Goal: Task Accomplishment & Management: Manage account settings

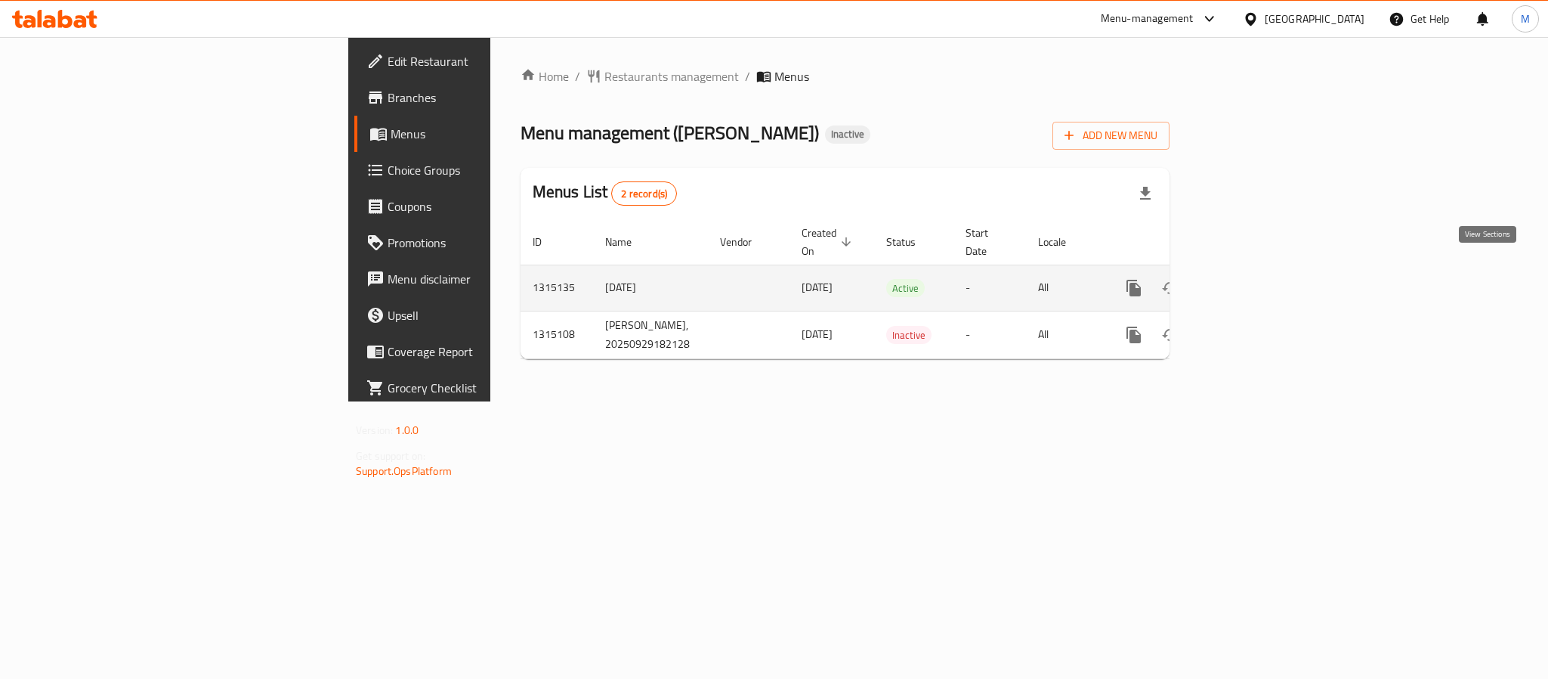
click at [1252, 279] on icon "enhanced table" at bounding box center [1243, 288] width 18 height 18
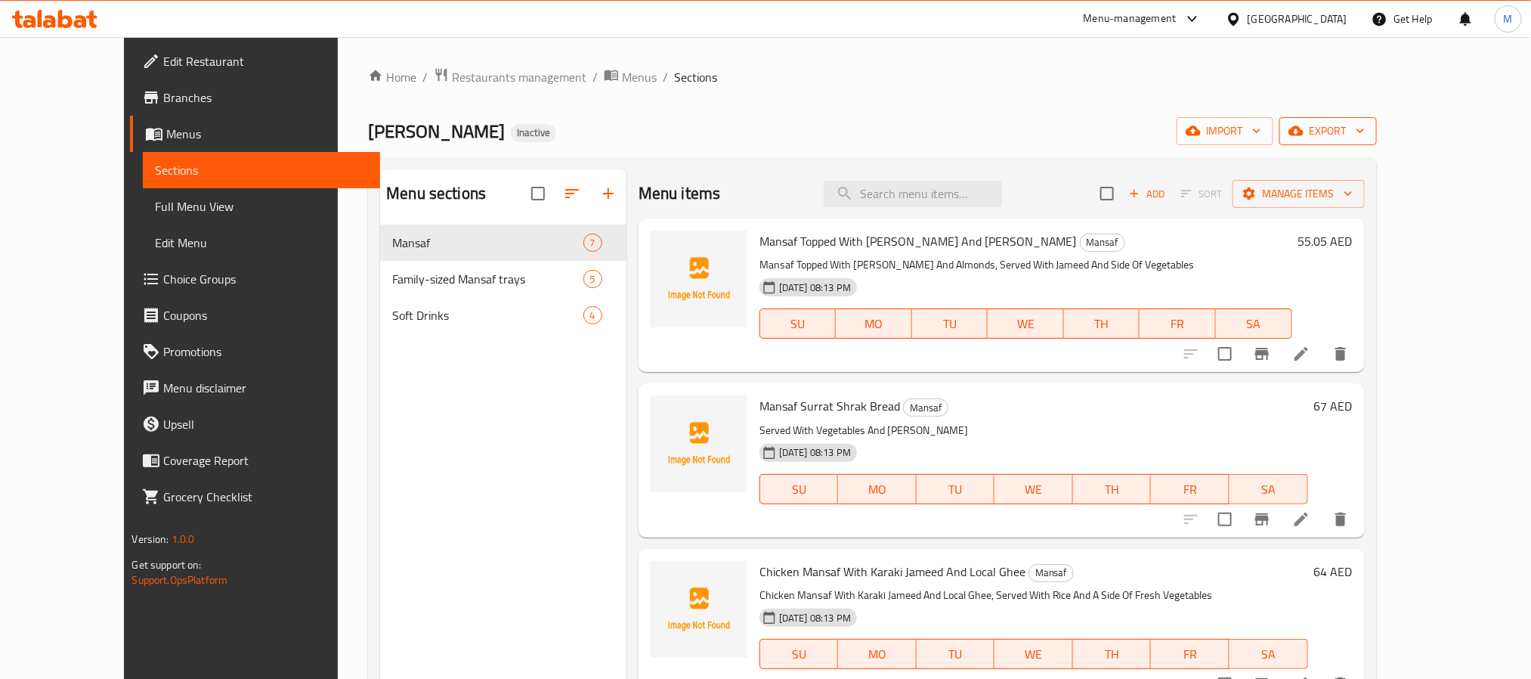
click at [1365, 130] on span "export" at bounding box center [1327, 131] width 73 height 19
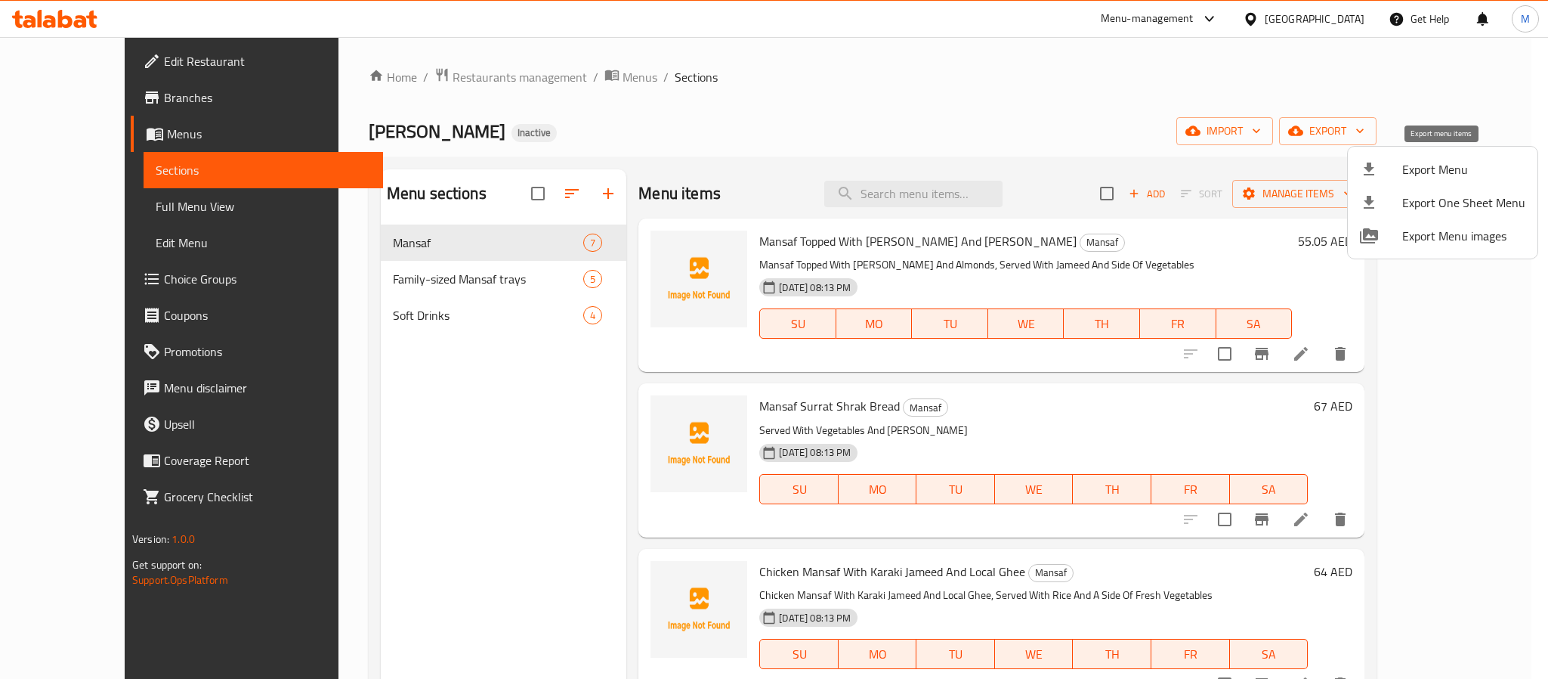
click at [1384, 163] on div at bounding box center [1381, 169] width 42 height 18
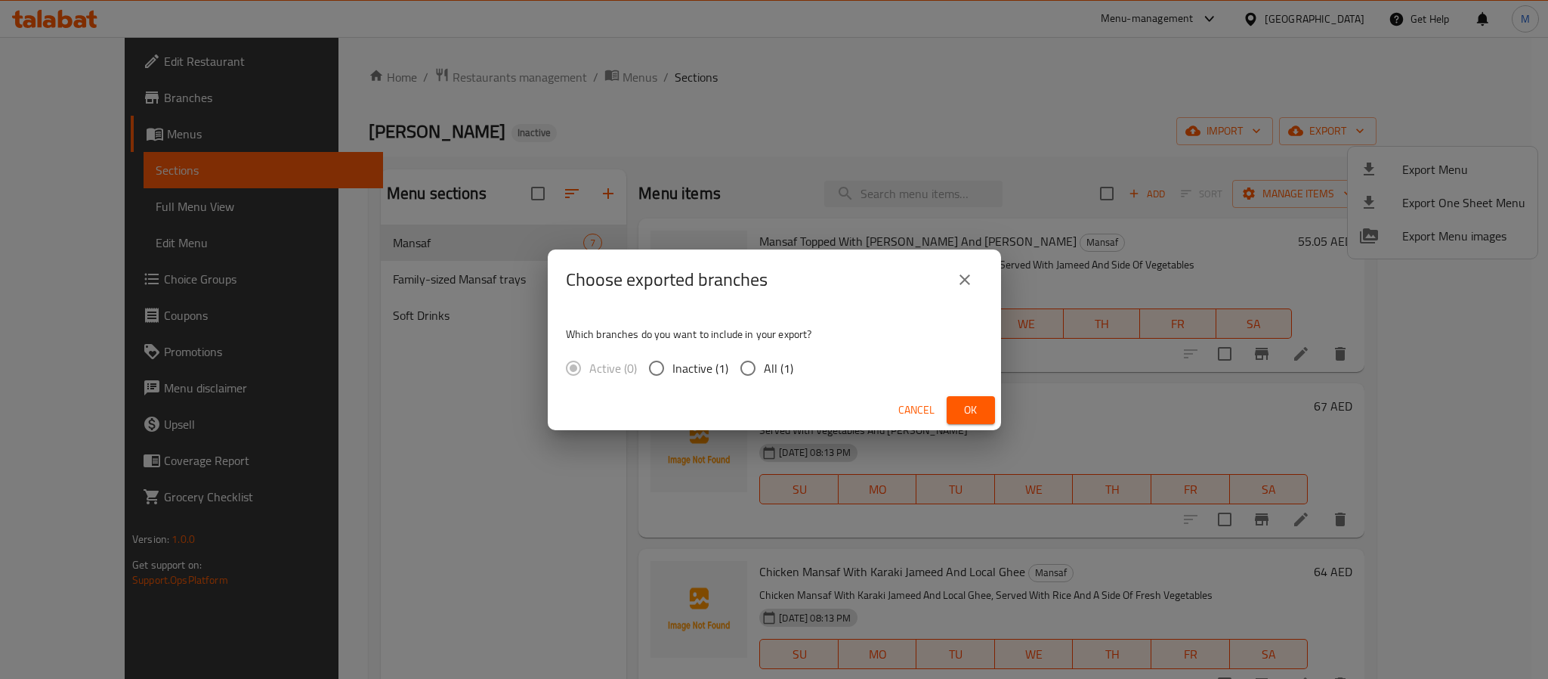
click at [784, 363] on span "All (1)" at bounding box center [778, 368] width 29 height 18
click at [764, 363] on input "All (1)" at bounding box center [748, 368] width 32 height 32
radio input "true"
click at [979, 406] on span "Ok" at bounding box center [971, 409] width 24 height 19
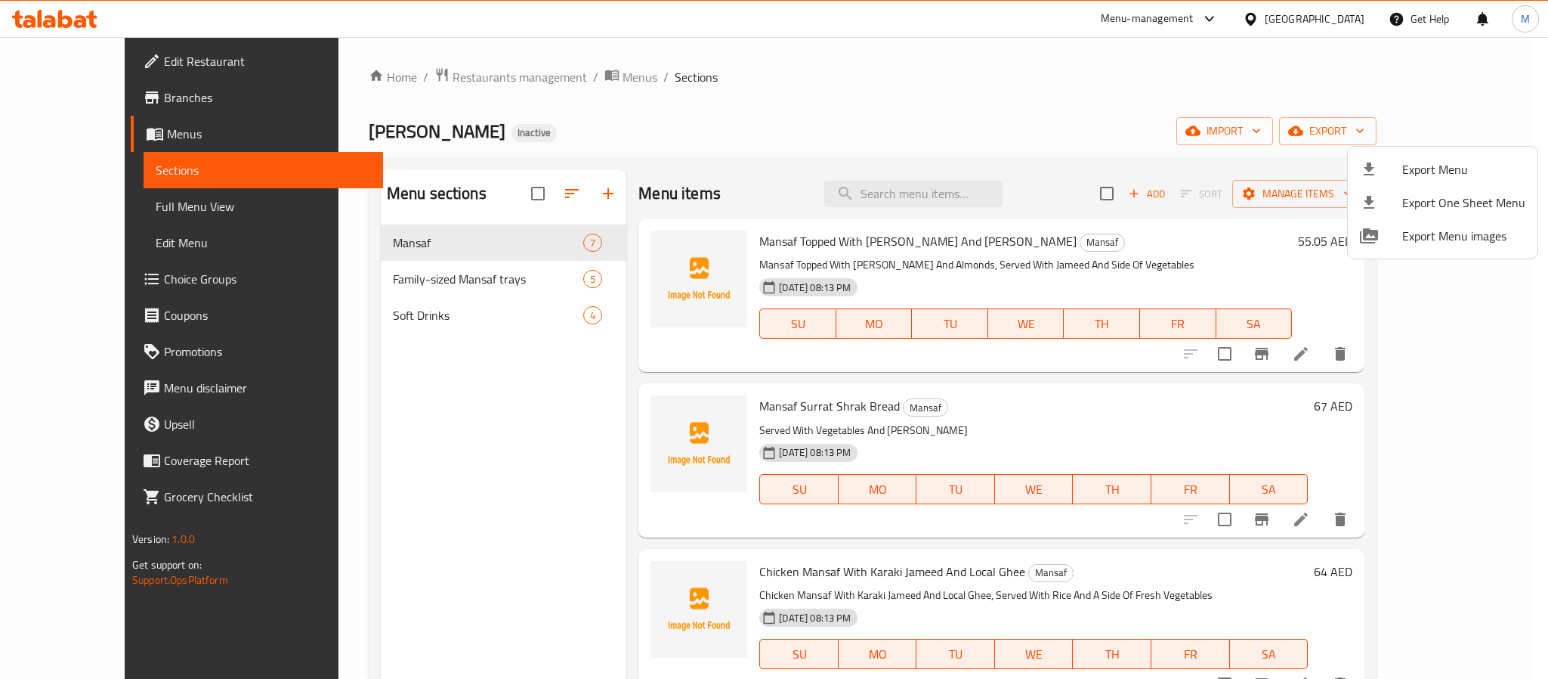
click at [823, 129] on div at bounding box center [774, 339] width 1548 height 679
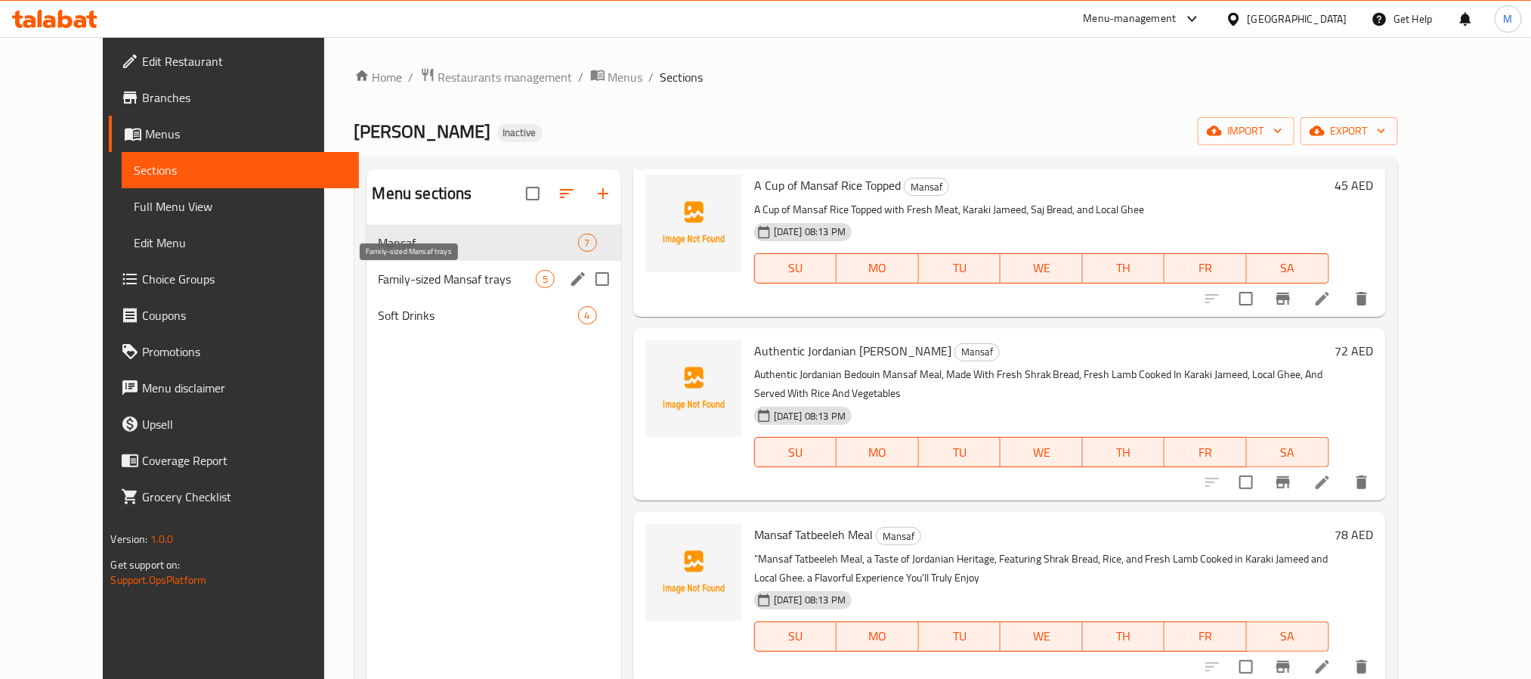
click at [379, 271] on span "Family-sized Mansaf trays" at bounding box center [457, 279] width 157 height 18
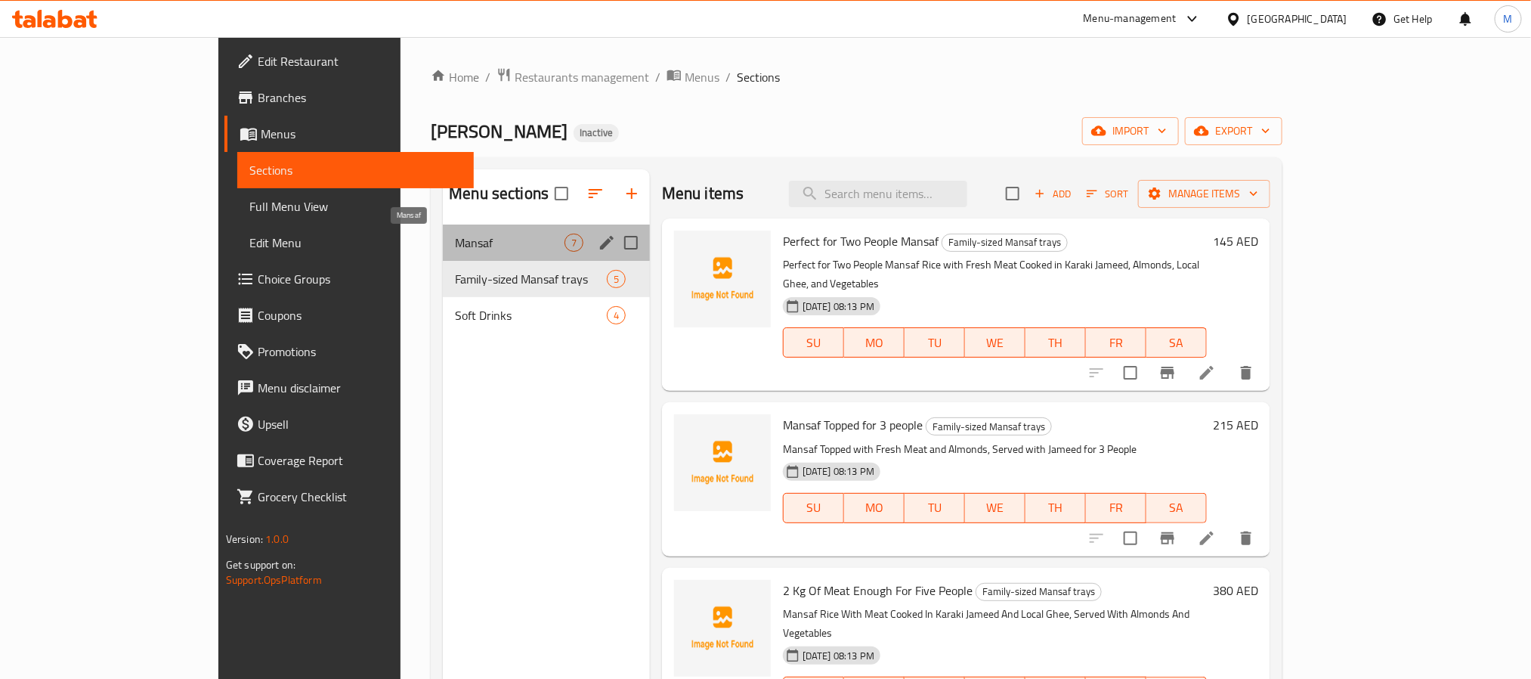
click at [455, 241] on span "Mansaf" at bounding box center [510, 242] width 110 height 18
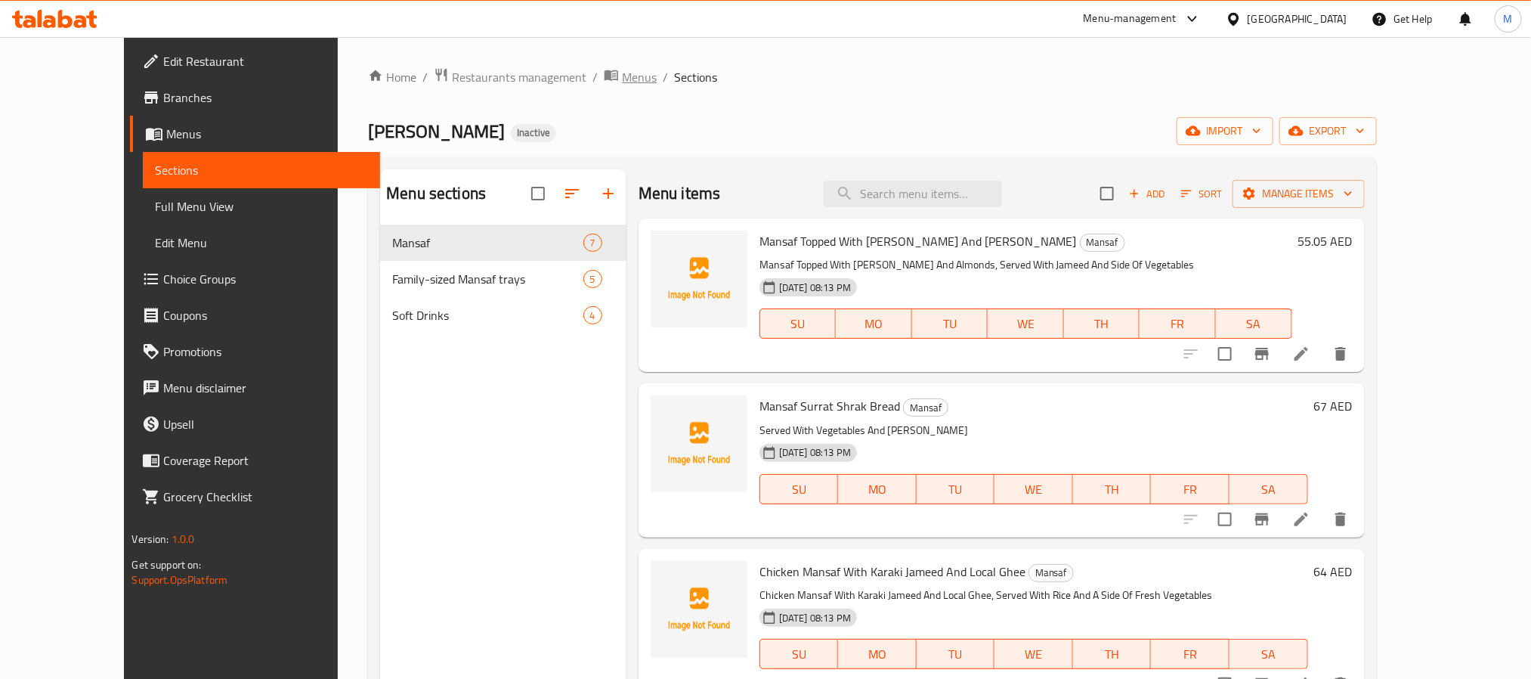
click at [605, 71] on icon "breadcrumb" at bounding box center [612, 75] width 14 height 11
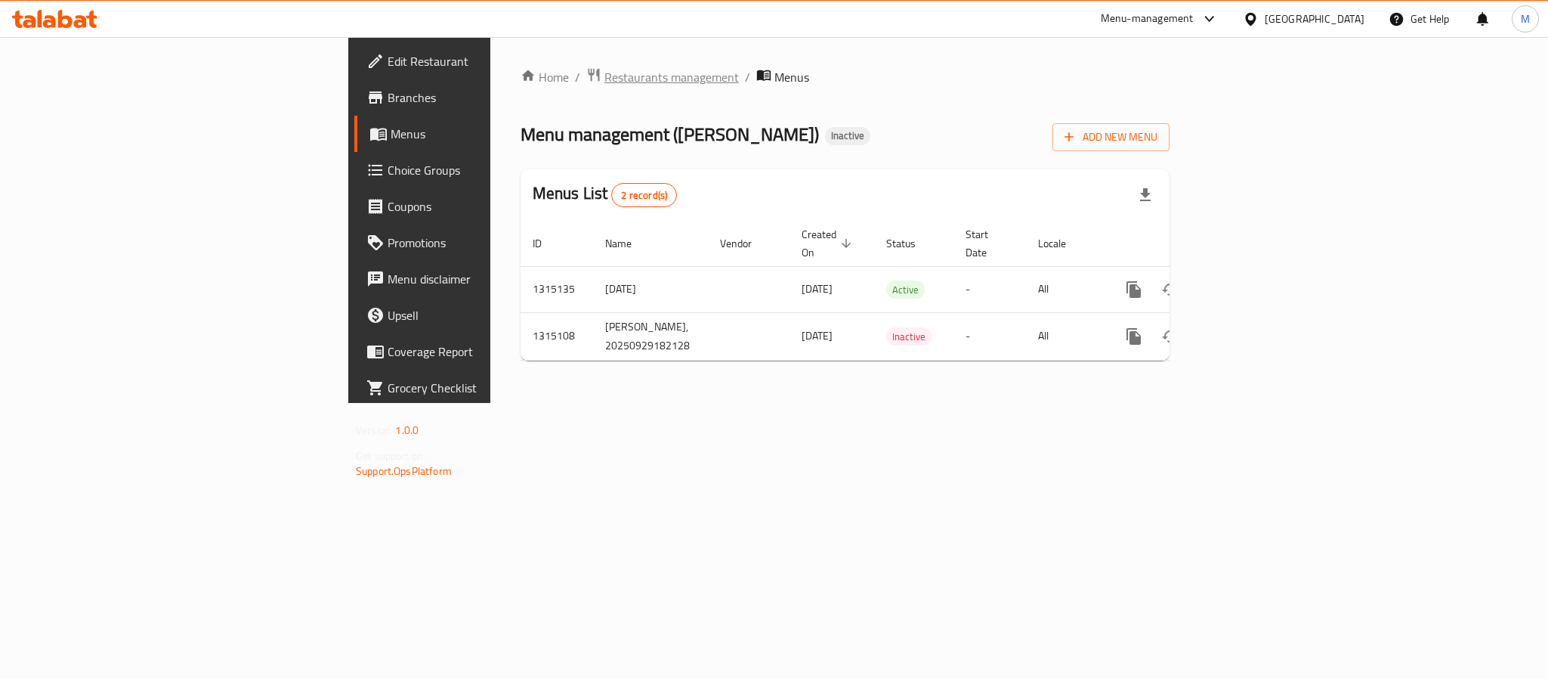
click at [605, 73] on span "Restaurants management" at bounding box center [672, 77] width 135 height 18
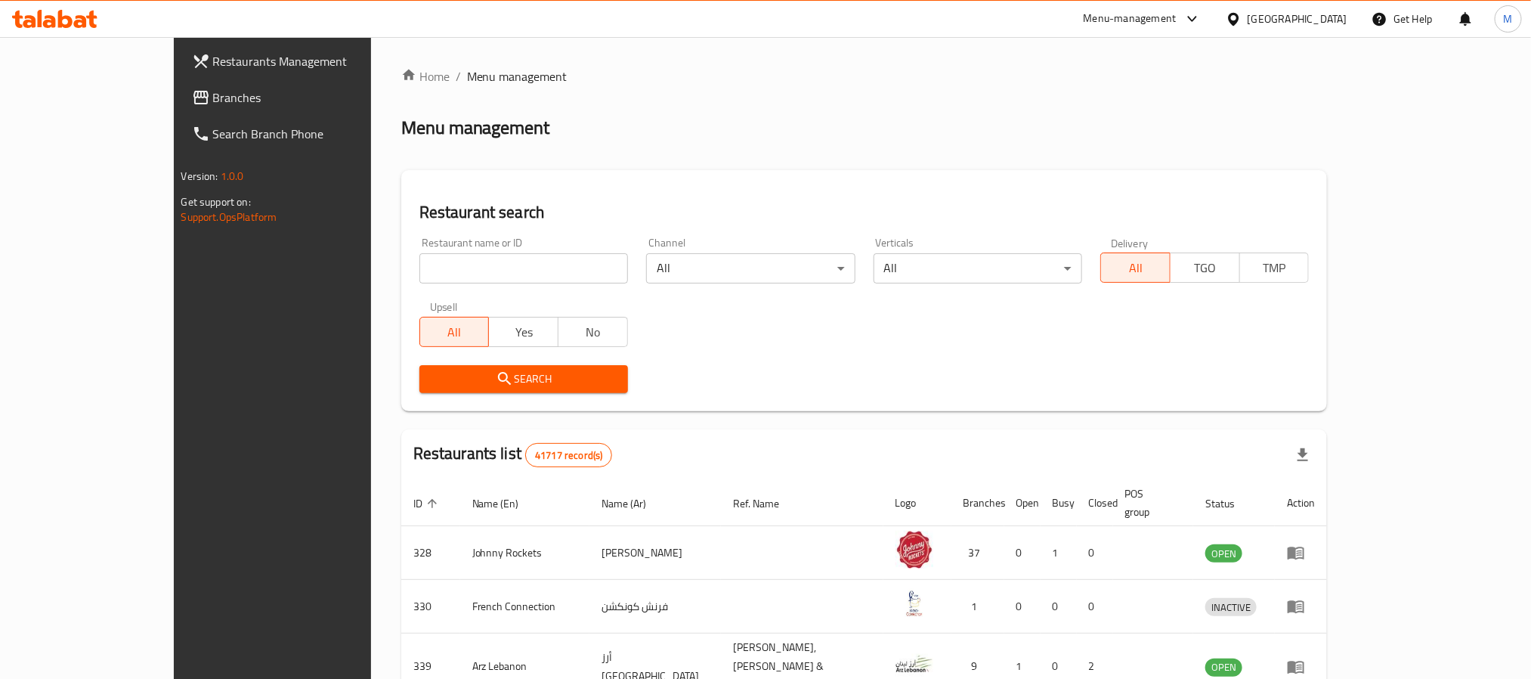
click at [213, 91] on span "Branches" at bounding box center [315, 97] width 204 height 18
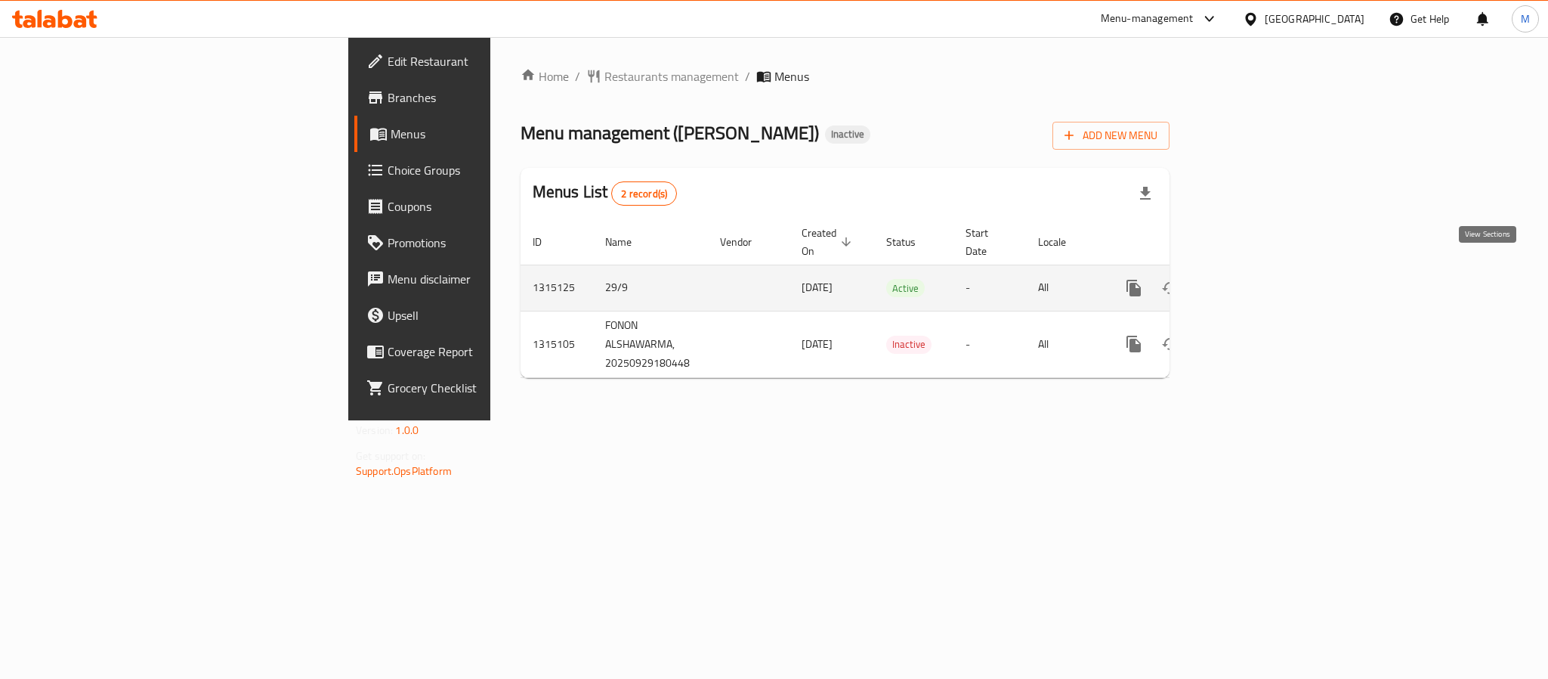
click at [1261, 275] on link "enhanced table" at bounding box center [1243, 288] width 36 height 36
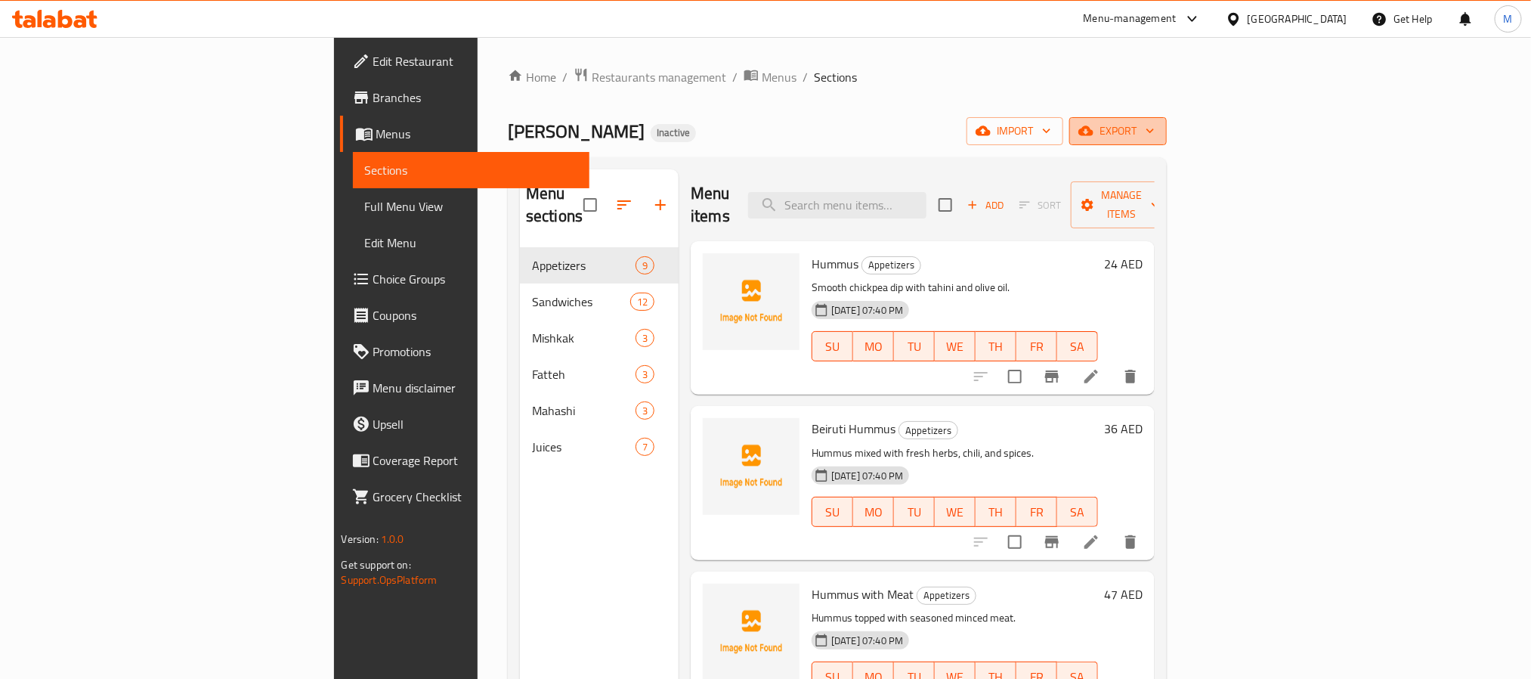
click at [1155, 129] on span "export" at bounding box center [1117, 131] width 73 height 19
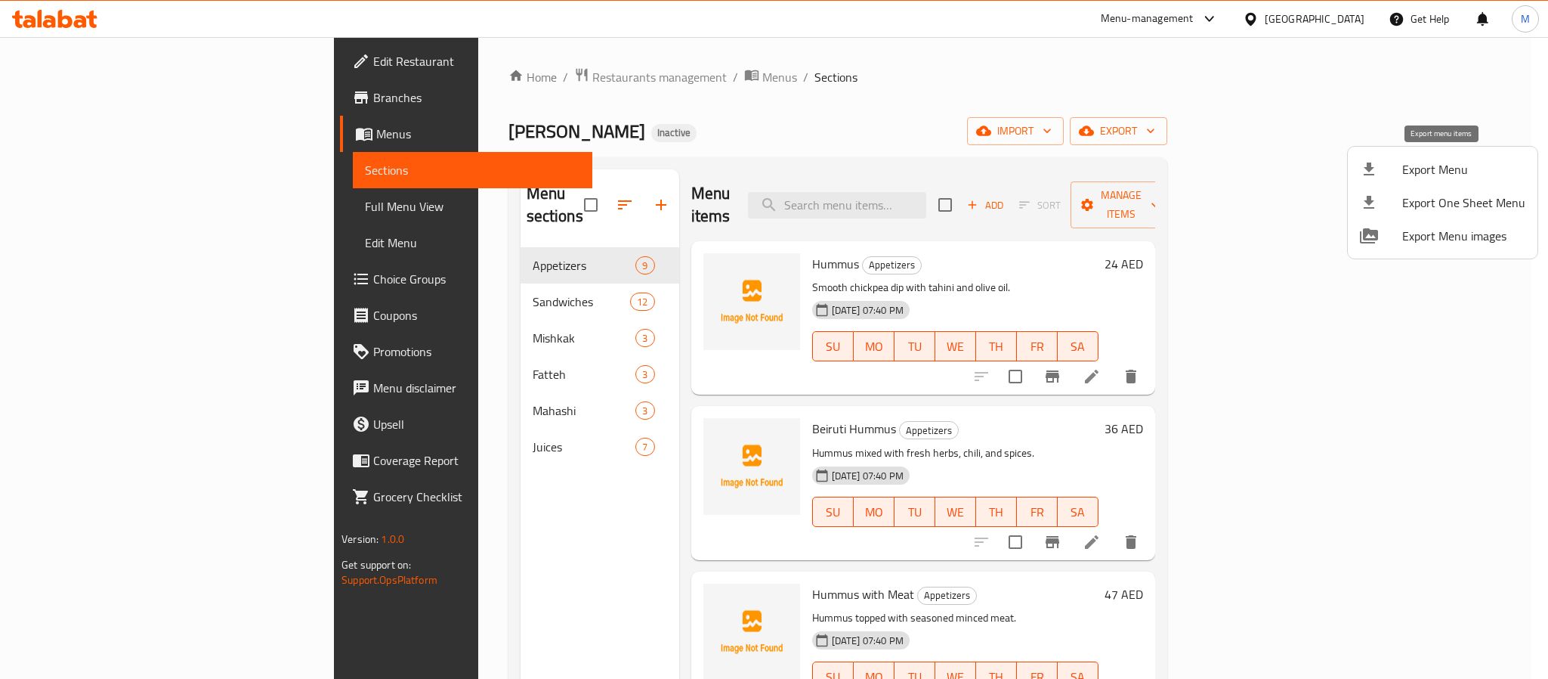
click at [1397, 175] on div at bounding box center [1381, 169] width 42 height 18
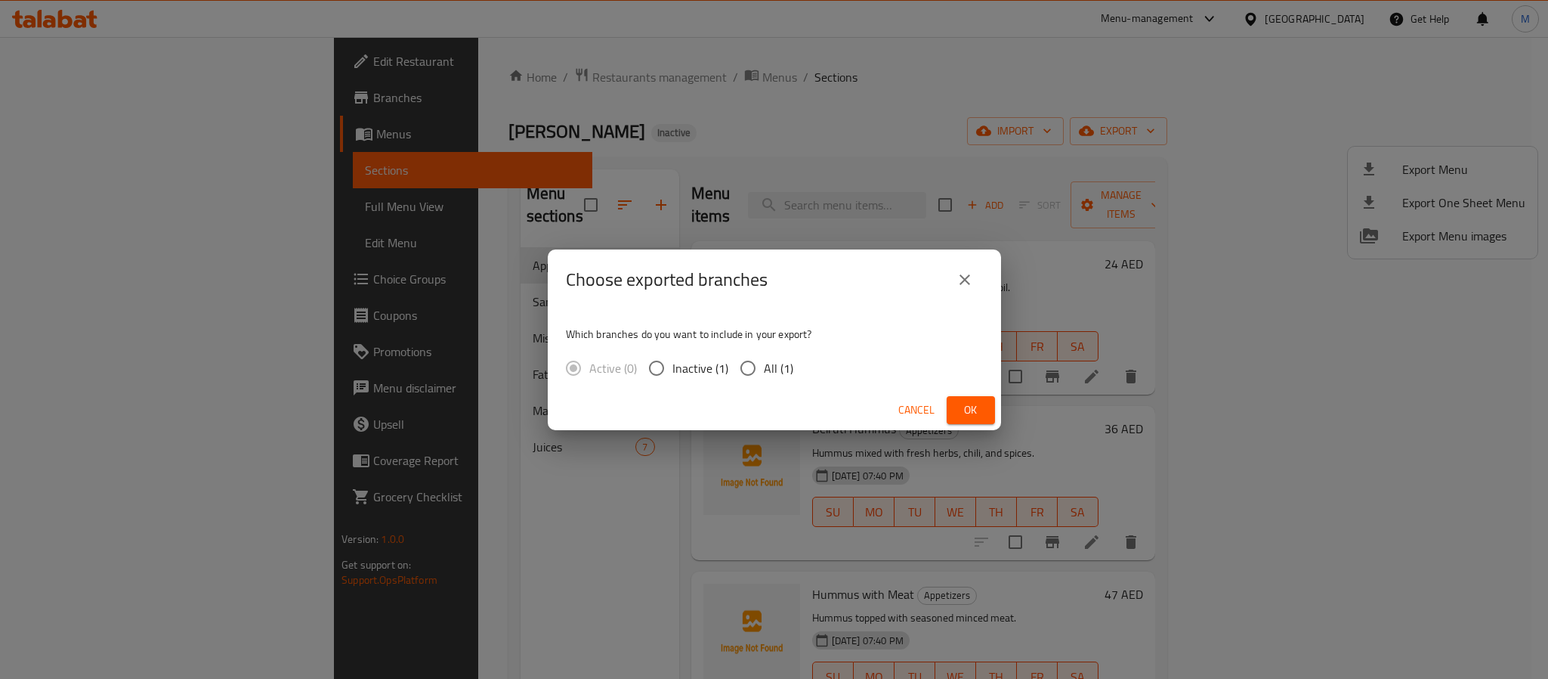
click at [758, 367] on input "All (1)" at bounding box center [748, 368] width 32 height 32
radio input "true"
click at [959, 413] on span "Ok" at bounding box center [971, 409] width 24 height 19
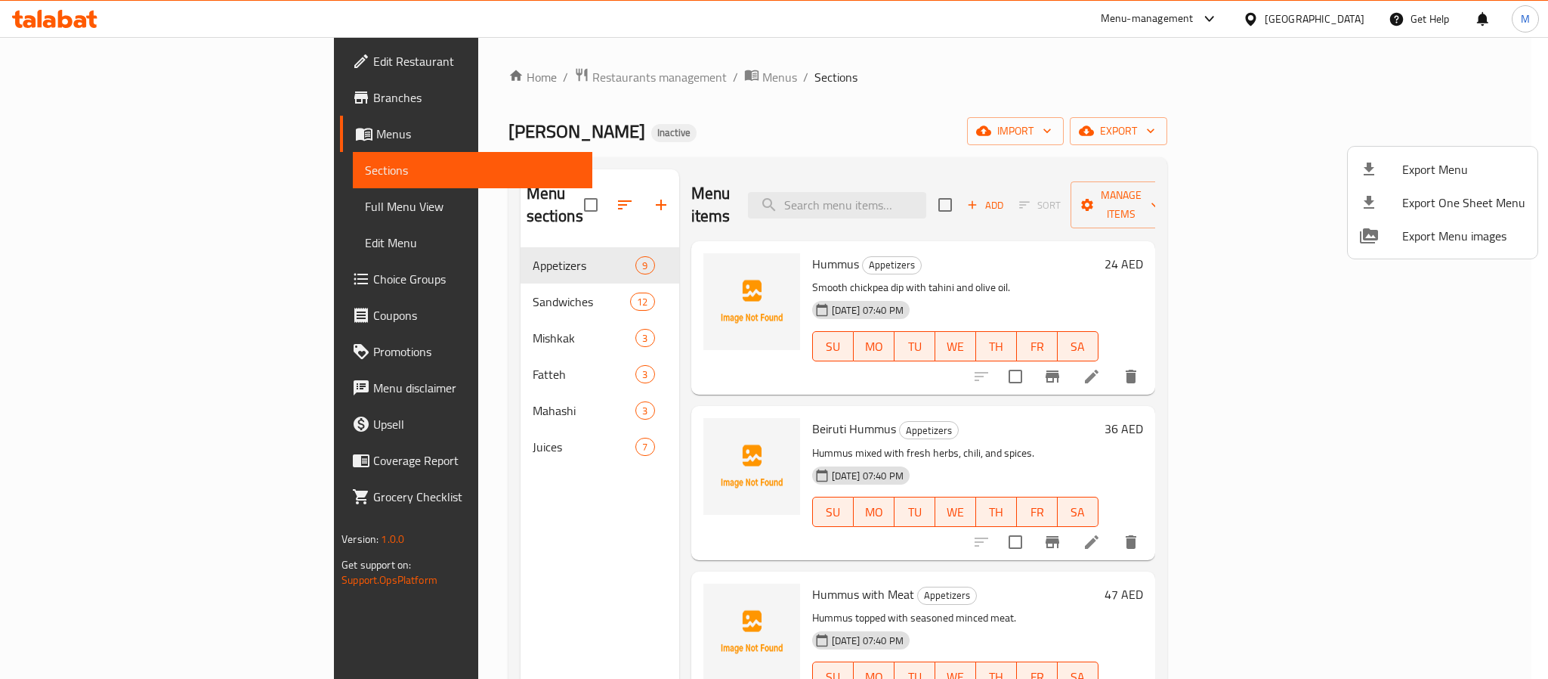
click at [441, 85] on div at bounding box center [774, 339] width 1548 height 679
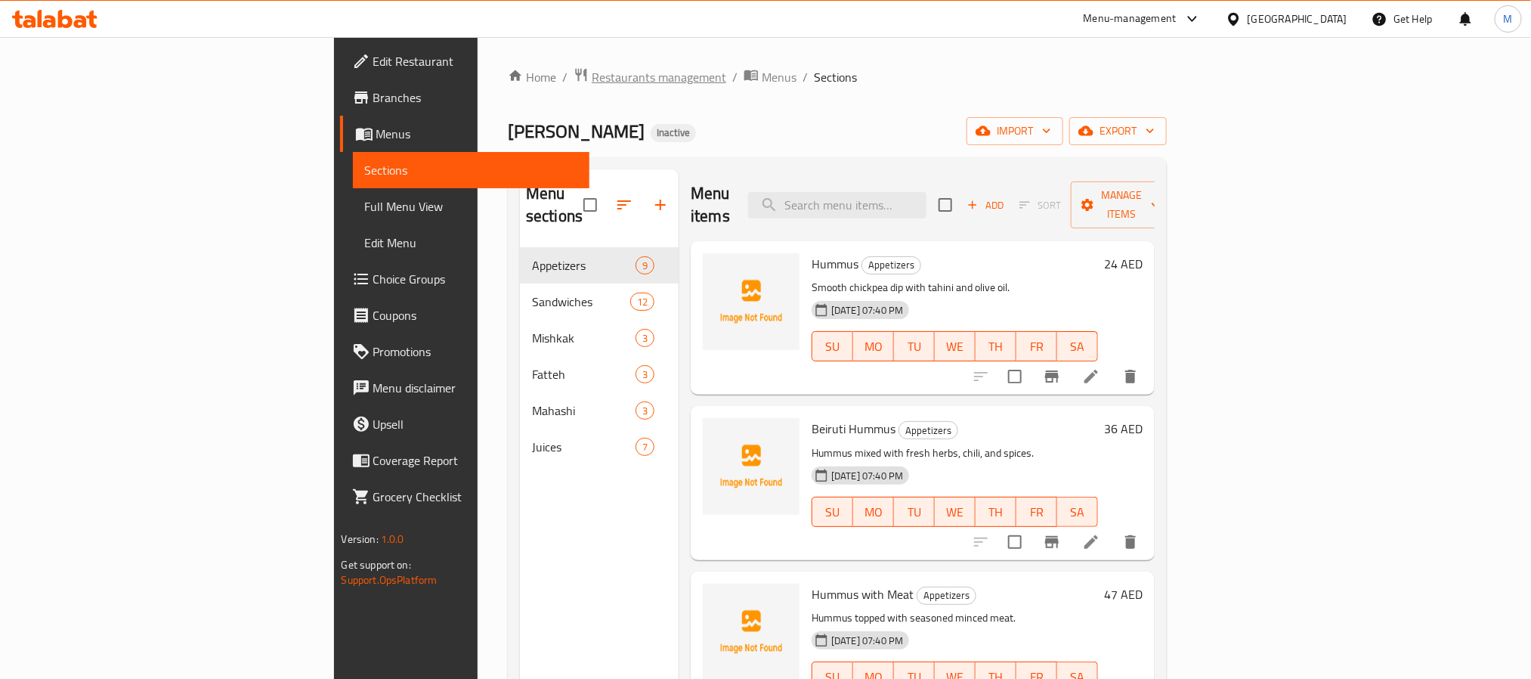
click at [592, 77] on span "Restaurants management" at bounding box center [659, 77] width 135 height 18
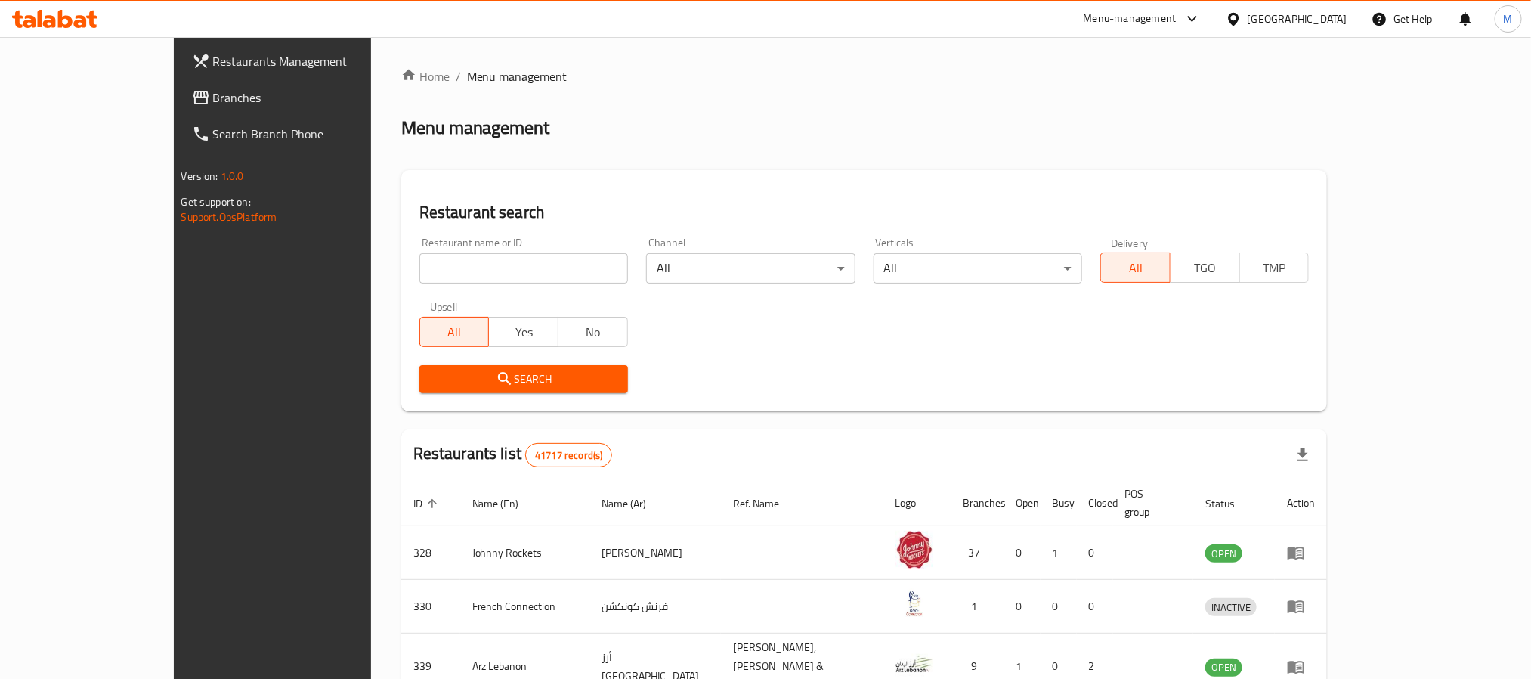
click at [213, 94] on span "Branches" at bounding box center [315, 97] width 204 height 18
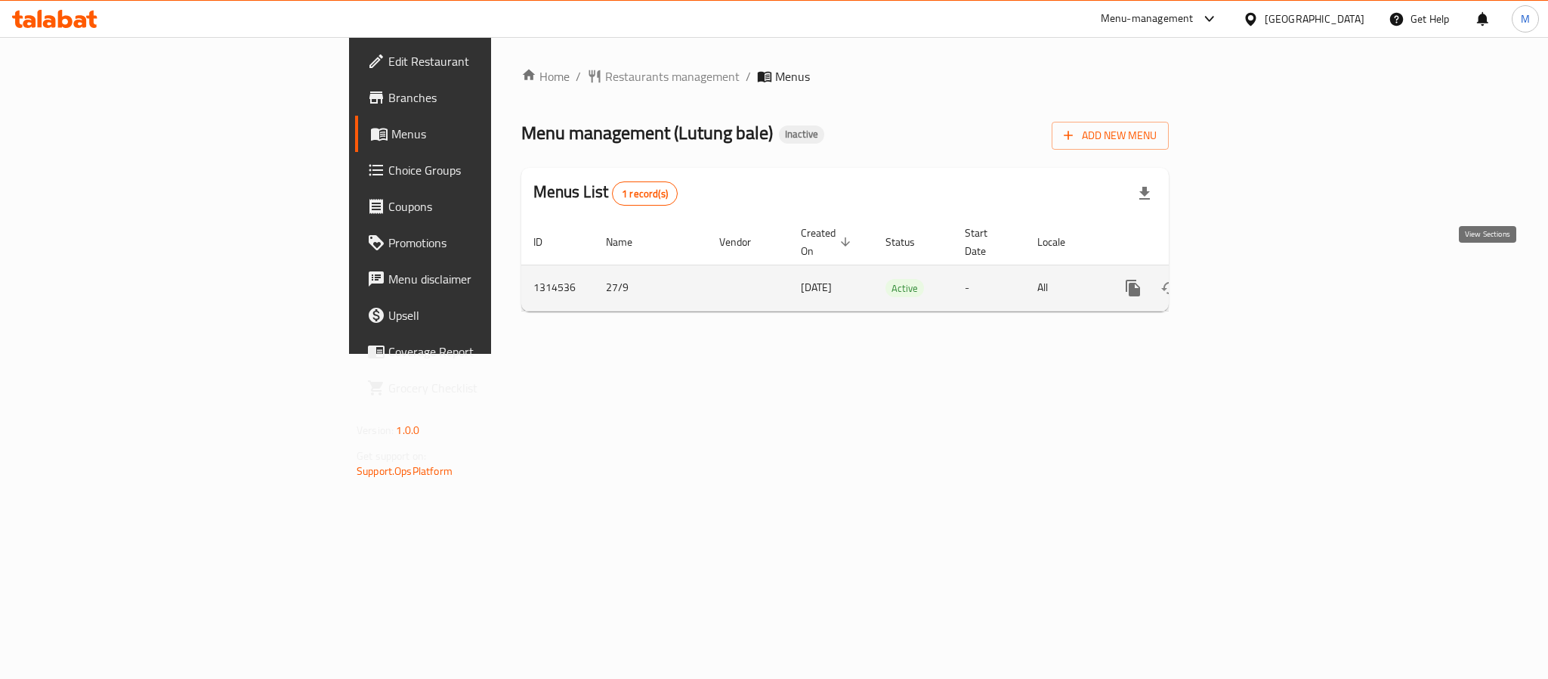
click at [1251, 279] on icon "enhanced table" at bounding box center [1242, 288] width 18 height 18
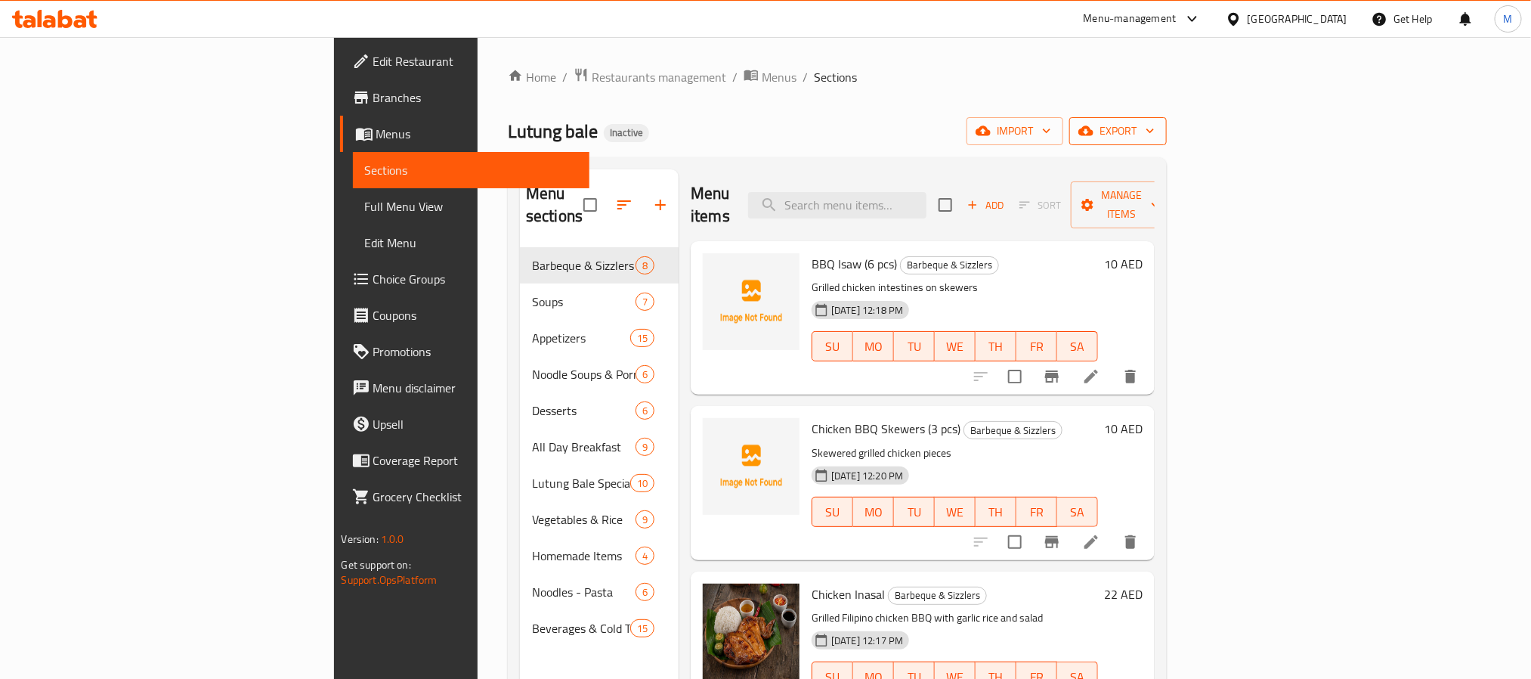
click at [1158, 136] on icon "button" at bounding box center [1150, 130] width 15 height 15
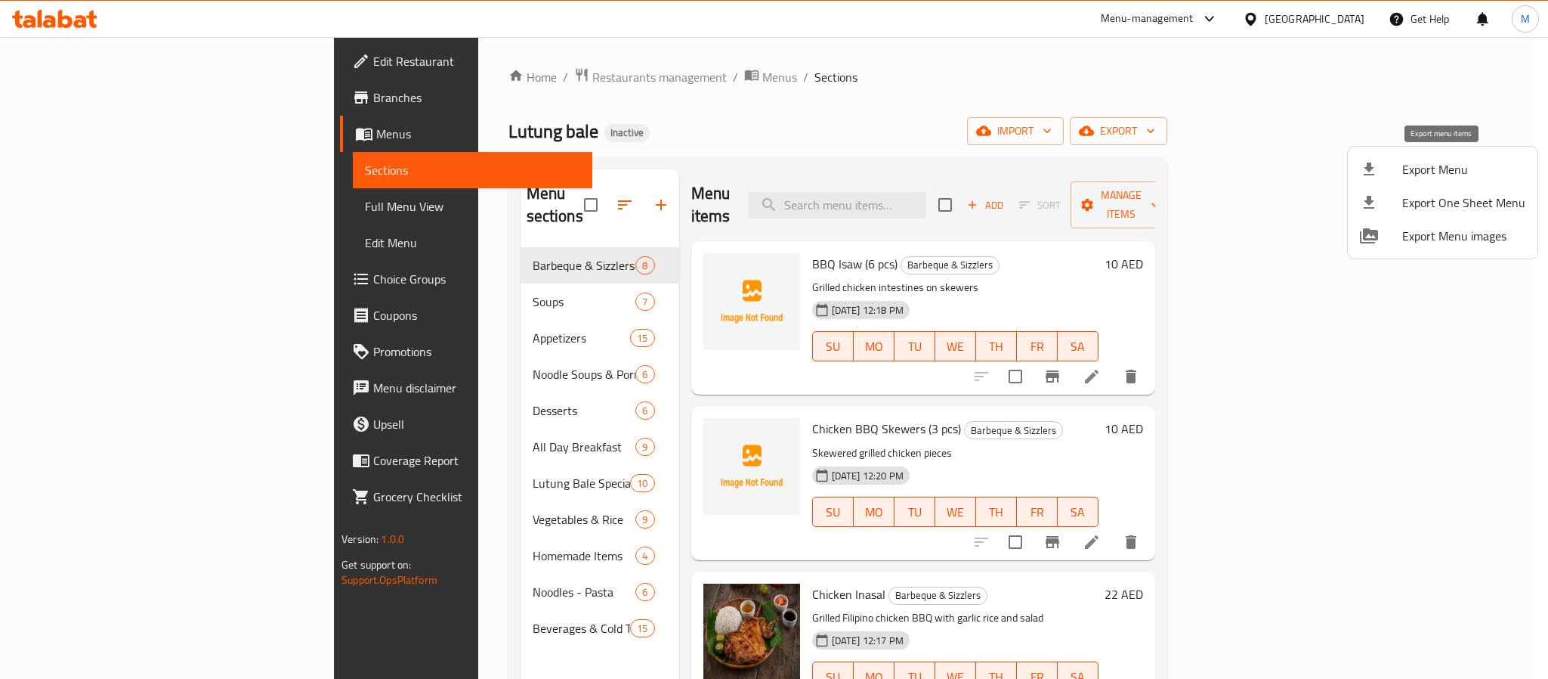
click at [1446, 164] on span "Export Menu" at bounding box center [1464, 169] width 123 height 18
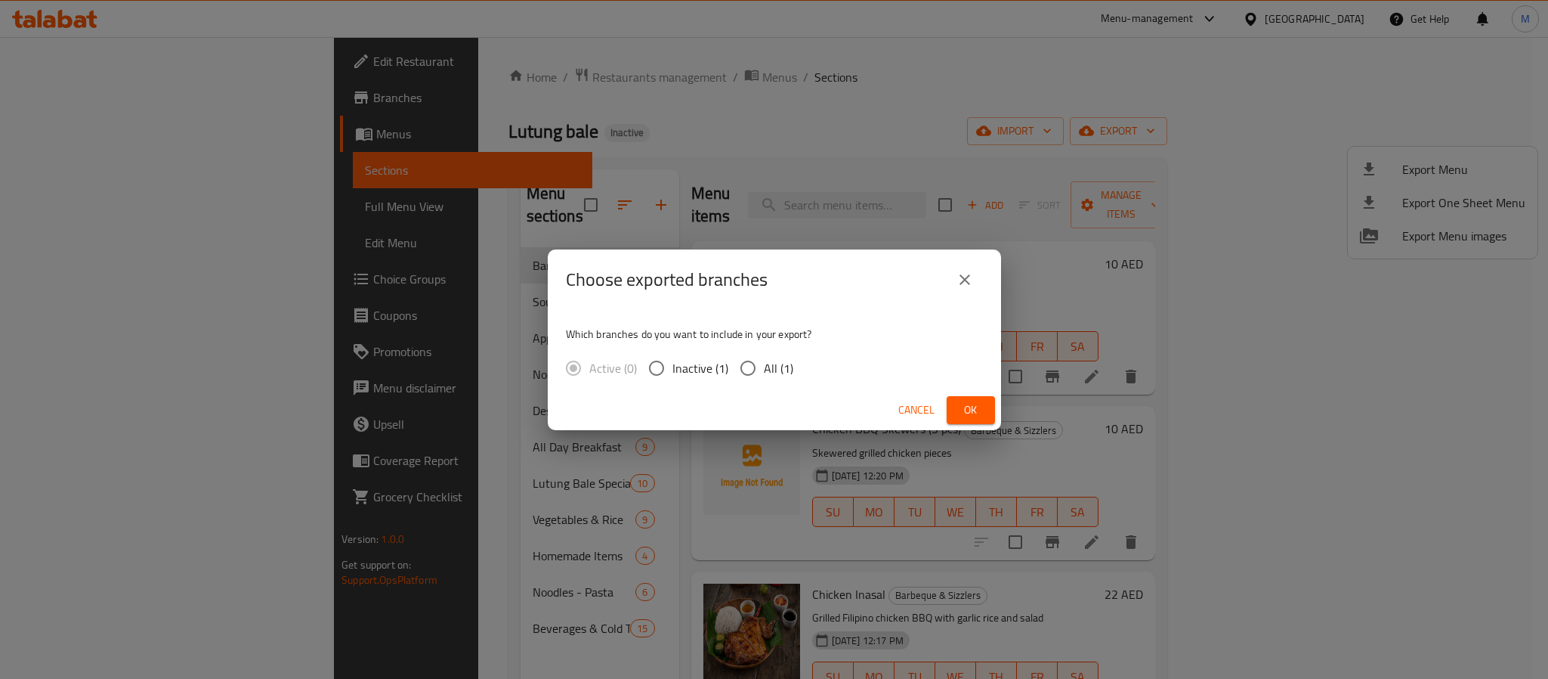
click at [780, 365] on span "All (1)" at bounding box center [778, 368] width 29 height 18
click at [764, 365] on input "All (1)" at bounding box center [748, 368] width 32 height 32
radio input "true"
click at [973, 409] on span "Ok" at bounding box center [971, 409] width 24 height 19
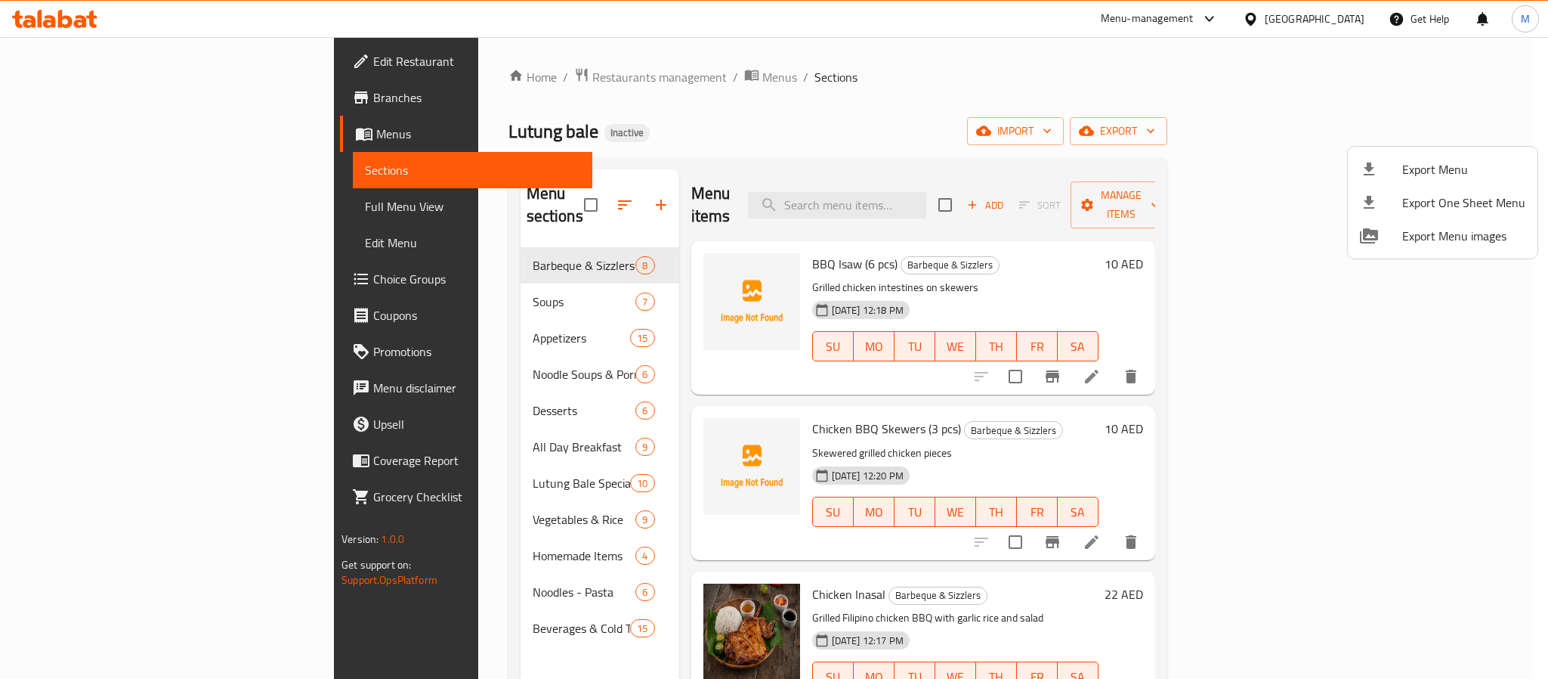
drag, startPoint x: 1229, startPoint y: 0, endPoint x: 785, endPoint y: 101, distance: 455.6
click at [776, 113] on div at bounding box center [774, 339] width 1548 height 679
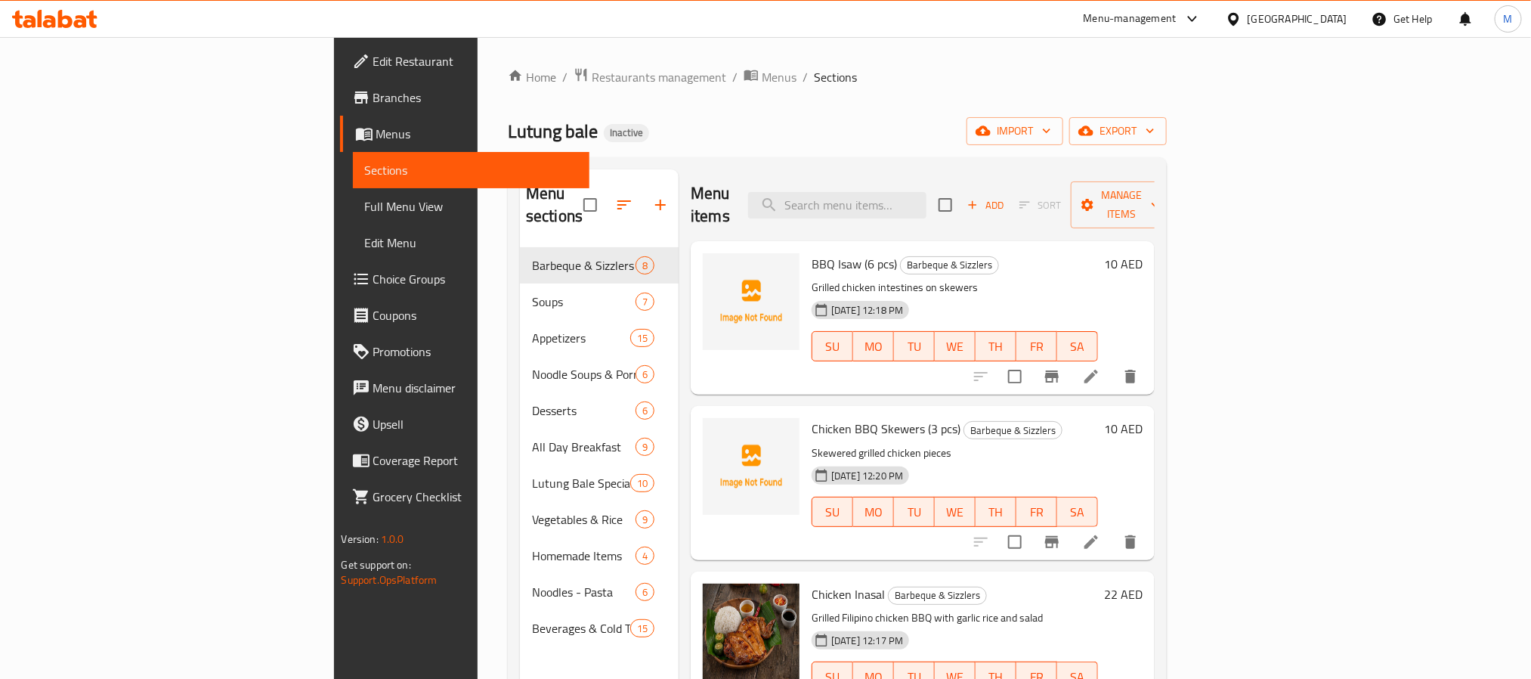
click at [1114, 382] on div "Menu items Add Sort Manage items BBQ Isaw (6 pcs) Barbeque & Sizzlers Grilled c…" at bounding box center [917, 508] width 476 height 679
drag, startPoint x: 905, startPoint y: 187, endPoint x: 907, endPoint y: 159, distance: 28.1
click at [907, 159] on div "Menu sections Barbeque & Sizzlers 8 Soups 7 Appetizers 15 Noodle Soups & Porrid…" at bounding box center [837, 508] width 659 height 703
paste input "Ukoy"
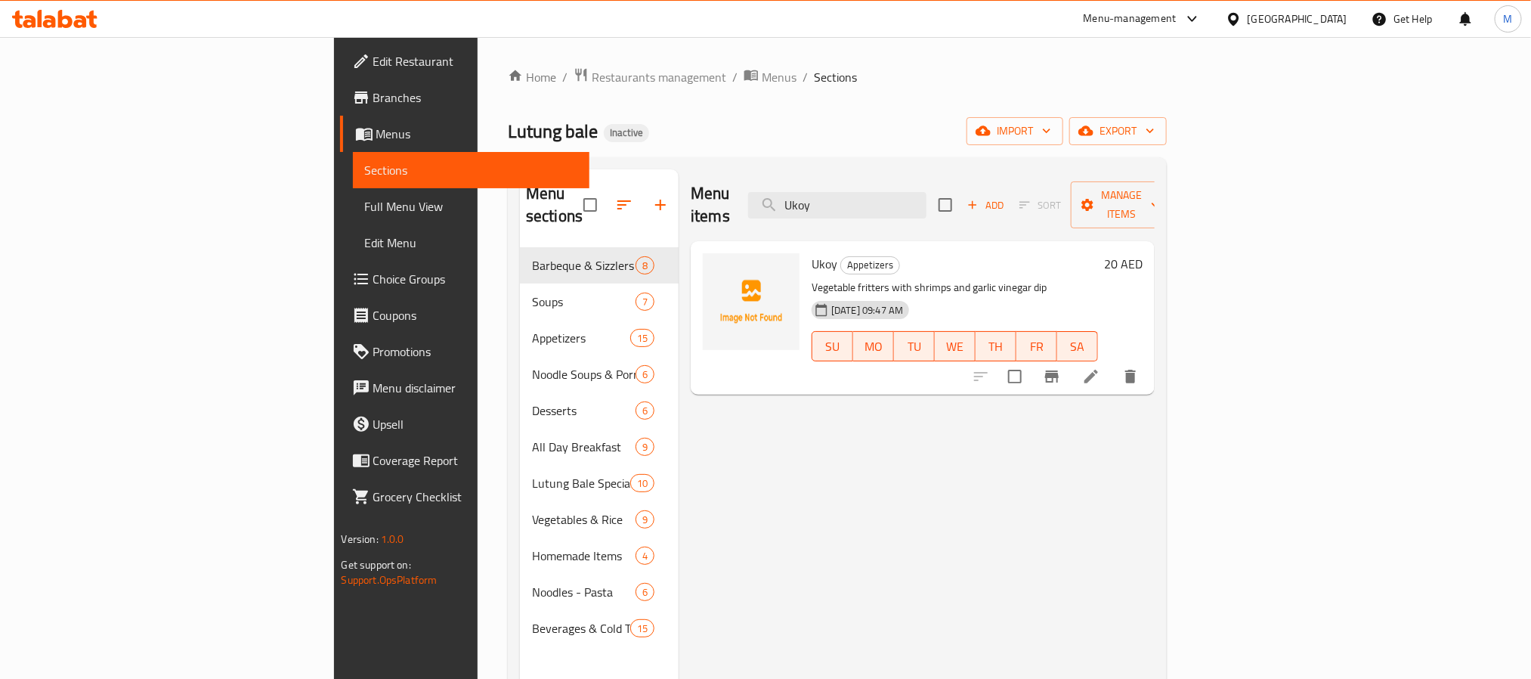
click at [957, 212] on div "Menu items Ukoy Add Sort Manage items" at bounding box center [923, 205] width 464 height 72
click at [926, 199] on input "Ukoy" at bounding box center [837, 205] width 178 height 26
paste input "Tortang Talong"
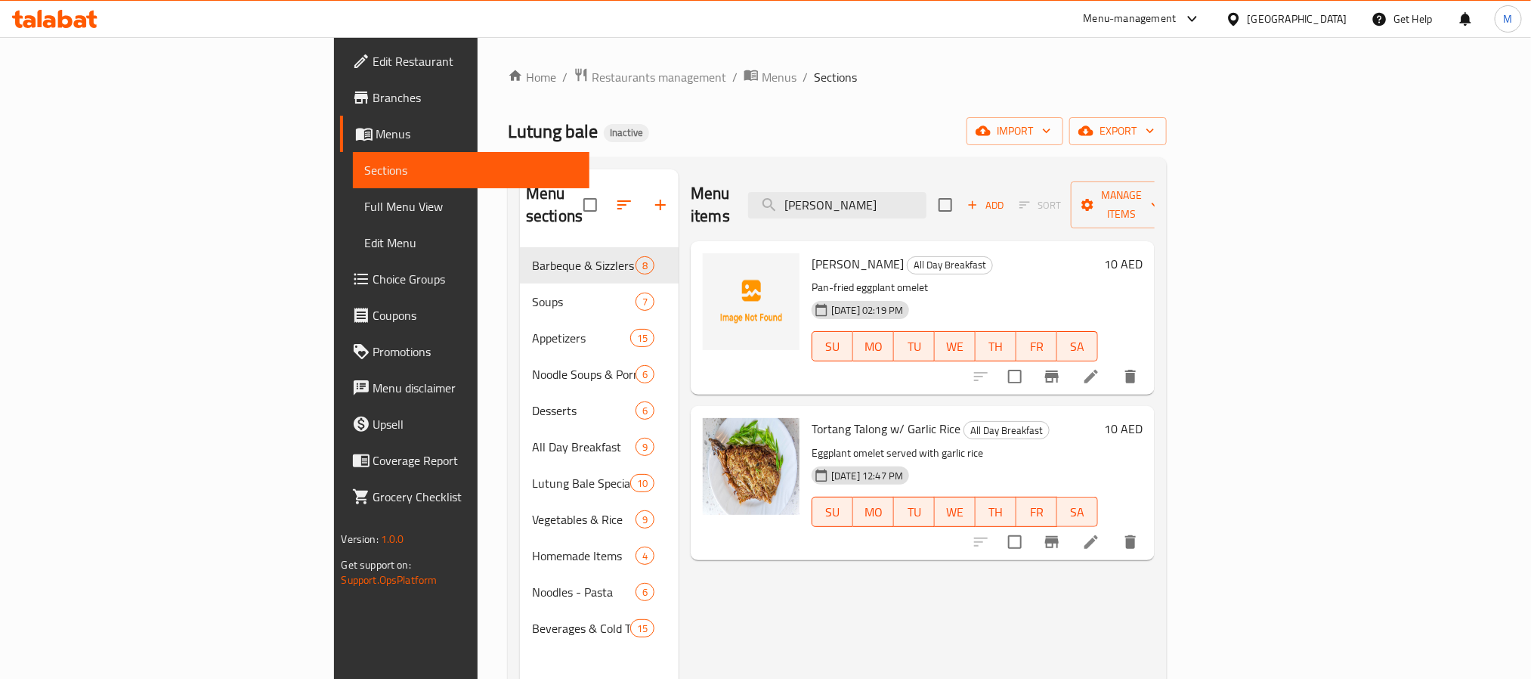
type input "Tortang Talong"
click at [1307, 16] on div "[GEOGRAPHIC_DATA]" at bounding box center [1298, 19] width 100 height 17
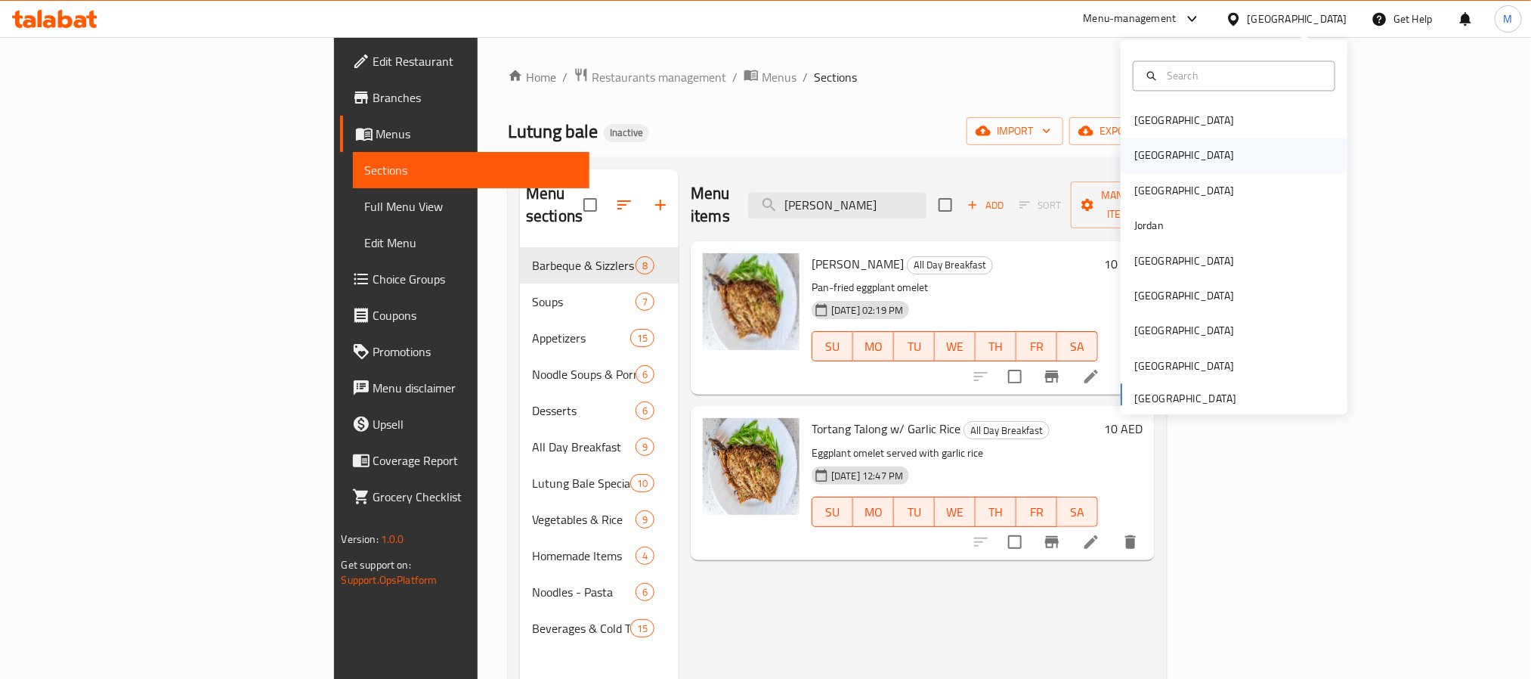
click at [1156, 157] on div "[GEOGRAPHIC_DATA]" at bounding box center [1234, 155] width 227 height 35
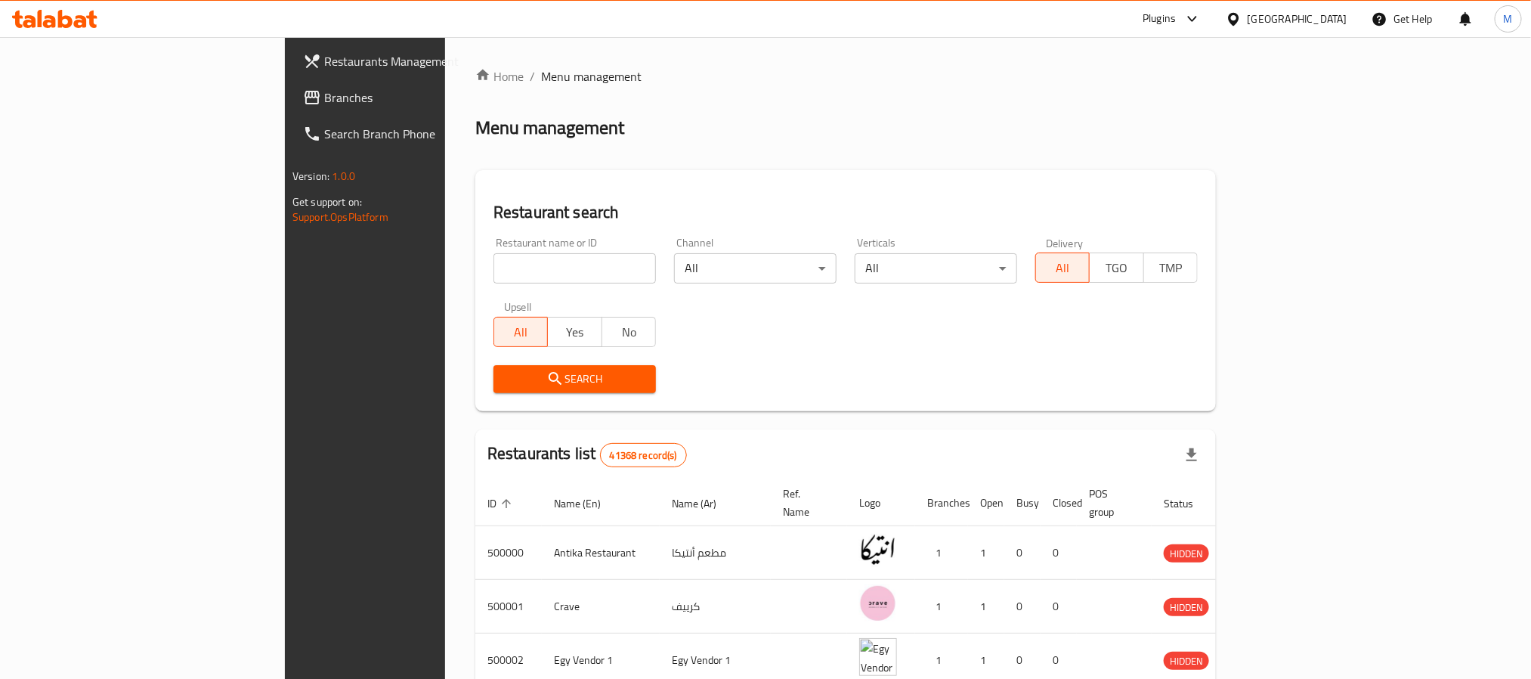
click at [324, 101] on span "Branches" at bounding box center [426, 97] width 204 height 18
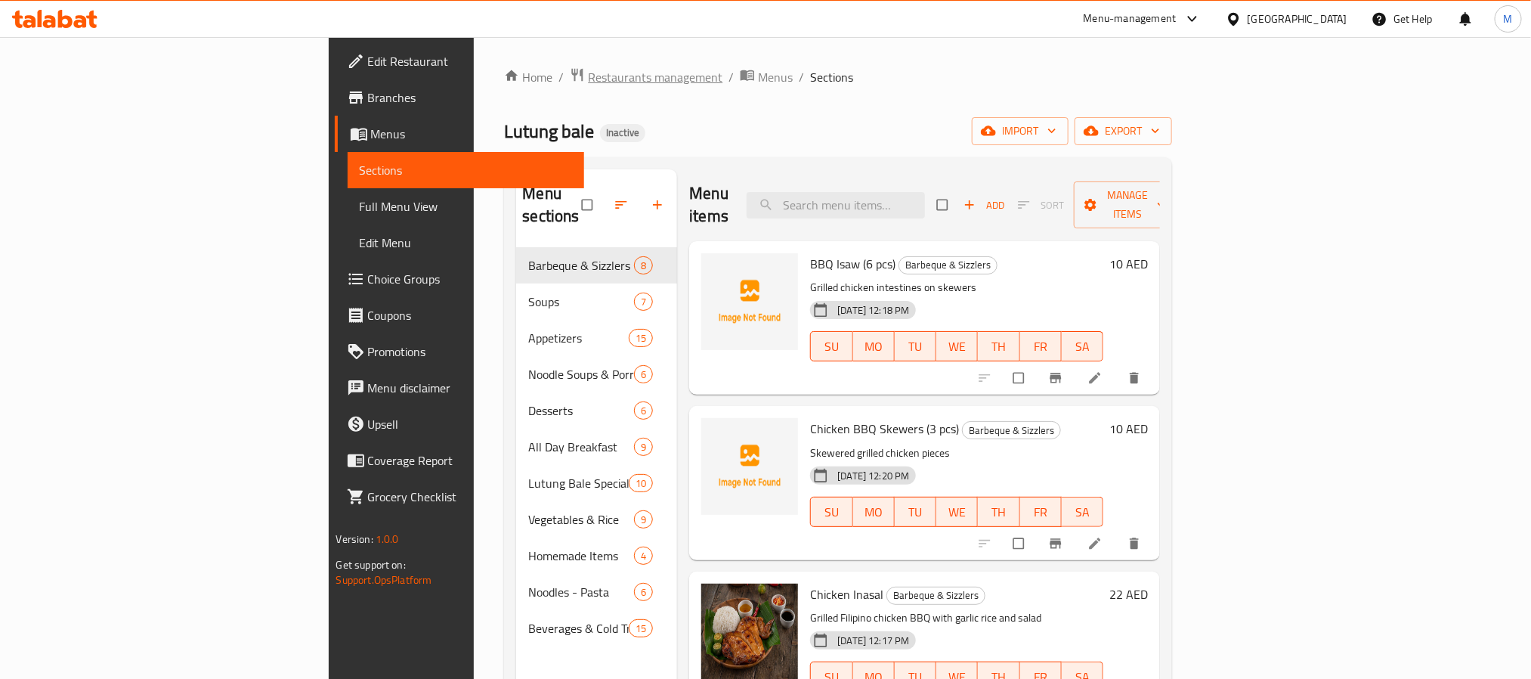
click at [588, 69] on span "Restaurants management" at bounding box center [655, 77] width 135 height 18
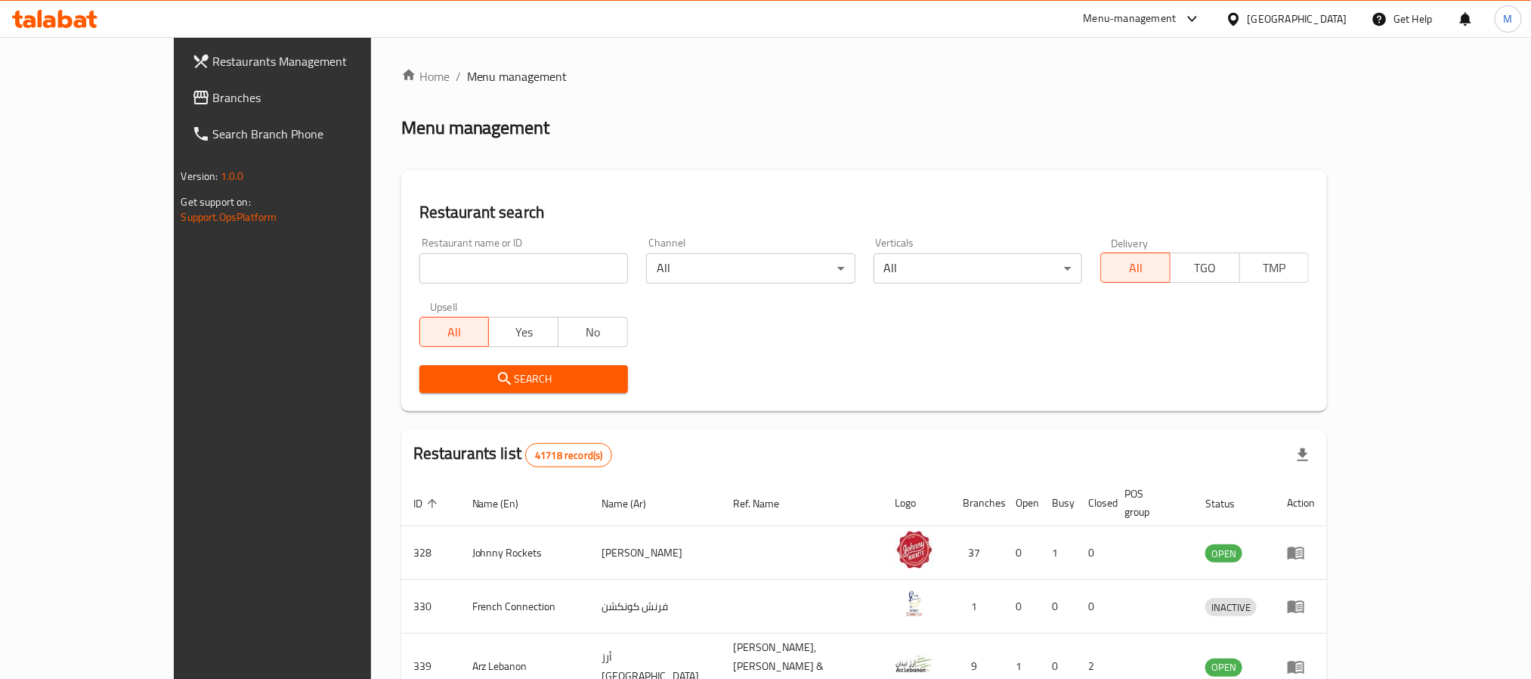
click at [213, 88] on span "Branches" at bounding box center [315, 97] width 204 height 18
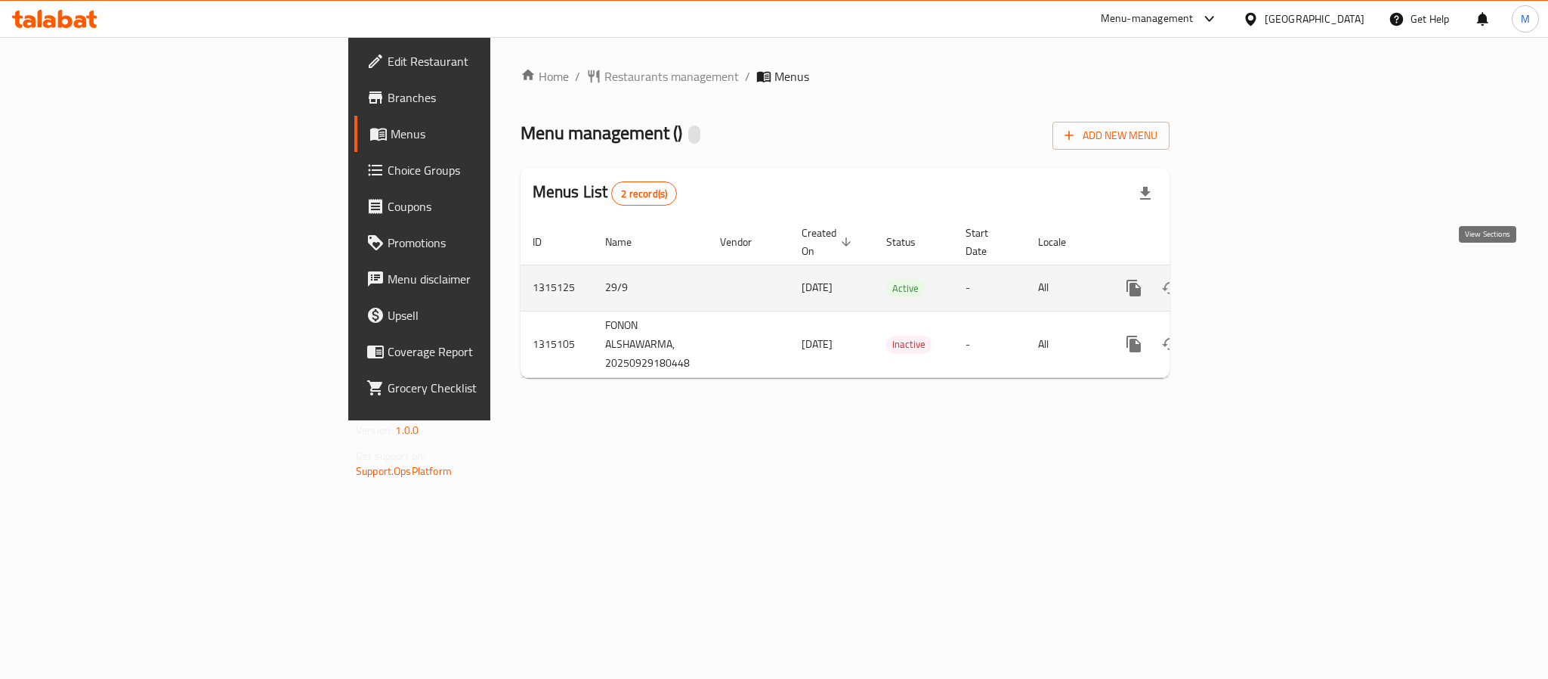
click at [1252, 279] on icon "enhanced table" at bounding box center [1243, 288] width 18 height 18
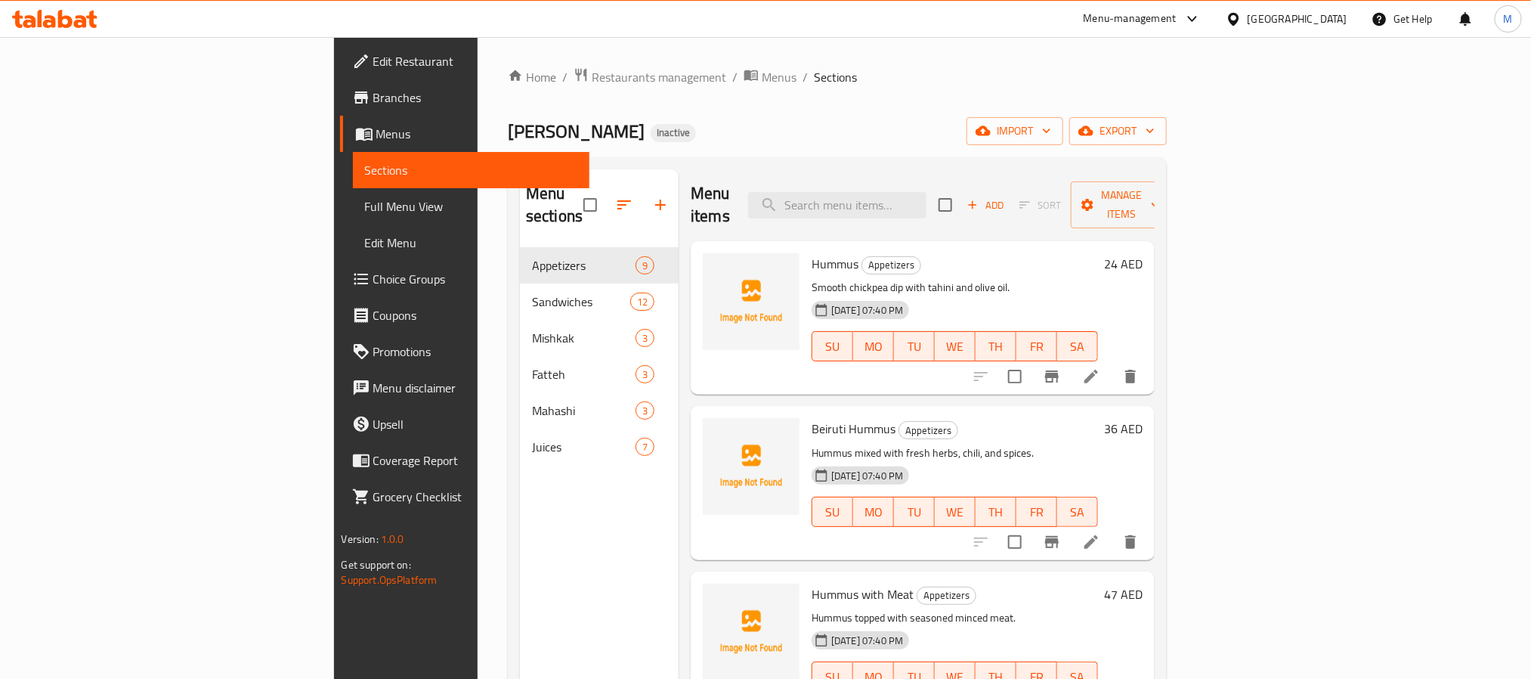
drag, startPoint x: 101, startPoint y: 104, endPoint x: 139, endPoint y: 102, distance: 38.6
click at [373, 104] on span "Branches" at bounding box center [475, 97] width 204 height 18
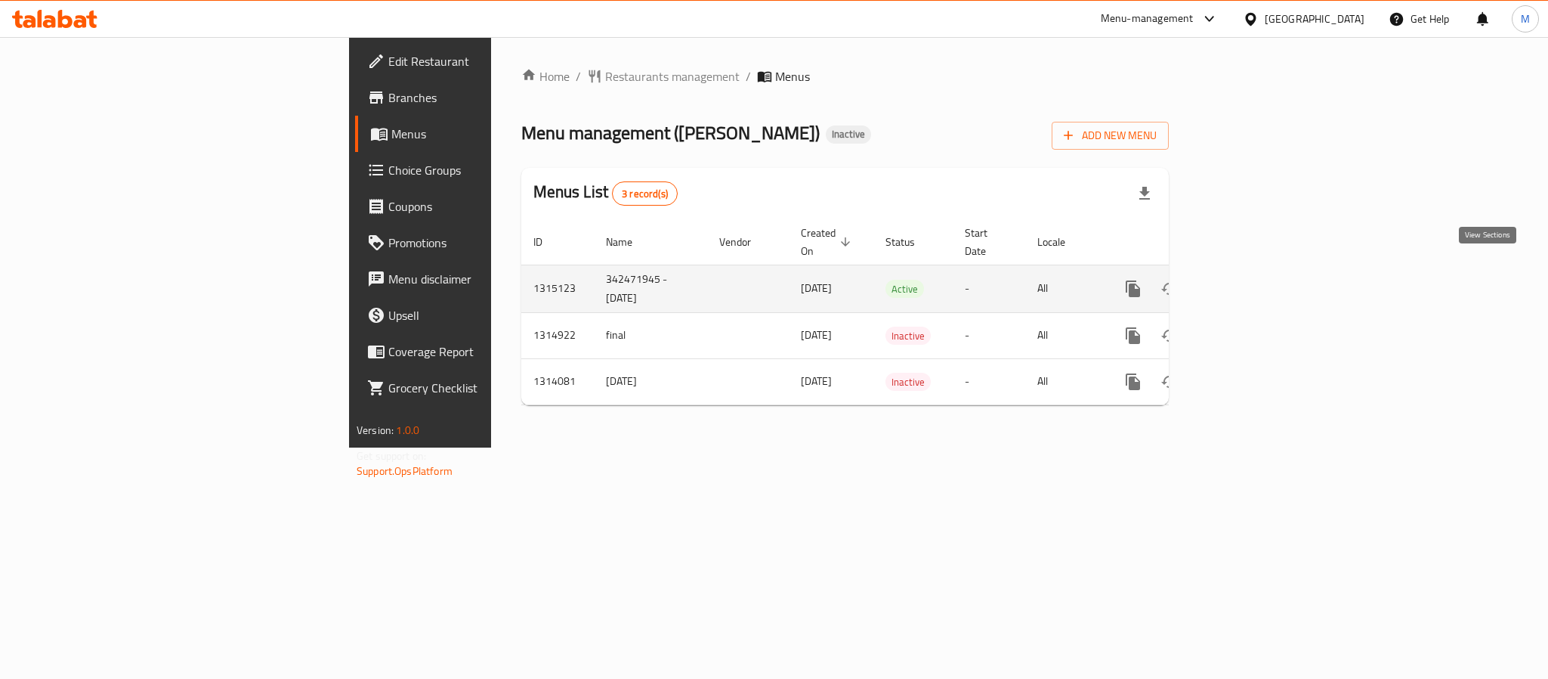
click at [1251, 280] on icon "enhanced table" at bounding box center [1242, 289] width 18 height 18
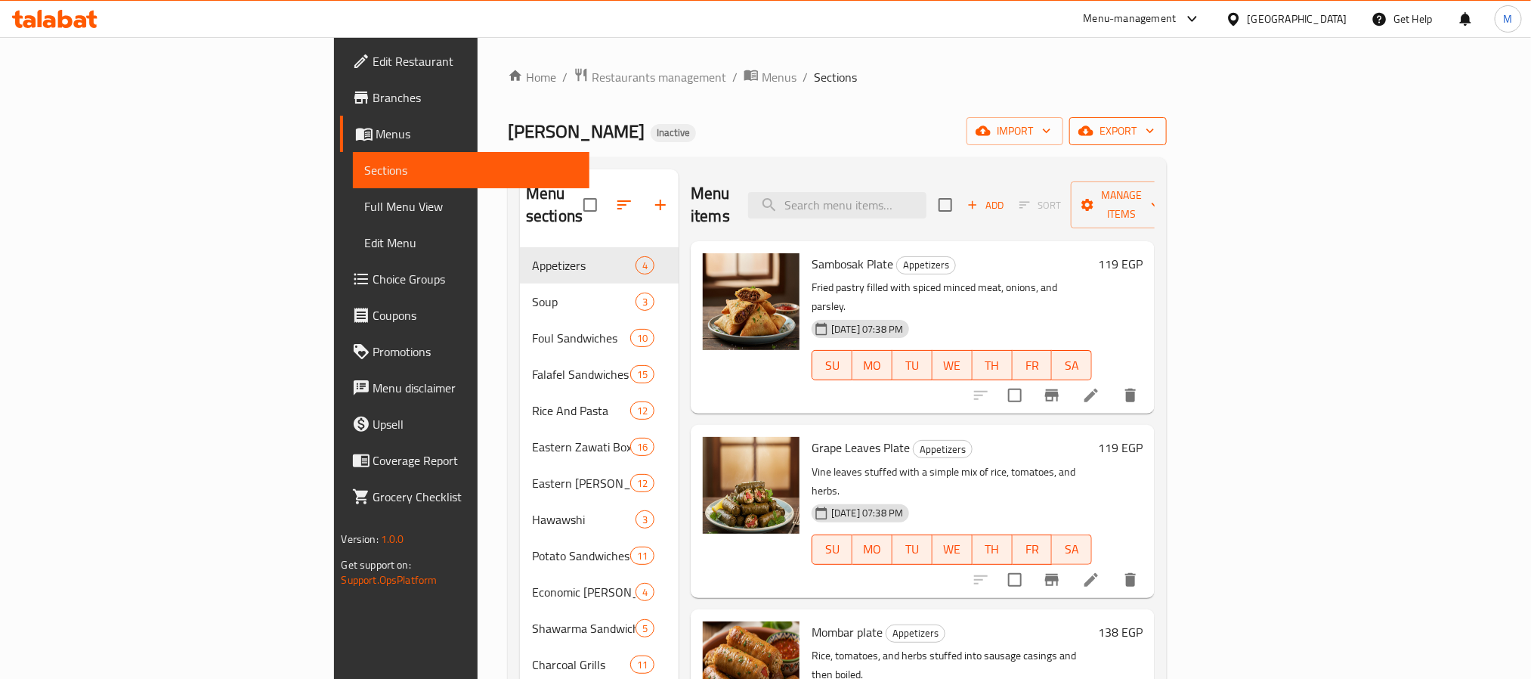
click at [1155, 125] on span "export" at bounding box center [1117, 131] width 73 height 19
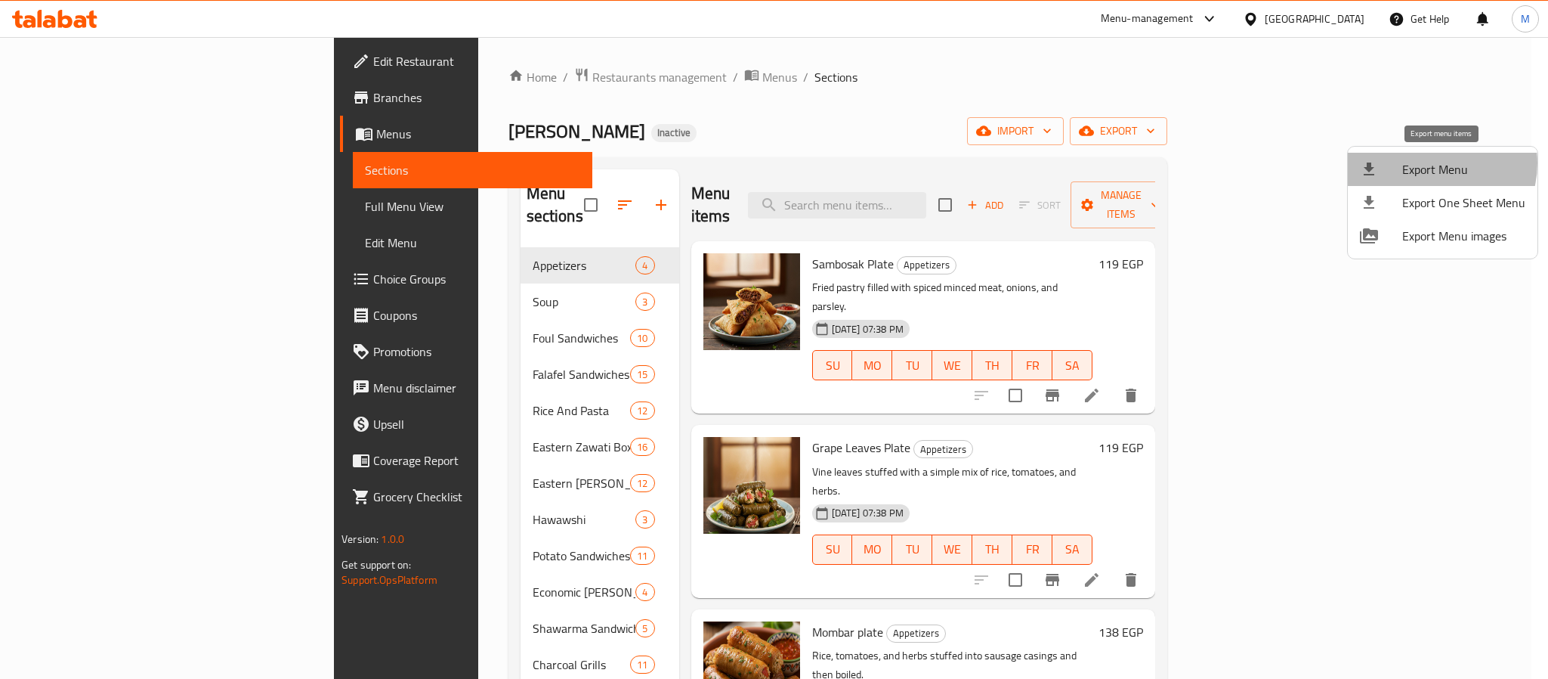
click at [1433, 163] on span "Export Menu" at bounding box center [1464, 169] width 123 height 18
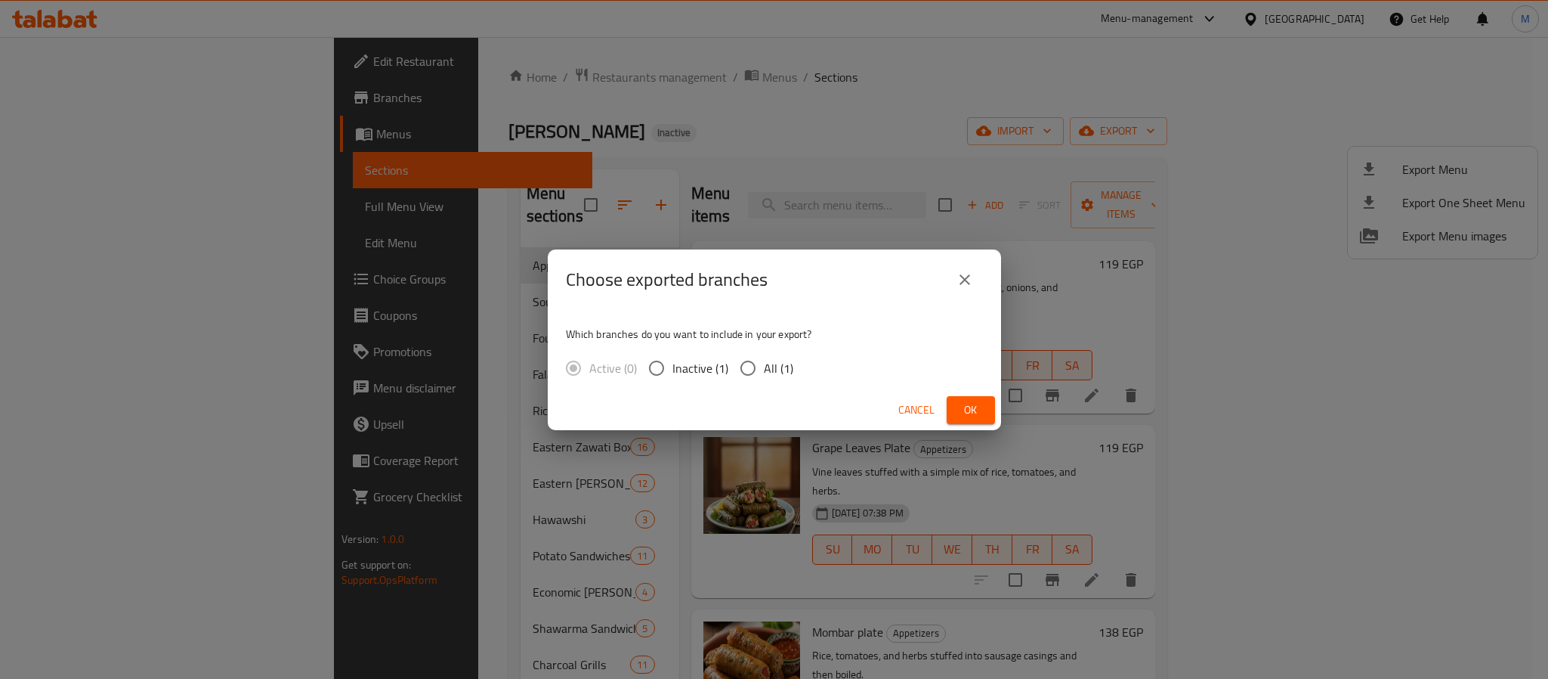
click at [767, 365] on span "All (1)" at bounding box center [778, 368] width 29 height 18
click at [764, 365] on input "All (1)" at bounding box center [748, 368] width 32 height 32
radio input "true"
click at [963, 415] on span "Ok" at bounding box center [971, 409] width 24 height 19
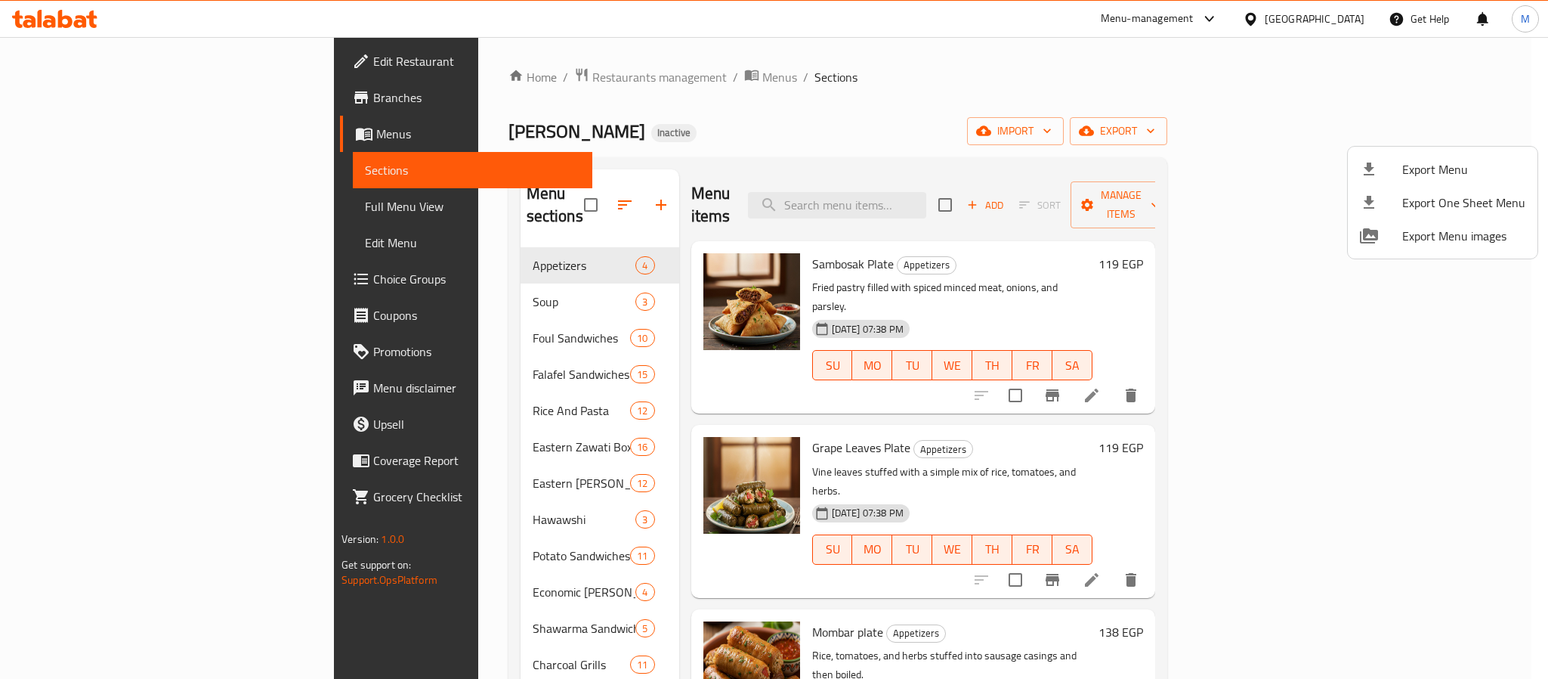
click at [442, 70] on div at bounding box center [774, 339] width 1548 height 679
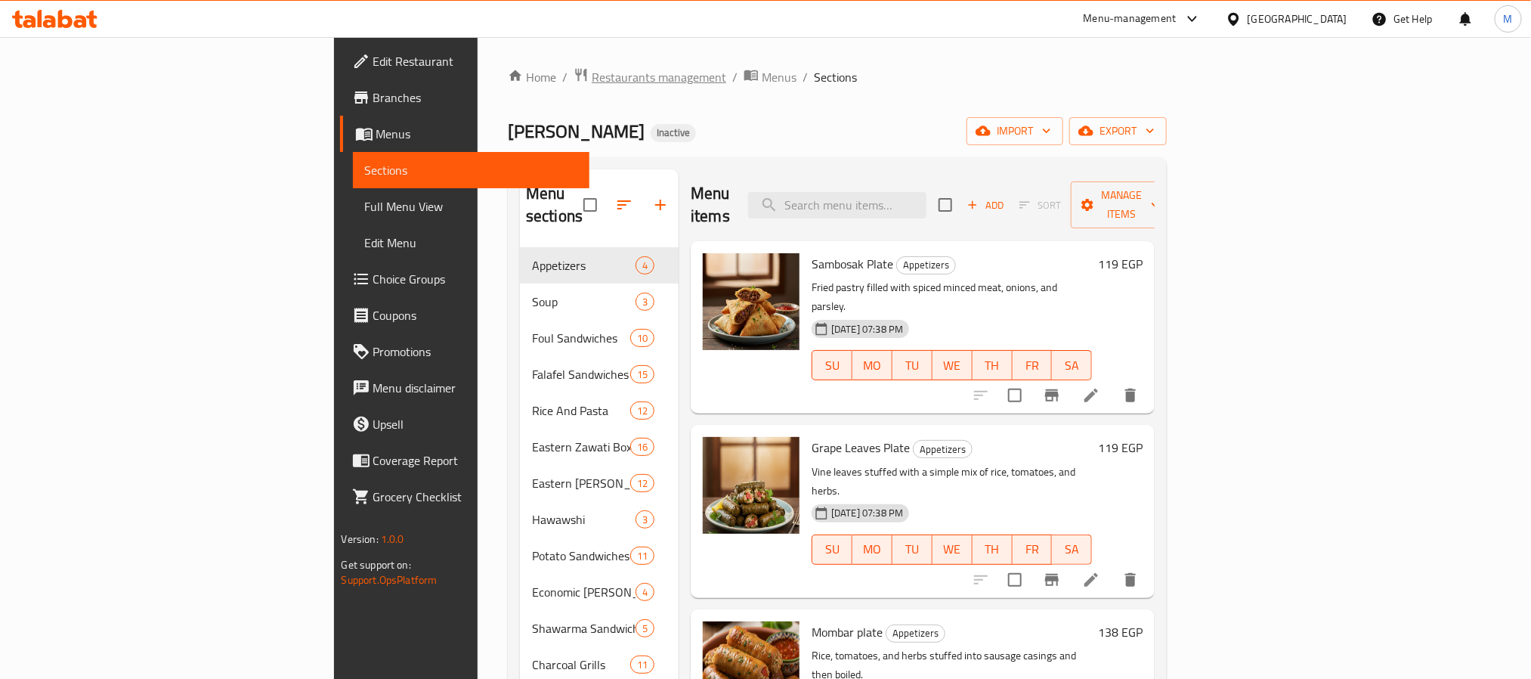
click at [592, 71] on span "Restaurants management" at bounding box center [659, 77] width 135 height 18
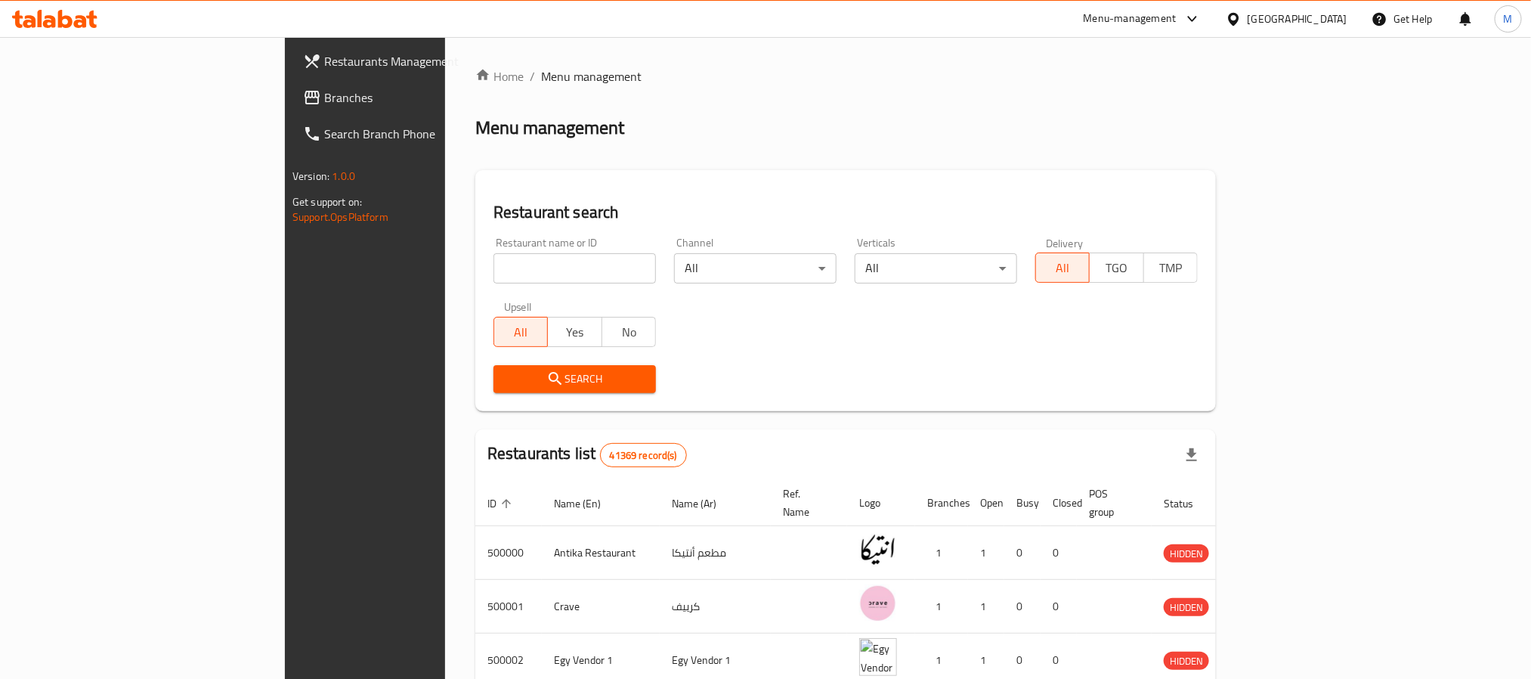
drag, startPoint x: 130, startPoint y: 91, endPoint x: 409, endPoint y: 173, distance: 290.5
click at [324, 91] on span "Branches" at bounding box center [426, 97] width 204 height 18
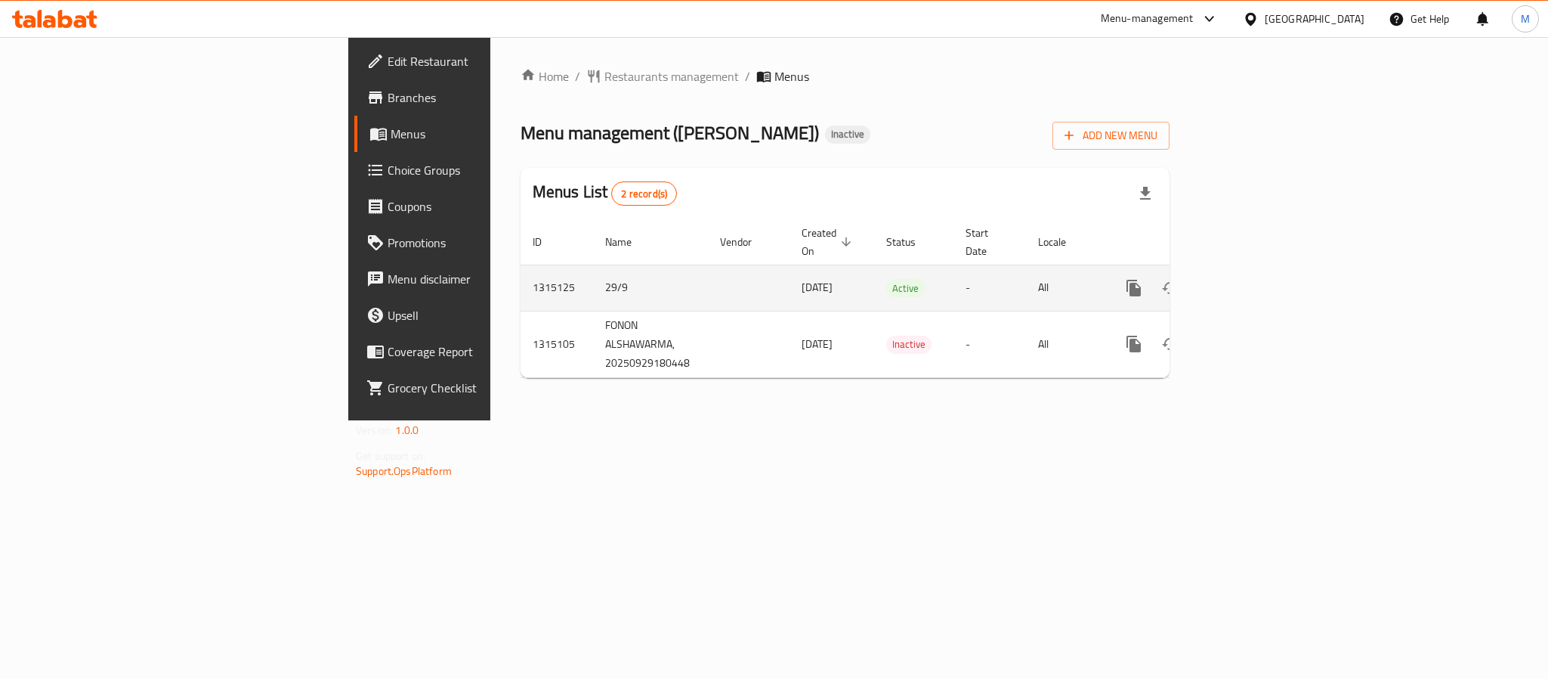
click at [1252, 279] on icon "enhanced table" at bounding box center [1243, 288] width 18 height 18
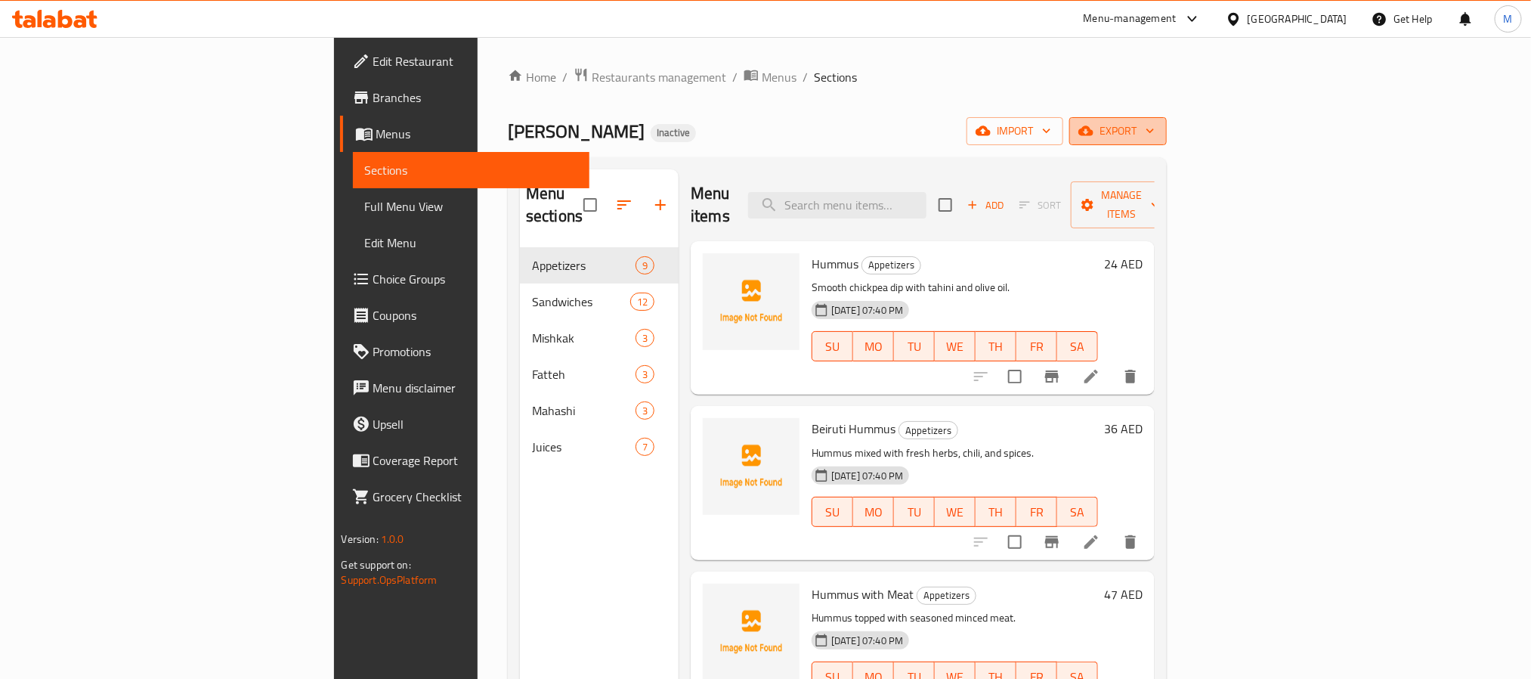
click at [1093, 127] on icon "button" at bounding box center [1085, 130] width 15 height 15
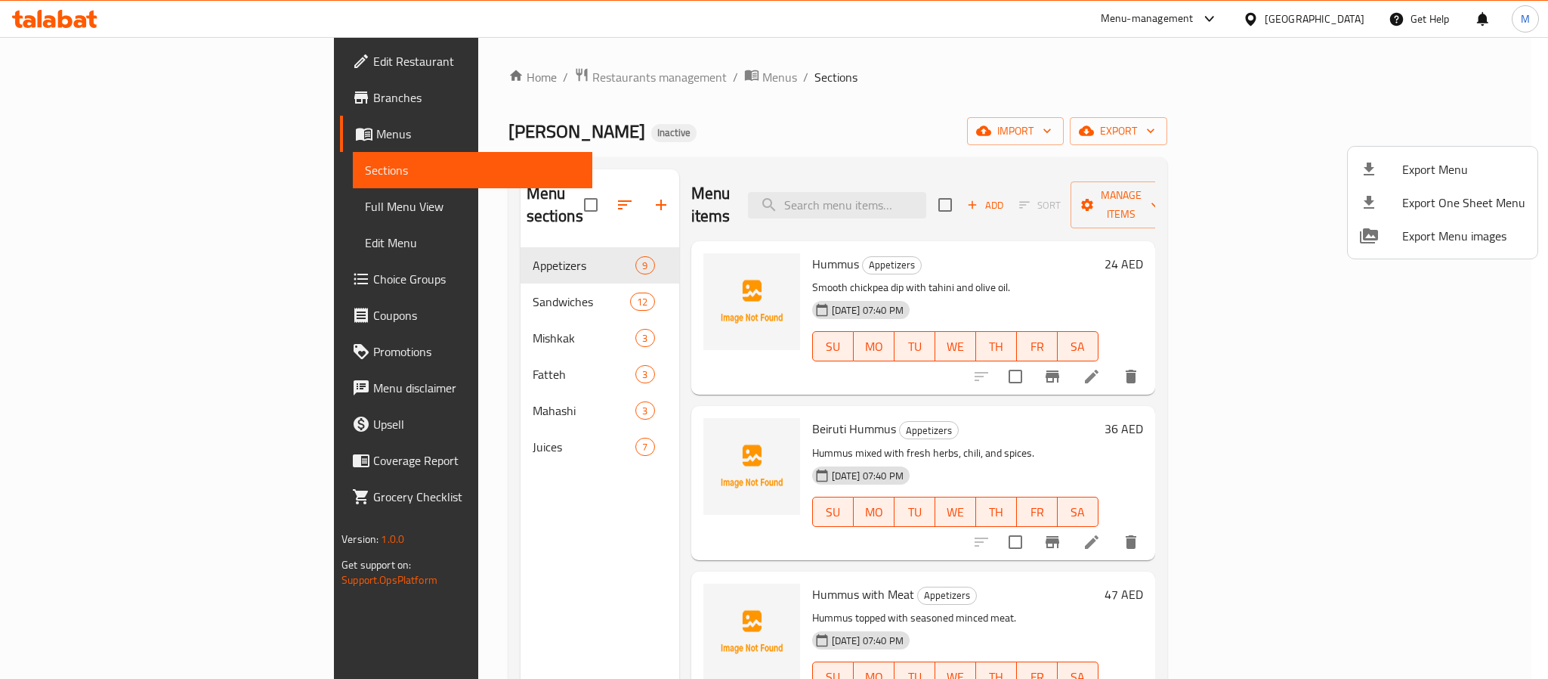
click at [1415, 153] on li "Export Menu" at bounding box center [1443, 169] width 190 height 33
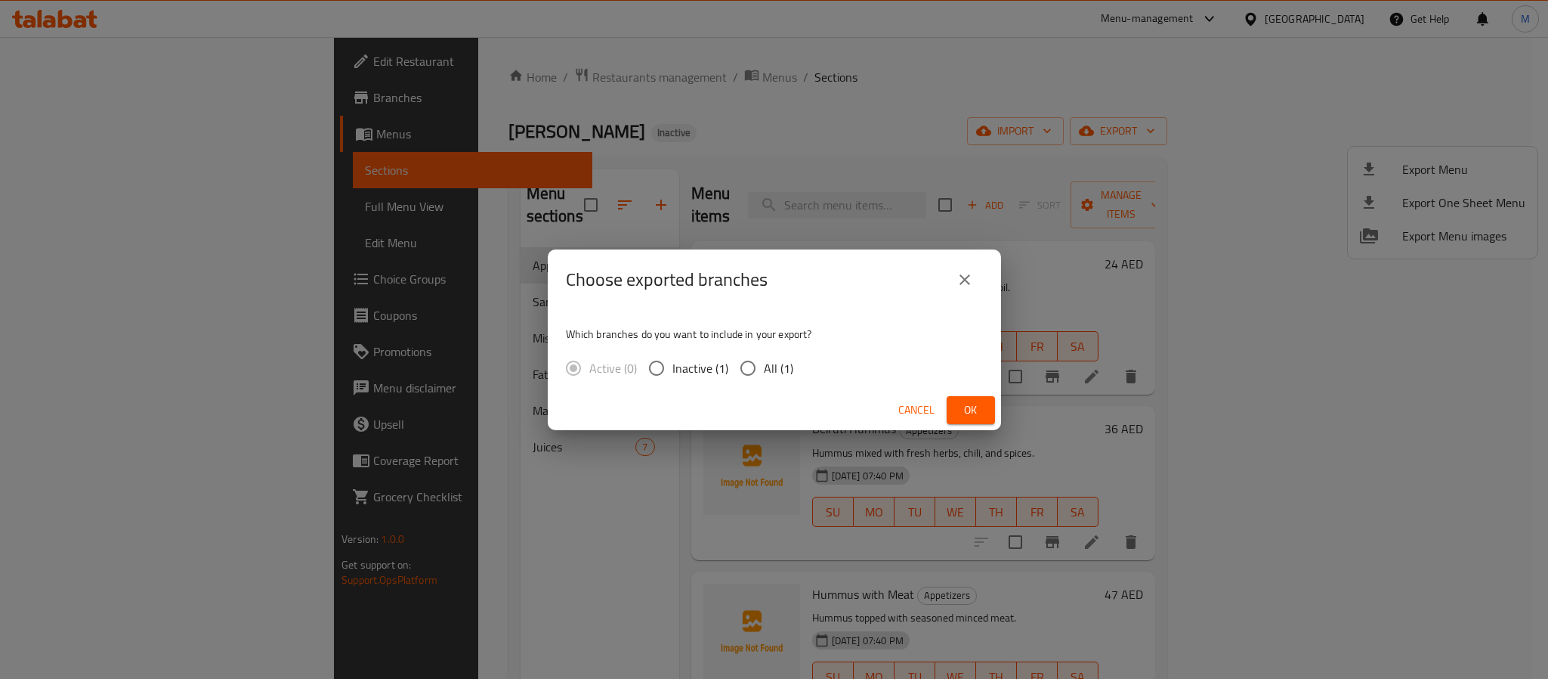
drag, startPoint x: 794, startPoint y: 365, endPoint x: 772, endPoint y: 373, distance: 23.9
click at [793, 365] on div "Active (0) Inactive (1) All (1)" at bounding box center [686, 368] width 240 height 32
click at [765, 372] on span "All (1)" at bounding box center [778, 368] width 29 height 18
click at [764, 372] on input "All (1)" at bounding box center [748, 368] width 32 height 32
radio input "true"
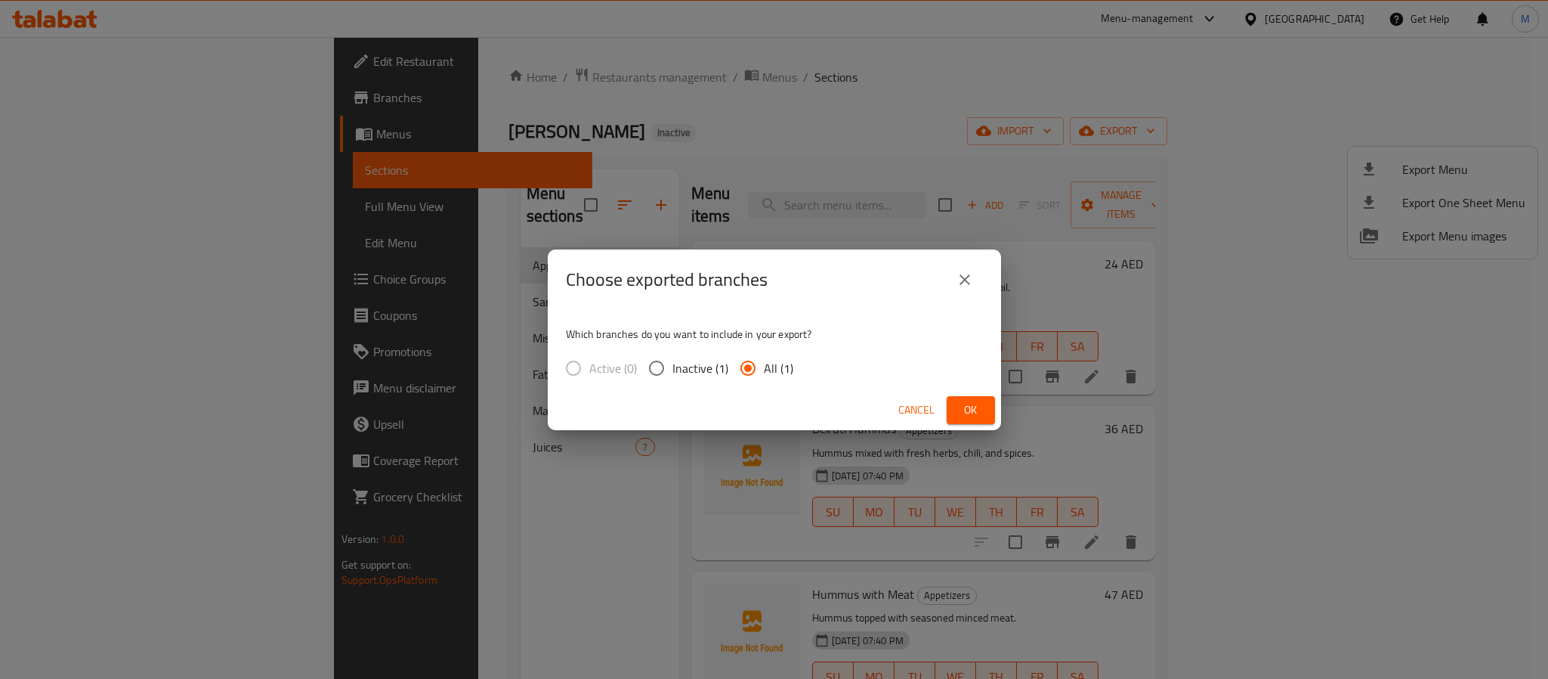
drag, startPoint x: 997, startPoint y: 399, endPoint x: 966, endPoint y: 411, distance: 33.3
click at [997, 400] on div "Cancel Ok" at bounding box center [774, 410] width 453 height 40
click at [963, 411] on span "Ok" at bounding box center [971, 409] width 24 height 19
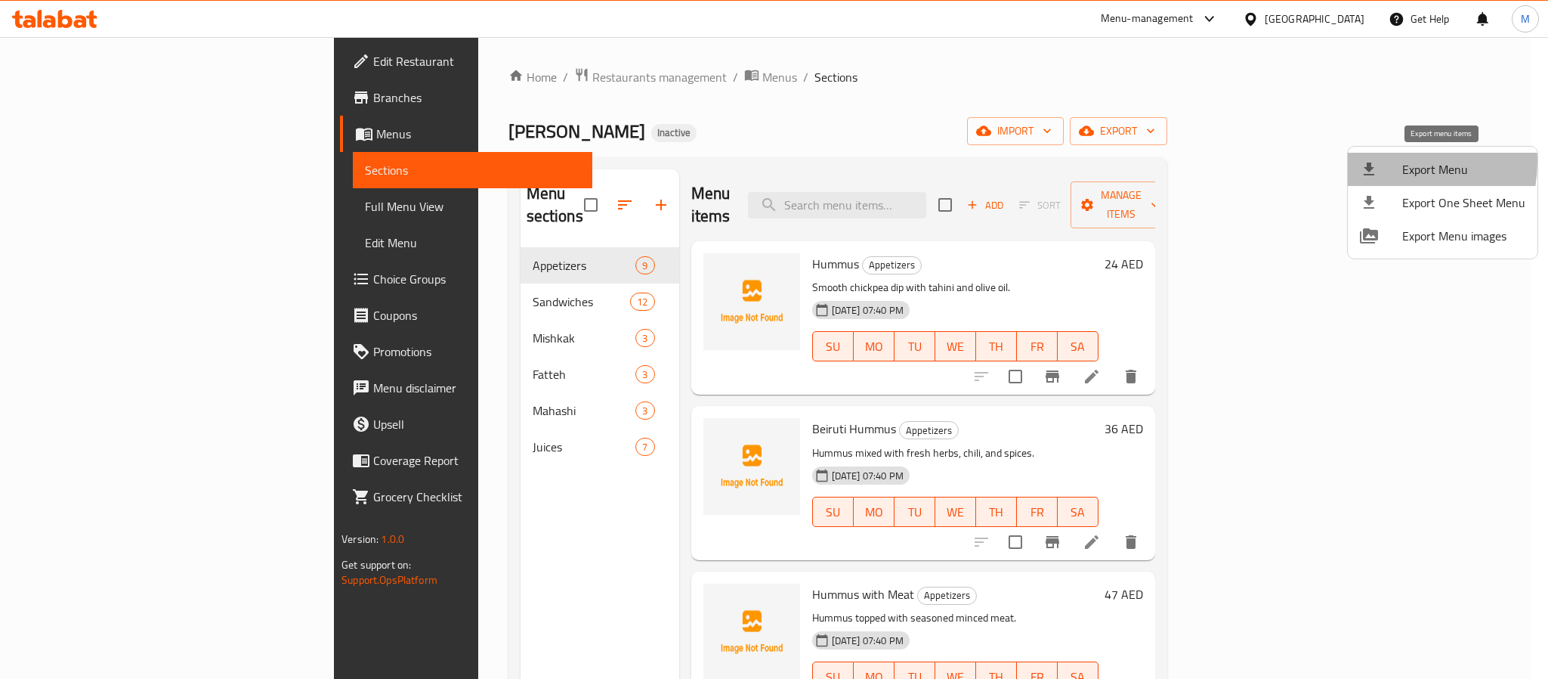
click at [1392, 162] on div at bounding box center [1381, 169] width 42 height 18
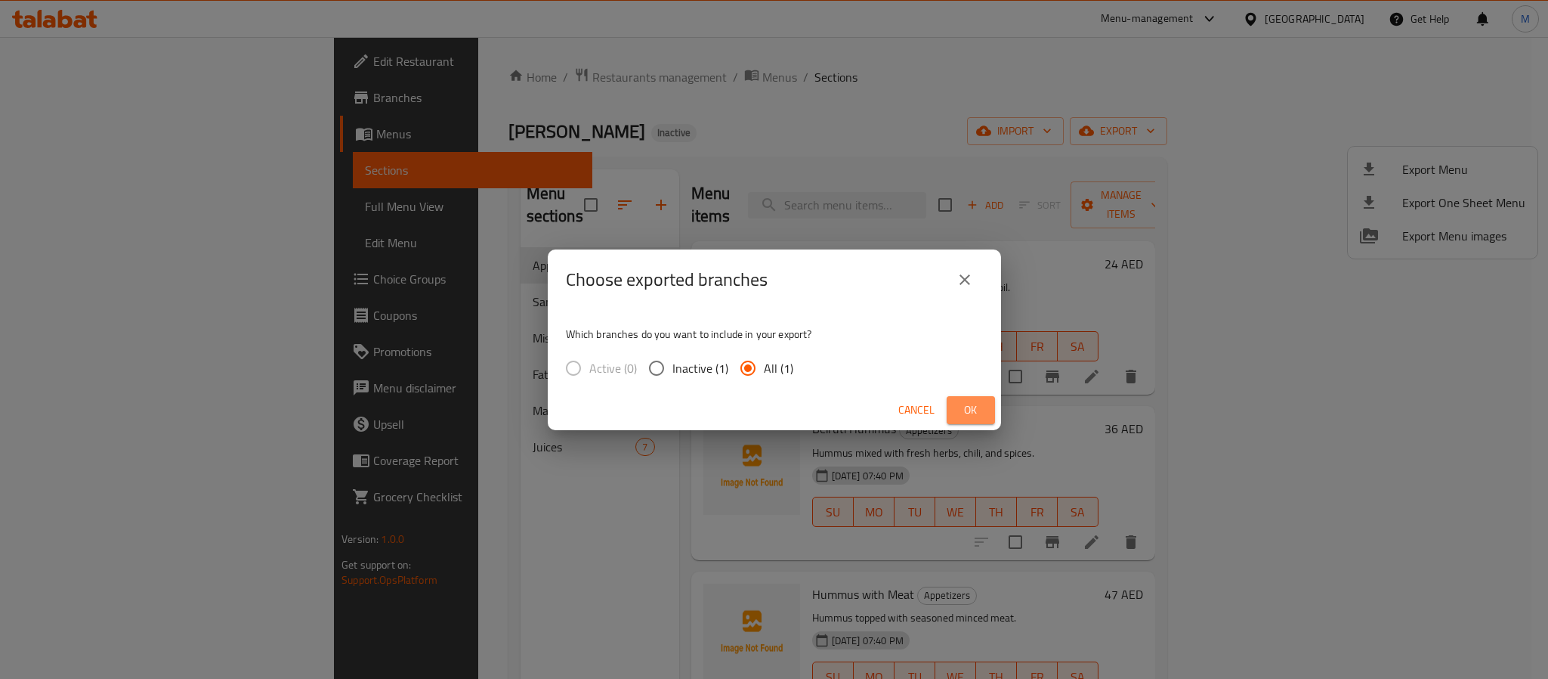
click at [968, 418] on span "Ok" at bounding box center [971, 409] width 24 height 19
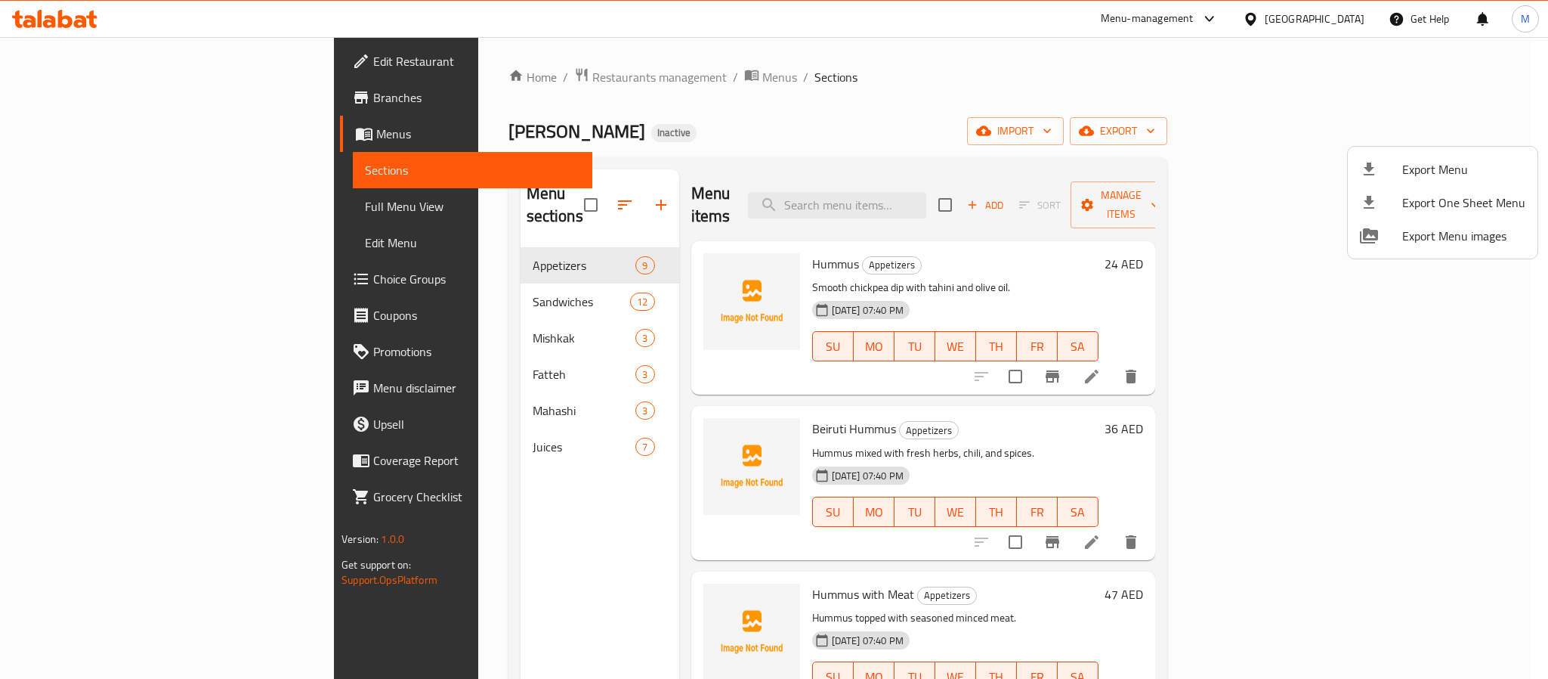
click at [1324, 14] on div at bounding box center [774, 339] width 1548 height 679
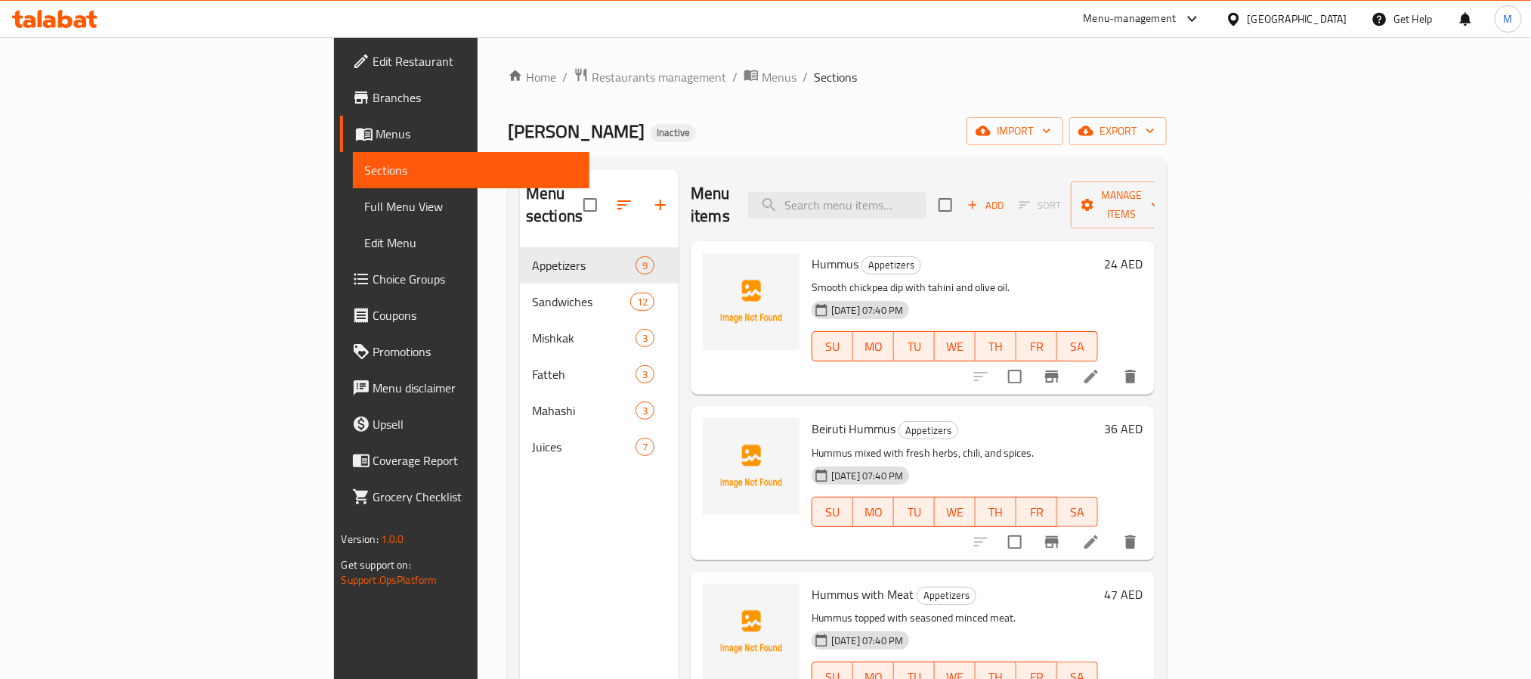
click at [1324, 14] on div "[GEOGRAPHIC_DATA]" at bounding box center [1298, 19] width 100 height 17
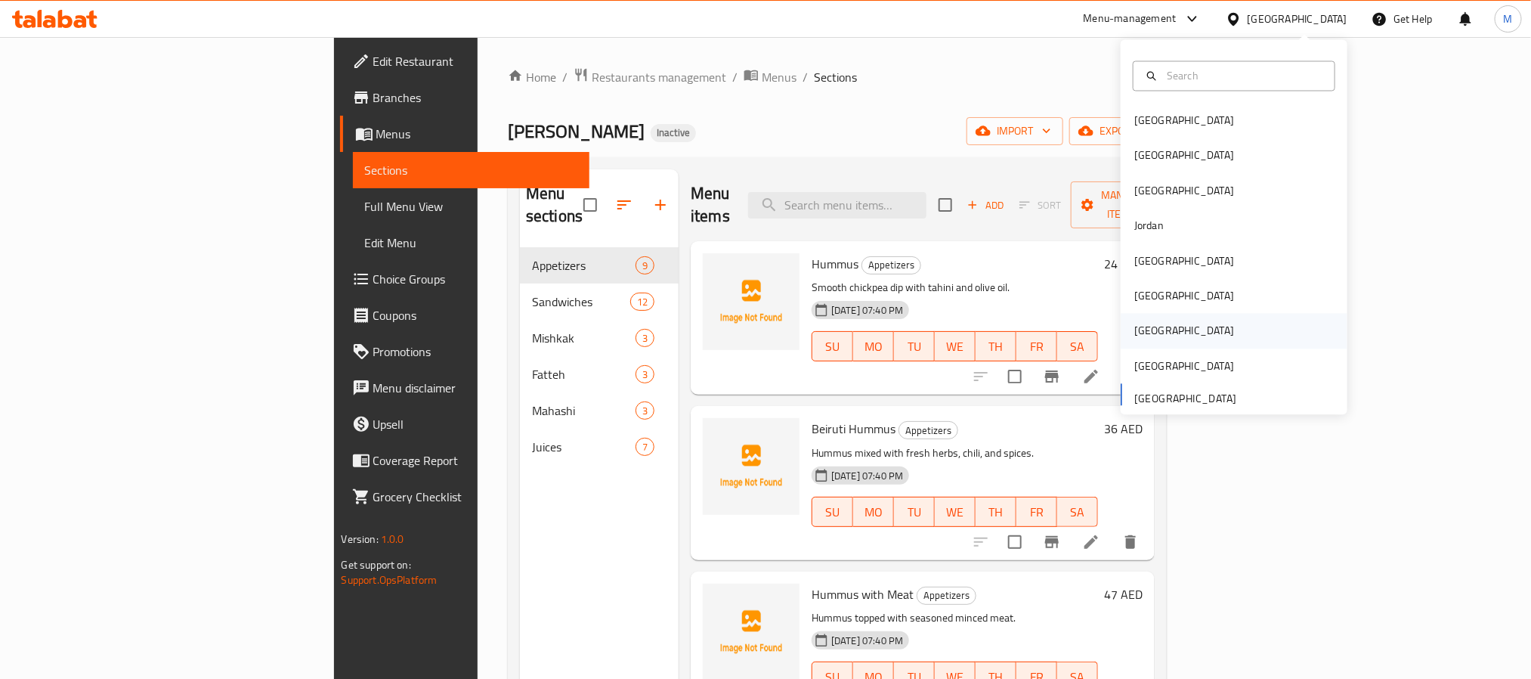
click at [1148, 331] on div "[GEOGRAPHIC_DATA]" at bounding box center [1184, 331] width 124 height 35
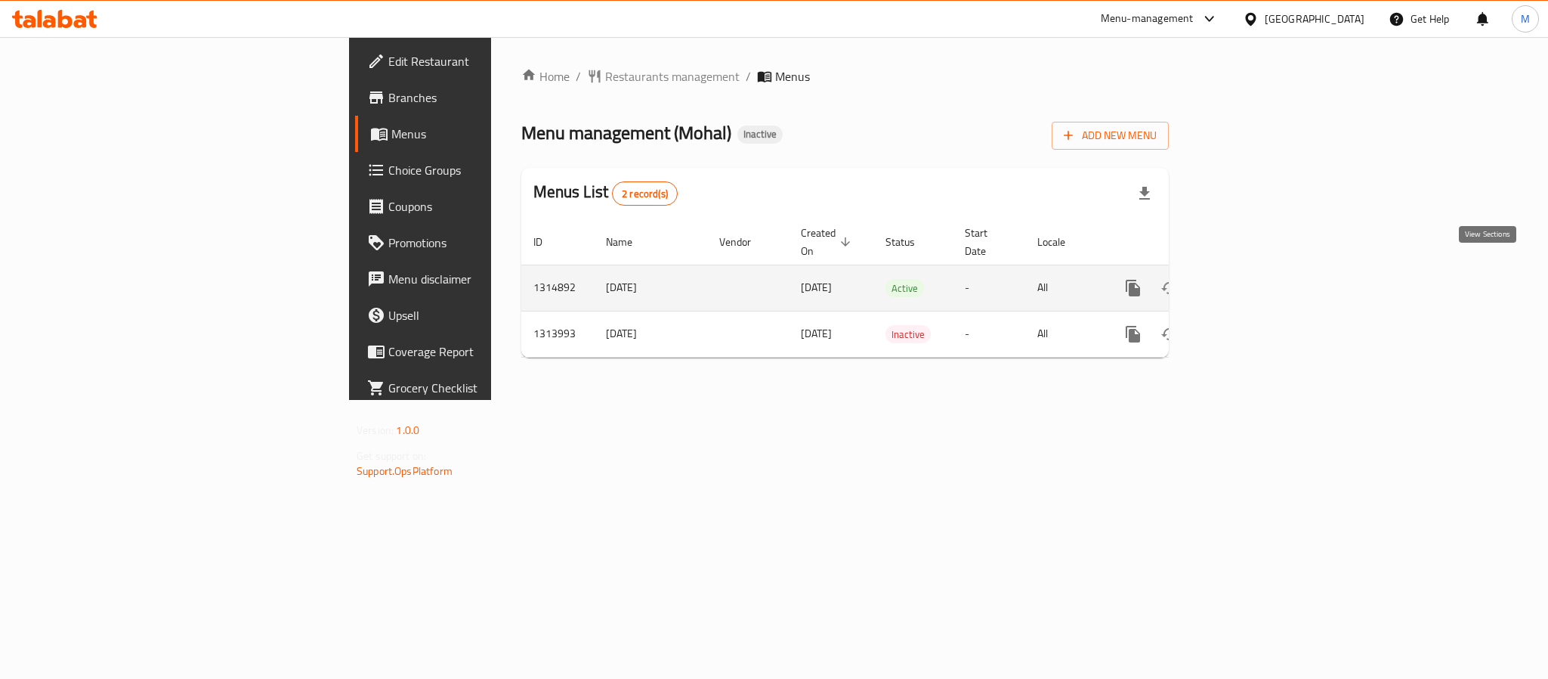
click at [1251, 279] on icon "enhanced table" at bounding box center [1242, 288] width 18 height 18
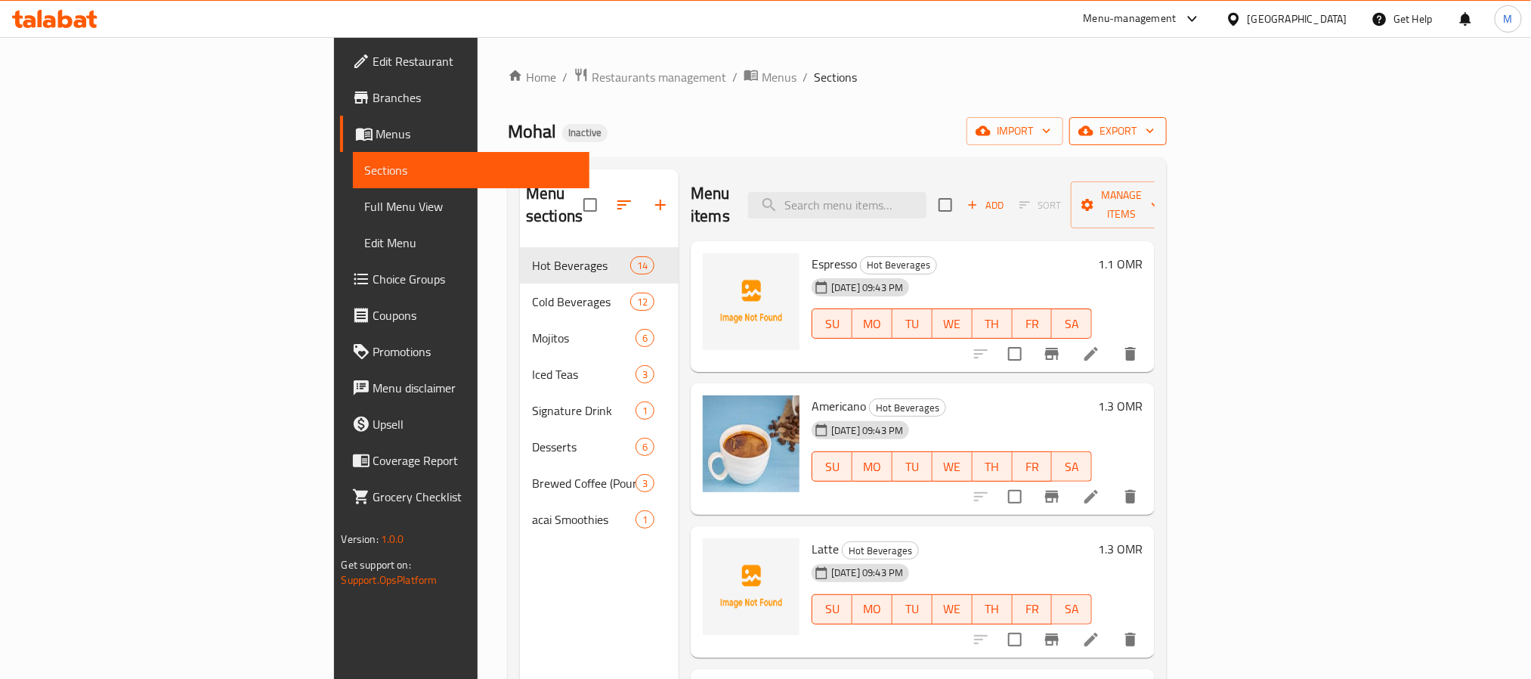
click at [1155, 130] on span "export" at bounding box center [1117, 131] width 73 height 19
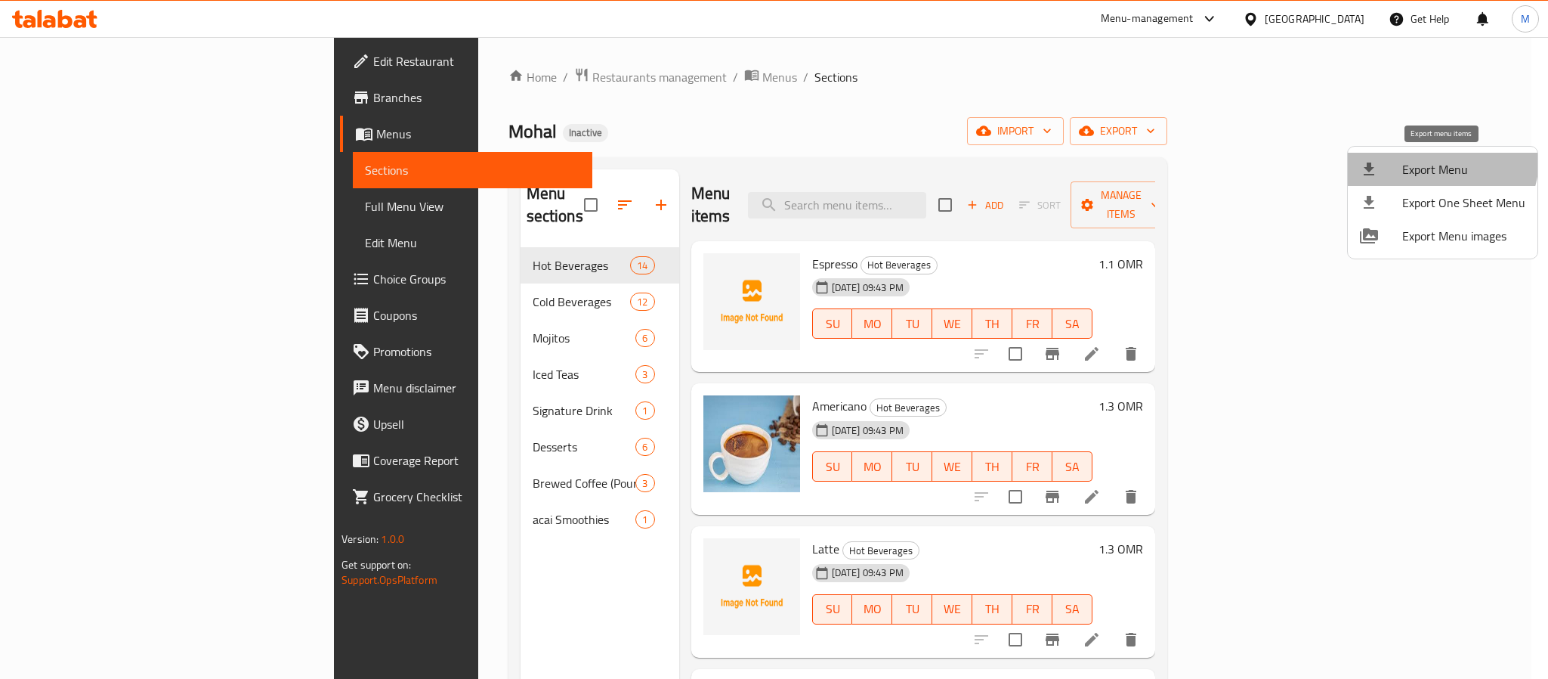
click at [1435, 160] on span "Export Menu" at bounding box center [1464, 169] width 123 height 18
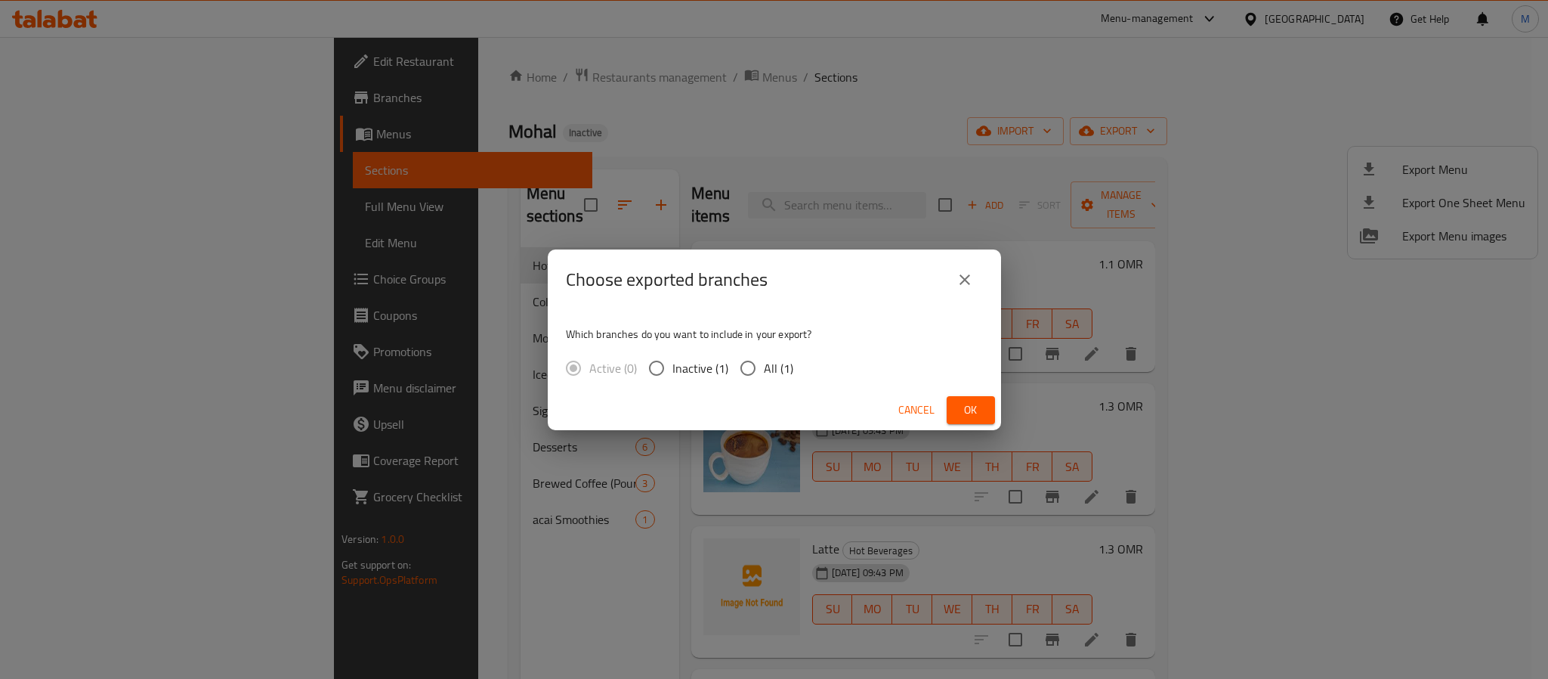
click at [787, 359] on span "All (1)" at bounding box center [778, 368] width 29 height 18
click at [764, 358] on input "All (1)" at bounding box center [748, 368] width 32 height 32
radio input "true"
click at [966, 404] on span "Ok" at bounding box center [971, 409] width 24 height 19
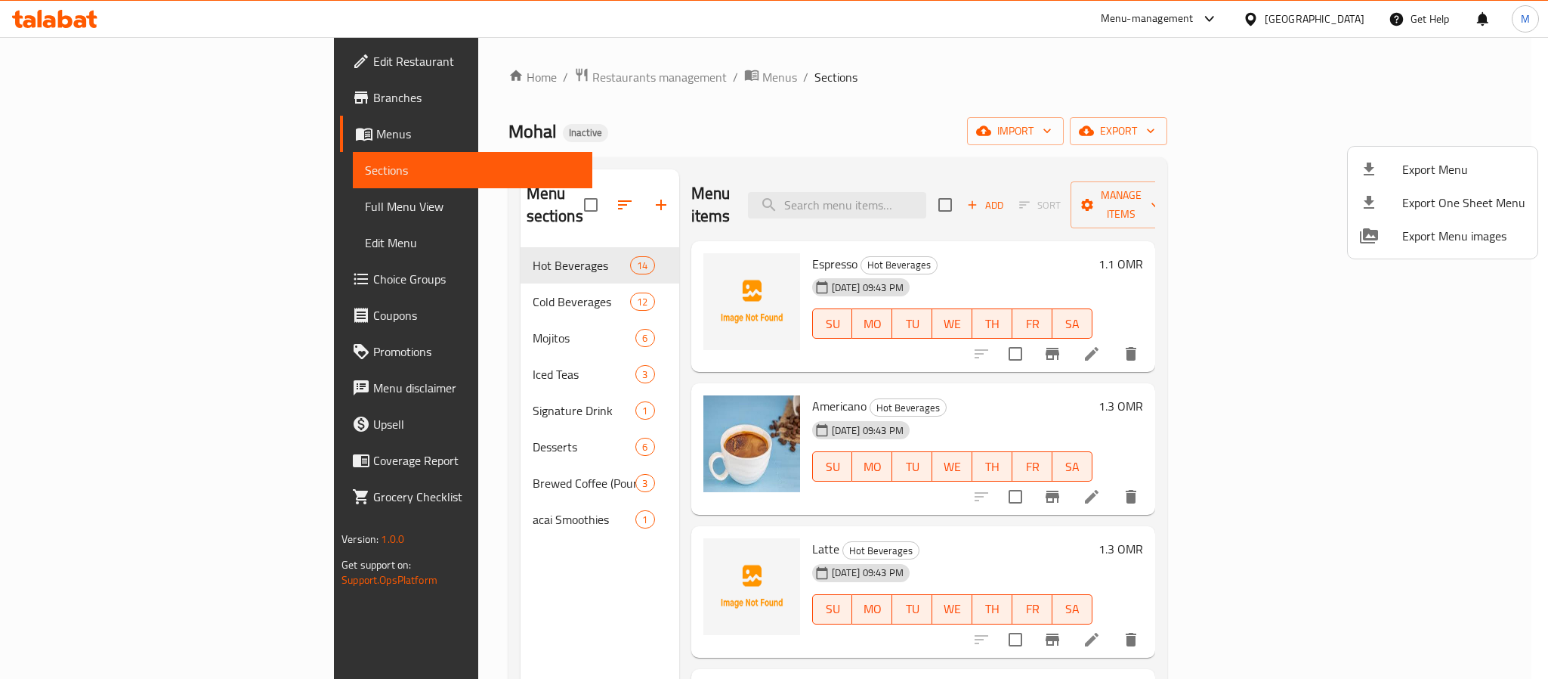
click at [948, 195] on div at bounding box center [774, 339] width 1548 height 679
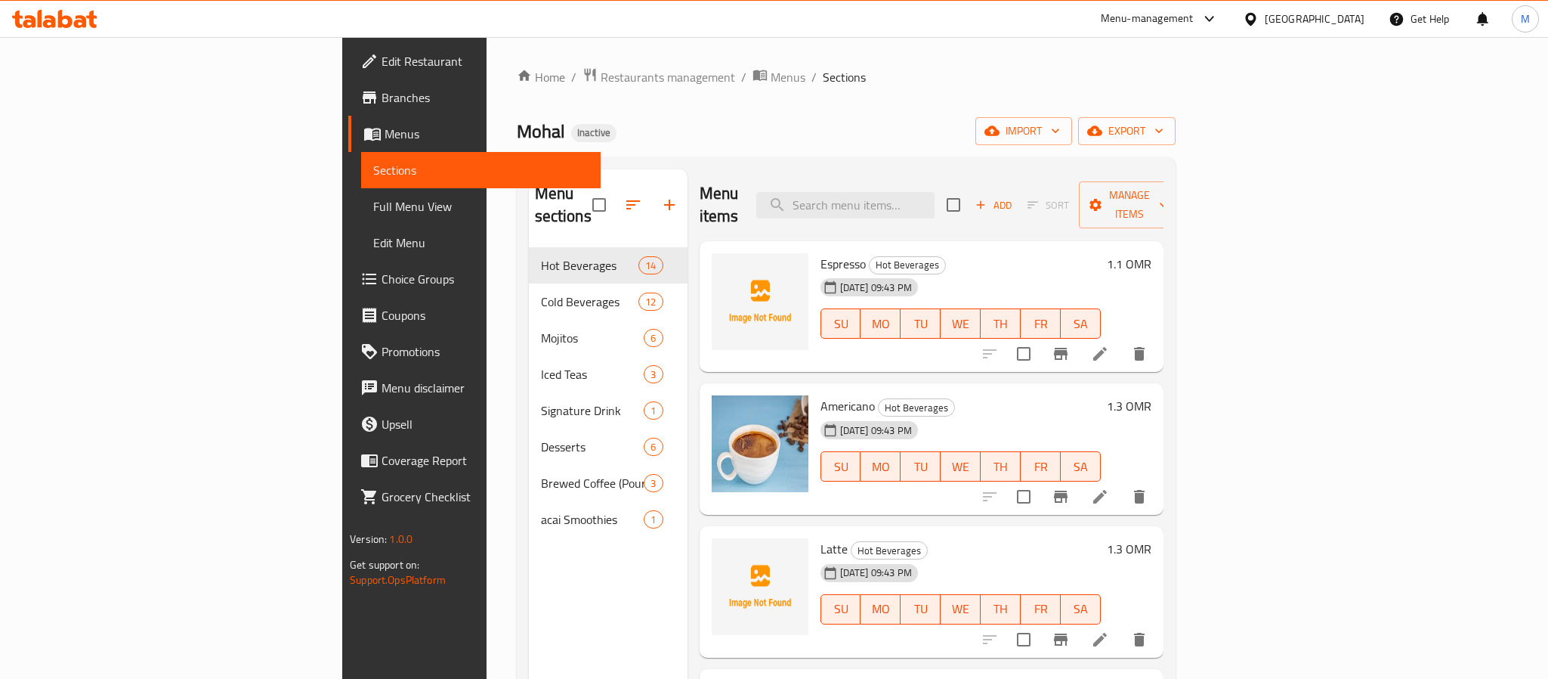
click at [935, 195] on input "search" at bounding box center [845, 205] width 178 height 26
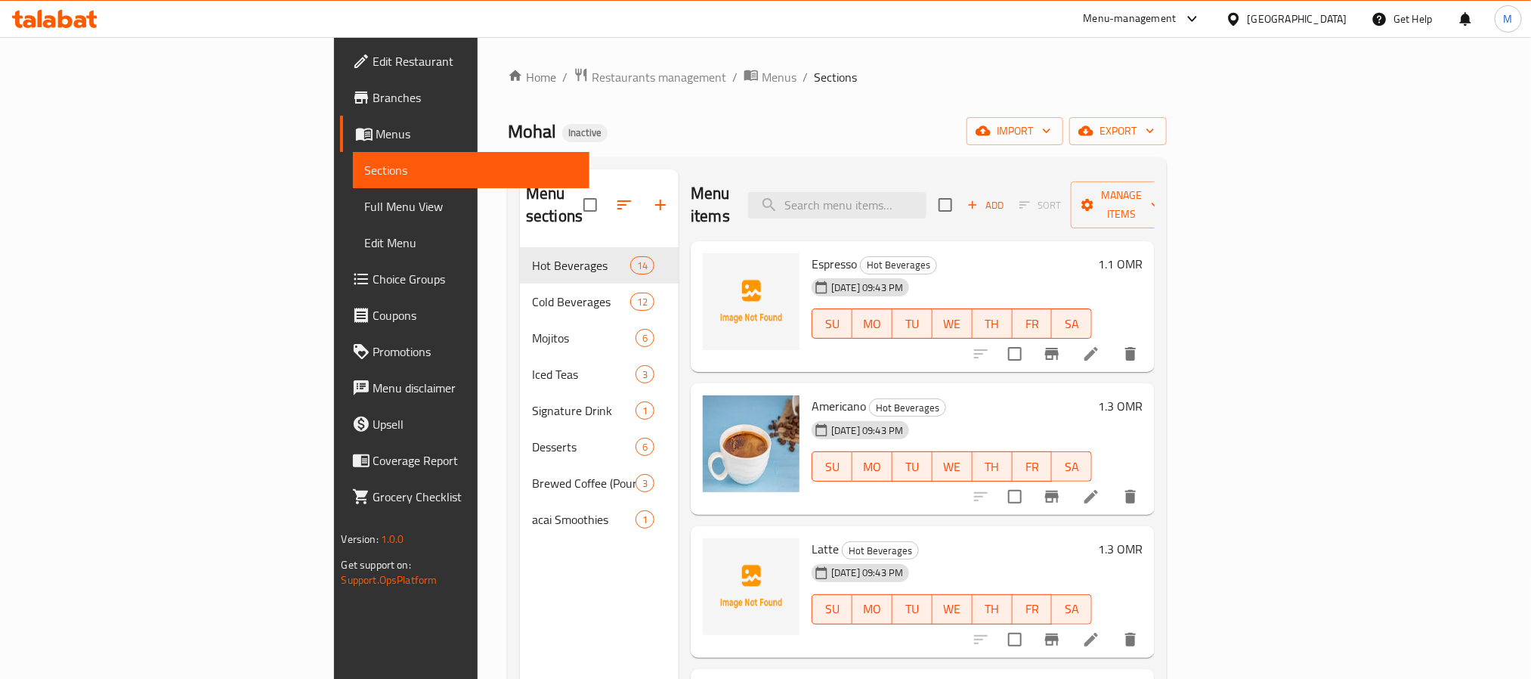
paste input "Tiramisu"
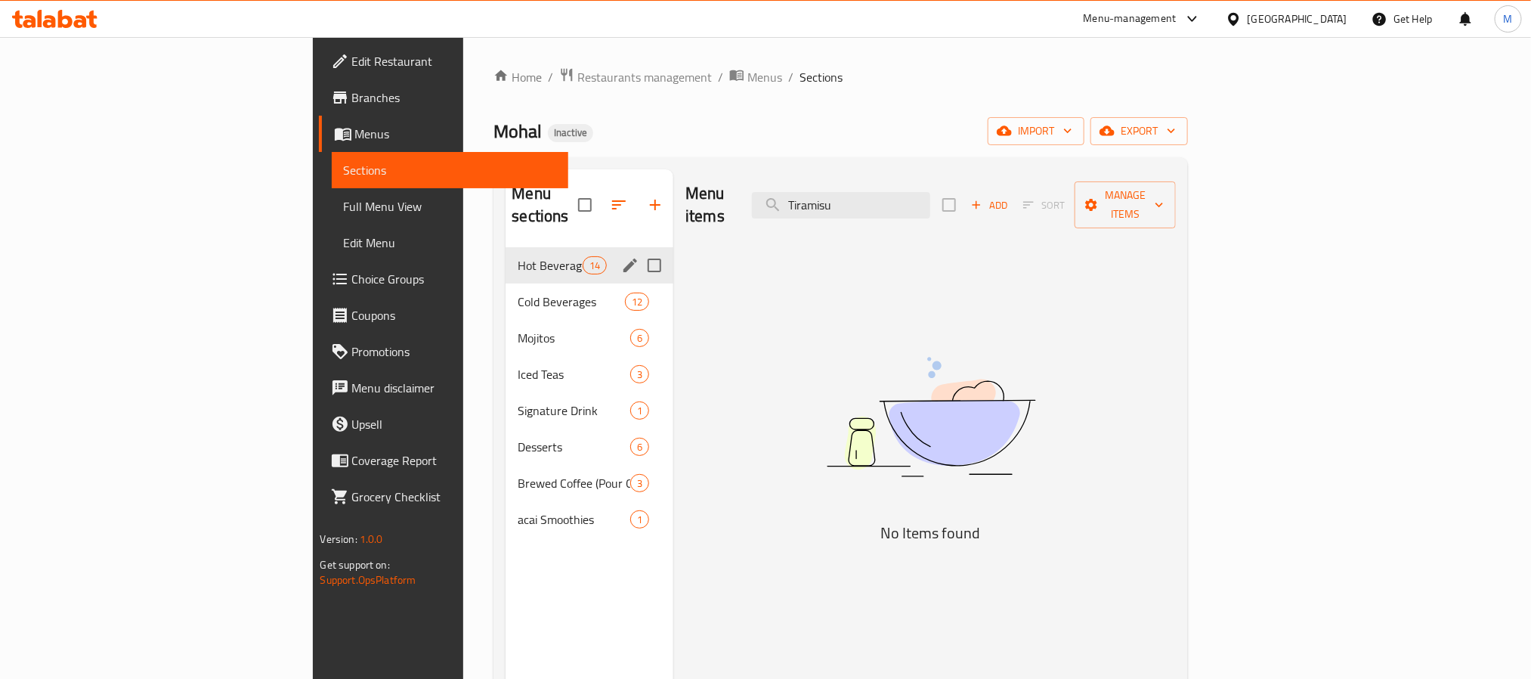
click at [506, 258] on div "Hot Beverages 14" at bounding box center [590, 265] width 168 height 36
click at [518, 292] on span "Cold Beverages" at bounding box center [550, 301] width 64 height 18
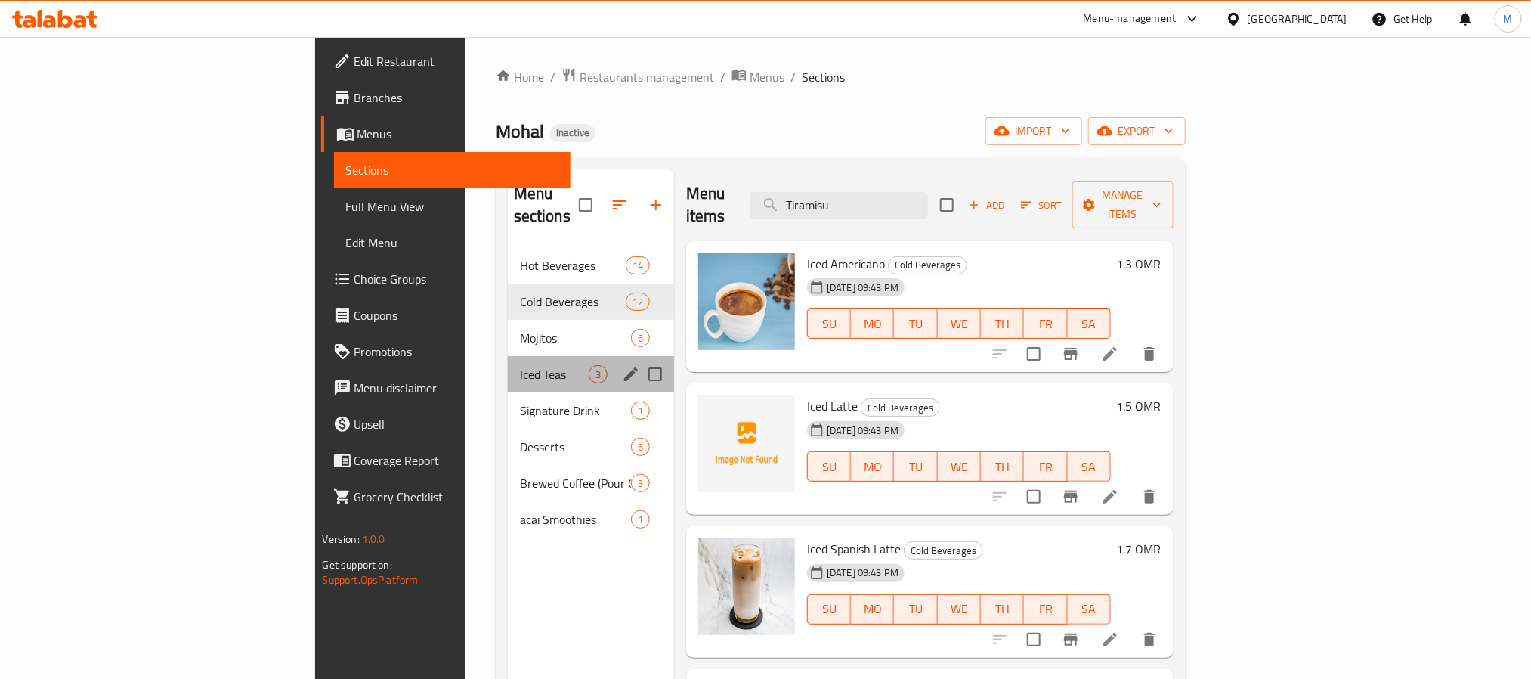
click at [508, 365] on div "Iced Teas 3" at bounding box center [591, 374] width 166 height 36
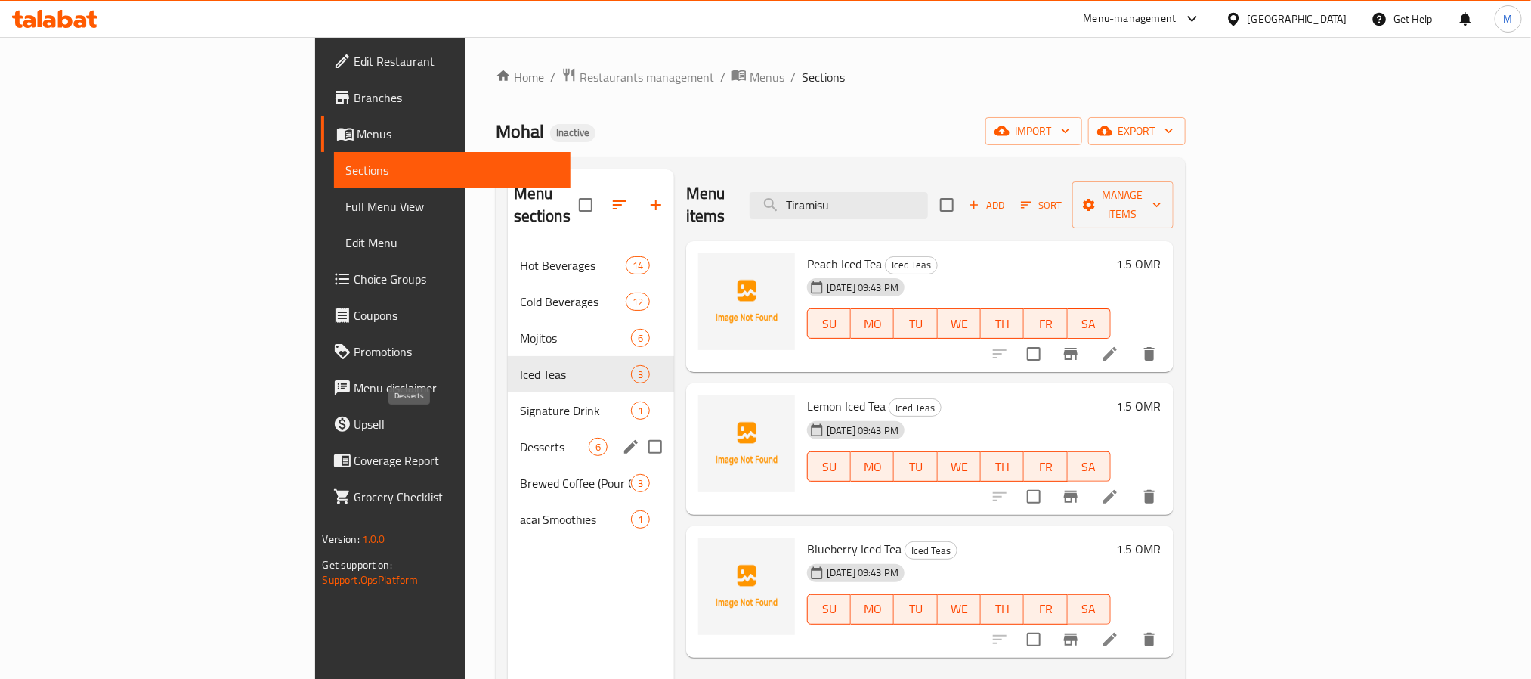
click at [520, 438] on span "Desserts" at bounding box center [554, 447] width 69 height 18
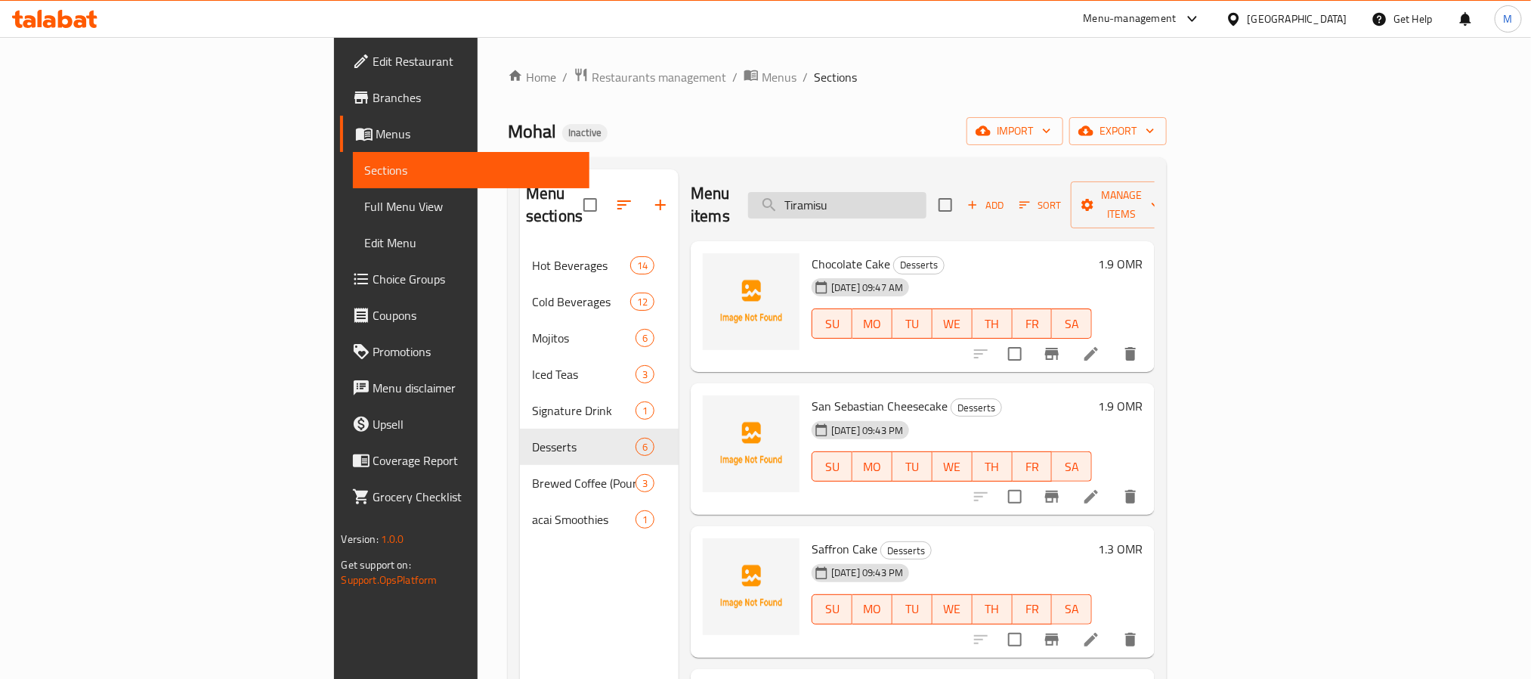
click at [926, 192] on input "Tiramisu" at bounding box center [837, 205] width 178 height 26
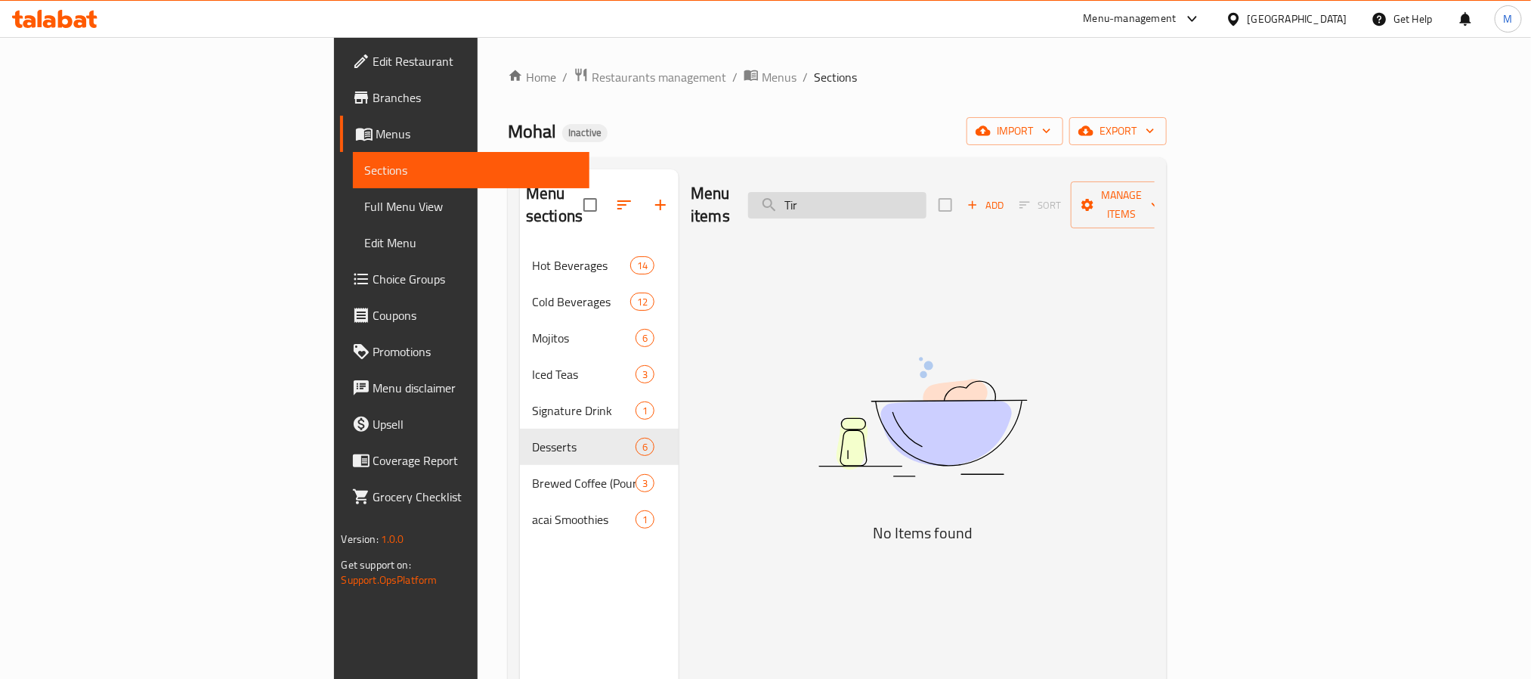
click at [926, 192] on input "Tir" at bounding box center [837, 205] width 178 height 26
paste input "Bubbles Cheesecake"
click at [926, 197] on input "Bubbles Cheesecake" at bounding box center [837, 205] width 178 height 26
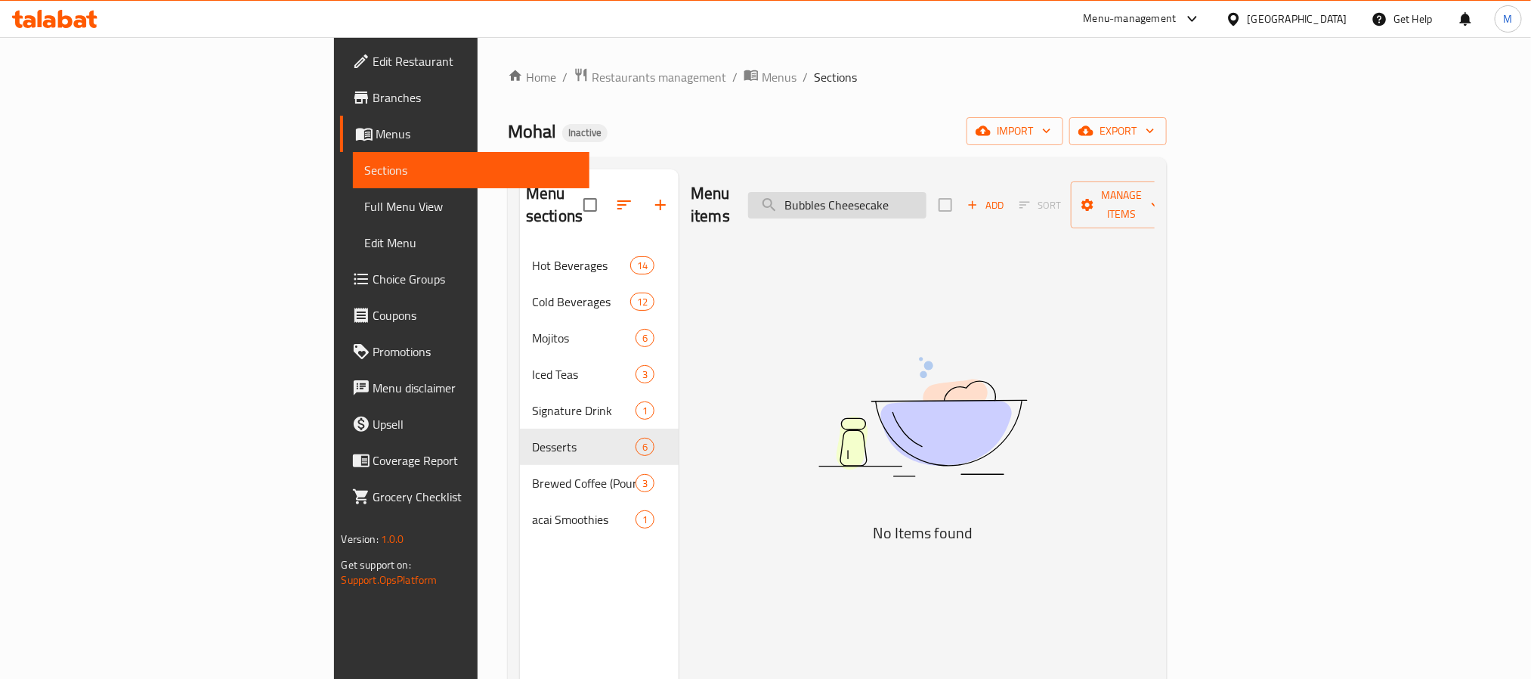
click at [926, 197] on input "Bubbles Cheesecake" at bounding box center [837, 205] width 178 height 26
paste input "Chai"
click at [1007, 166] on div "Menu sections Hot Beverages 14 Cold Beverages 12 Mojitos 6 Iced Teas 3 Signatur…" at bounding box center [837, 508] width 659 height 703
click at [926, 202] on input "Chai" at bounding box center [837, 205] width 178 height 26
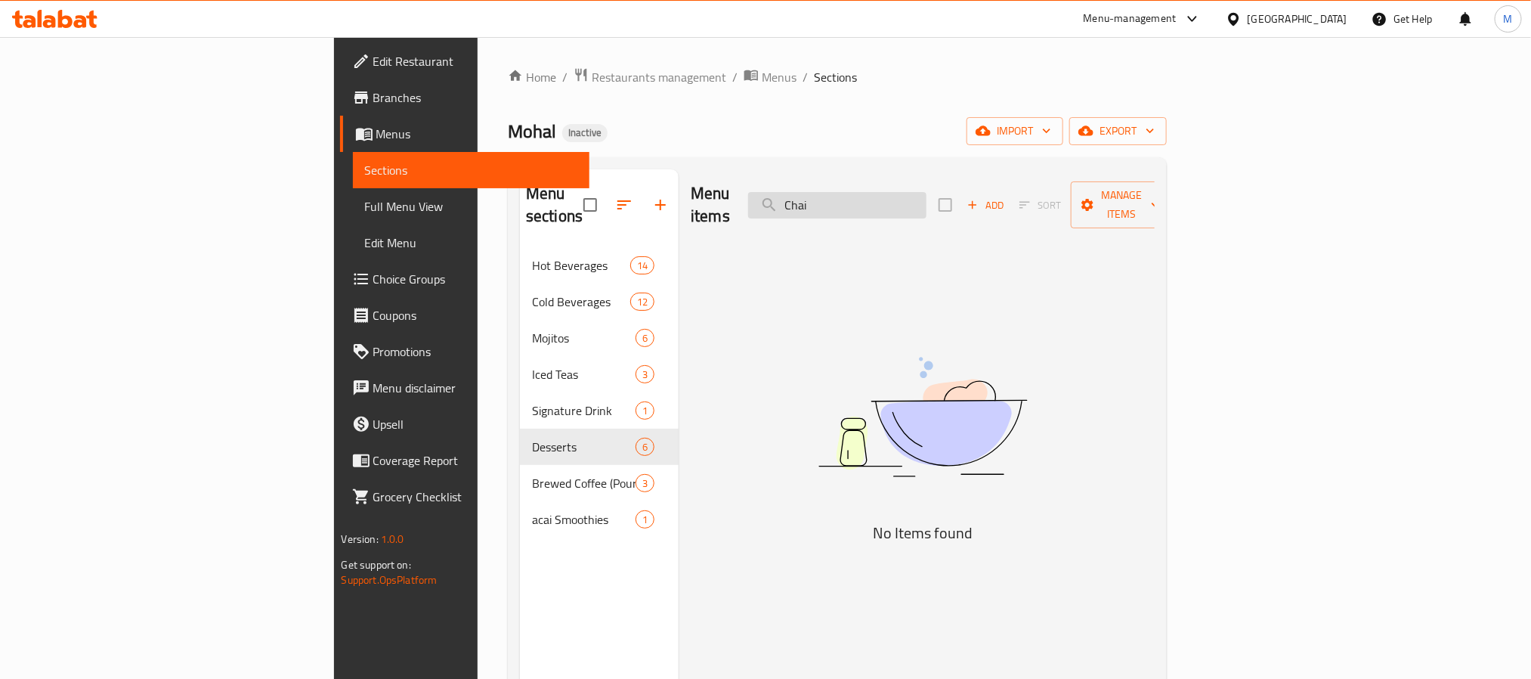
paste input "Spanish Latte"
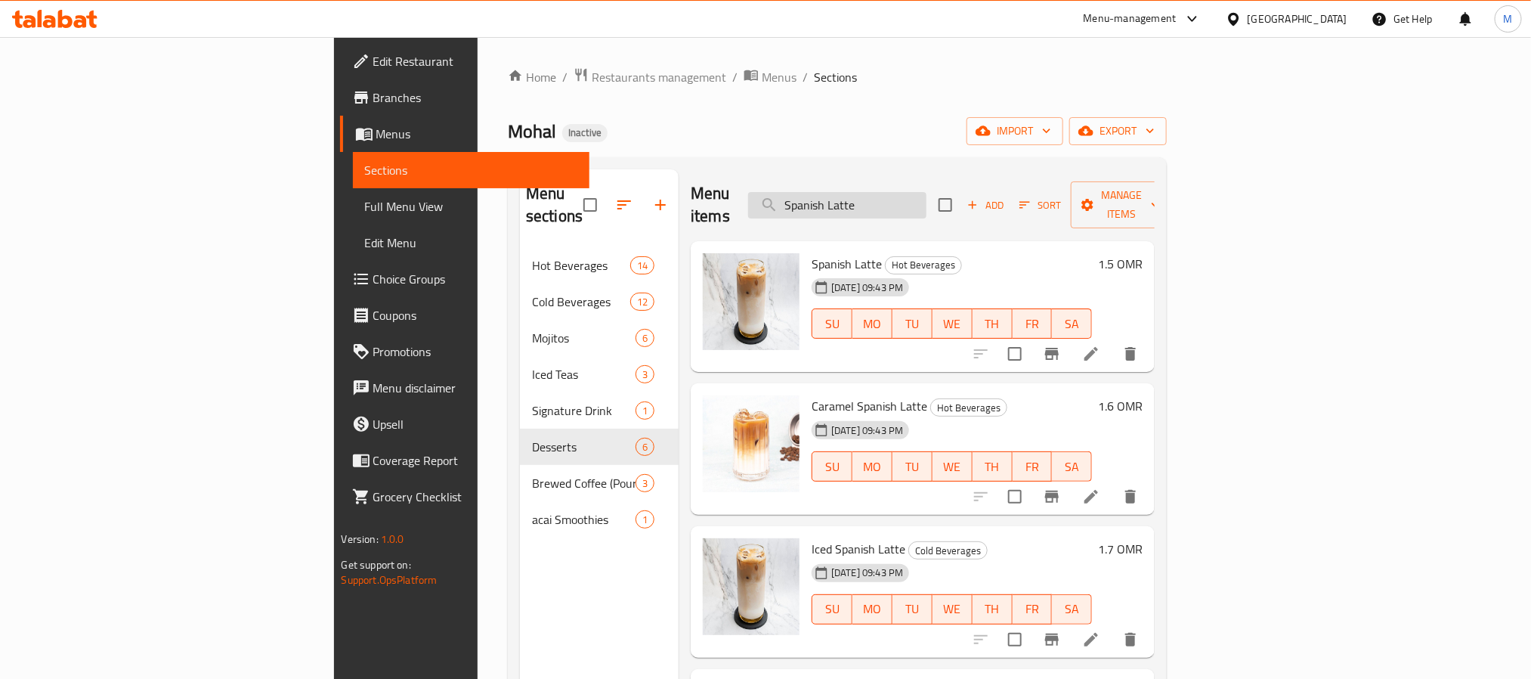
click at [926, 192] on input "Spanish Latte" at bounding box center [837, 205] width 178 height 26
paste input "Matcha"
click at [926, 192] on input "Matcha" at bounding box center [837, 205] width 178 height 26
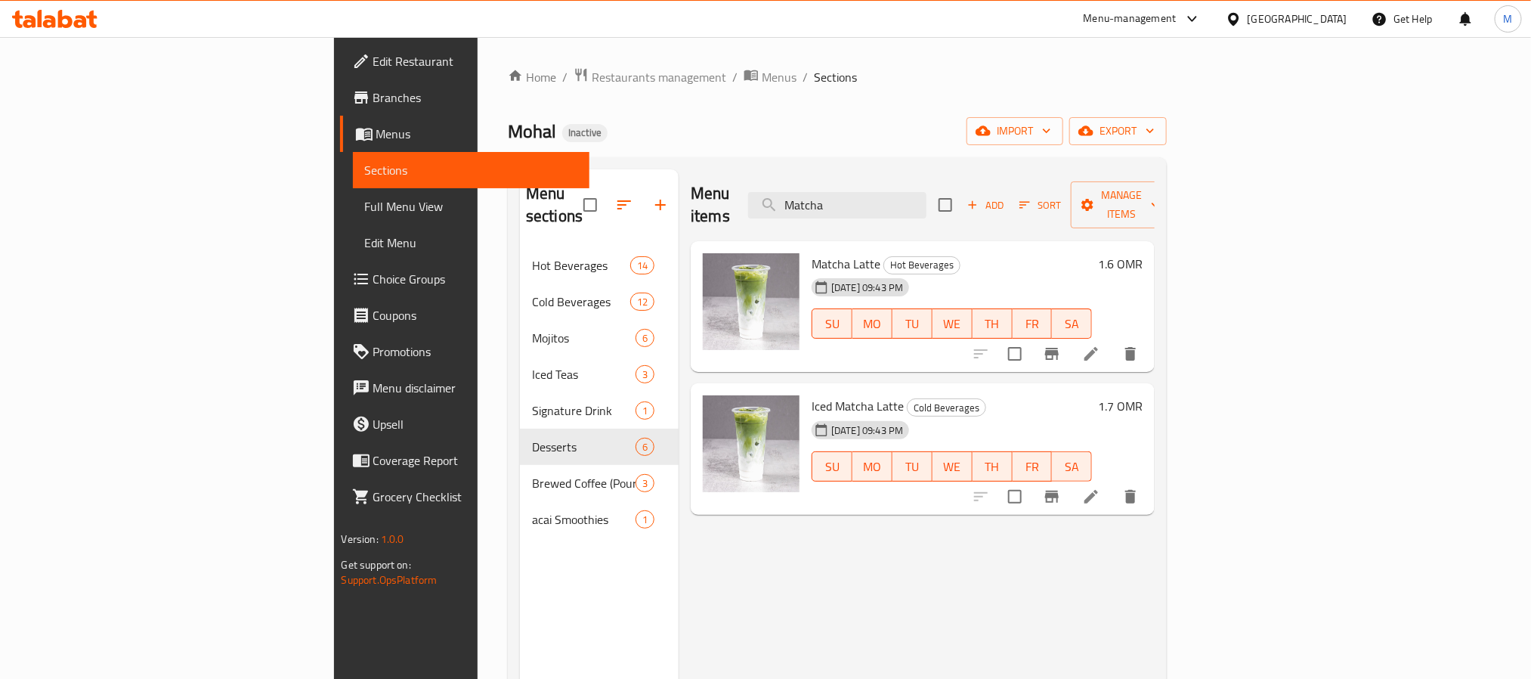
type input "Matcha"
click at [1331, 27] on div "[GEOGRAPHIC_DATA]" at bounding box center [1298, 19] width 100 height 17
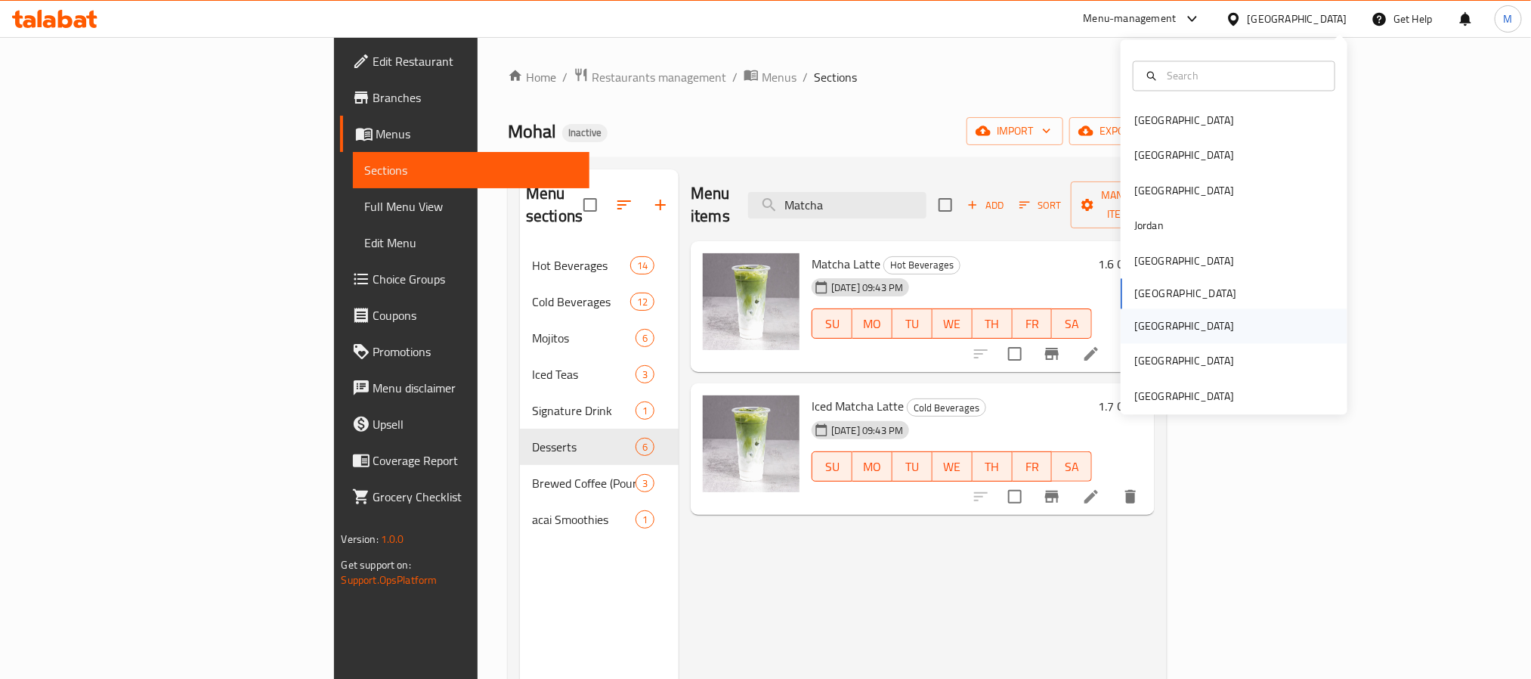
click at [1143, 324] on div "[GEOGRAPHIC_DATA]" at bounding box center [1184, 326] width 100 height 17
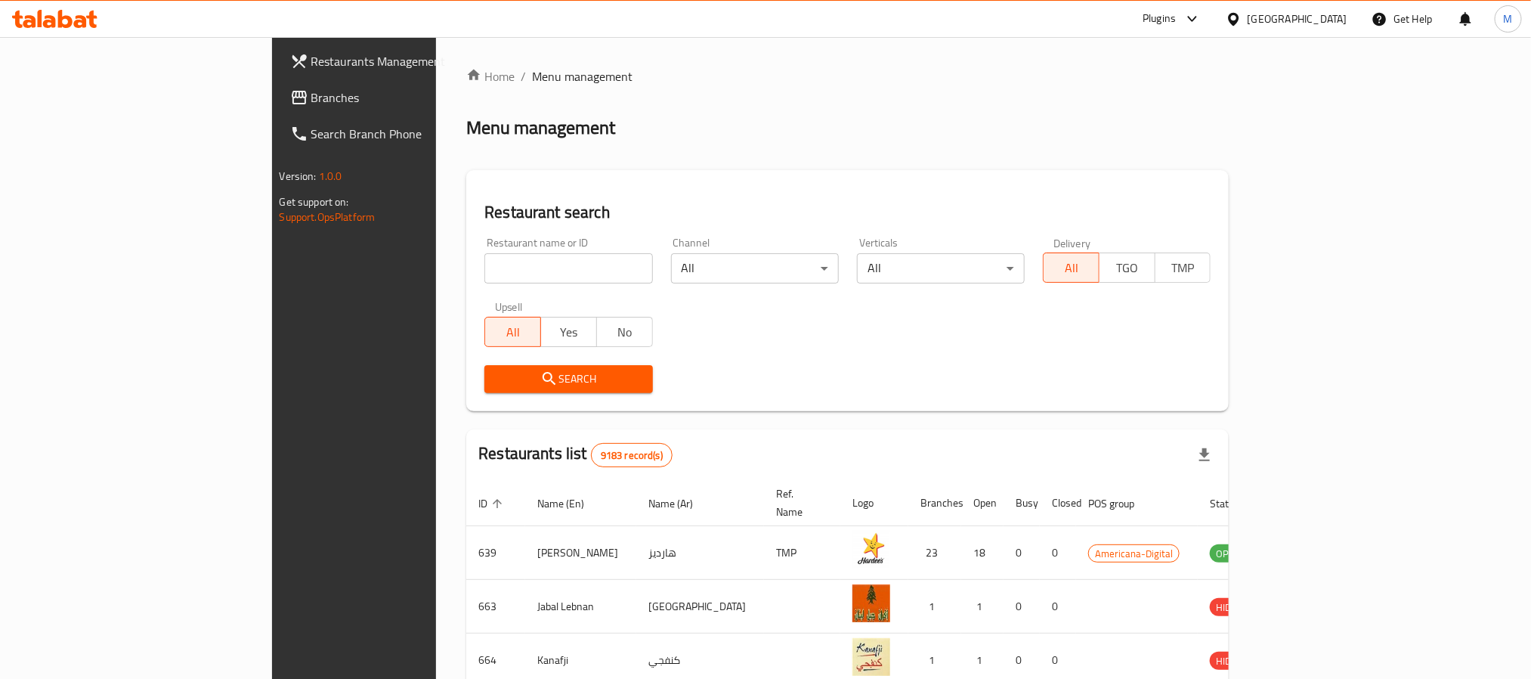
drag, startPoint x: 104, startPoint y: 101, endPoint x: 316, endPoint y: 103, distance: 211.6
click at [311, 101] on span "Branches" at bounding box center [413, 97] width 204 height 18
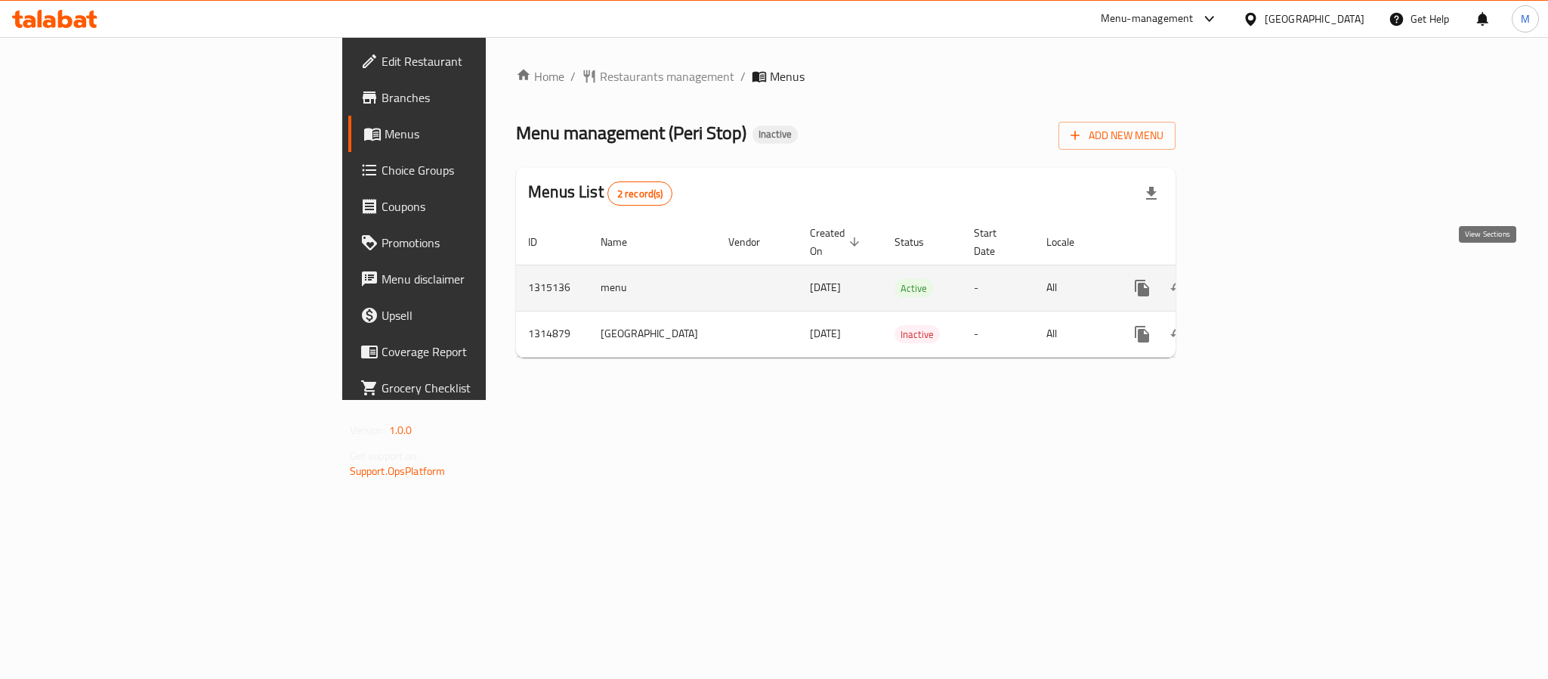
click at [1260, 279] on icon "enhanced table" at bounding box center [1251, 288] width 18 height 18
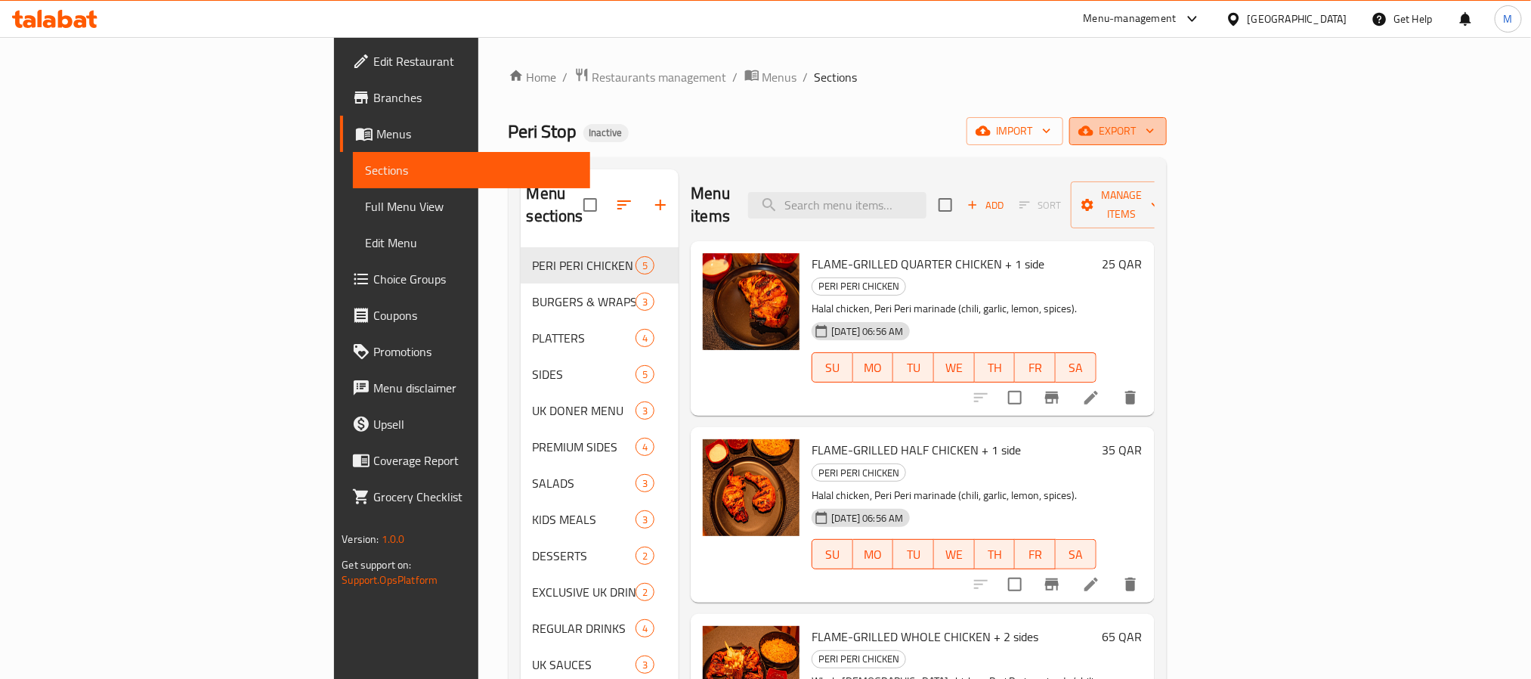
click at [1093, 128] on icon "button" at bounding box center [1085, 131] width 15 height 10
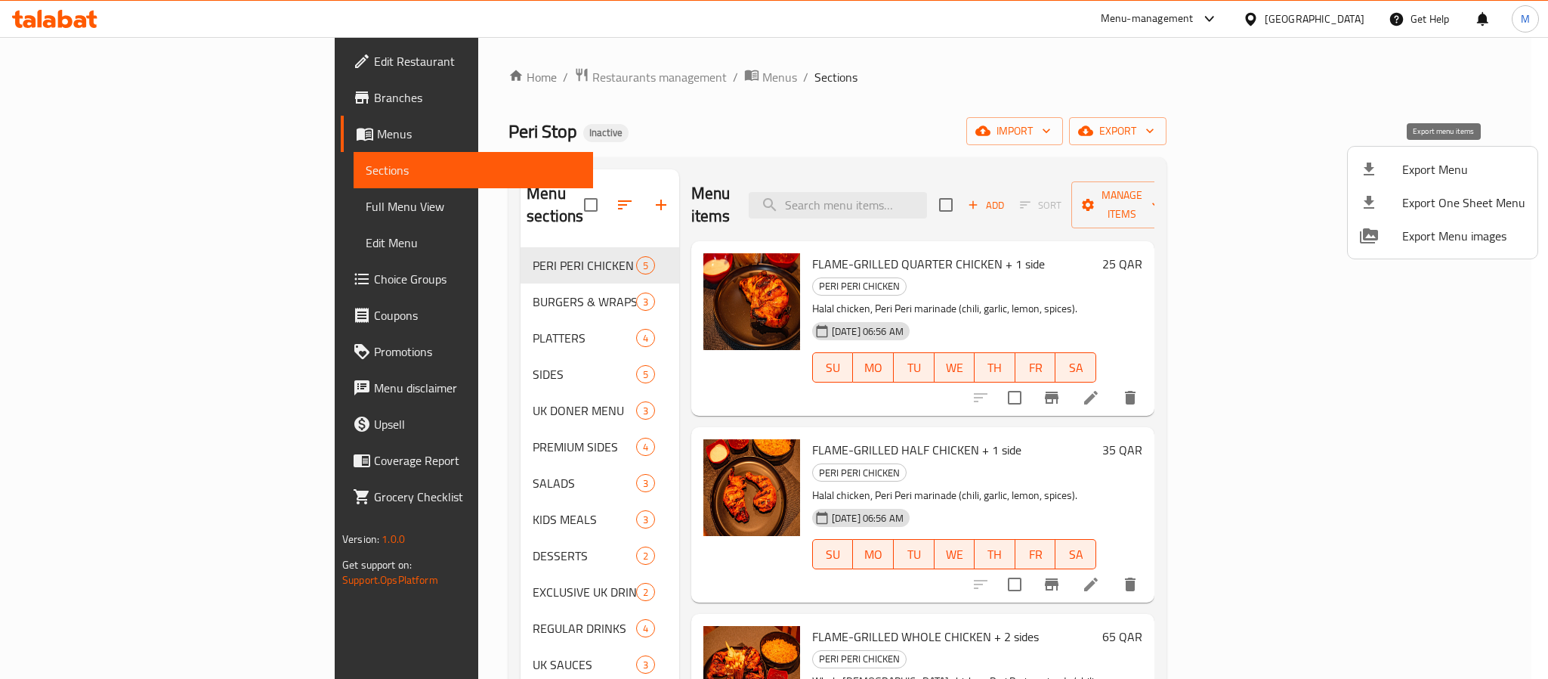
click at [1390, 163] on div at bounding box center [1381, 169] width 42 height 18
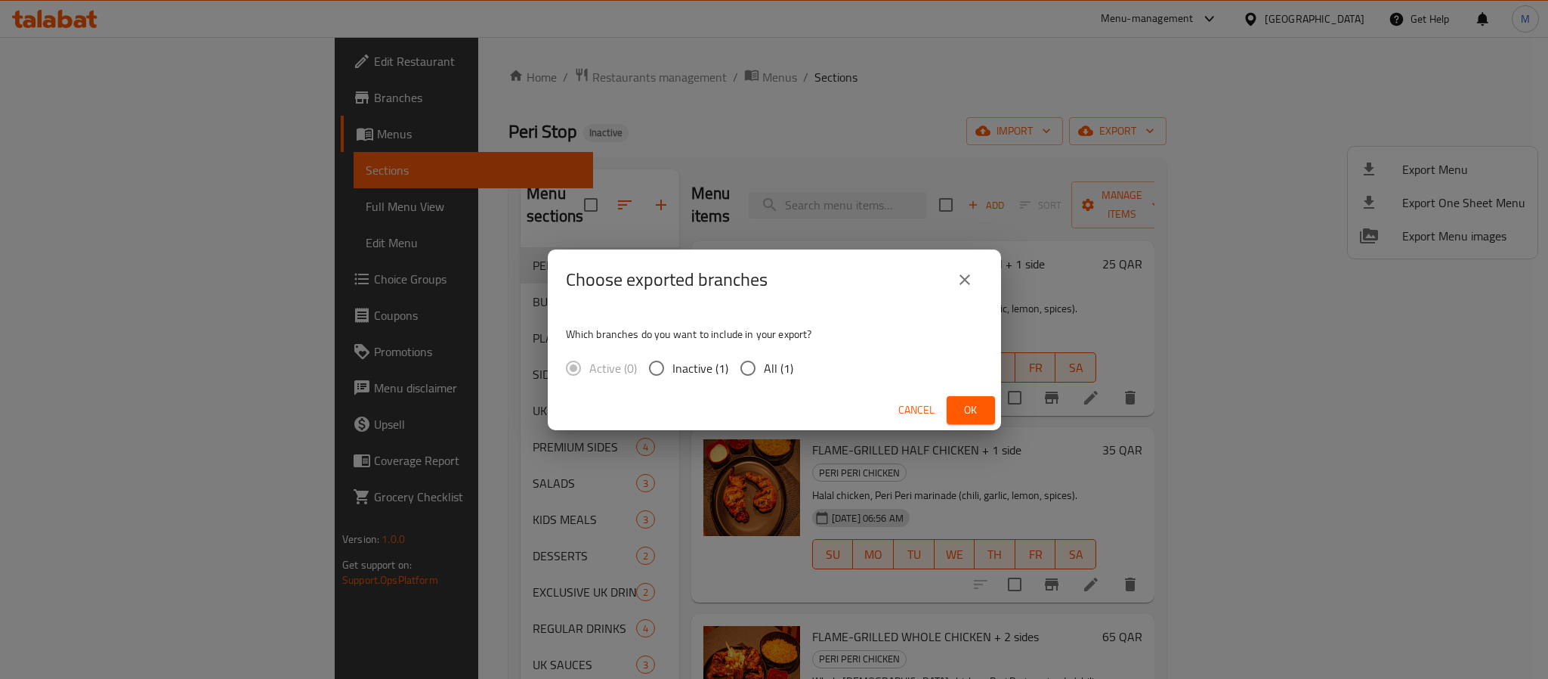
click at [744, 363] on input "All (1)" at bounding box center [748, 368] width 32 height 32
radio input "true"
click at [959, 404] on span "Ok" at bounding box center [971, 409] width 24 height 19
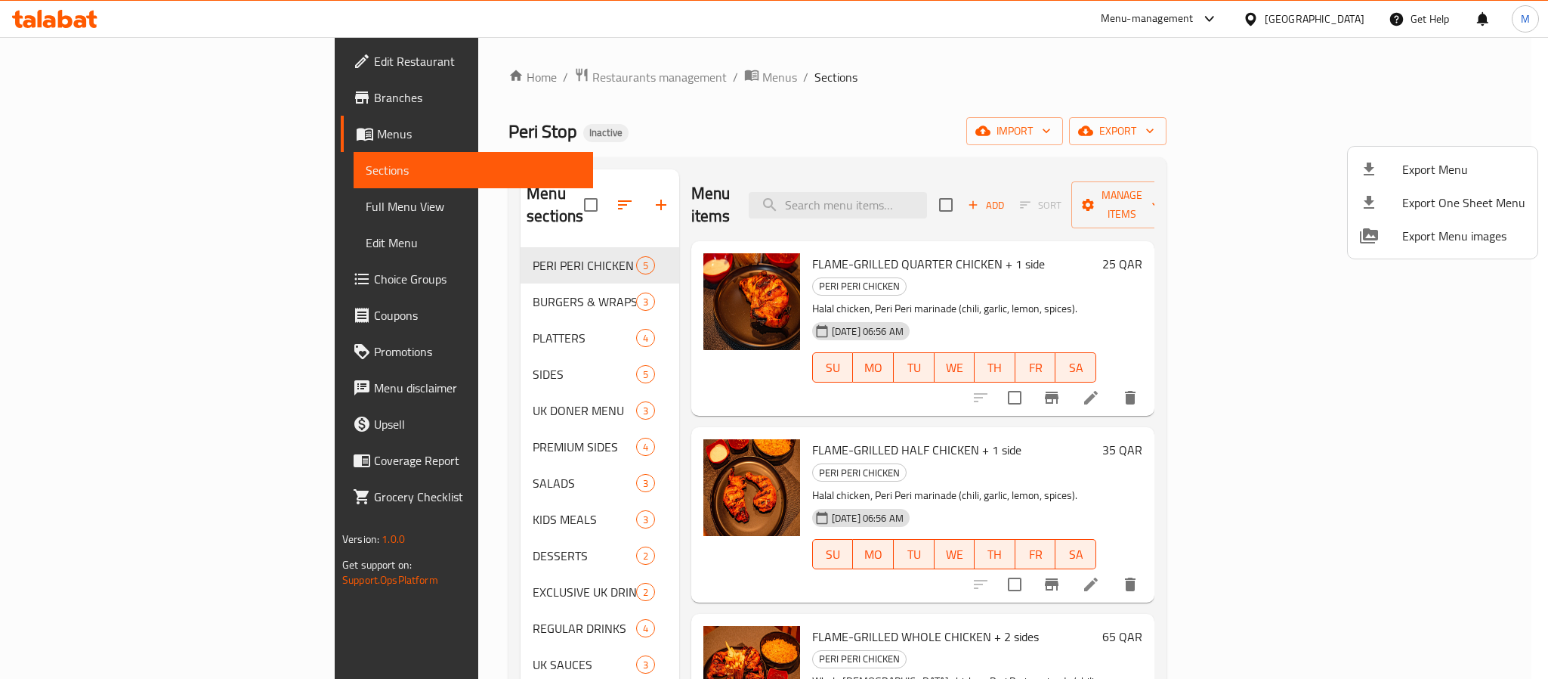
click at [1325, 17] on div at bounding box center [774, 339] width 1548 height 679
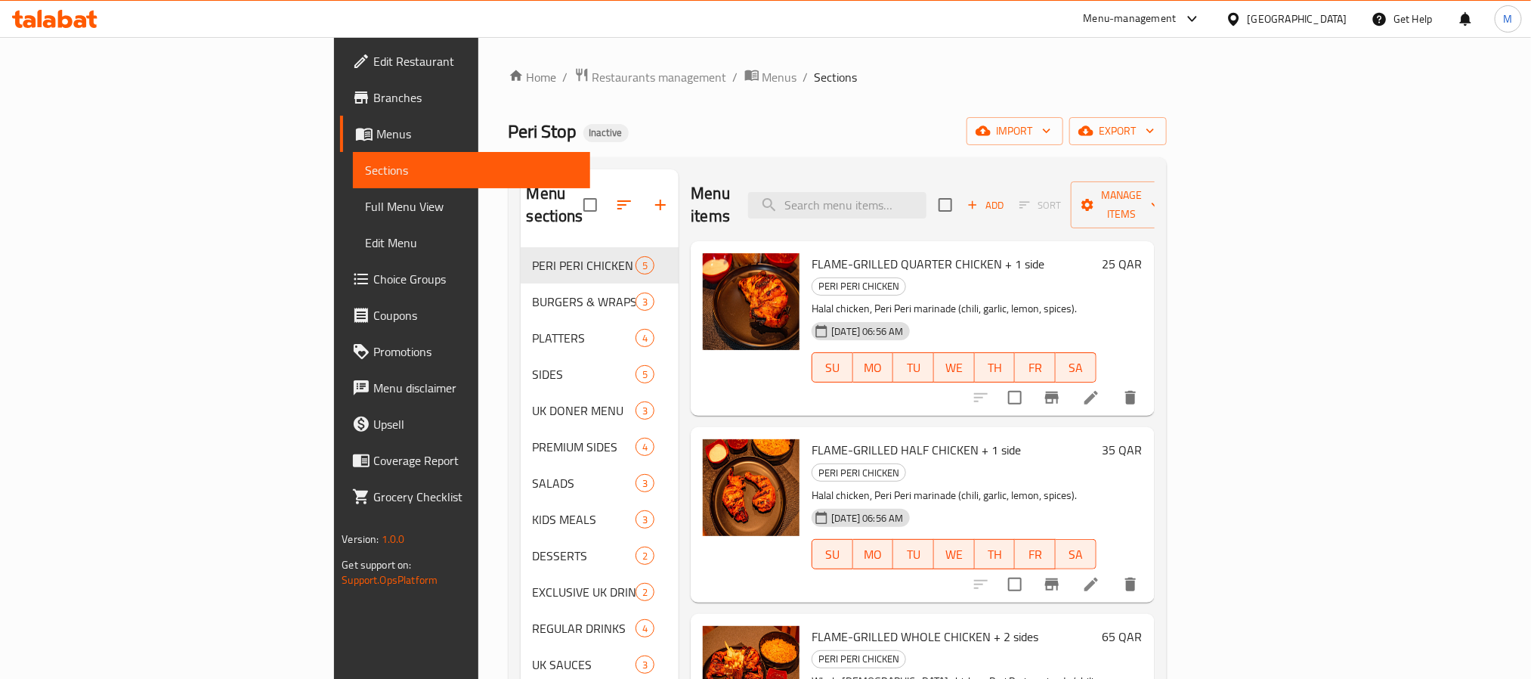
click at [1324, 20] on div "[GEOGRAPHIC_DATA]" at bounding box center [1298, 19] width 100 height 17
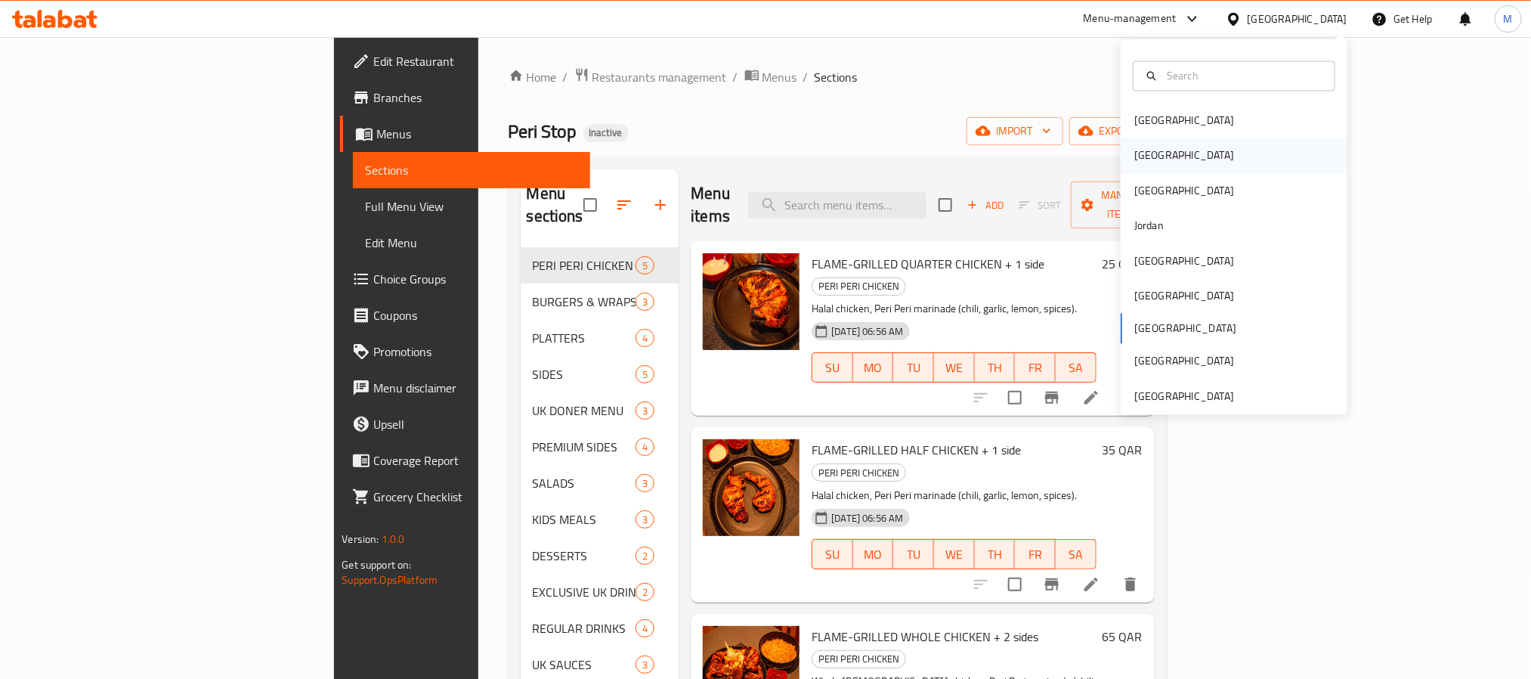
click at [1164, 157] on div "[GEOGRAPHIC_DATA]" at bounding box center [1234, 155] width 227 height 35
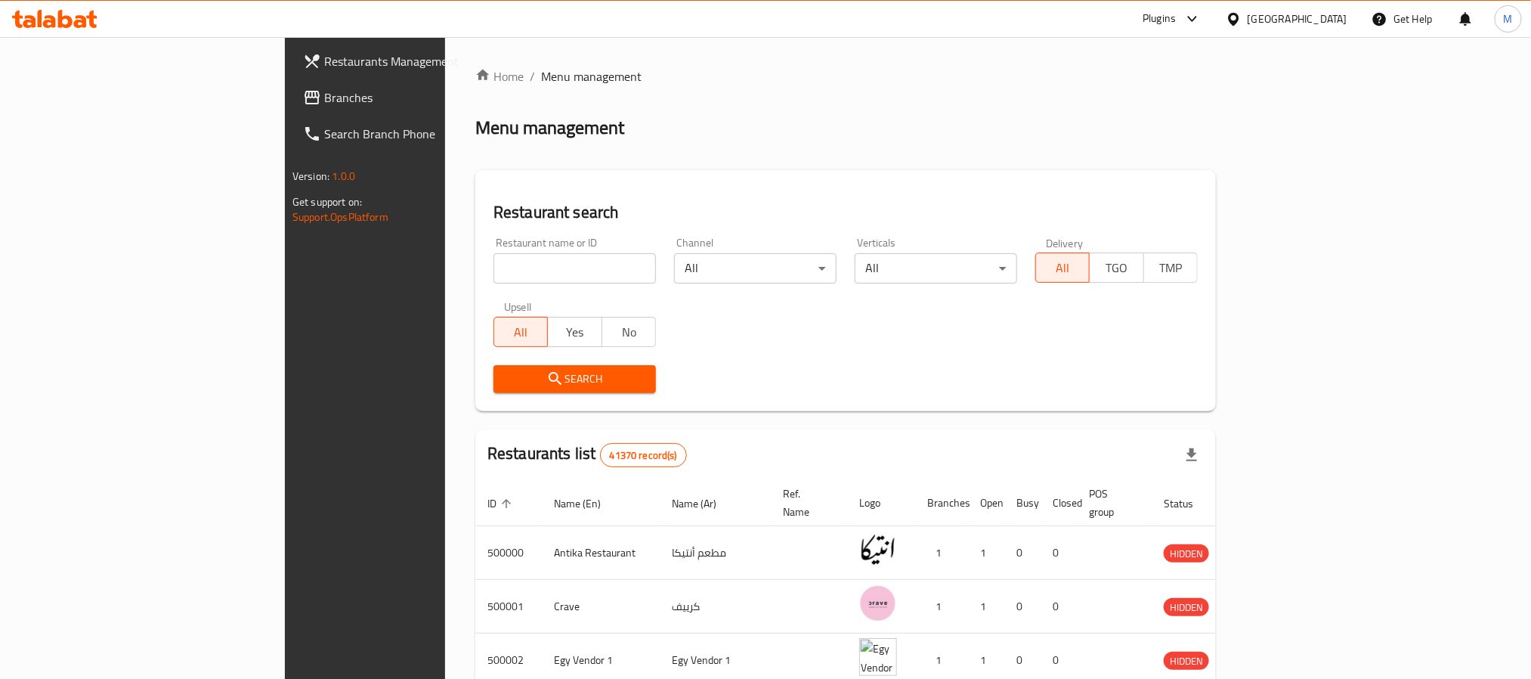
drag, startPoint x: 30, startPoint y: 107, endPoint x: 89, endPoint y: 55, distance: 78.2
click at [291, 107] on link "Branches" at bounding box center [415, 97] width 249 height 36
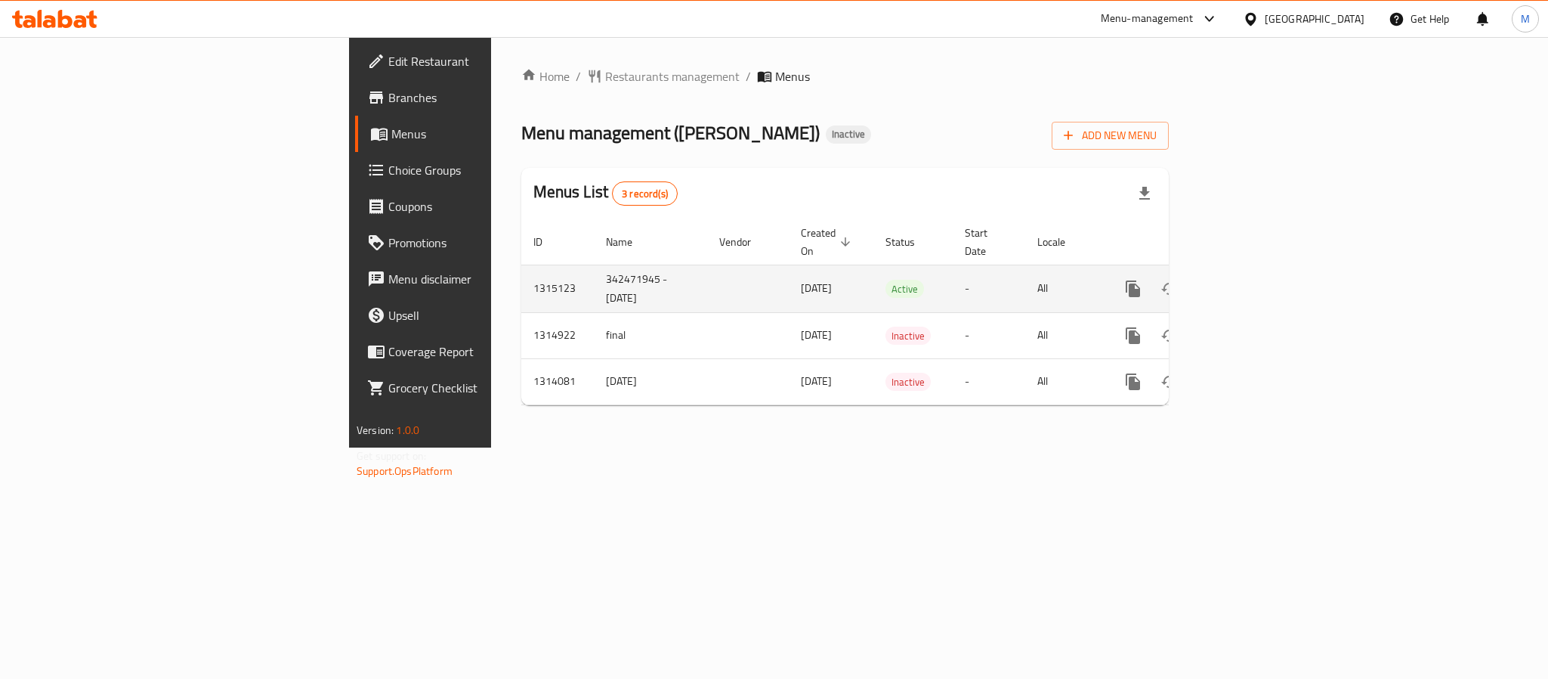
click at [1251, 280] on icon "enhanced table" at bounding box center [1242, 289] width 18 height 18
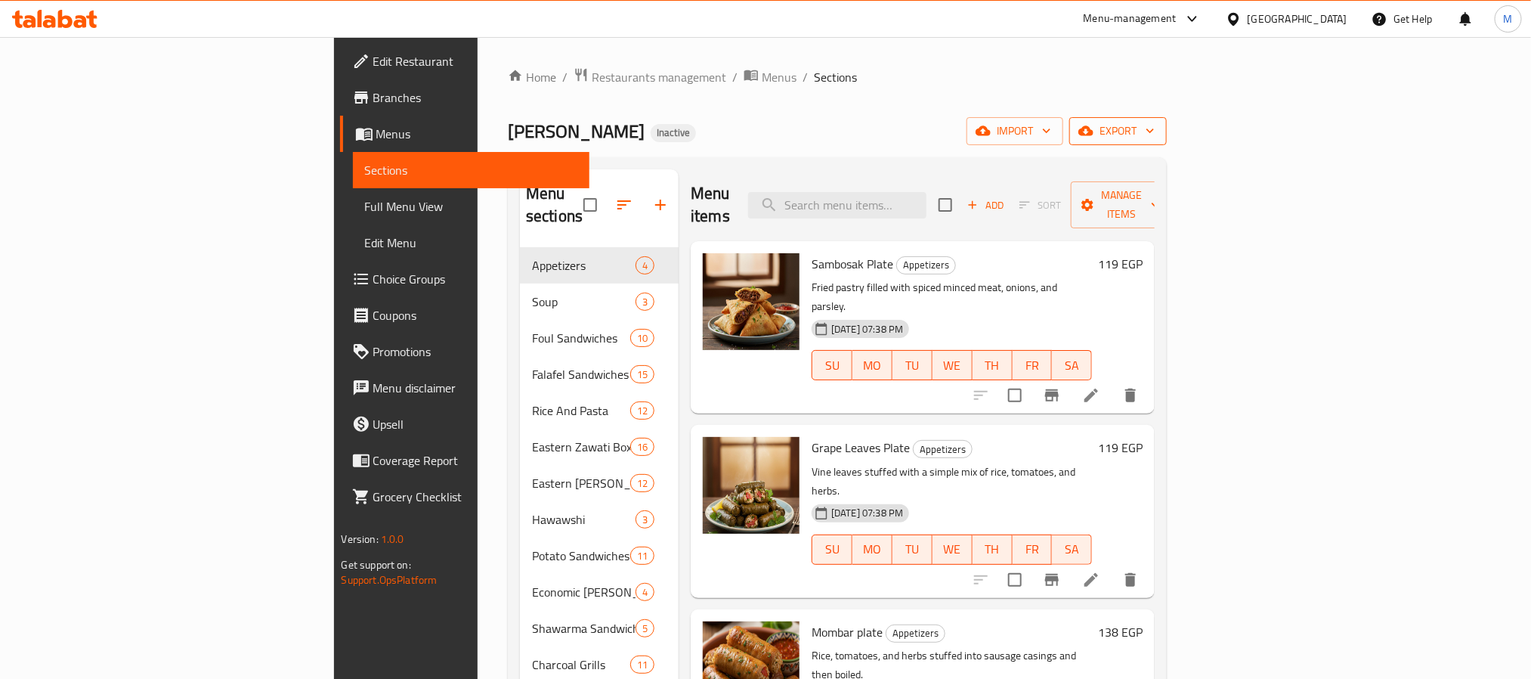
click at [1155, 122] on span "export" at bounding box center [1117, 131] width 73 height 19
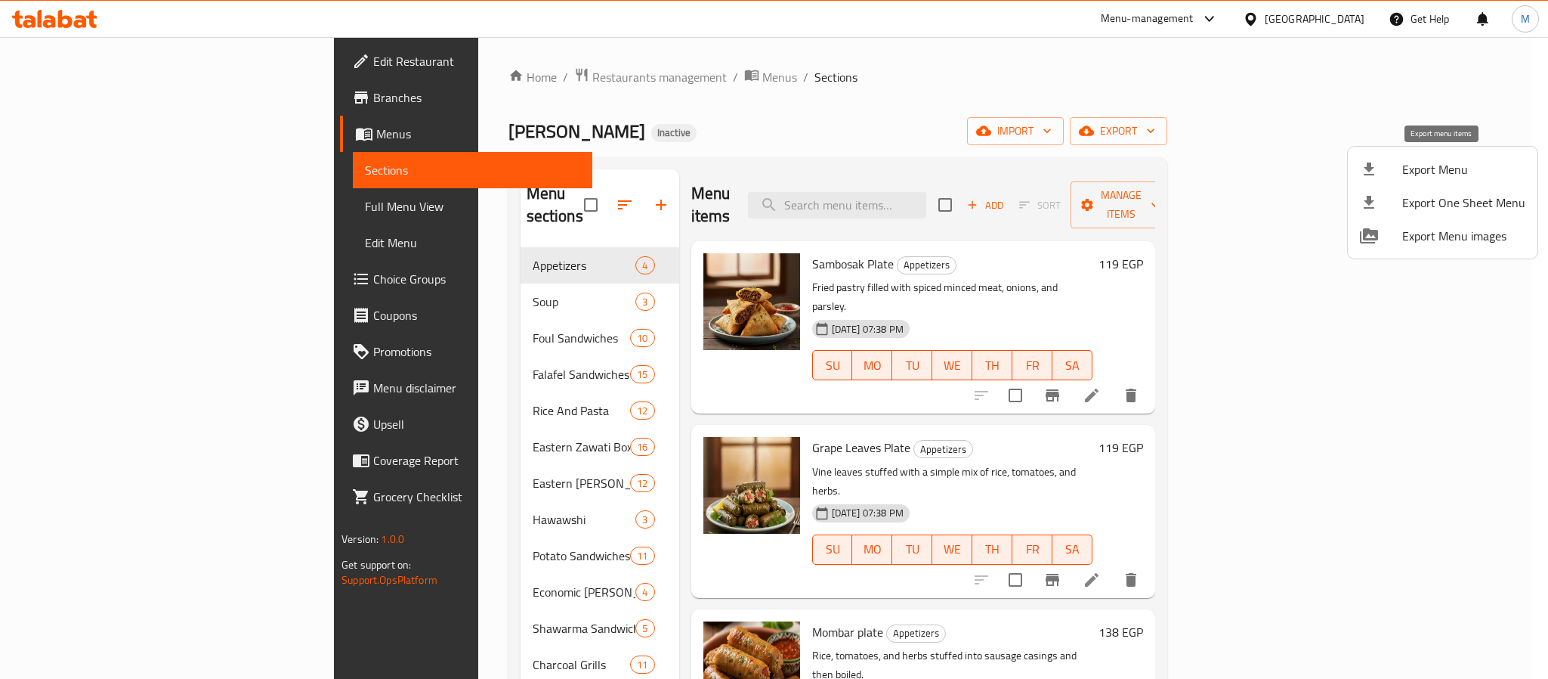
click at [1404, 170] on span "Export Menu" at bounding box center [1464, 169] width 123 height 18
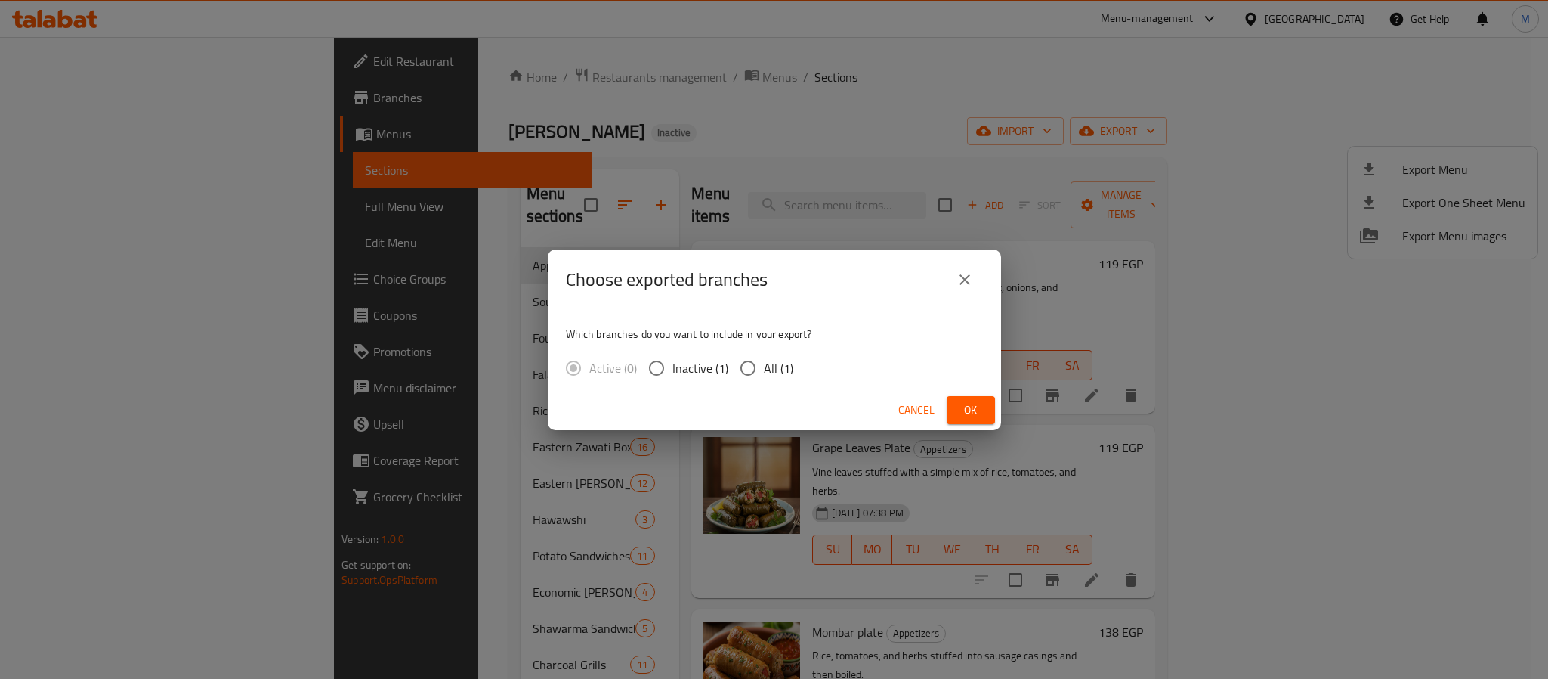
click at [756, 367] on input "All (1)" at bounding box center [748, 368] width 32 height 32
radio input "true"
click at [957, 394] on div "Cancel Ok" at bounding box center [774, 410] width 453 height 40
click at [959, 396] on button "Ok" at bounding box center [971, 410] width 48 height 28
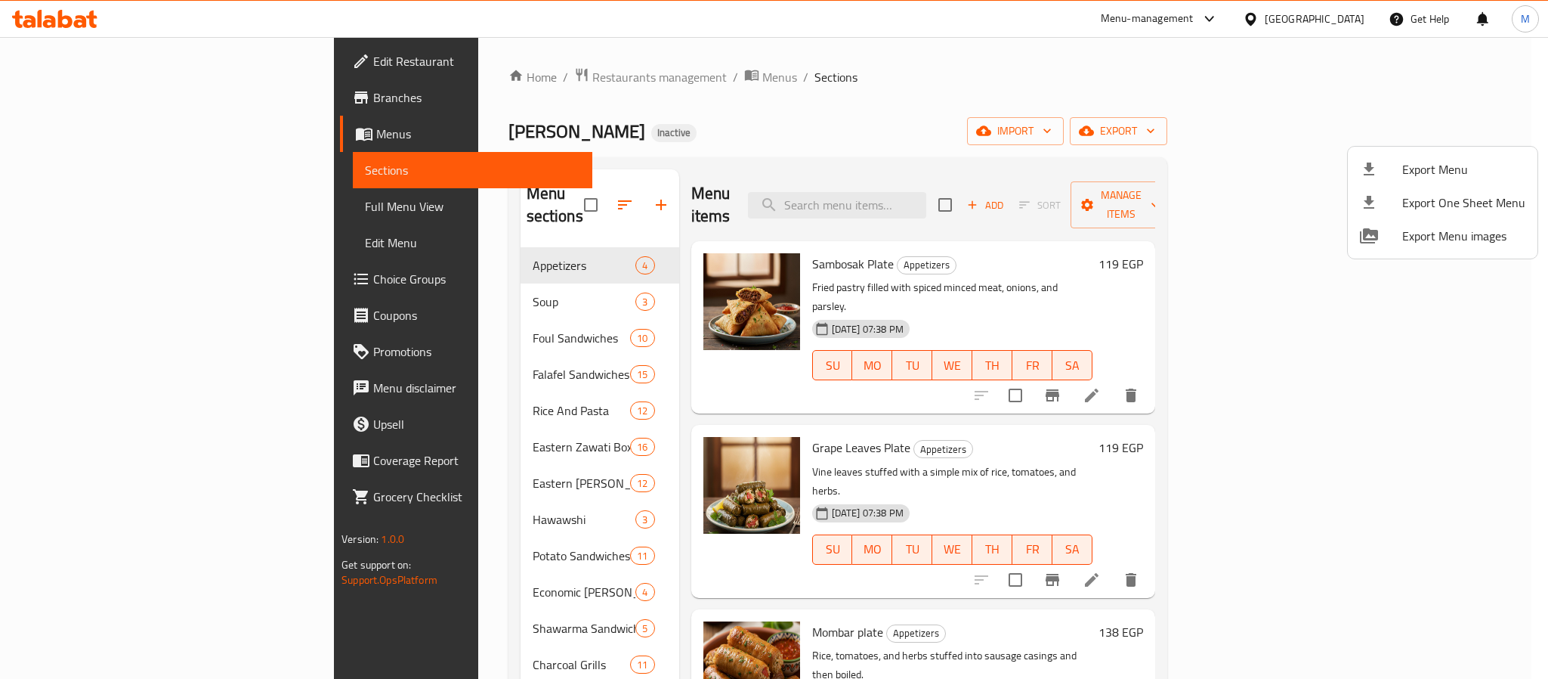
click at [615, 116] on div at bounding box center [774, 339] width 1548 height 679
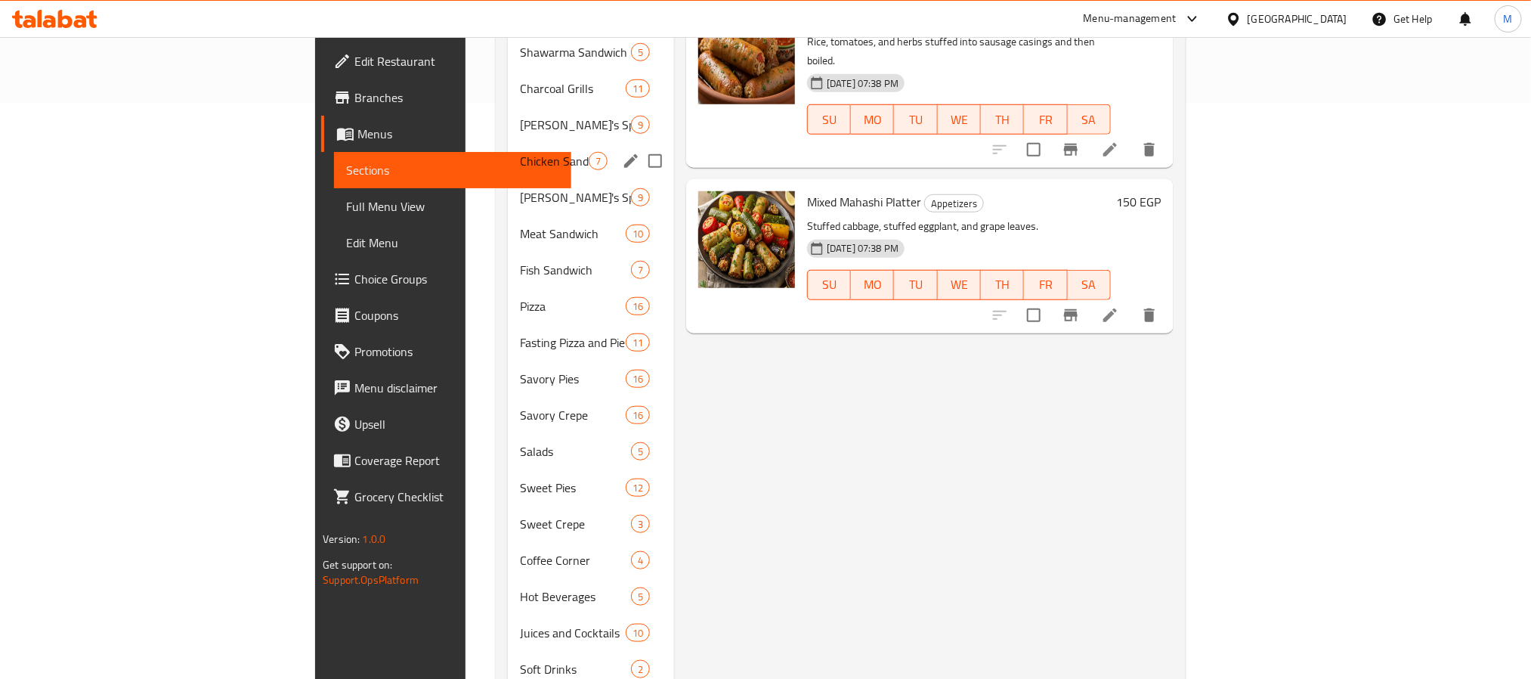
scroll to position [608, 0]
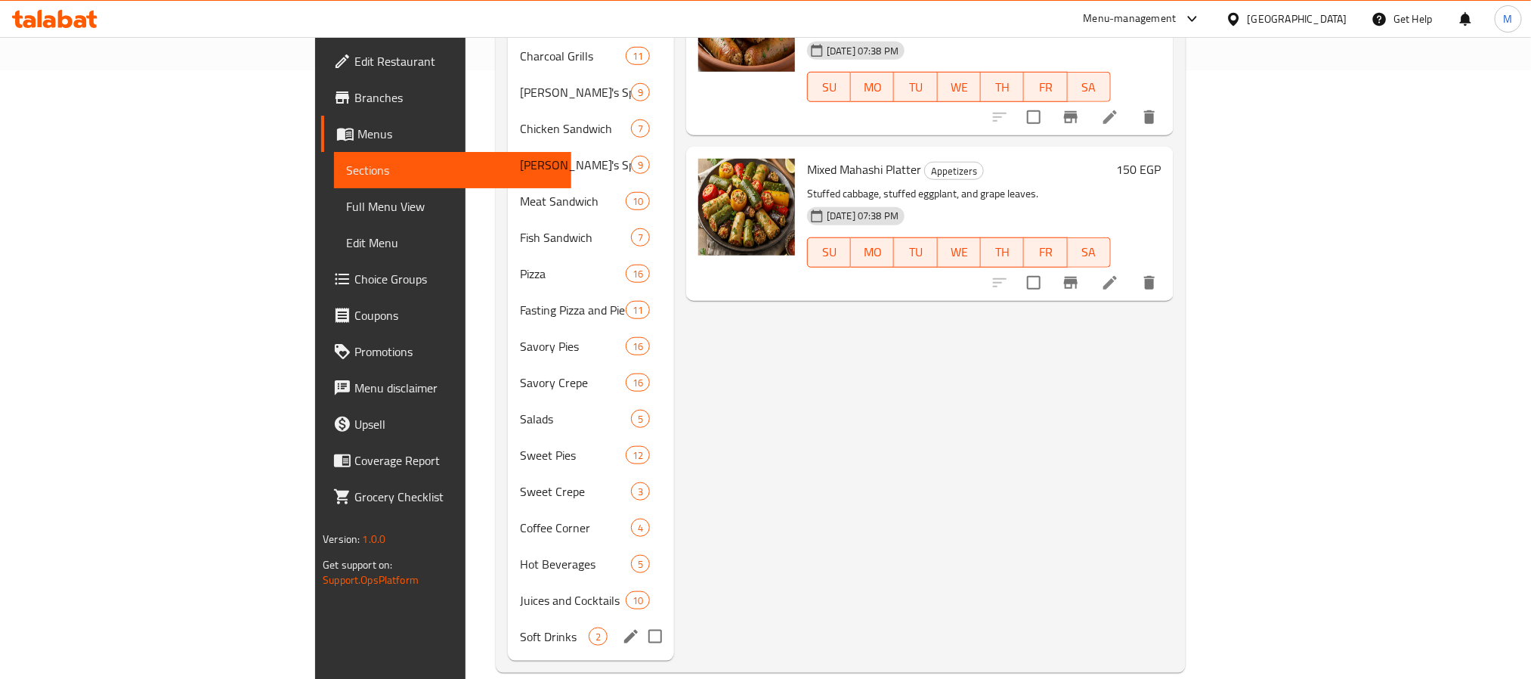
click at [508, 626] on div "Soft Drinks 2" at bounding box center [591, 636] width 166 height 36
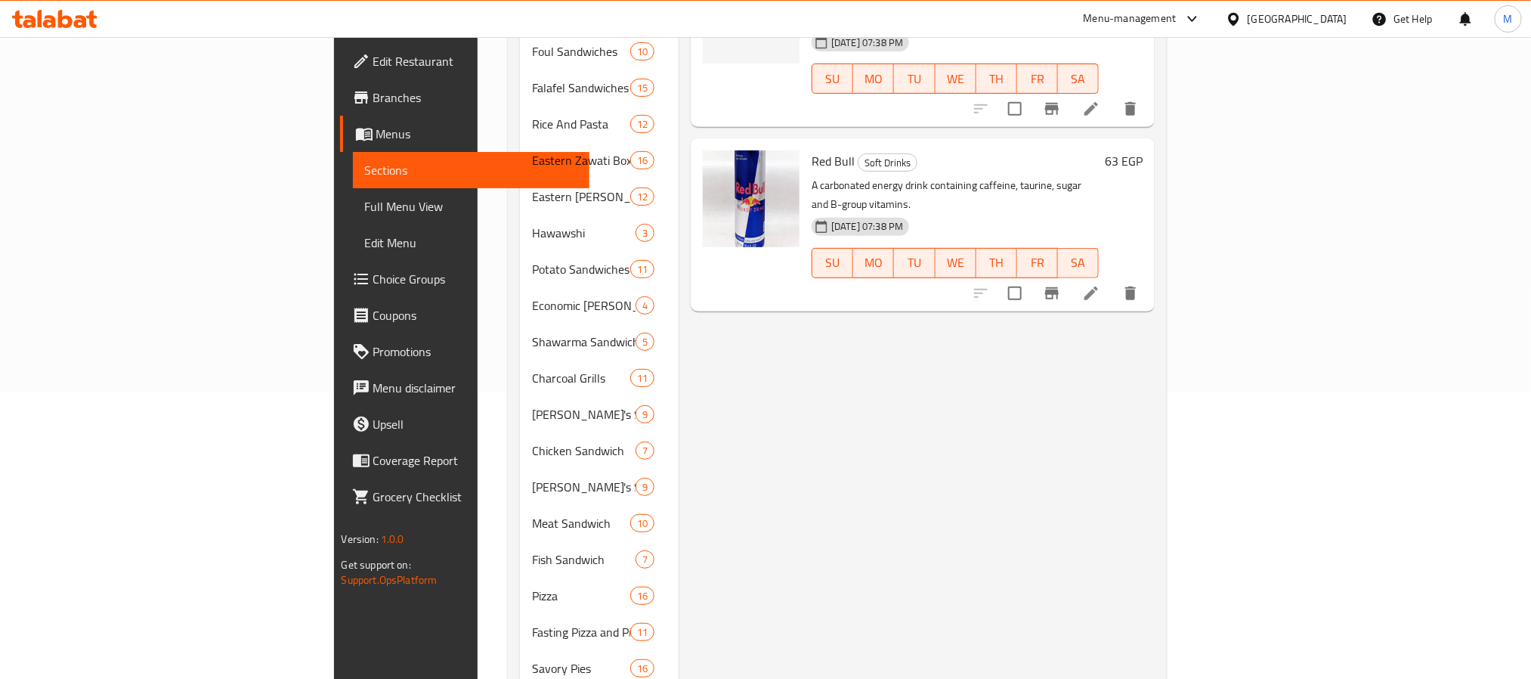
scroll to position [608, 0]
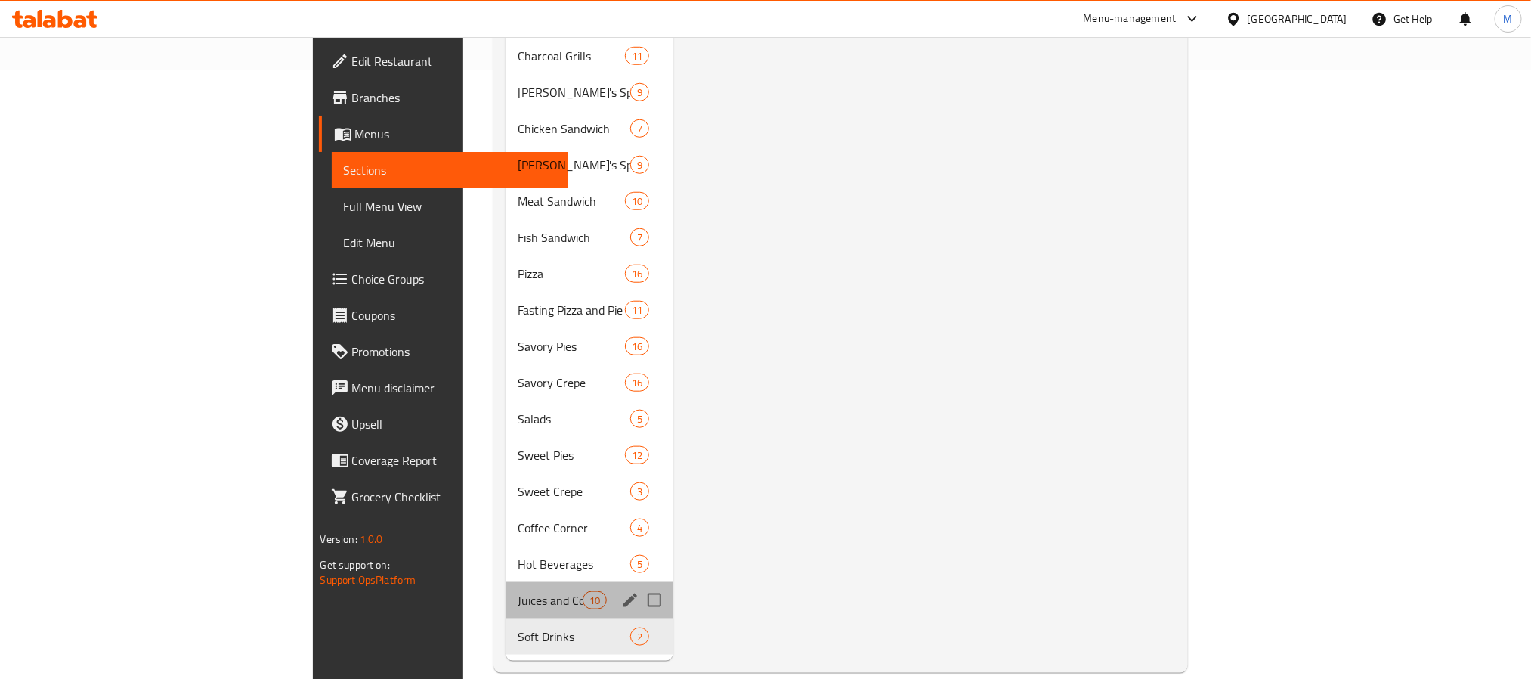
click at [506, 582] on div "Juices and Cocktails 10" at bounding box center [590, 600] width 168 height 36
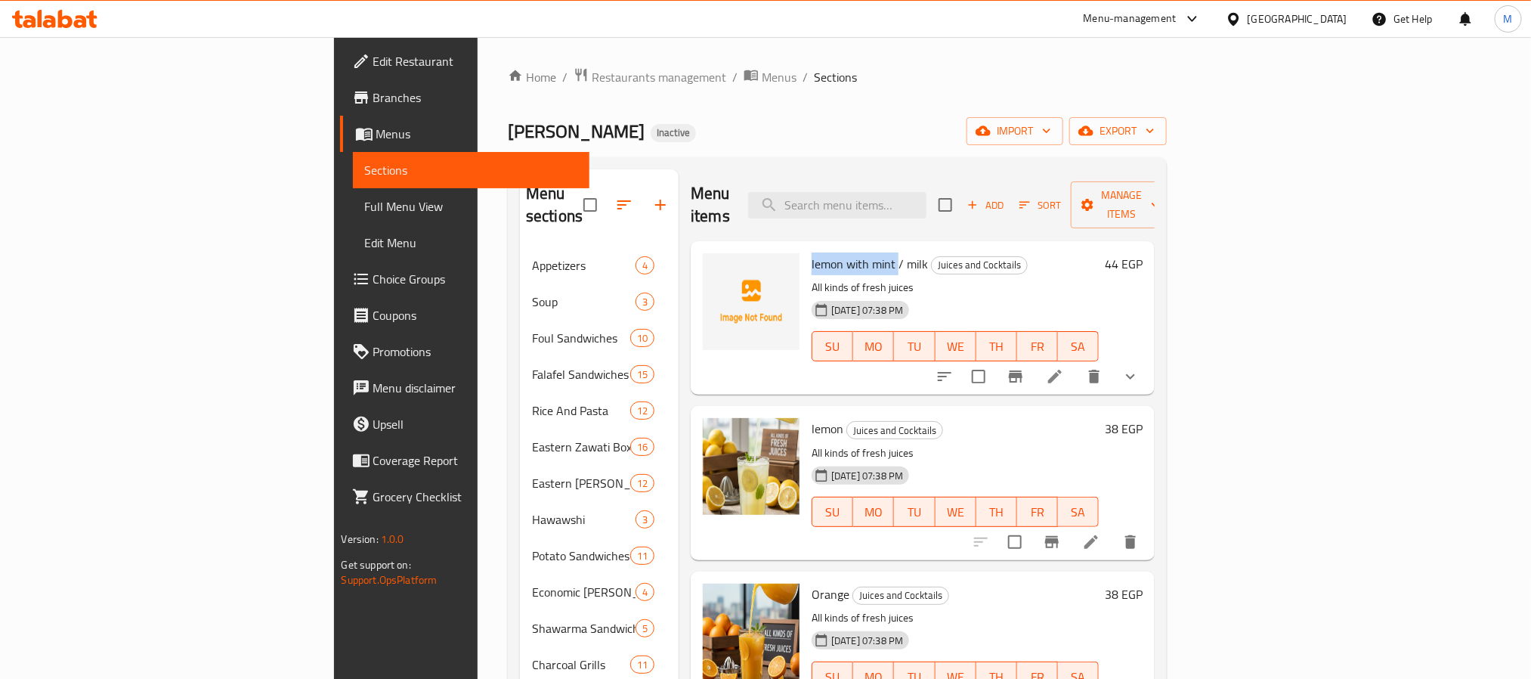
drag, startPoint x: 812, startPoint y: 240, endPoint x: 733, endPoint y: 250, distance: 80.0
click at [806, 247] on div "lemon with mint / milk Juices and Cocktails All kinds of fresh juices 29-09-202…" at bounding box center [955, 317] width 299 height 141
copy span "lemon with mint"
click at [812, 252] on span "lemon with mint / milk" at bounding box center [870, 263] width 116 height 23
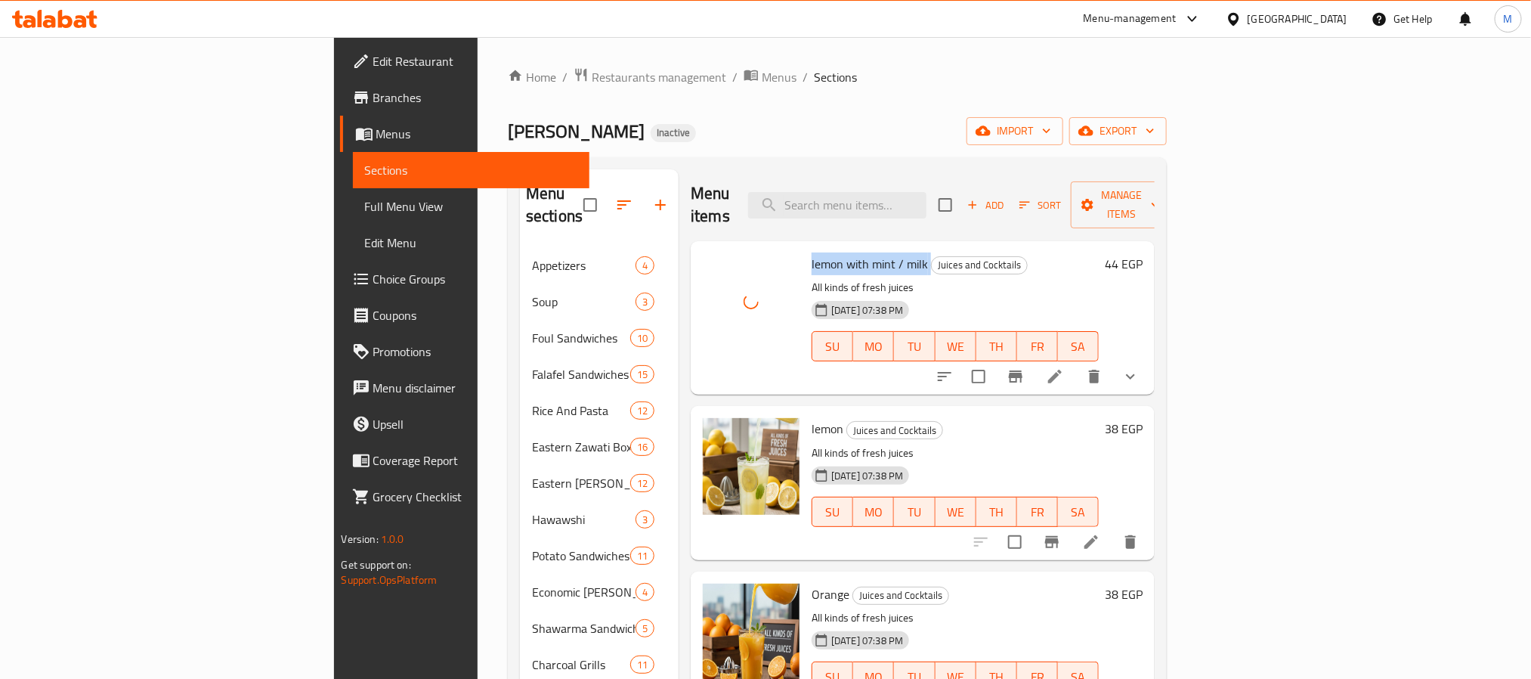
click at [812, 252] on span "lemon with mint / milk" at bounding box center [870, 263] width 116 height 23
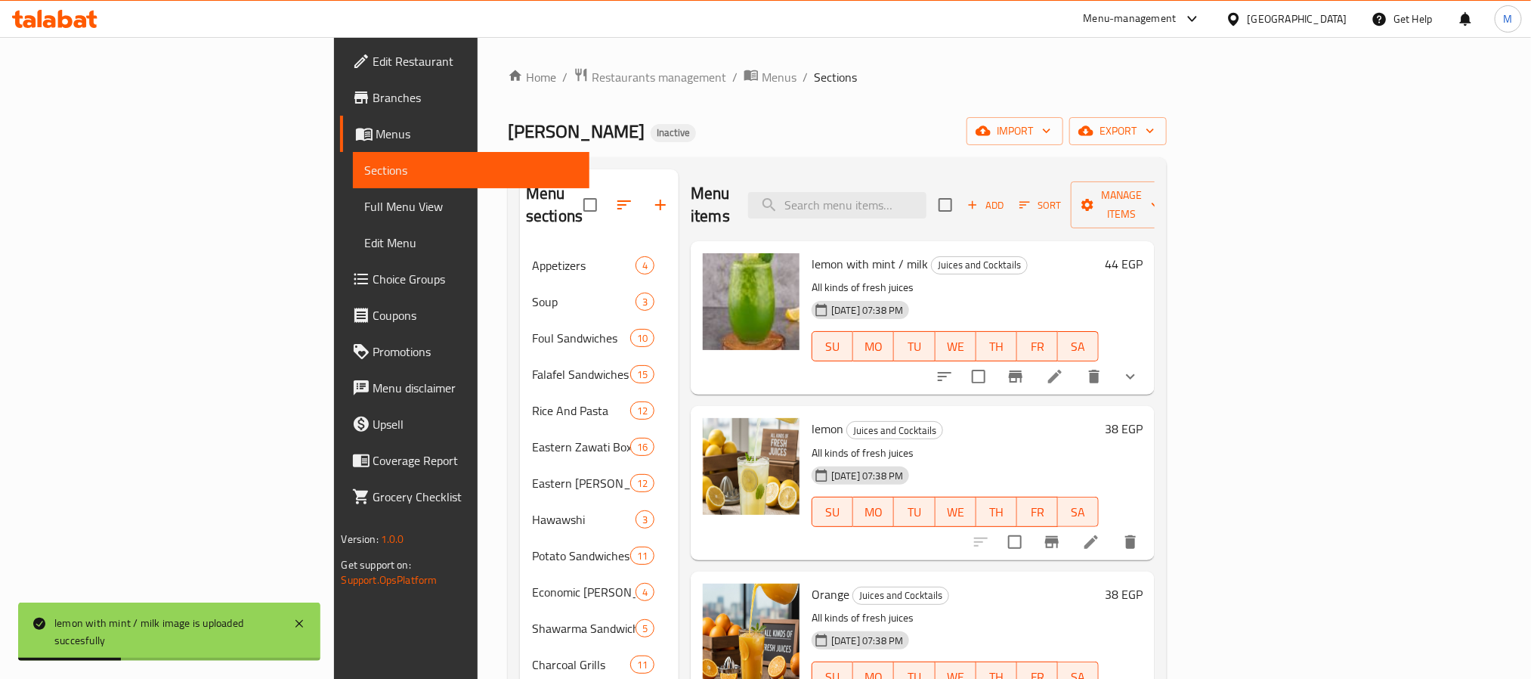
click at [712, 119] on div "Zawati Inactive import export" at bounding box center [837, 131] width 659 height 28
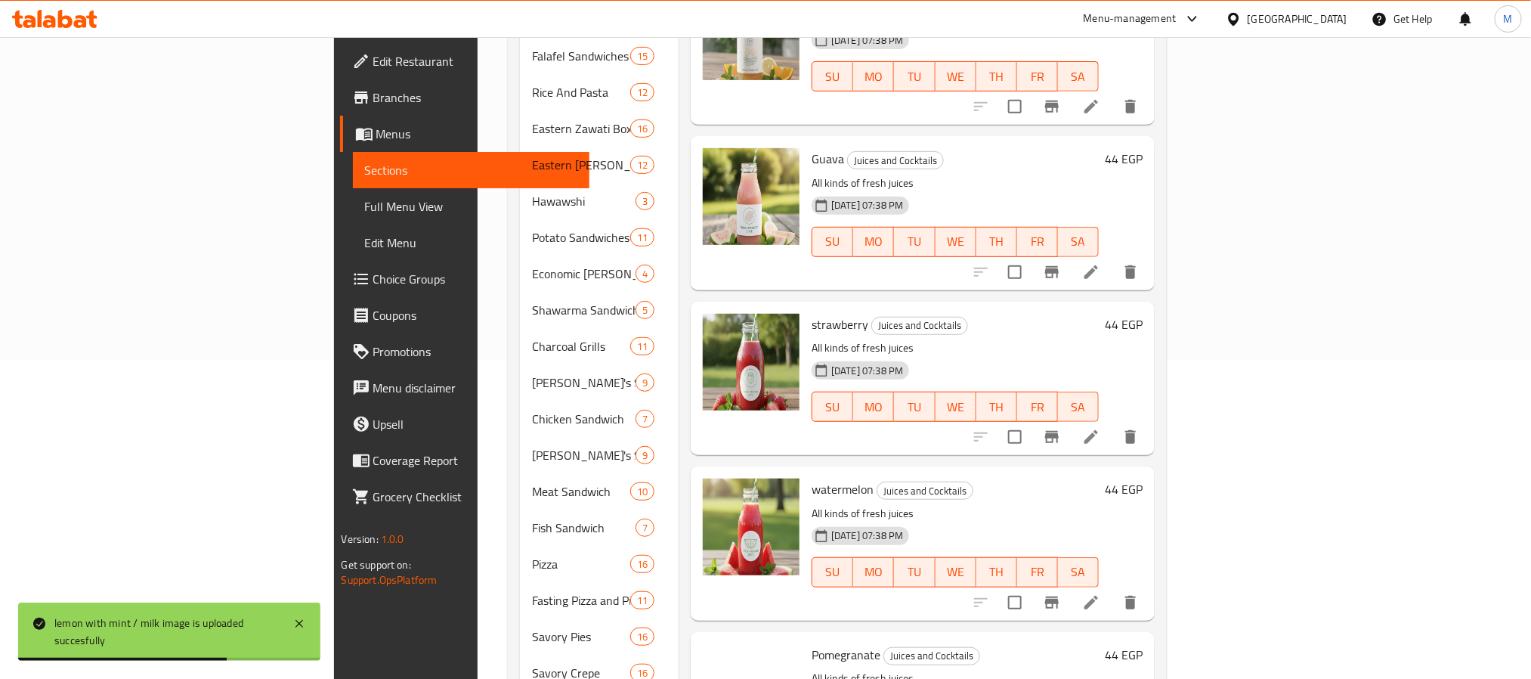
scroll to position [608, 0]
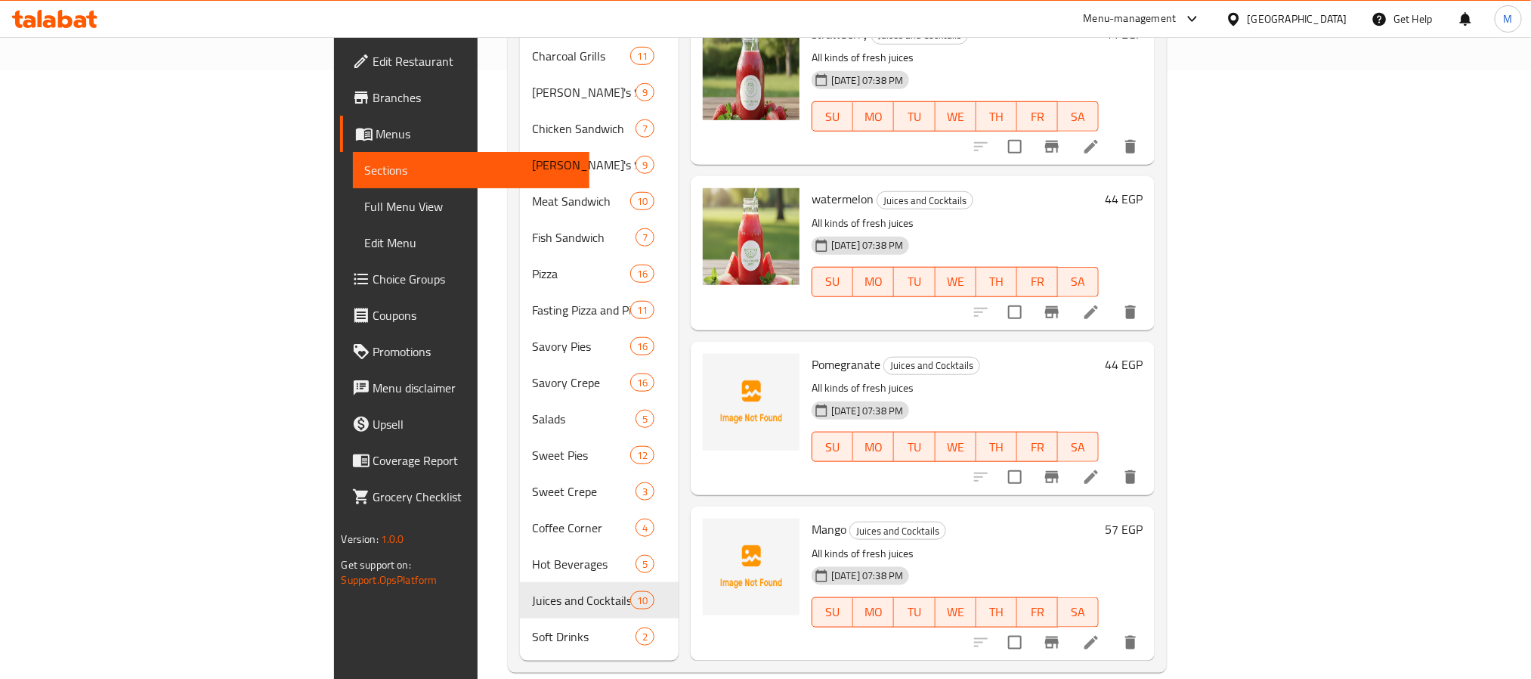
click at [812, 353] on span "Pomegranate" at bounding box center [846, 364] width 69 height 23
copy h6 "Pomegranate"
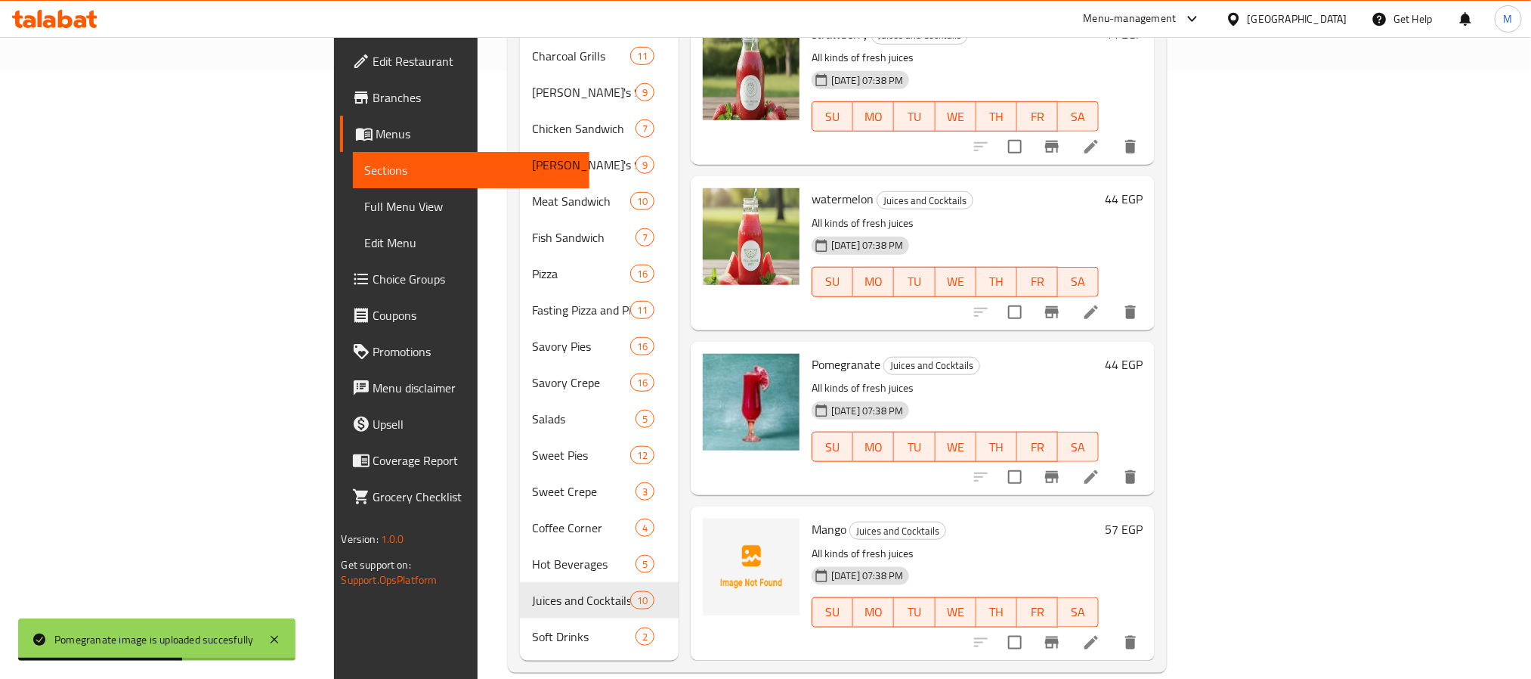
click at [812, 518] on span "Mango" at bounding box center [829, 529] width 35 height 23
copy h6 "Mango"
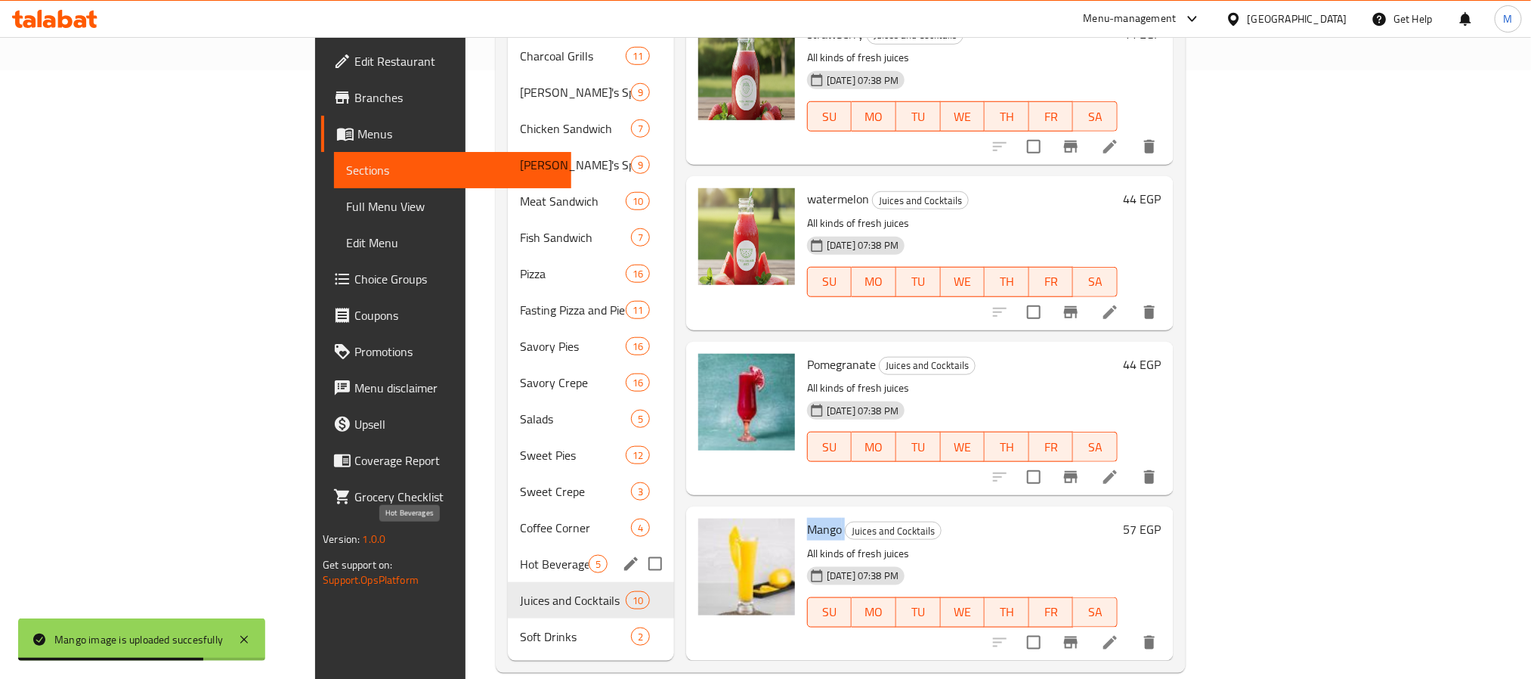
click at [520, 555] on span "Hot Beverages" at bounding box center [554, 564] width 69 height 18
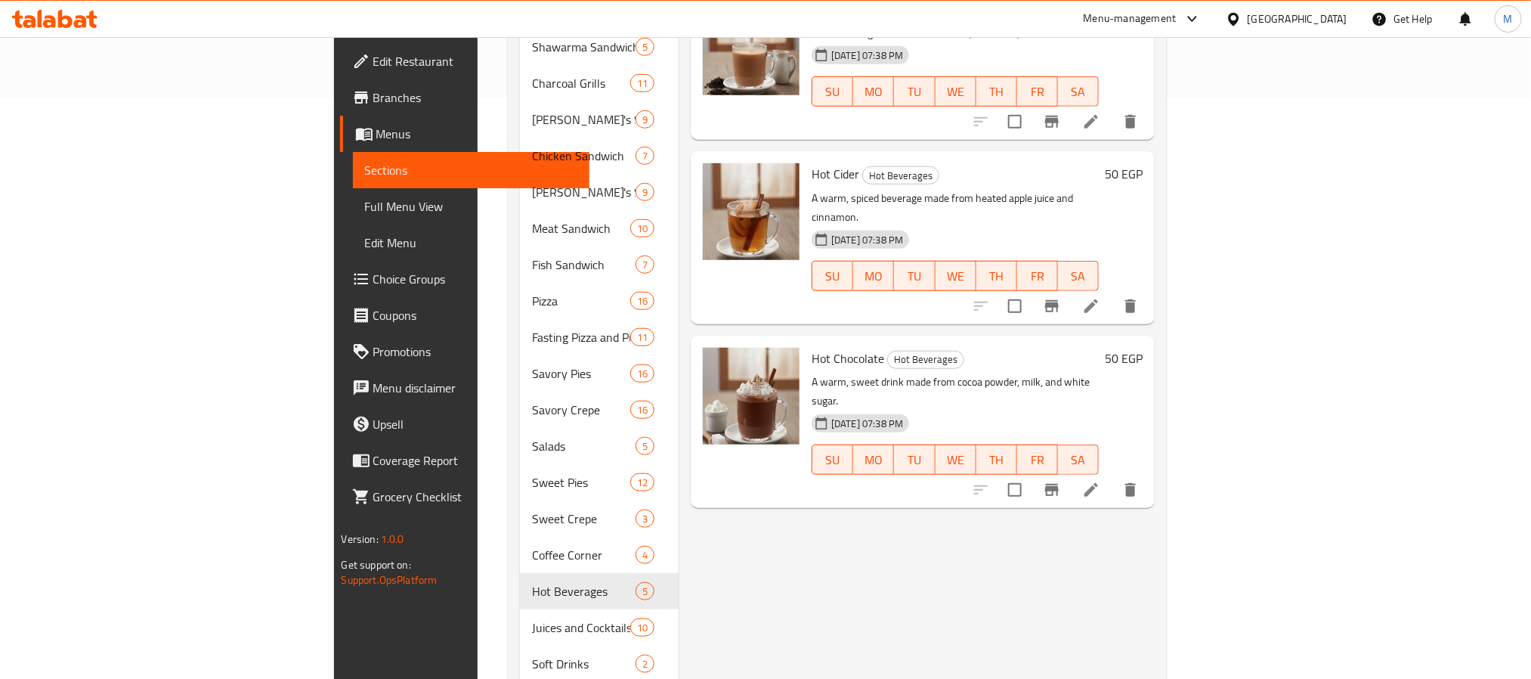
scroll to position [608, 0]
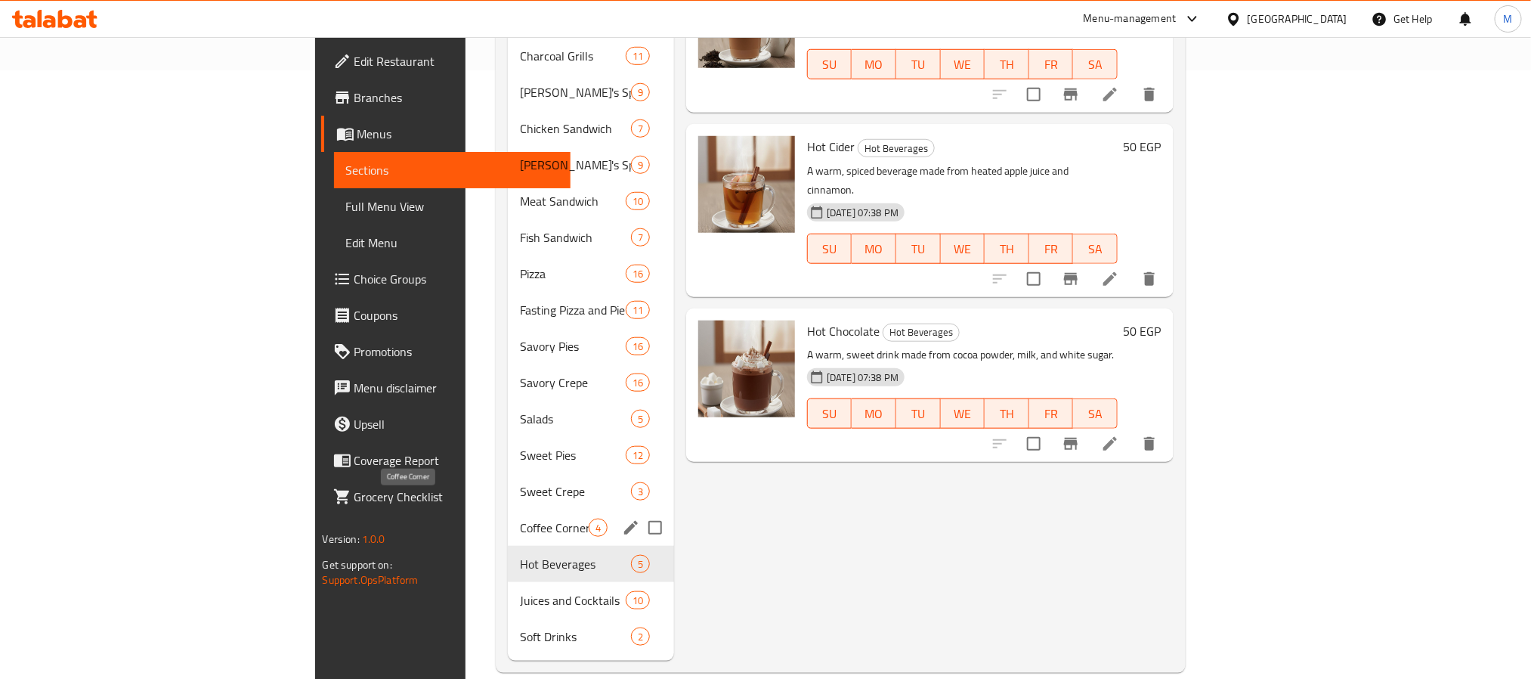
click at [520, 518] on span "Coffee Corner" at bounding box center [554, 527] width 69 height 18
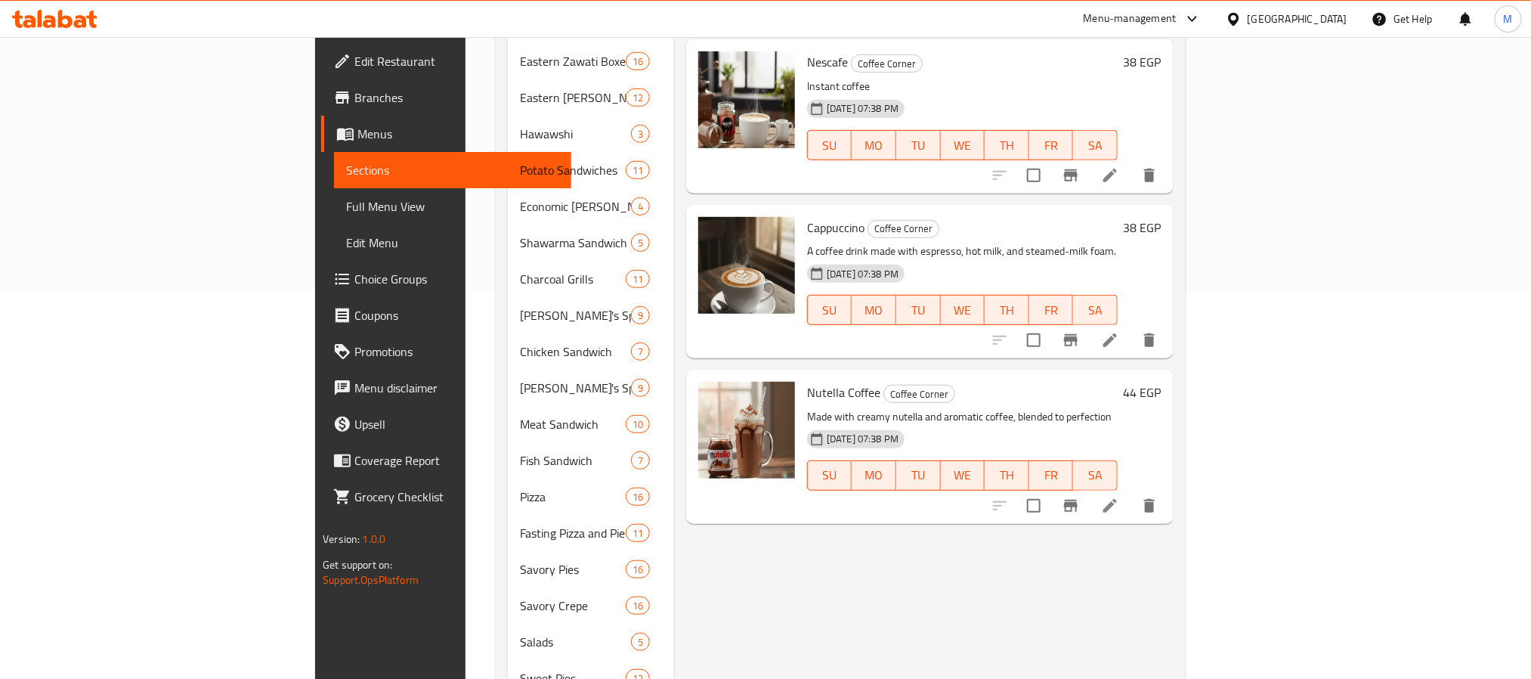
scroll to position [608, 0]
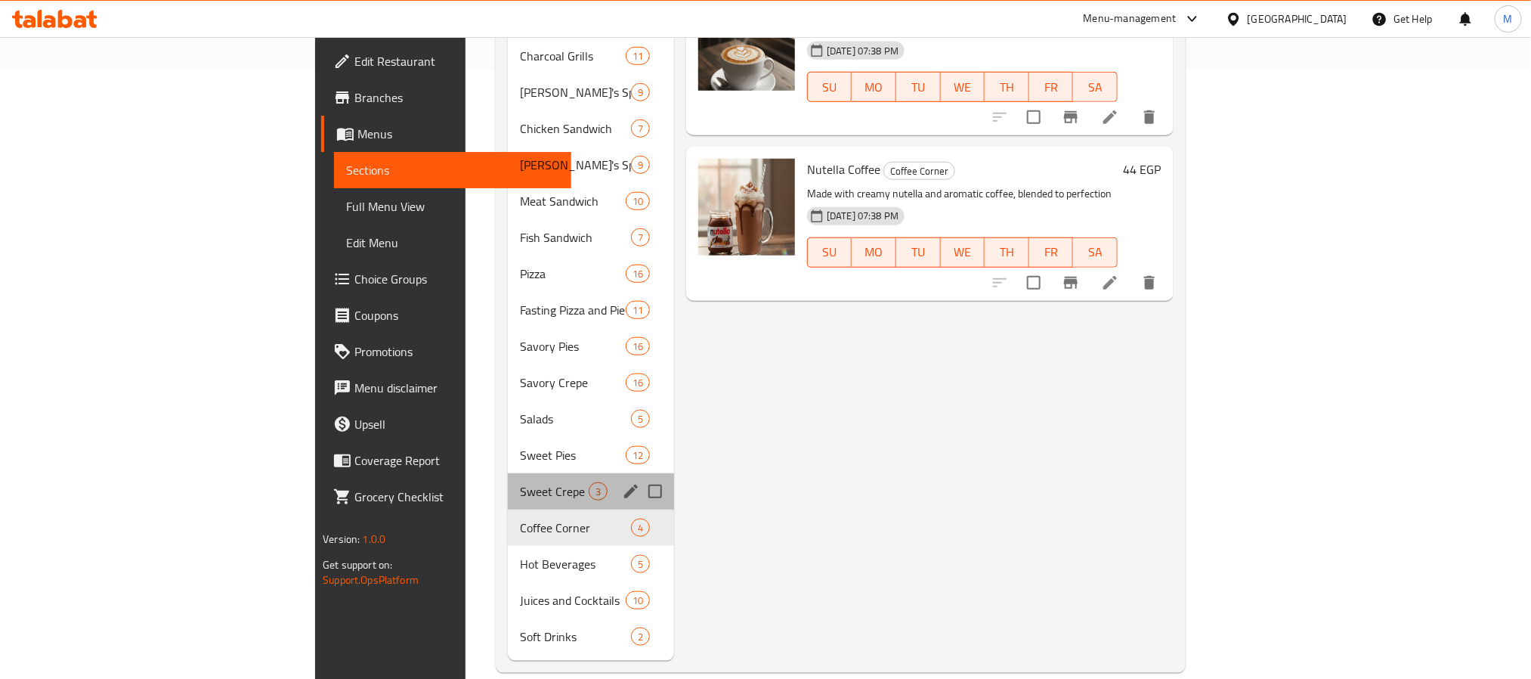
click at [508, 483] on div "Sweet Crepe 3" at bounding box center [591, 491] width 166 height 36
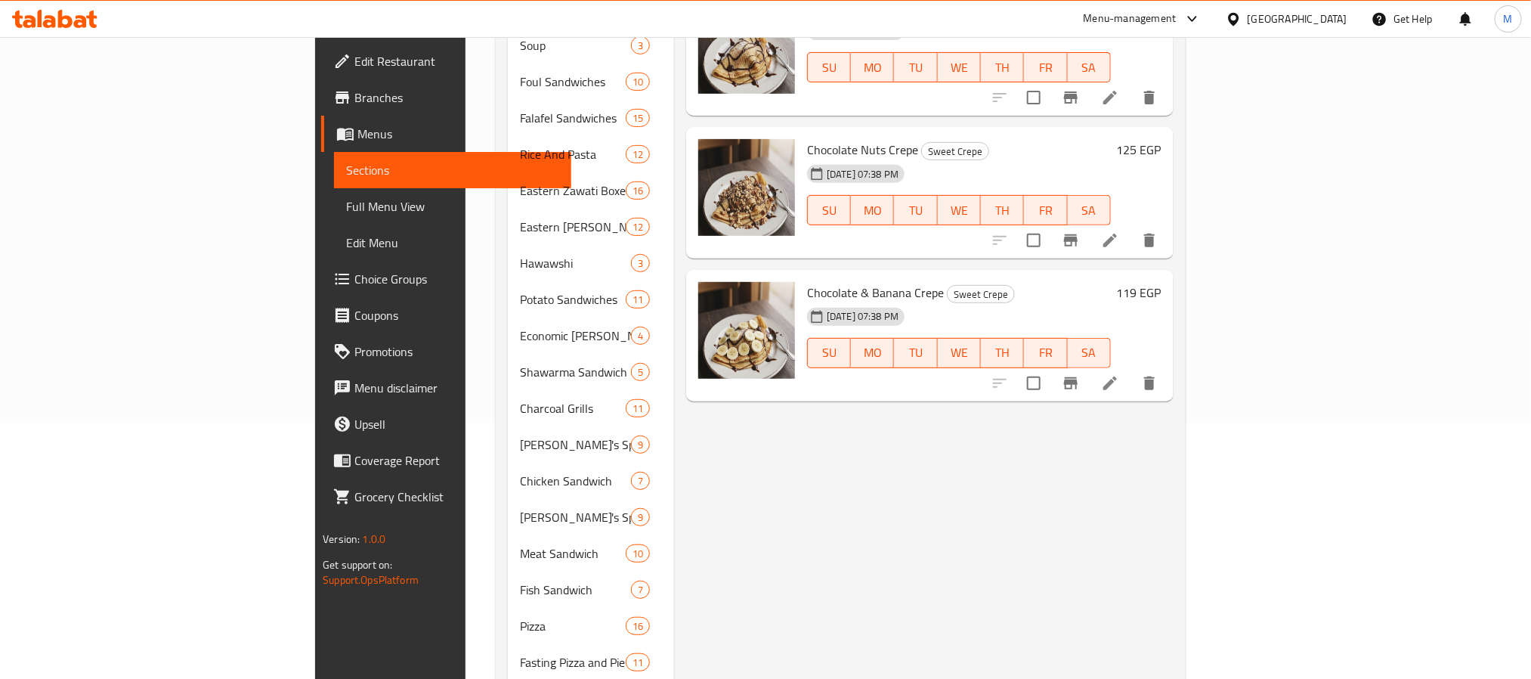
scroll to position [608, 0]
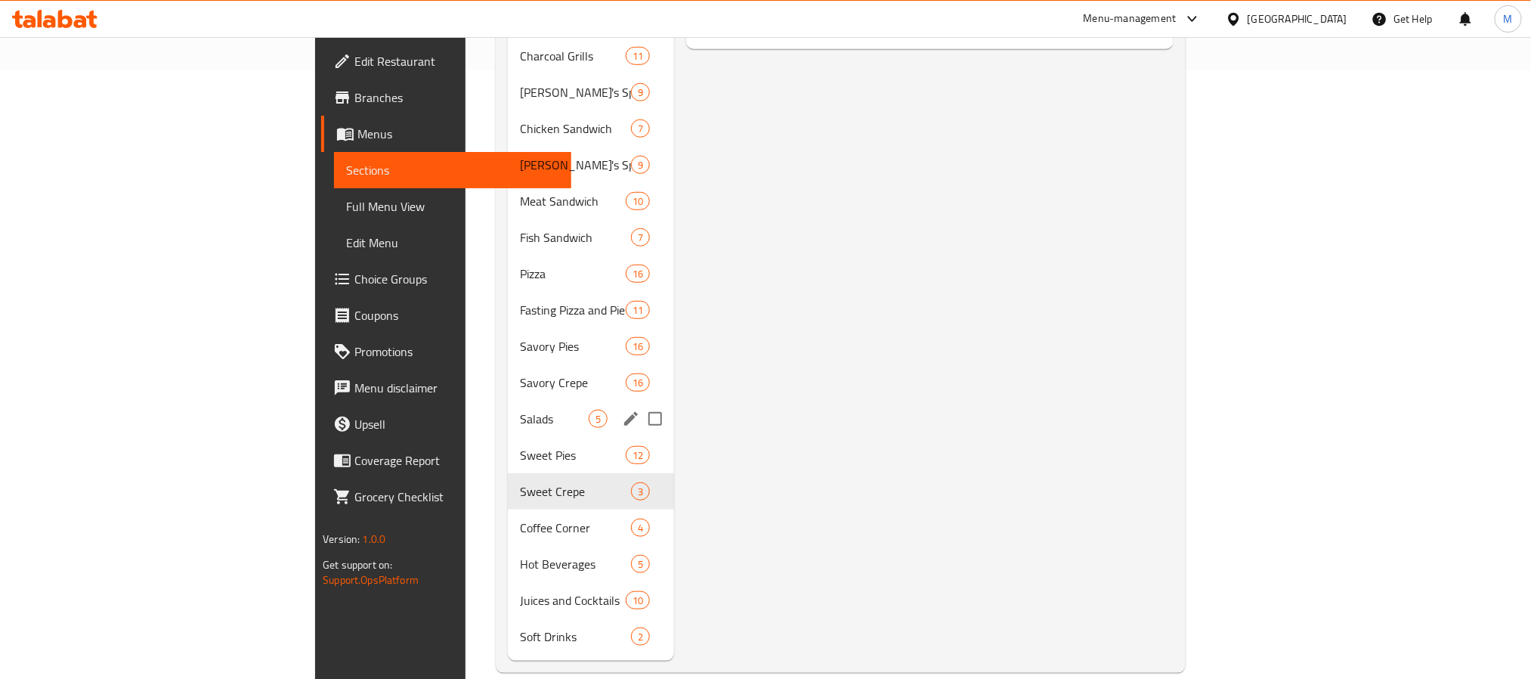
click at [520, 446] on span "Sweet Pies" at bounding box center [573, 455] width 106 height 18
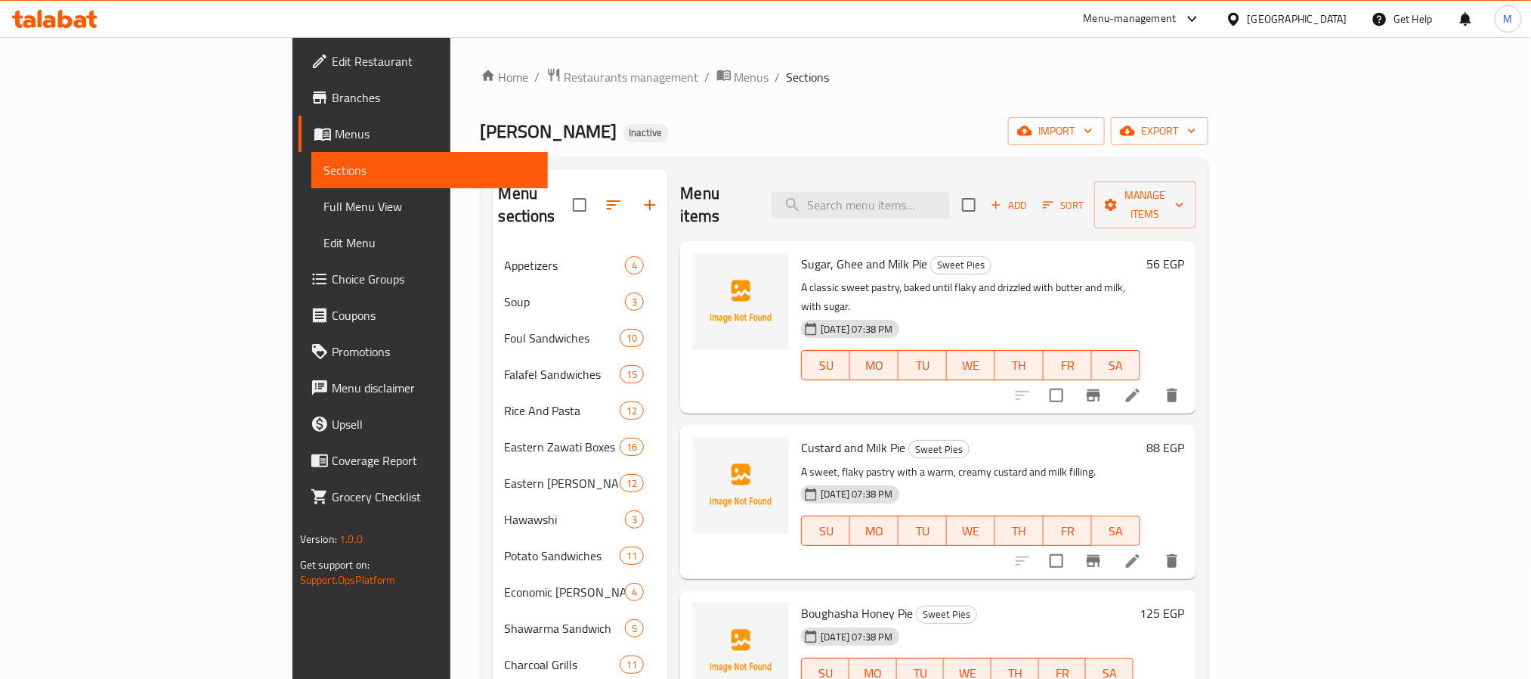
click at [839, 252] on span "Sugar, Ghee and Milk Pie" at bounding box center [864, 263] width 126 height 23
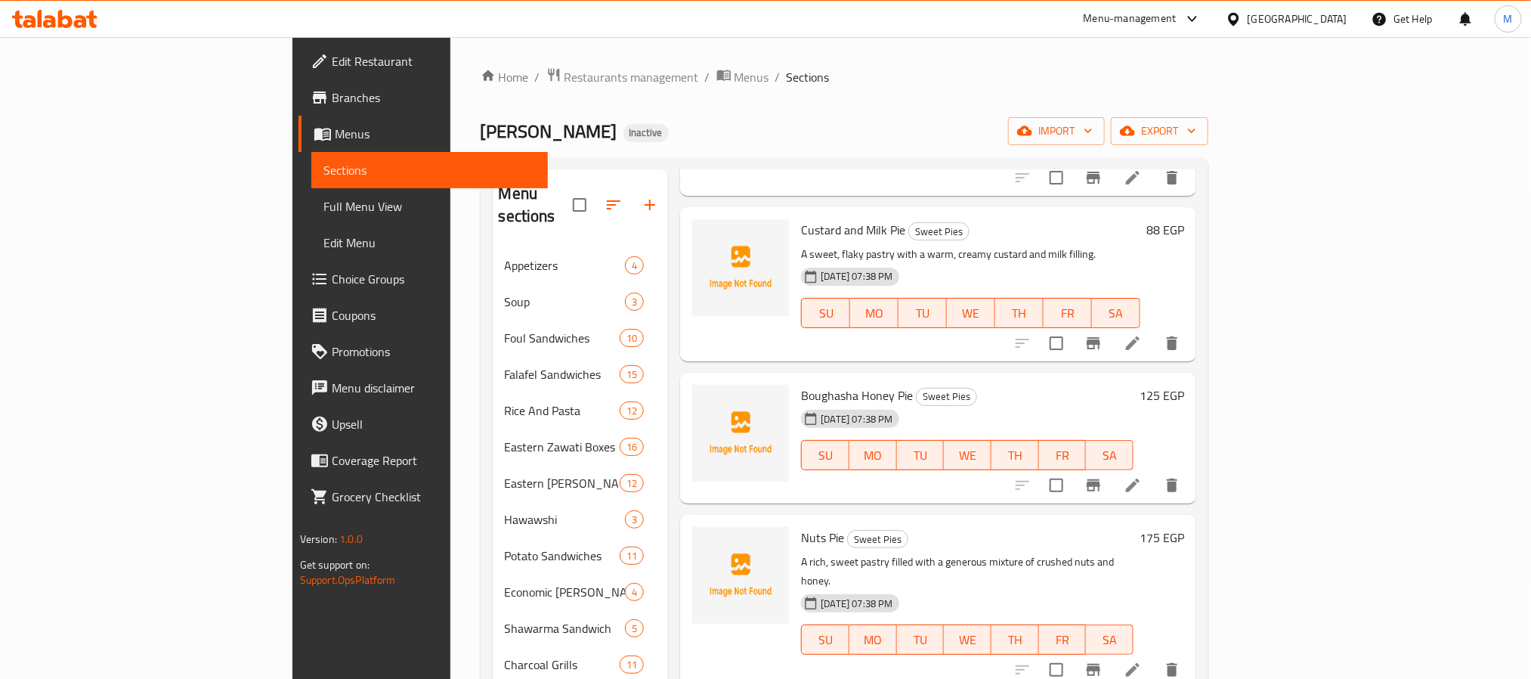
scroll to position [227, 0]
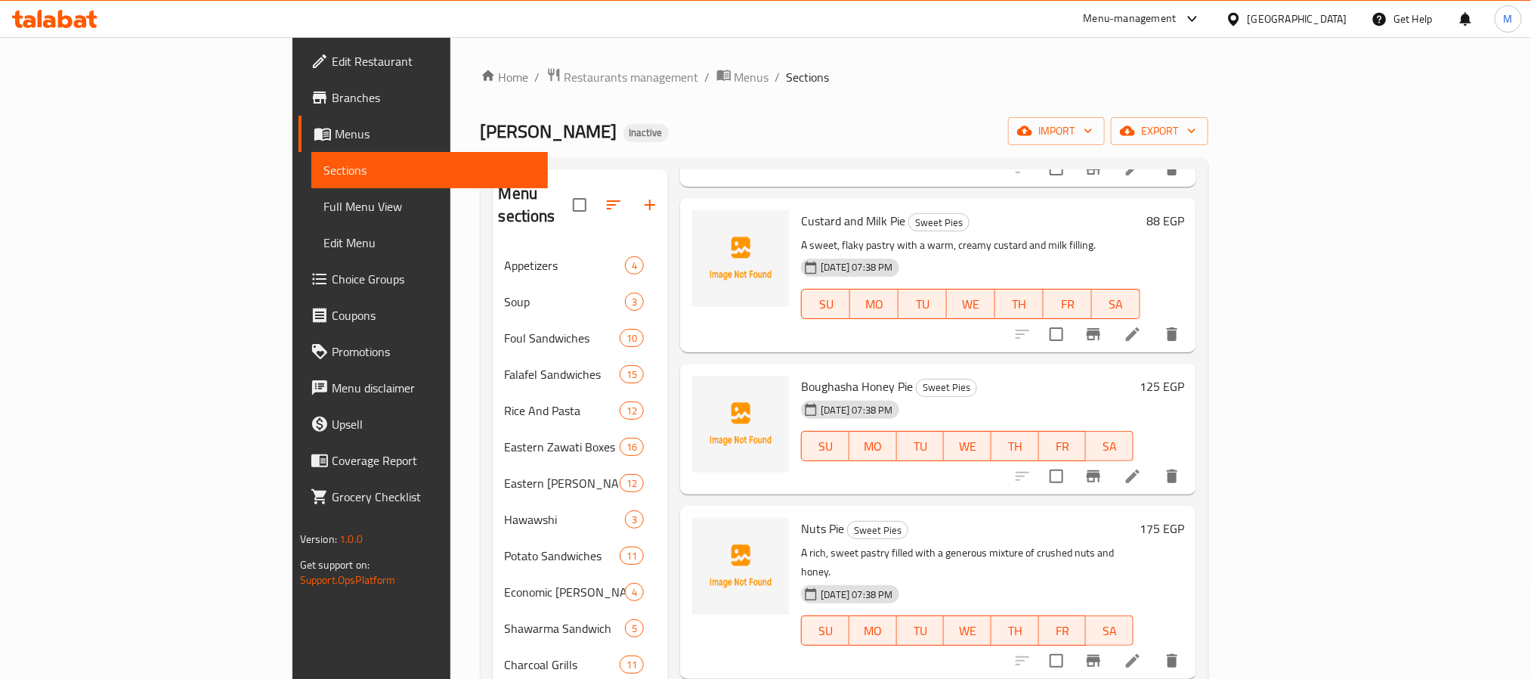
click at [801, 209] on span "Custard and Milk Pie" at bounding box center [853, 220] width 104 height 23
copy span "Custard"
click at [801, 209] on span "Custard and Milk Pie" at bounding box center [853, 220] width 104 height 23
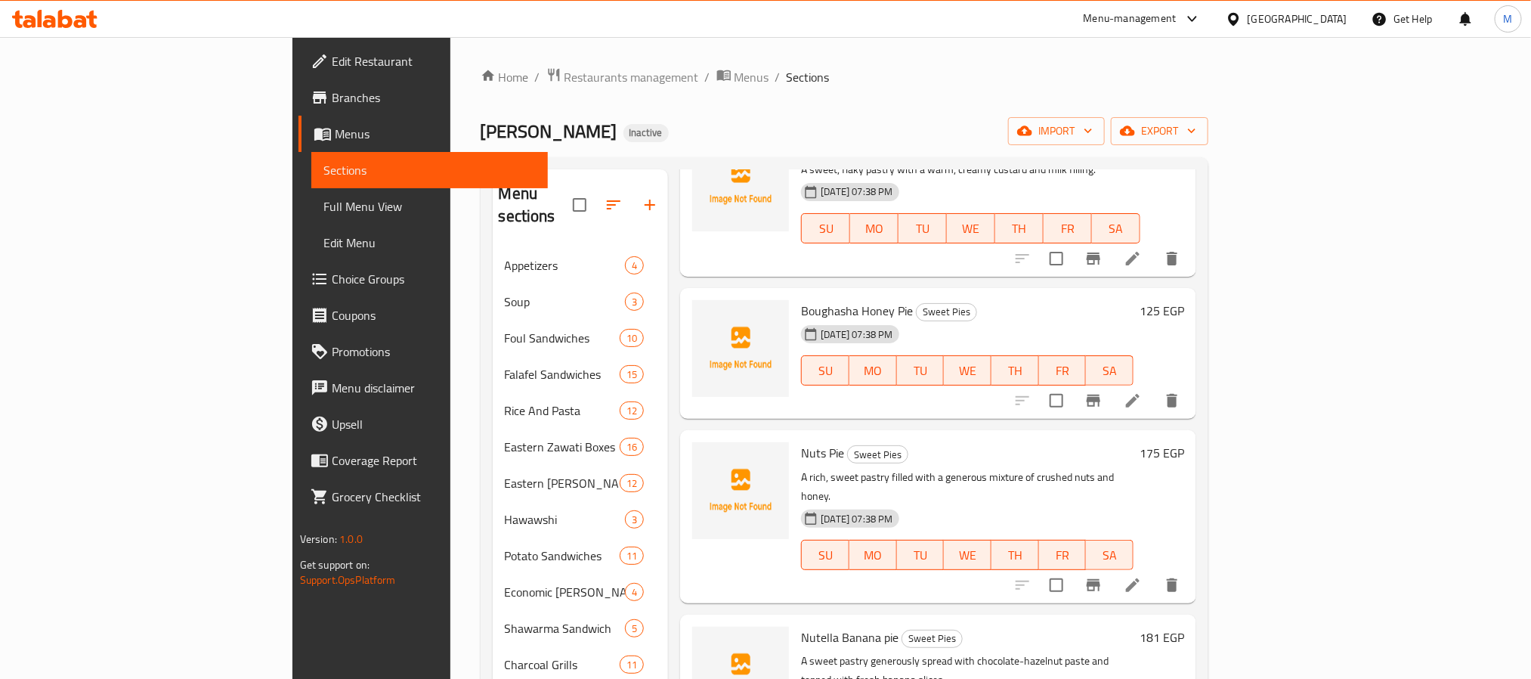
scroll to position [340, 0]
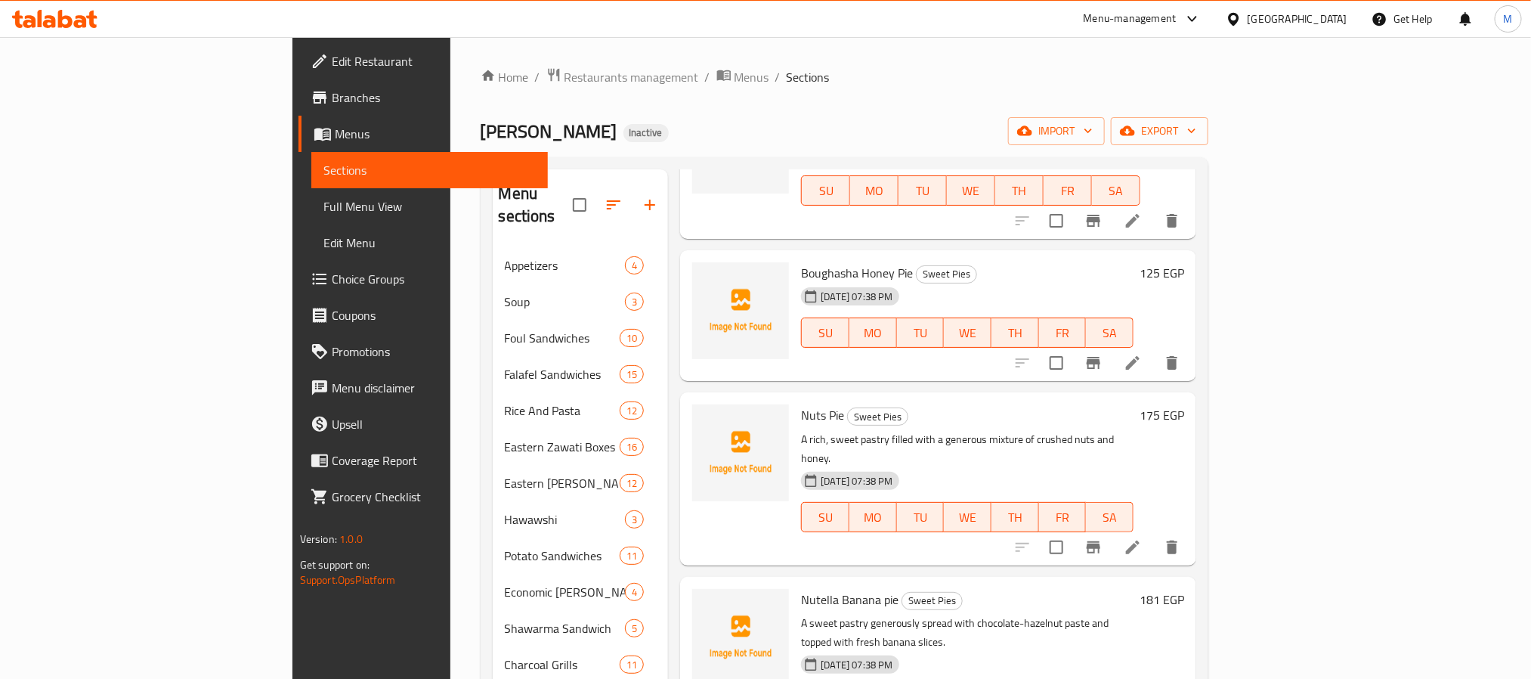
click at [801, 261] on span "Boughasha Honey Pie" at bounding box center [857, 272] width 112 height 23
copy span "Boughasha"
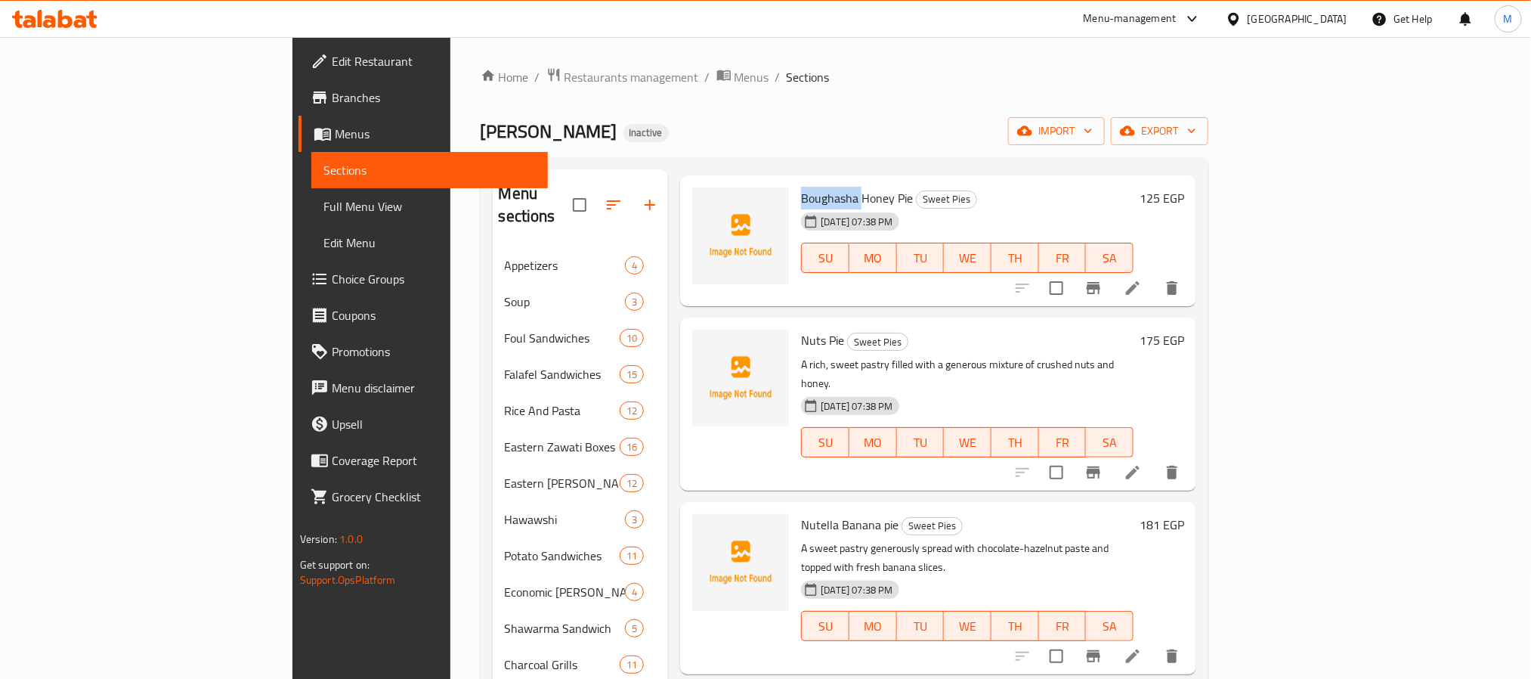
scroll to position [453, 0]
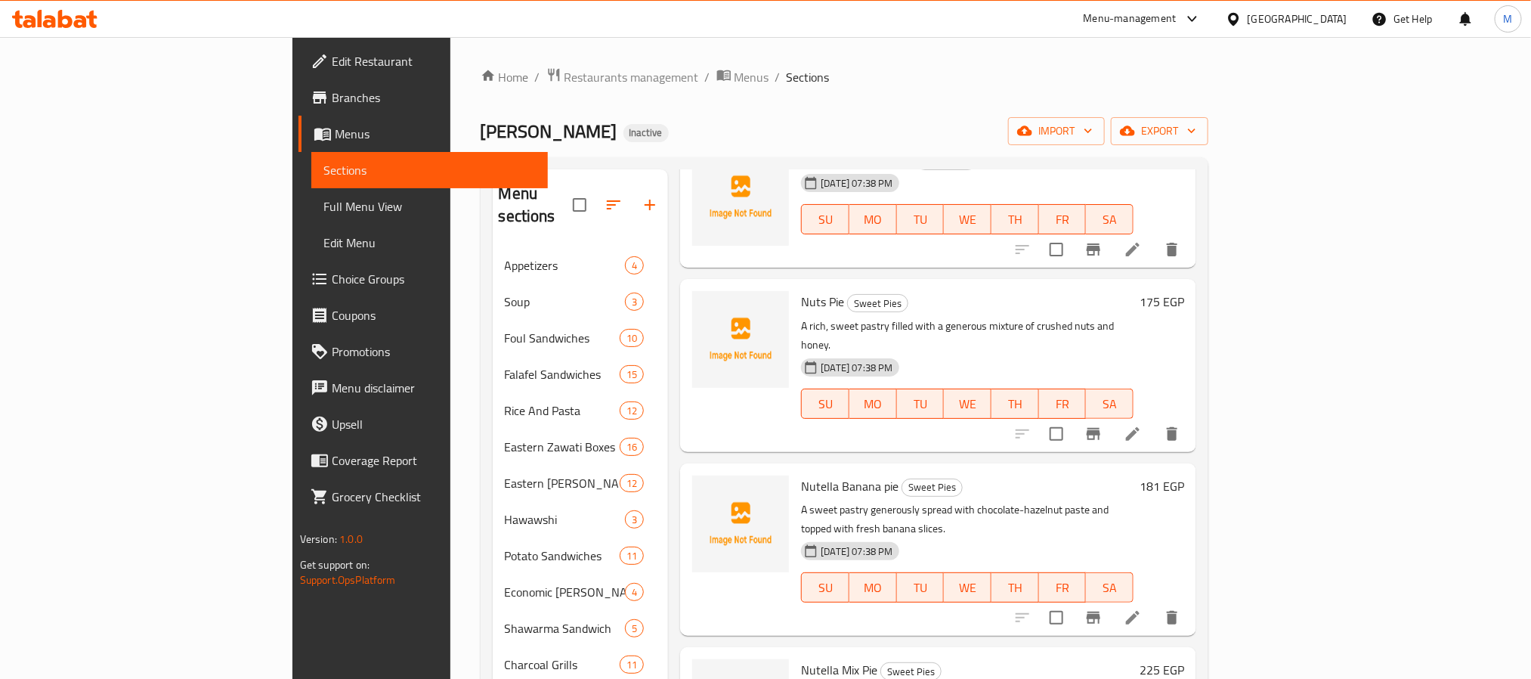
click at [801, 290] on span "Nuts Pie" at bounding box center [822, 301] width 43 height 23
copy span "Nuts"
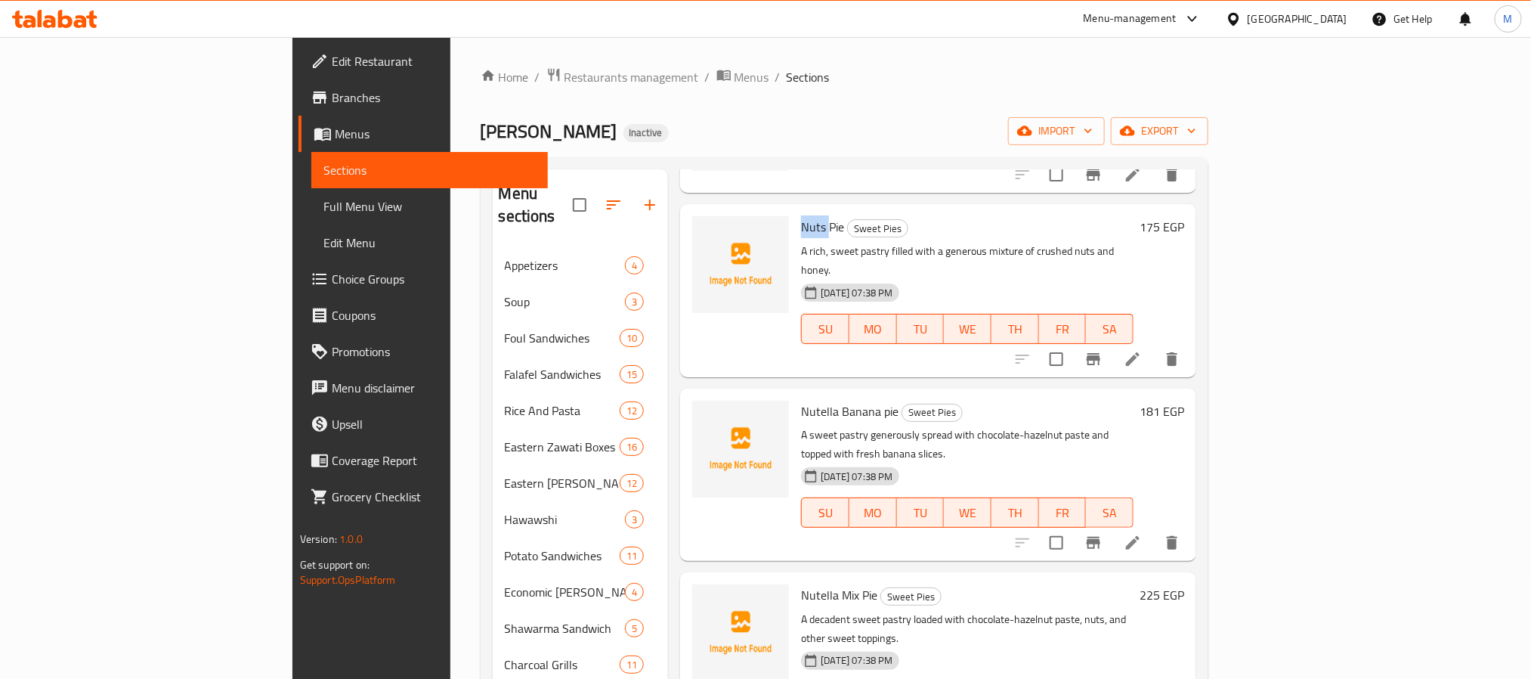
scroll to position [567, 0]
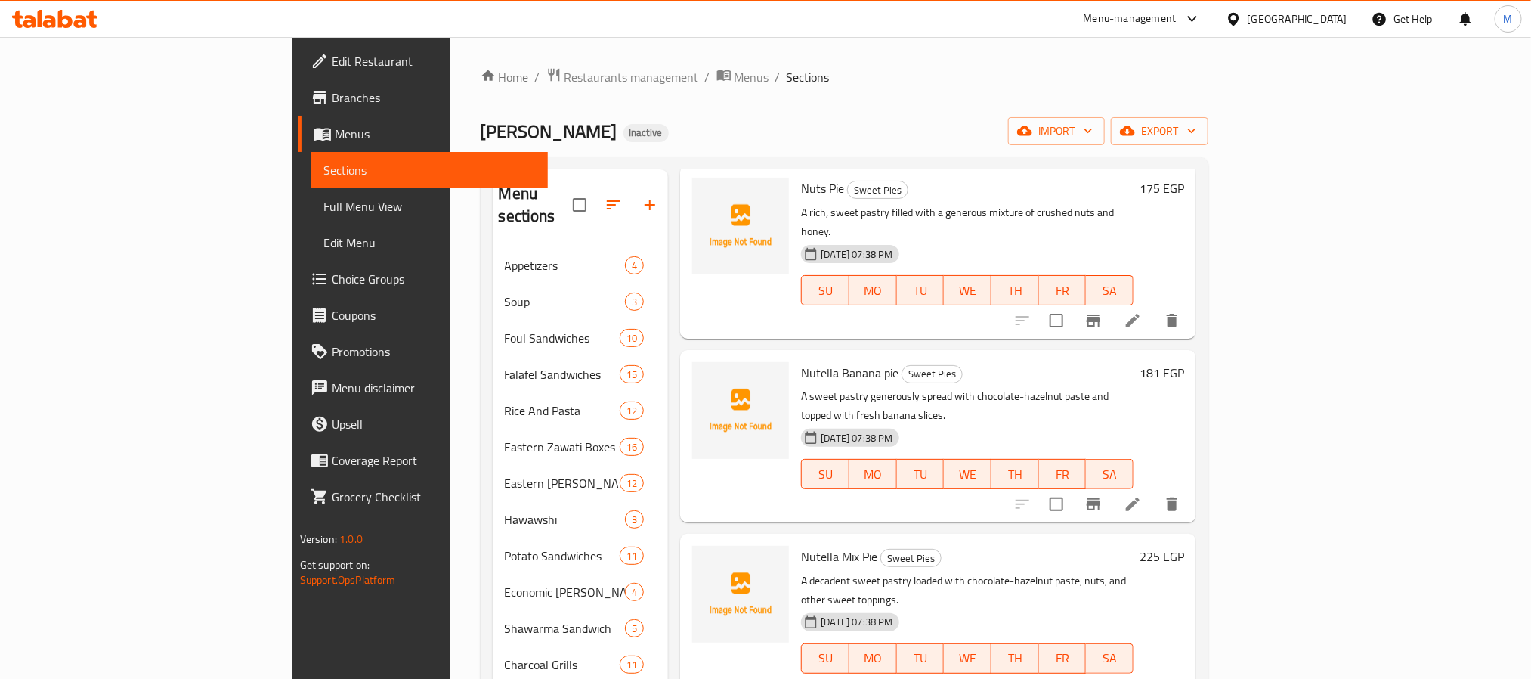
click at [801, 361] on span "Nutella Banana pie" at bounding box center [849, 372] width 97 height 23
copy span "Nutella"
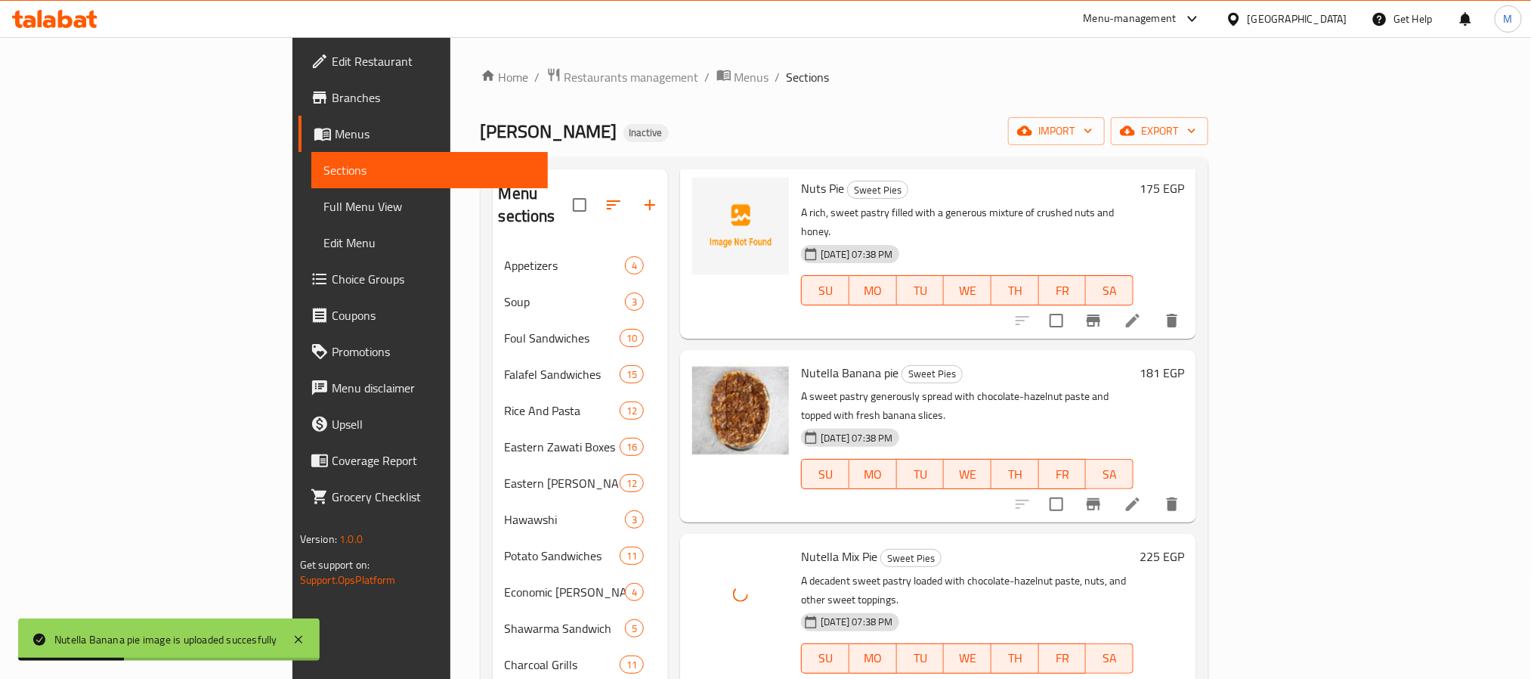
click at [795, 356] on div "Nutella Banana pie Sweet Pies A sweet pastry generously spread with chocolate-h…" at bounding box center [967, 436] width 345 height 160
copy h6 "Nutella Banana pie"
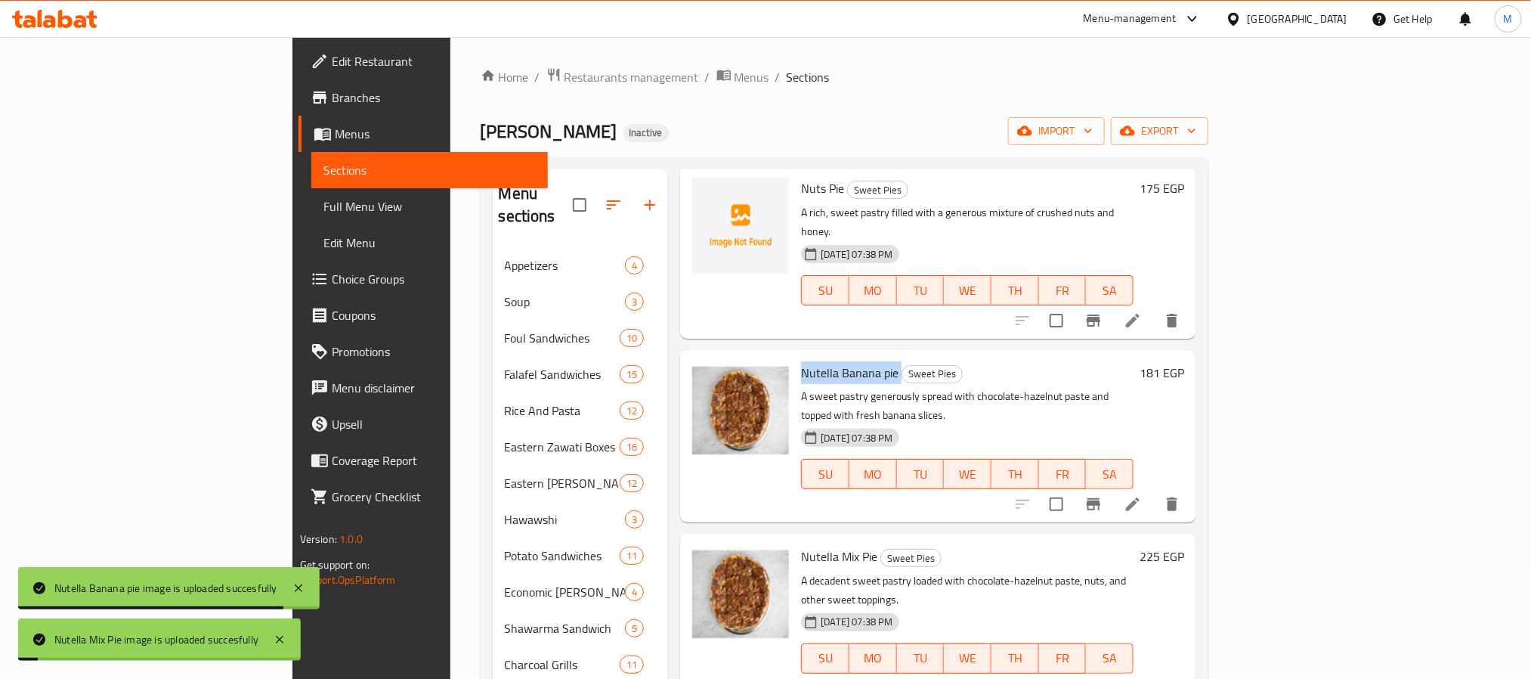
click at [801, 545] on span "Nutella Mix Pie" at bounding box center [839, 556] width 76 height 23
copy span "Mix"
copy h6 "Nutella Mix Pie"
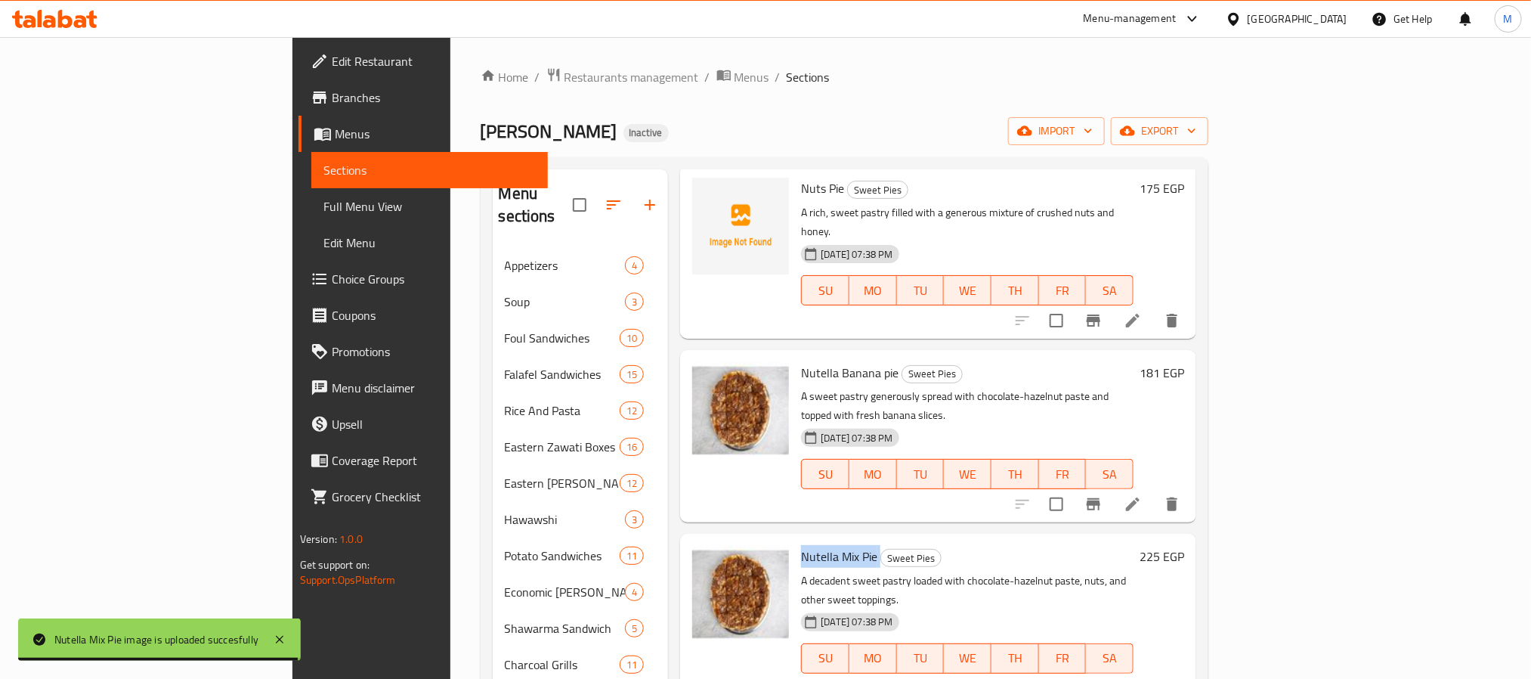
click at [815, 387] on p "A sweet pastry generously spread with chocolate-hazelnut paste and topped with …" at bounding box center [967, 406] width 332 height 38
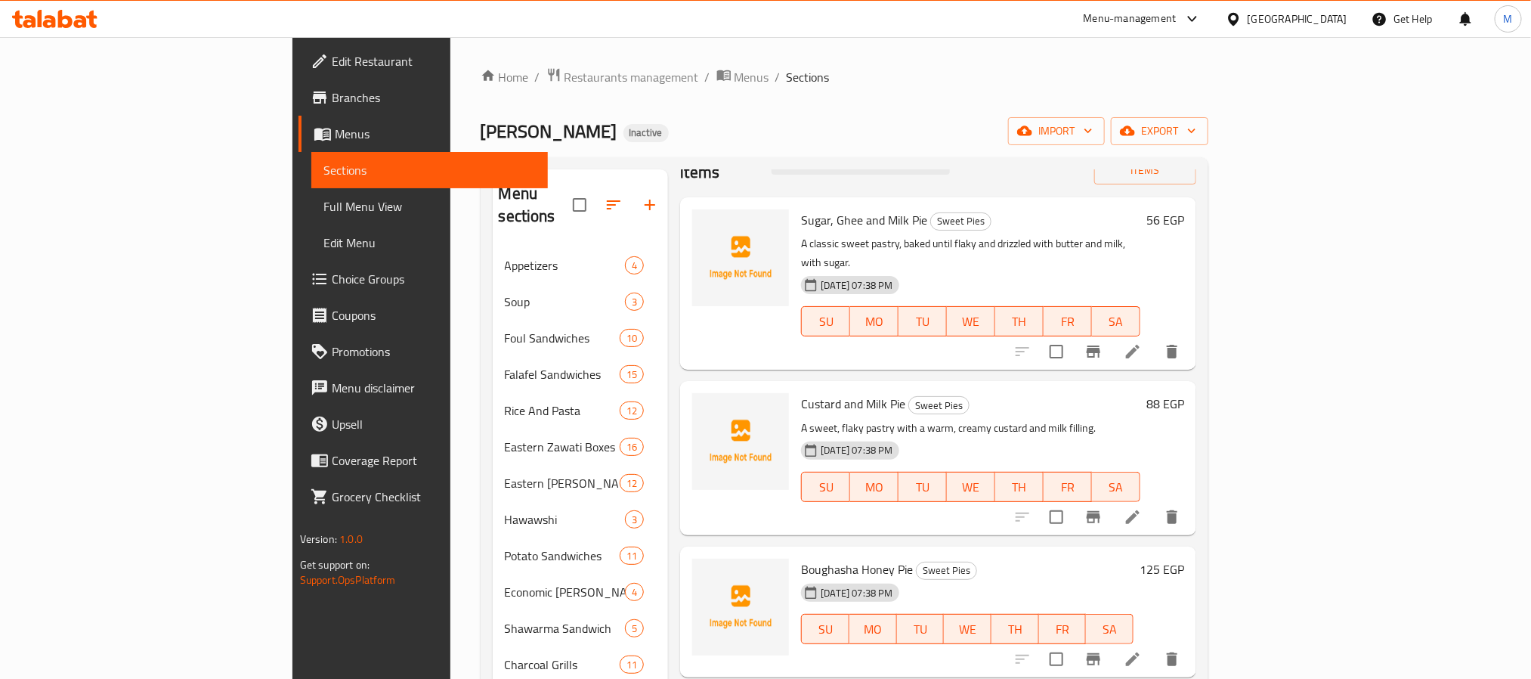
scroll to position [0, 0]
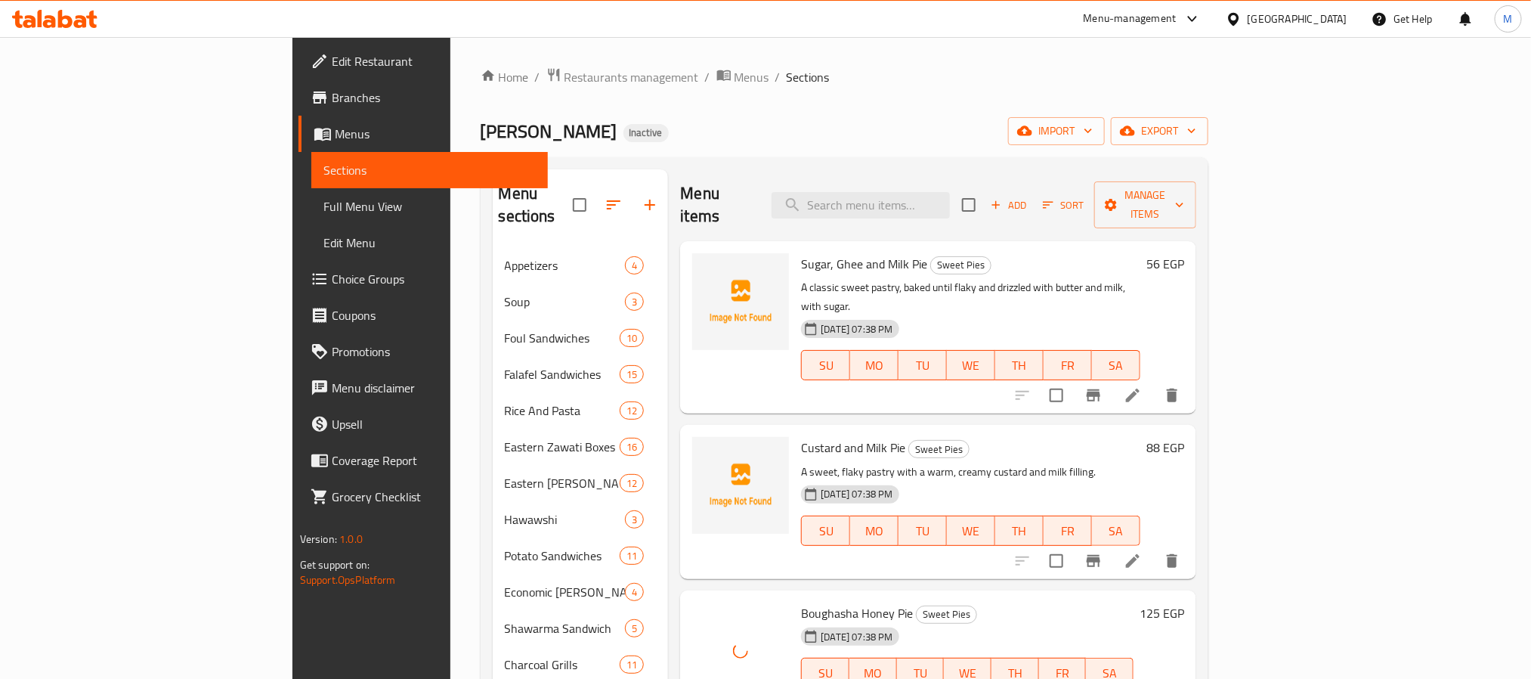
click at [801, 602] on span "Boughasha Honey Pie" at bounding box center [857, 613] width 112 height 23
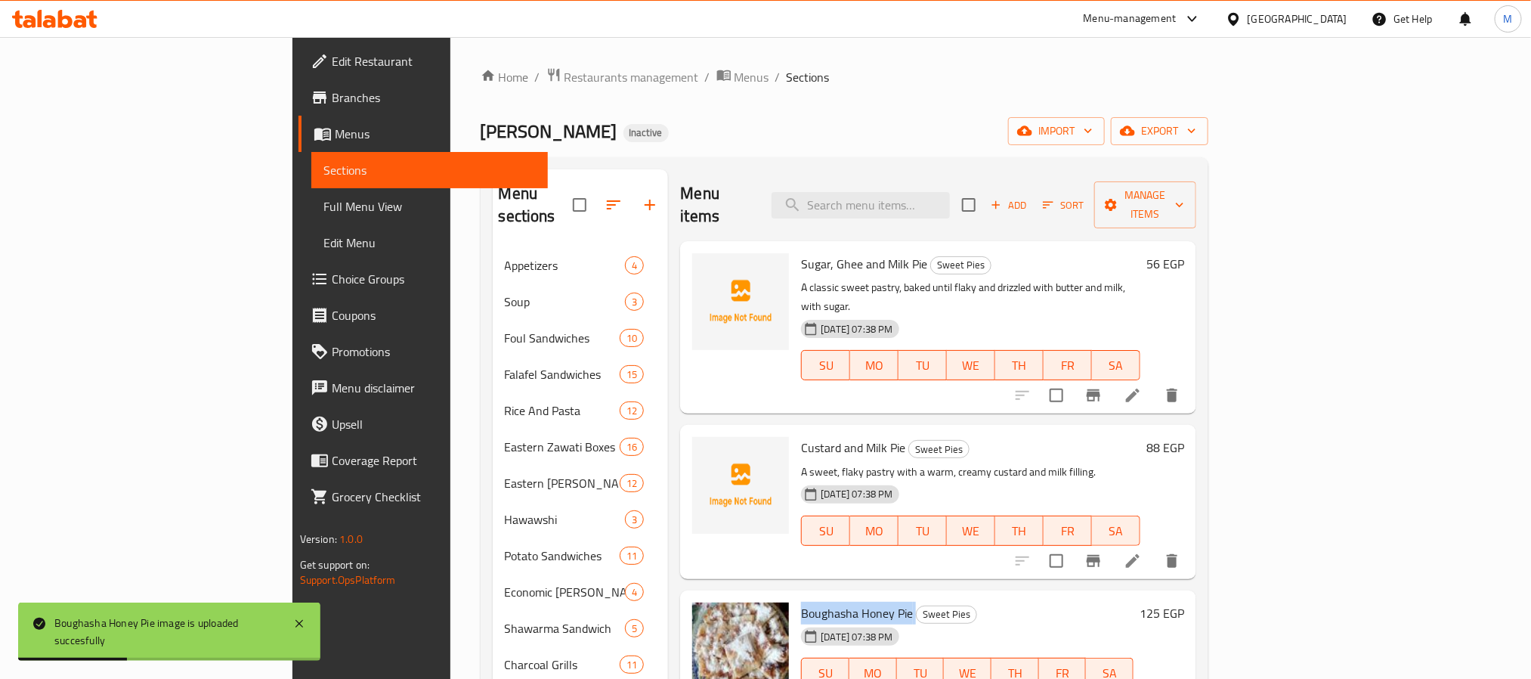
click at [1140, 462] on p "A sweet, flaky pastry with a warm, creamy custard and milk filling." at bounding box center [970, 471] width 339 height 19
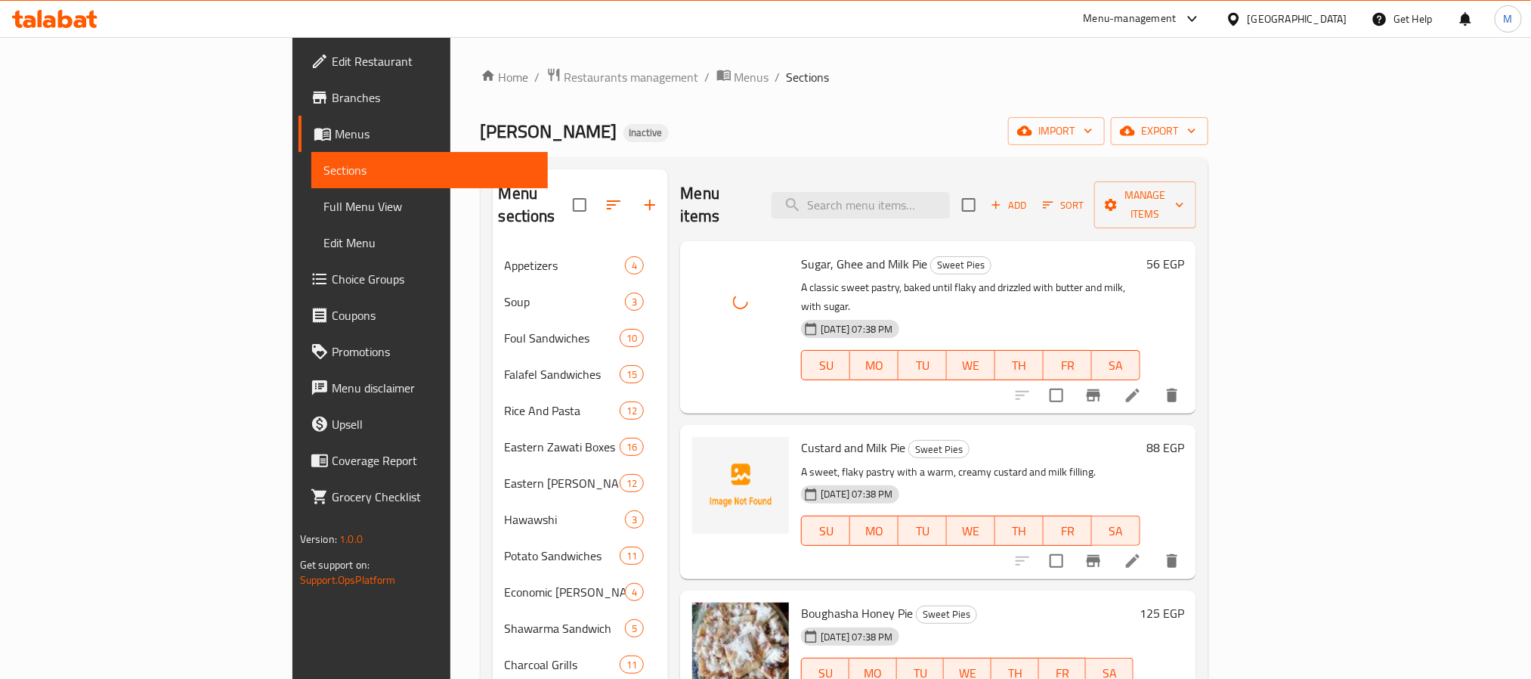
click at [801, 252] on span "Sugar, Ghee and Milk Pie" at bounding box center [864, 263] width 126 height 23
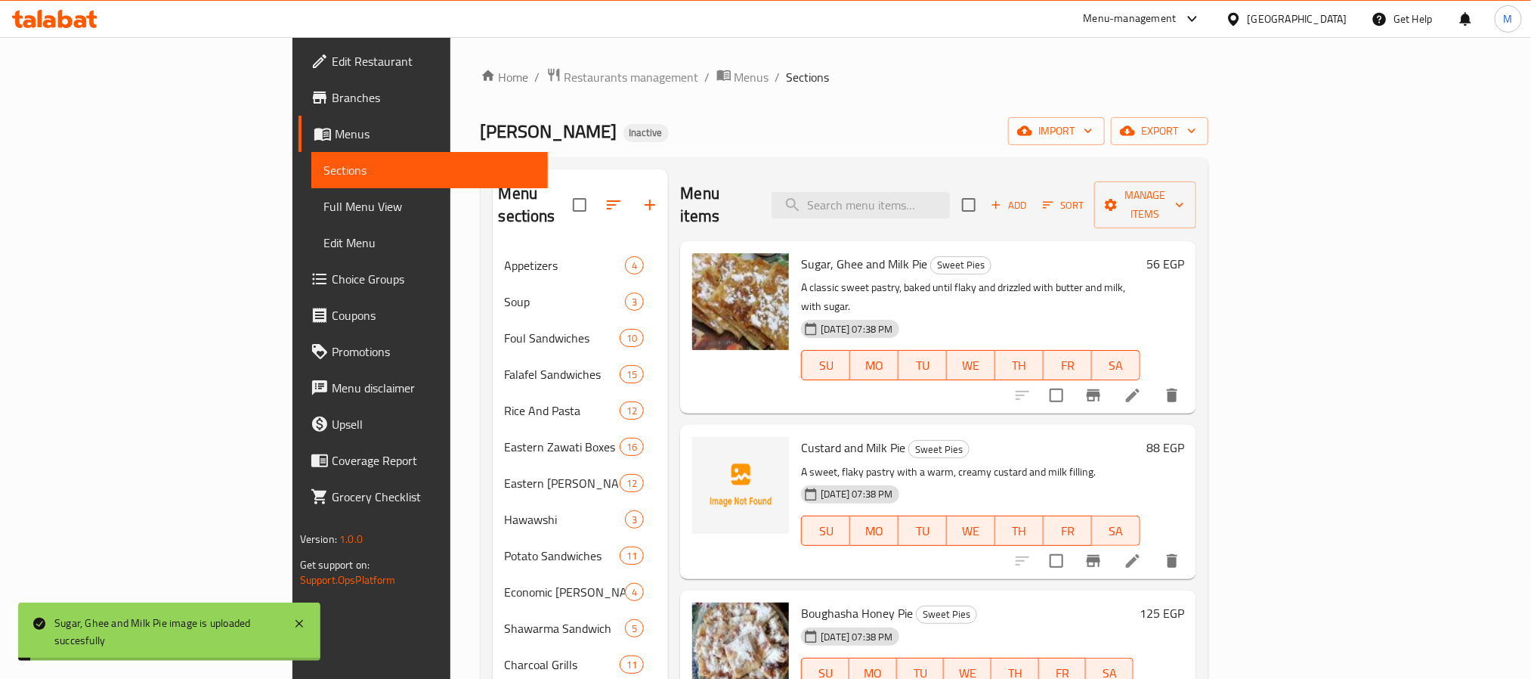
drag, startPoint x: 760, startPoint y: 95, endPoint x: 932, endPoint y: 336, distance: 295.9
click at [760, 95] on div "Home / Restaurants management / Menus / Sections Zawati Inactive import export …" at bounding box center [845, 674] width 728 height 1214
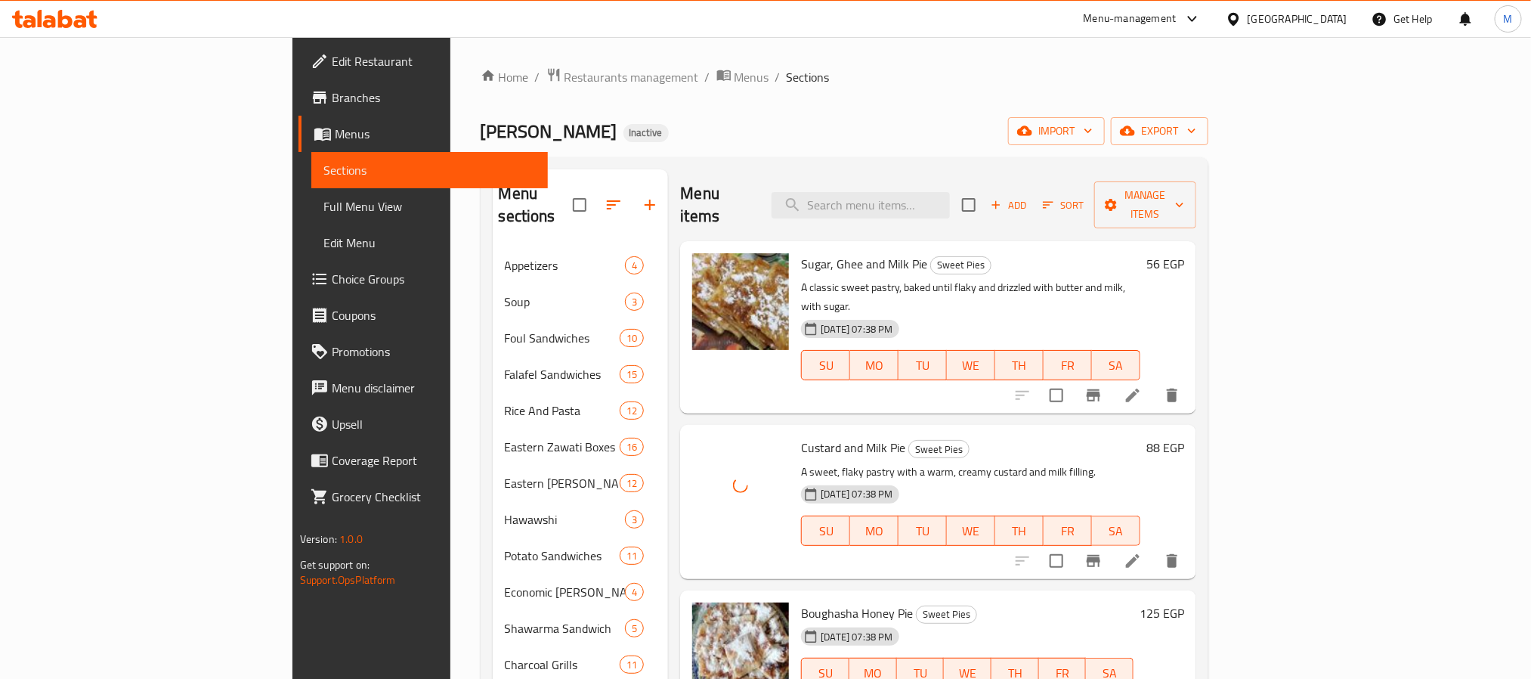
click at [801, 436] on span "Custard and Milk Pie" at bounding box center [853, 447] width 104 height 23
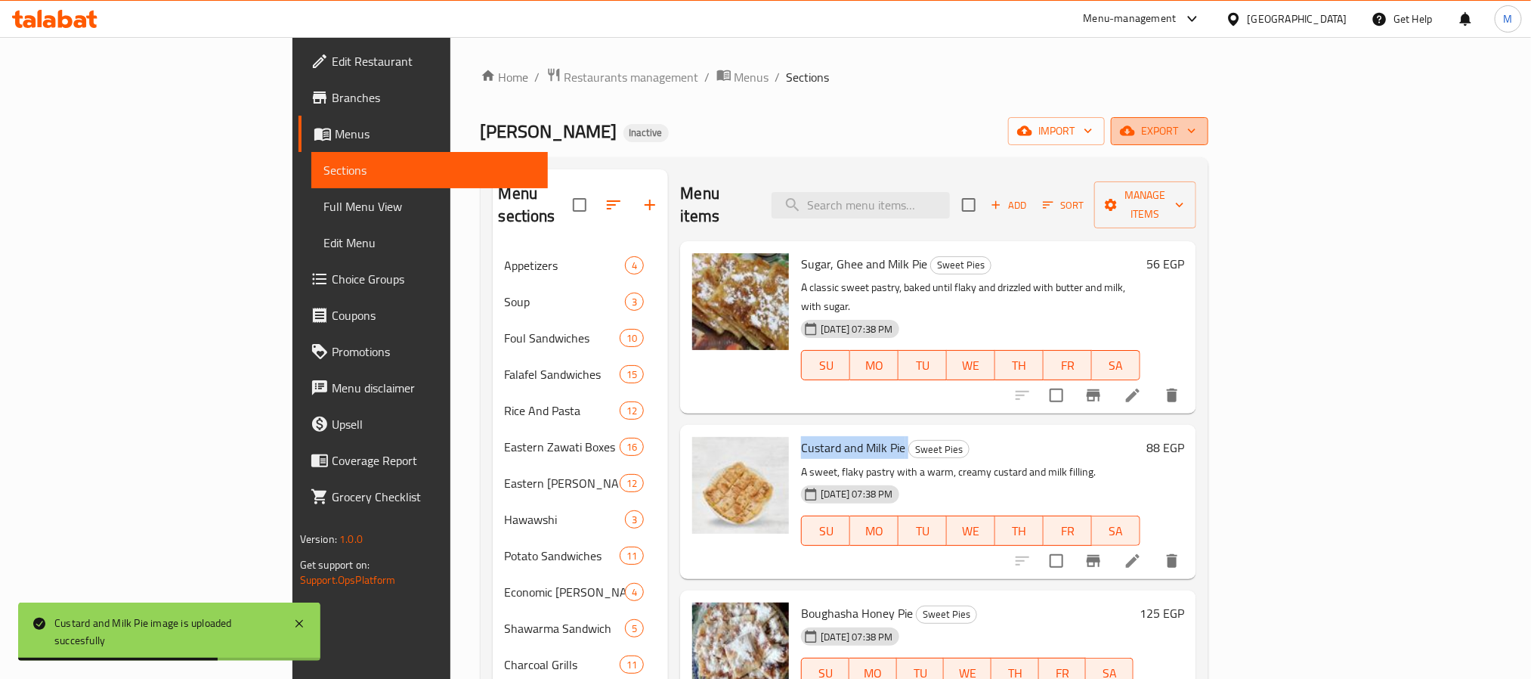
click at [1199, 136] on icon "button" at bounding box center [1191, 130] width 15 height 15
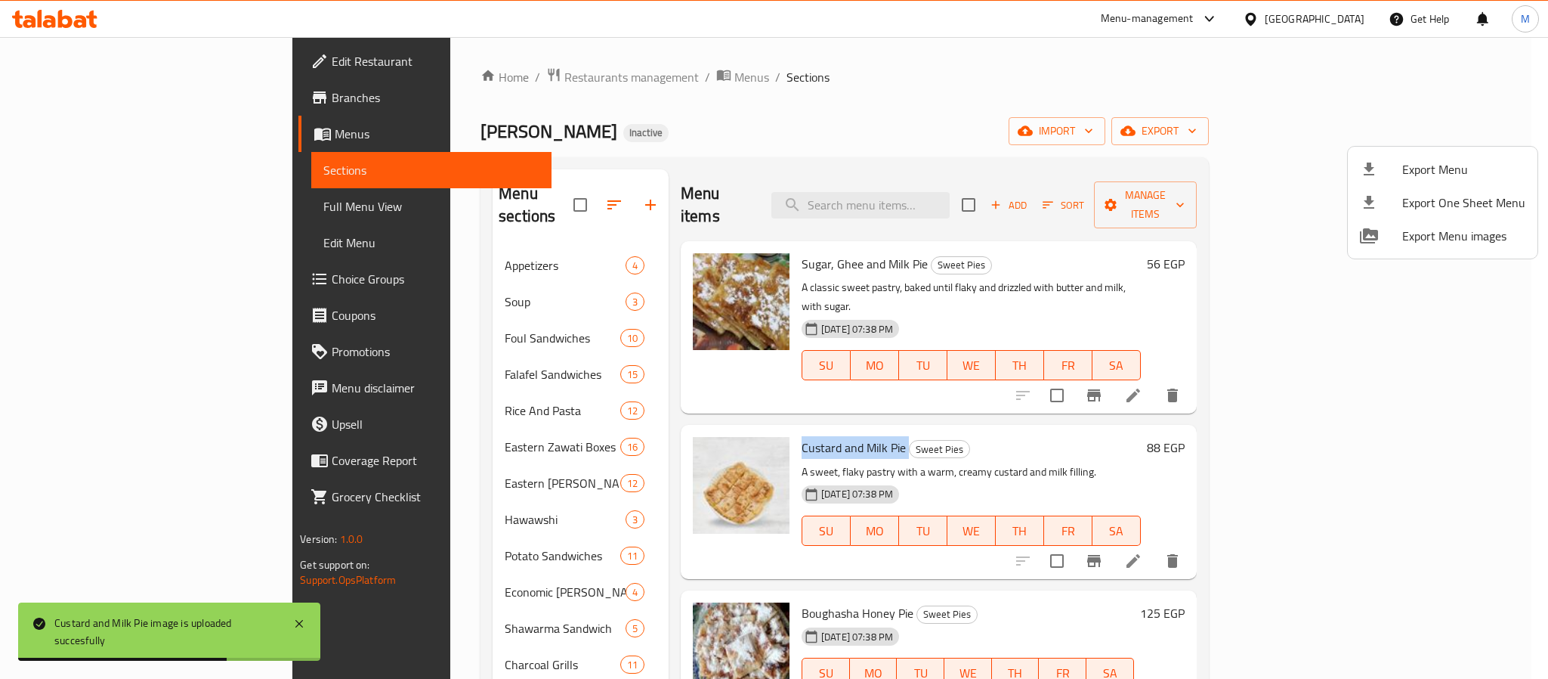
click at [1449, 170] on span "Export Menu" at bounding box center [1464, 169] width 123 height 18
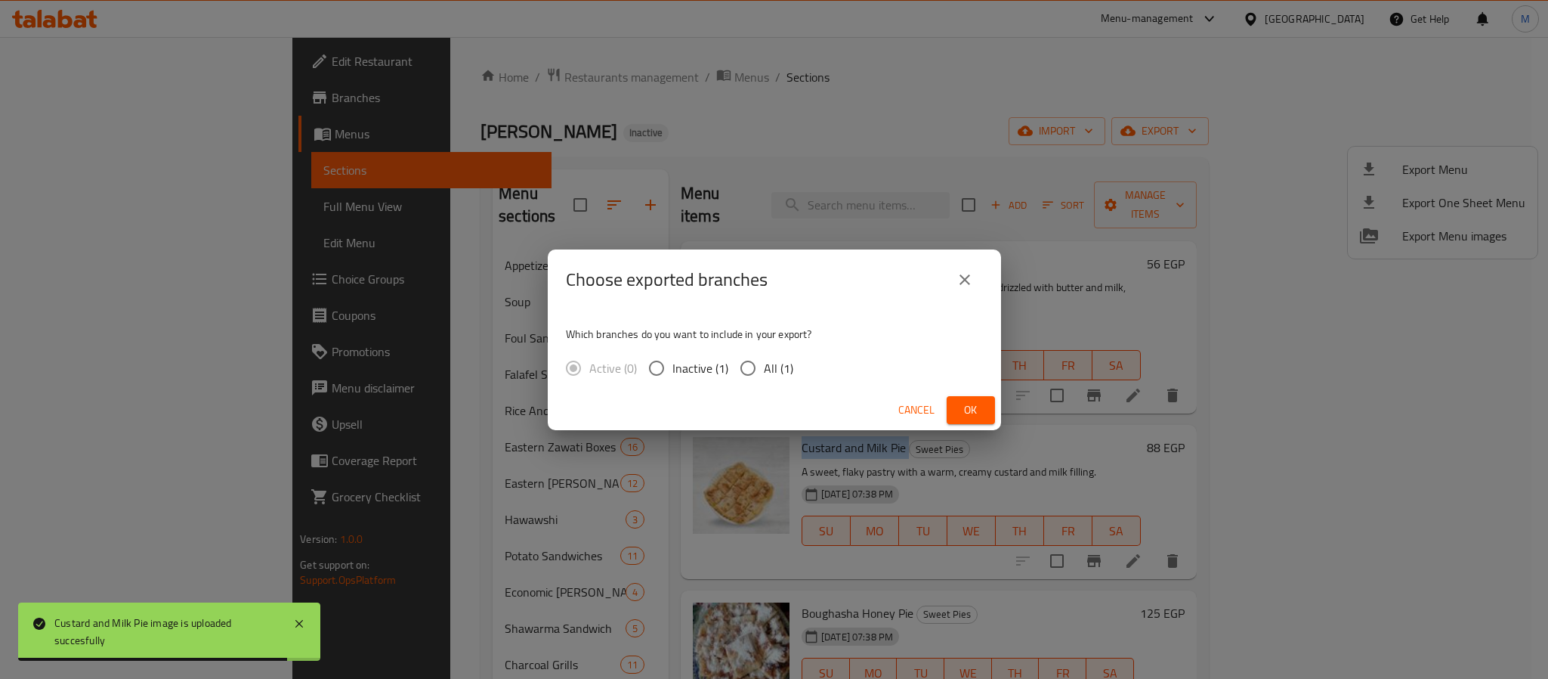
click at [756, 375] on input "All (1)" at bounding box center [748, 368] width 32 height 32
radio input "true"
click at [975, 415] on span "Ok" at bounding box center [971, 409] width 24 height 19
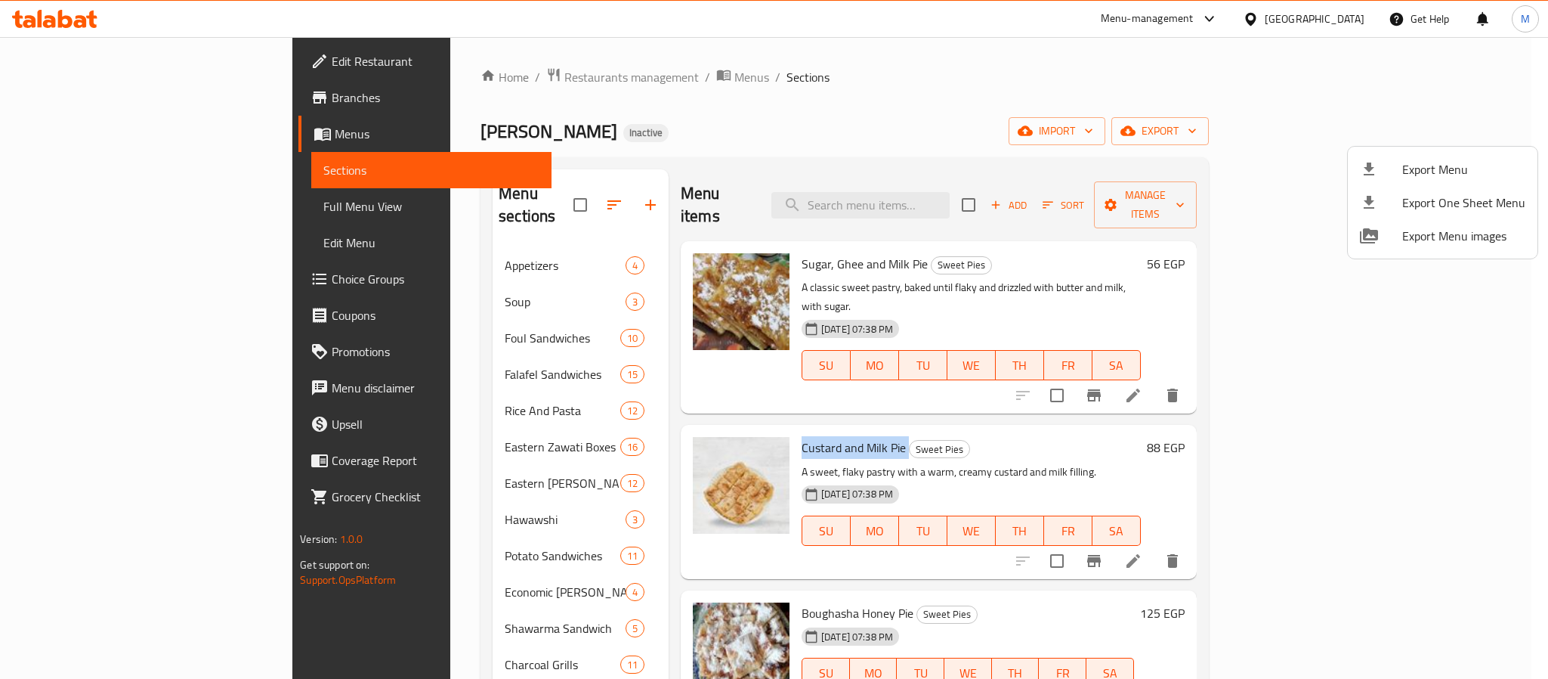
click at [1338, 19] on div at bounding box center [774, 339] width 1548 height 679
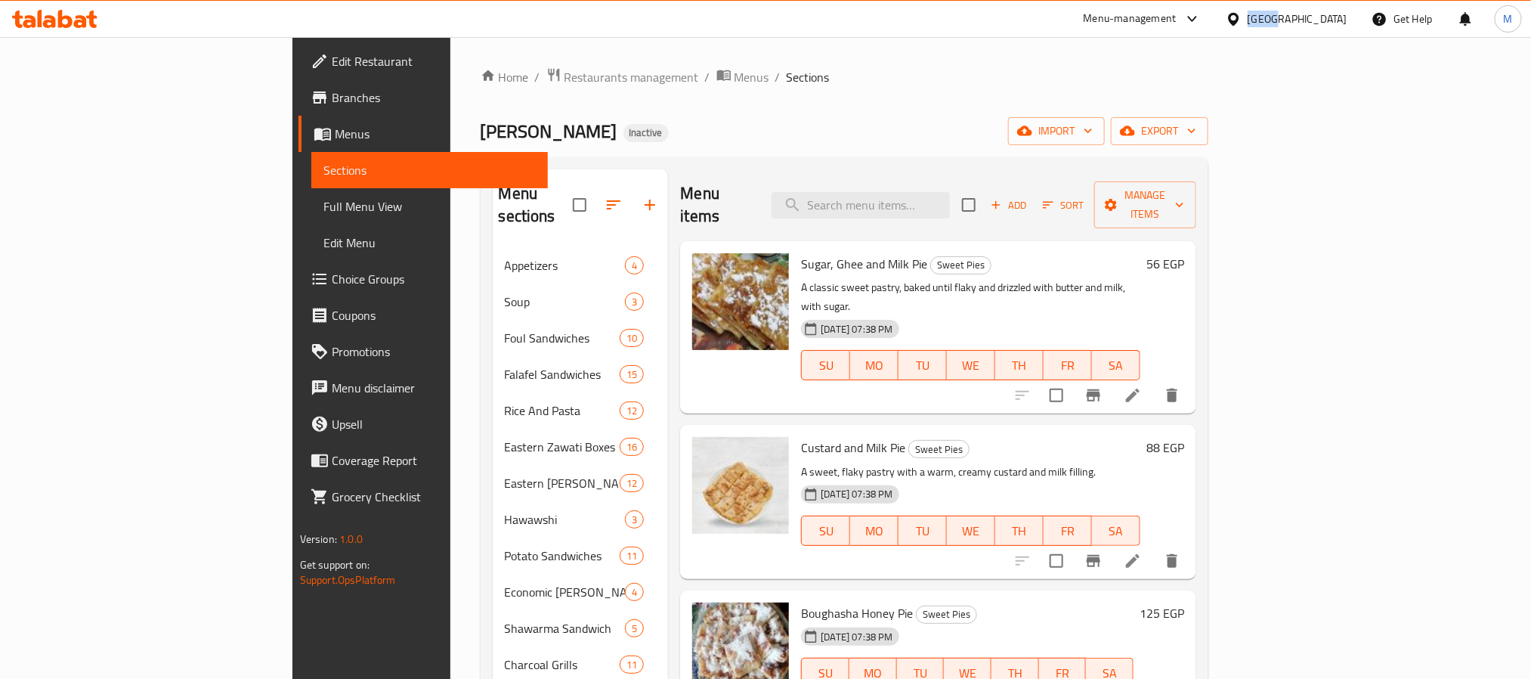
click at [1338, 19] on div "[GEOGRAPHIC_DATA]" at bounding box center [1298, 19] width 100 height 17
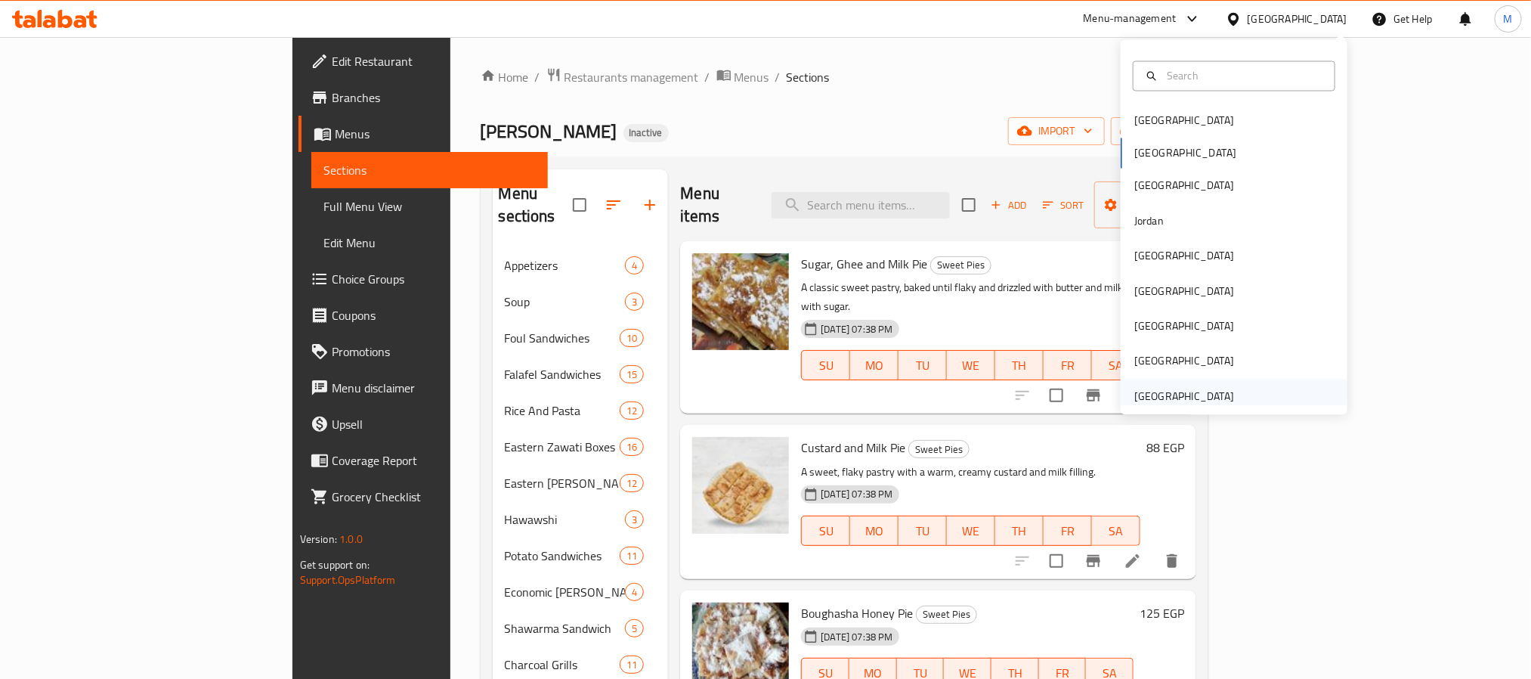
click at [1250, 391] on div "United Arab Emirates" at bounding box center [1234, 396] width 227 height 35
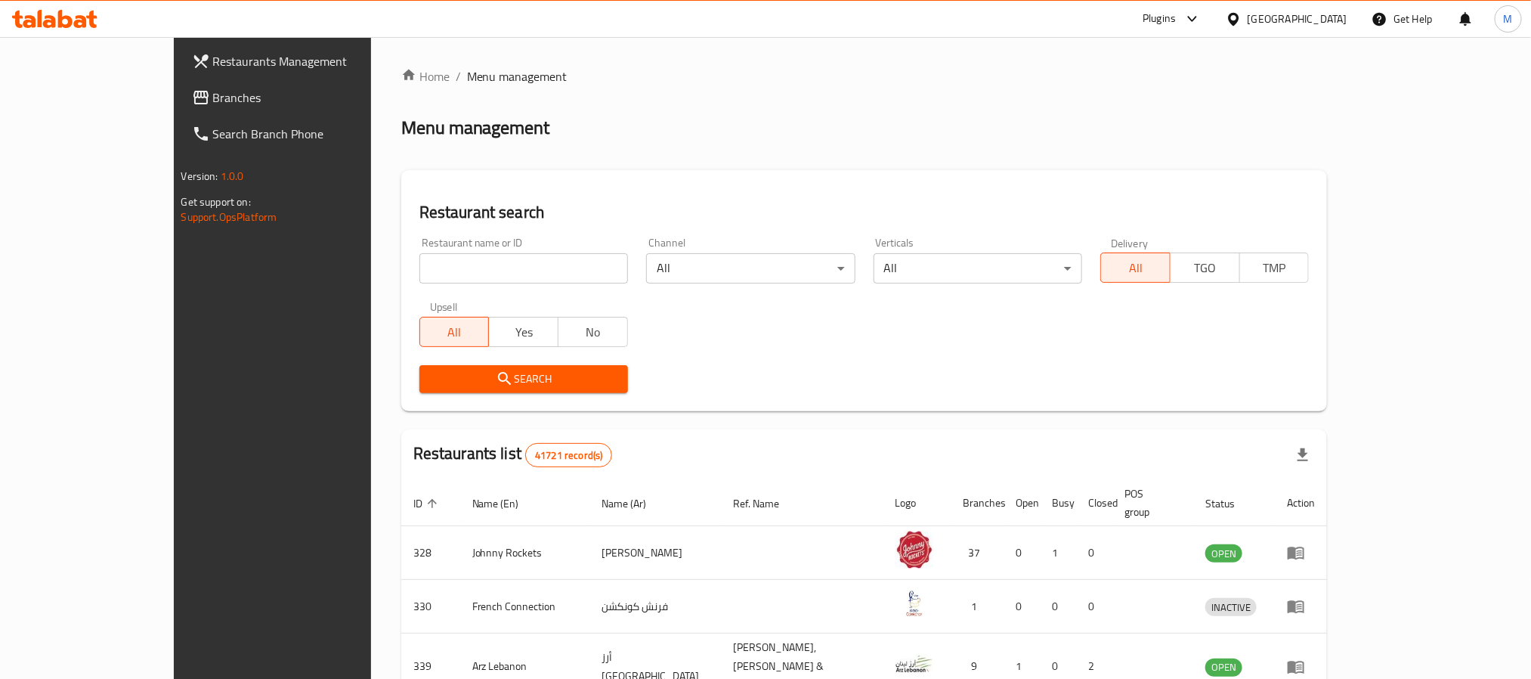
drag, startPoint x: 89, startPoint y: 102, endPoint x: 280, endPoint y: 98, distance: 190.5
click at [213, 102] on span "Branches" at bounding box center [315, 97] width 204 height 18
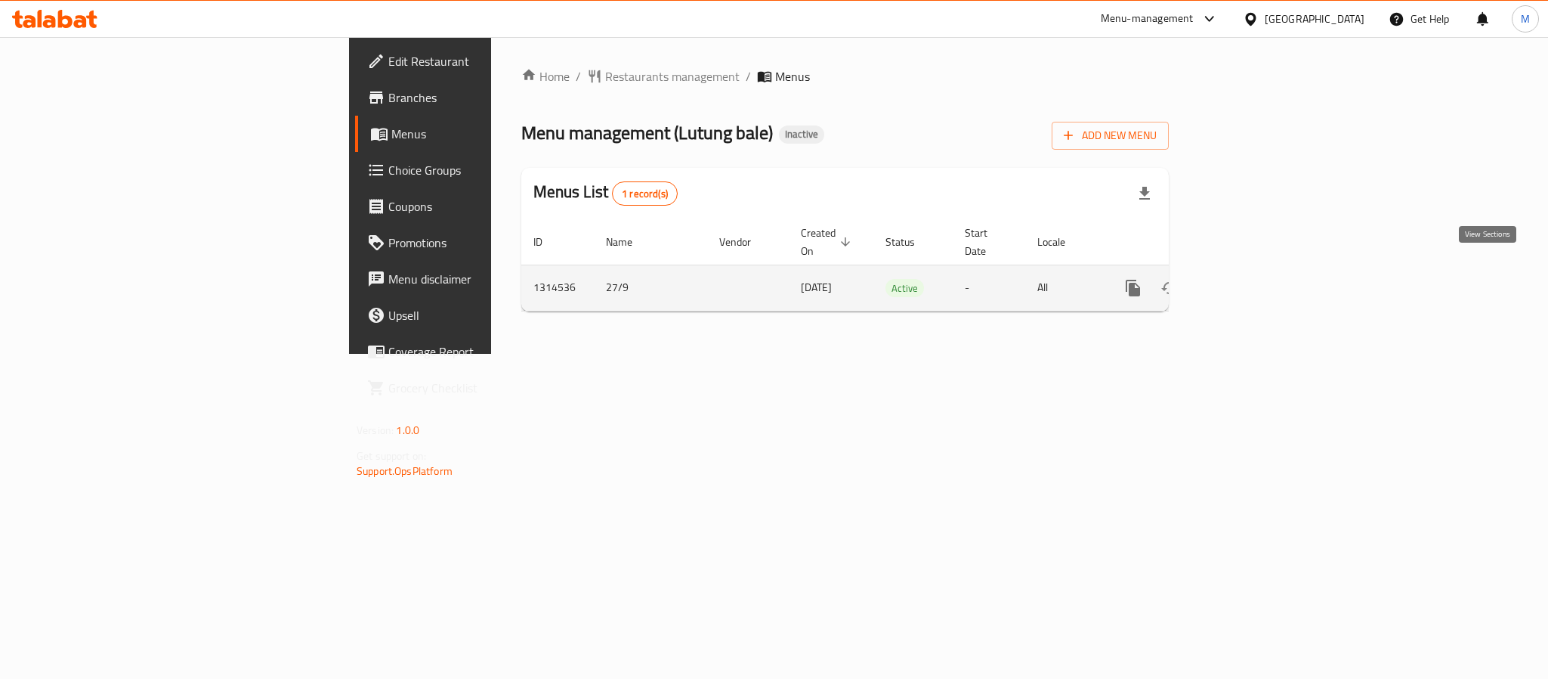
click at [1260, 271] on link "enhanced table" at bounding box center [1242, 288] width 36 height 36
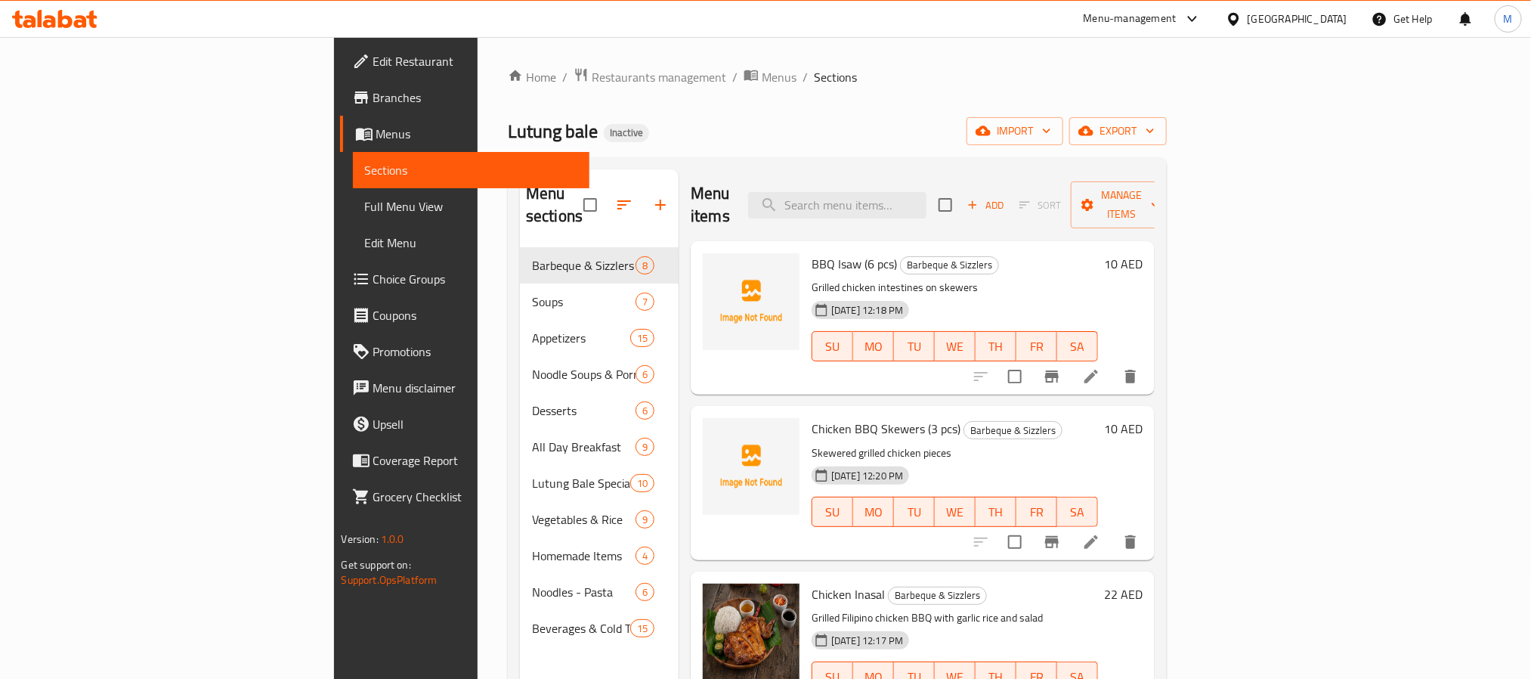
click at [1167, 110] on div "Home / Restaurants management / Menus / Sections Lutung bale Inactive import ex…" at bounding box center [837, 463] width 659 height 793
click at [1155, 127] on span "export" at bounding box center [1117, 131] width 73 height 19
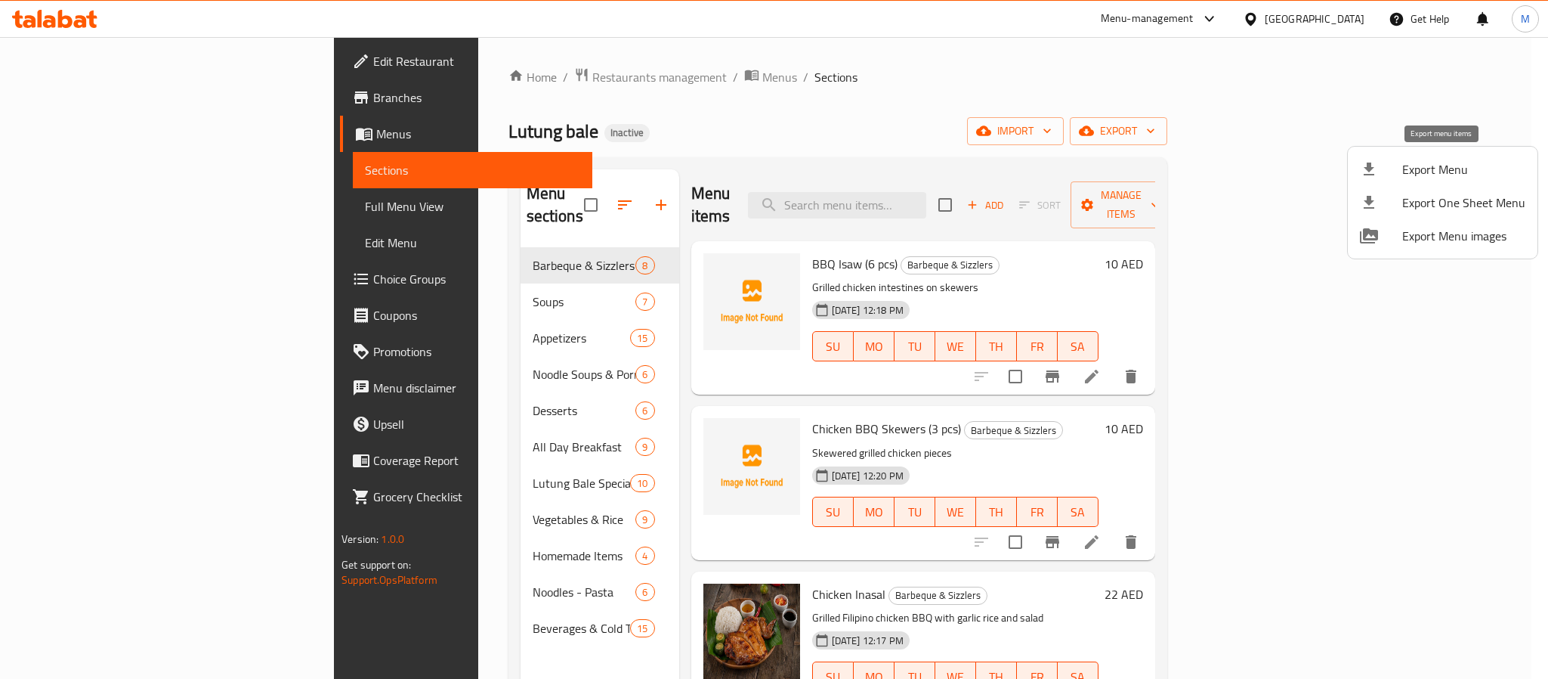
click at [1415, 181] on li "Export Menu" at bounding box center [1443, 169] width 190 height 33
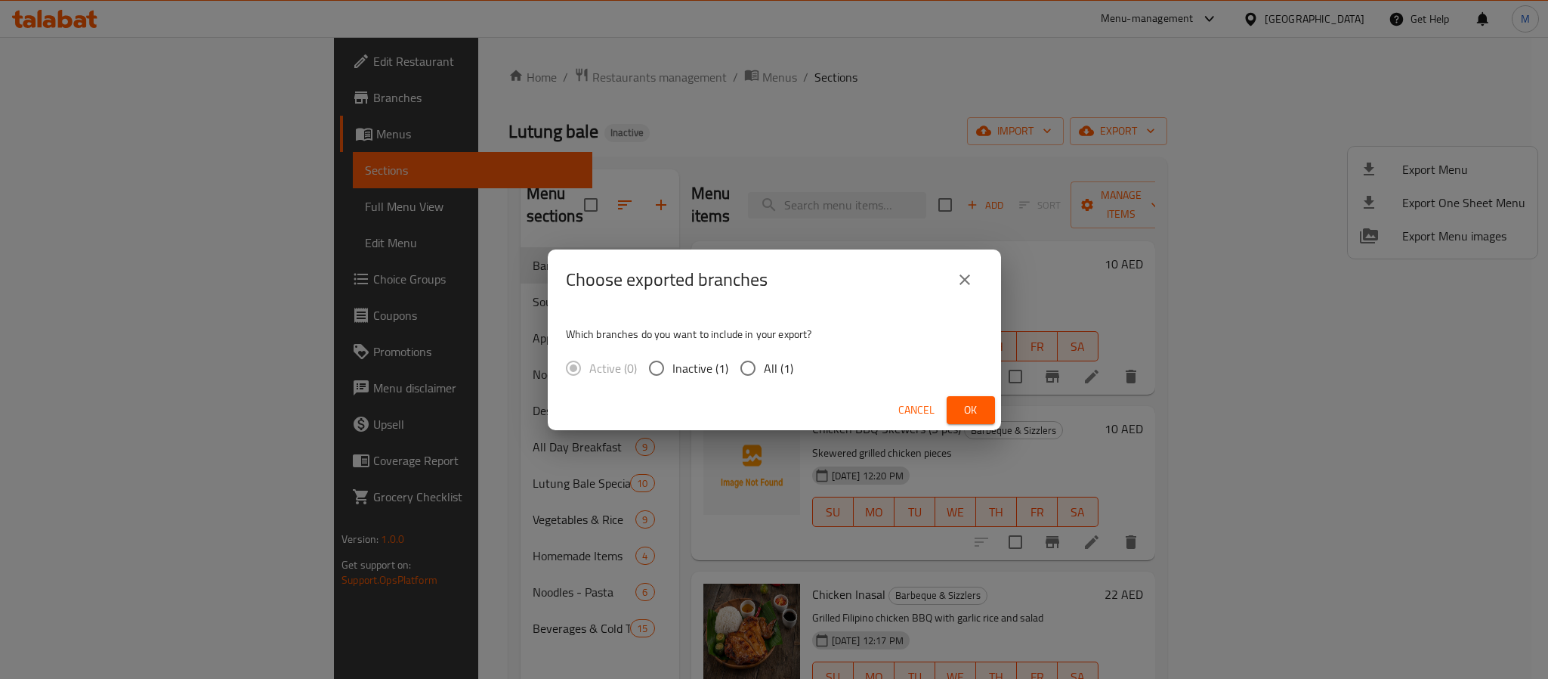
click at [764, 373] on span "All (1)" at bounding box center [778, 368] width 29 height 18
click at [764, 373] on input "All (1)" at bounding box center [748, 368] width 32 height 32
radio input "true"
click at [980, 401] on span "Ok" at bounding box center [971, 409] width 24 height 19
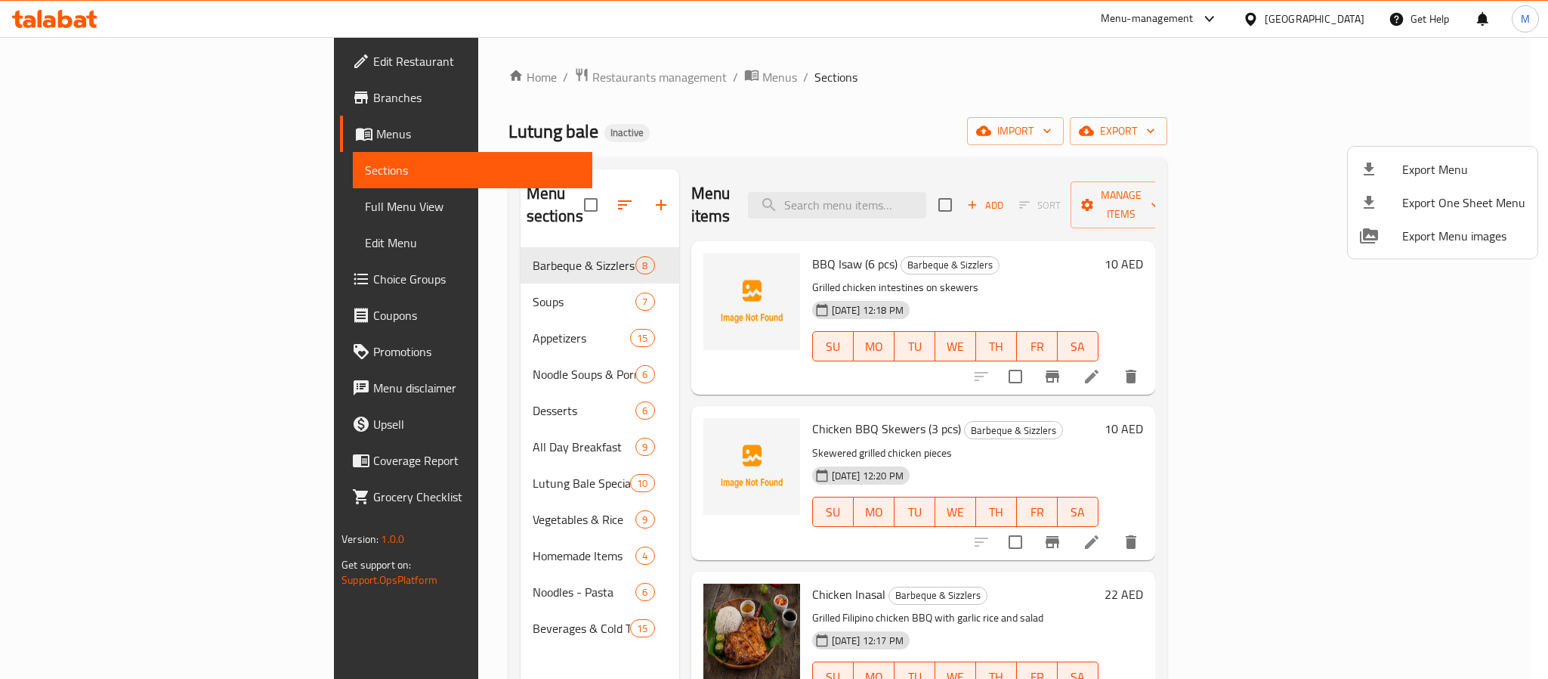
click at [1335, 19] on div at bounding box center [774, 339] width 1548 height 679
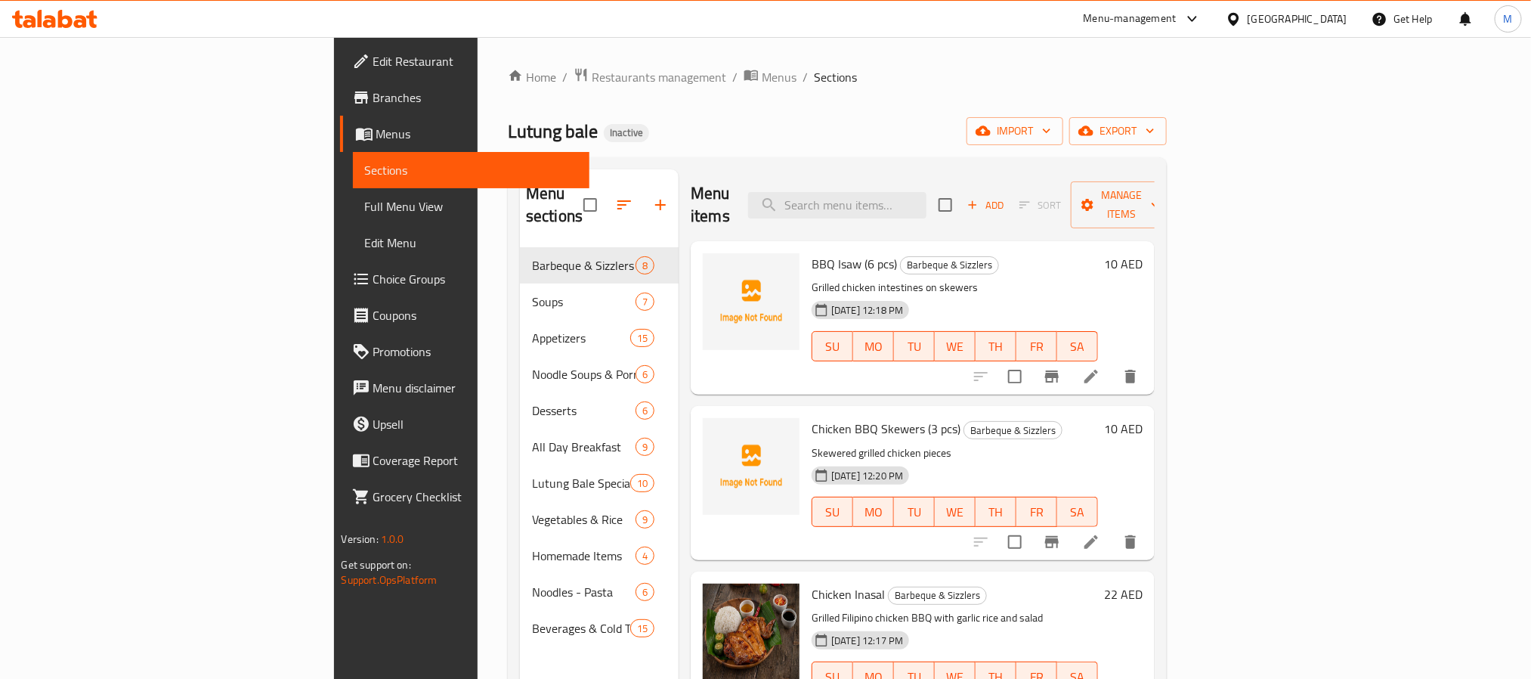
click at [1335, 20] on div "United Arab Emirates" at bounding box center [1298, 19] width 100 height 17
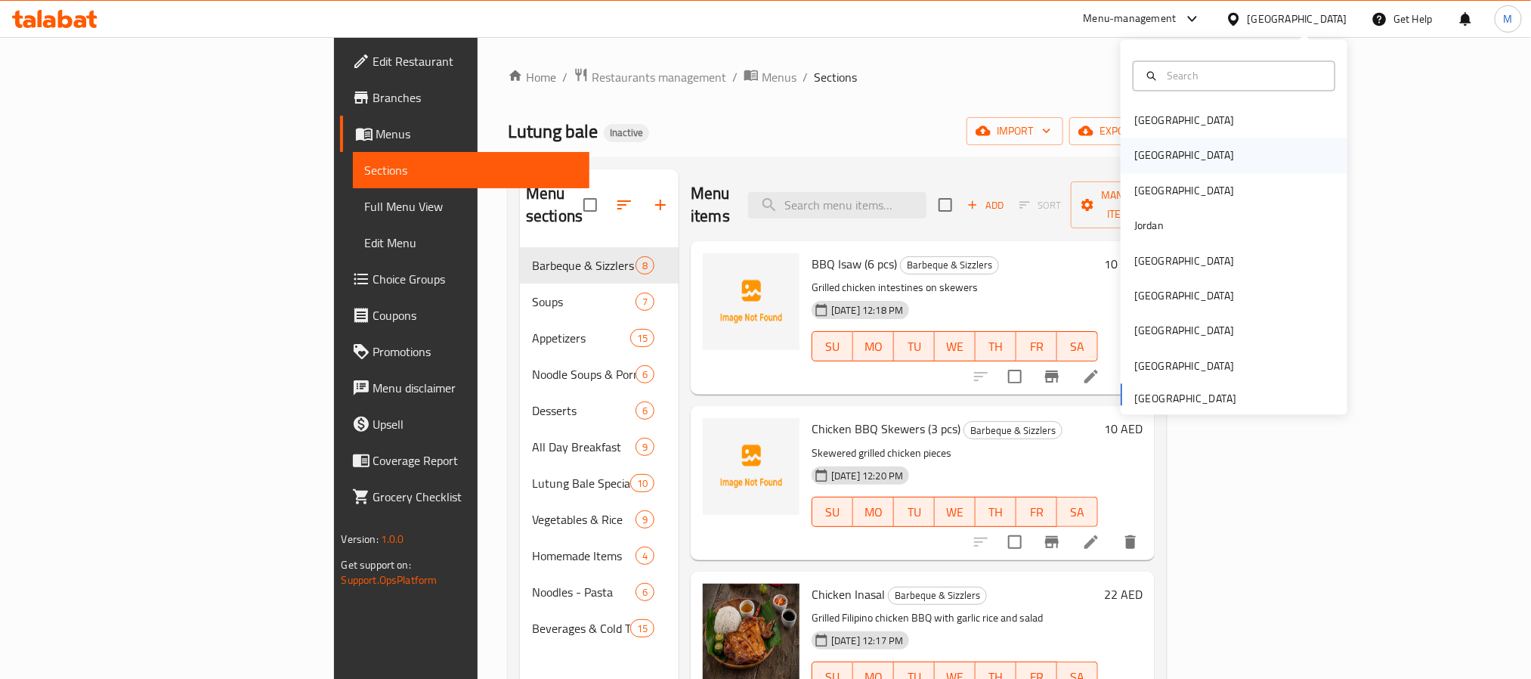
click at [1145, 154] on div "[GEOGRAPHIC_DATA]" at bounding box center [1184, 155] width 124 height 35
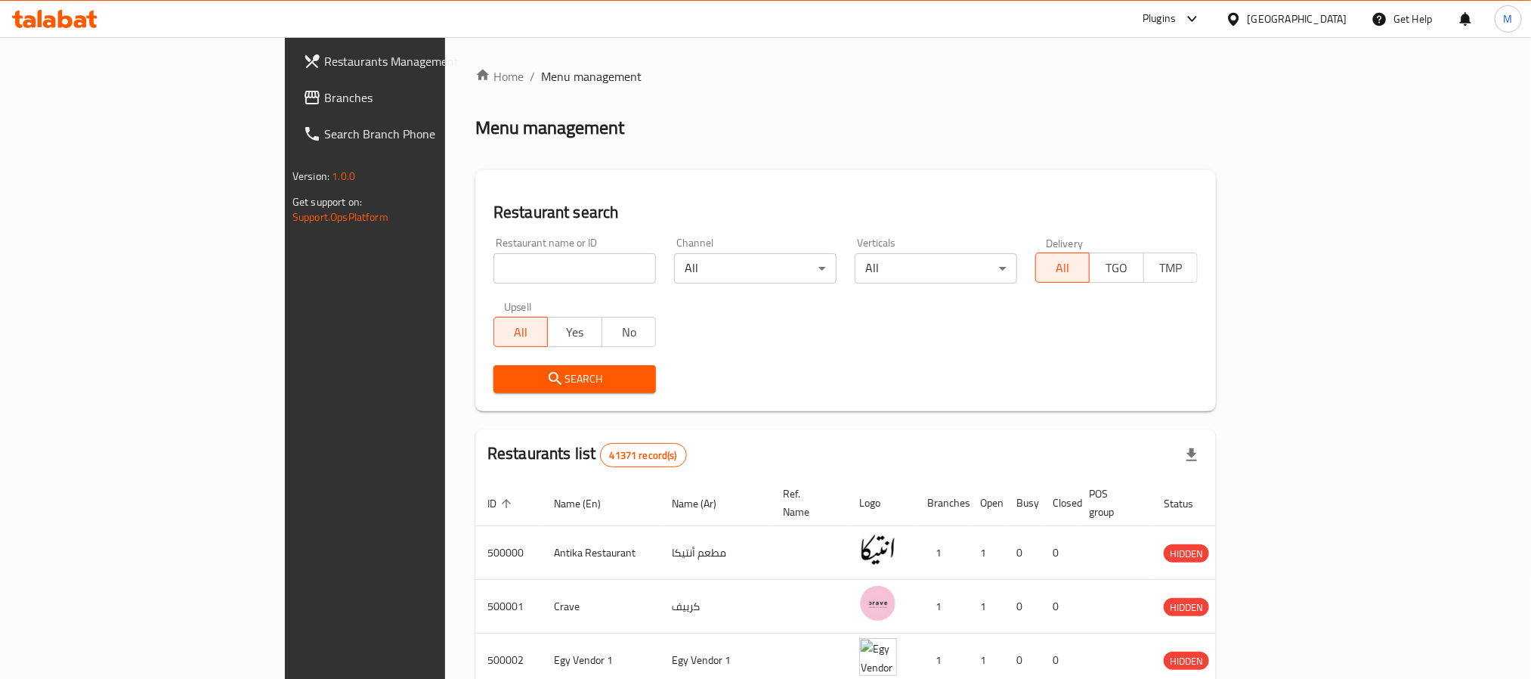
click at [324, 93] on span "Branches" at bounding box center [426, 97] width 204 height 18
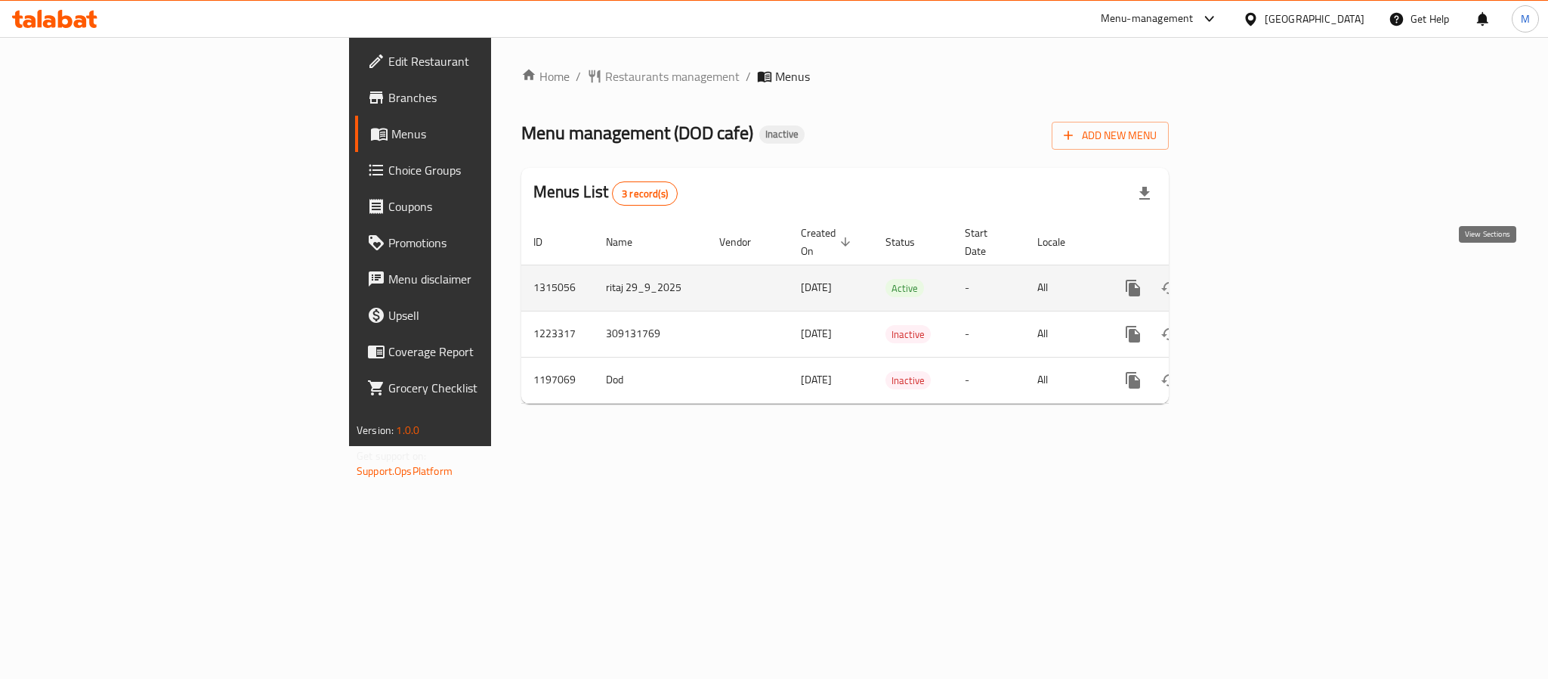
click at [1251, 279] on icon "enhanced table" at bounding box center [1242, 288] width 18 height 18
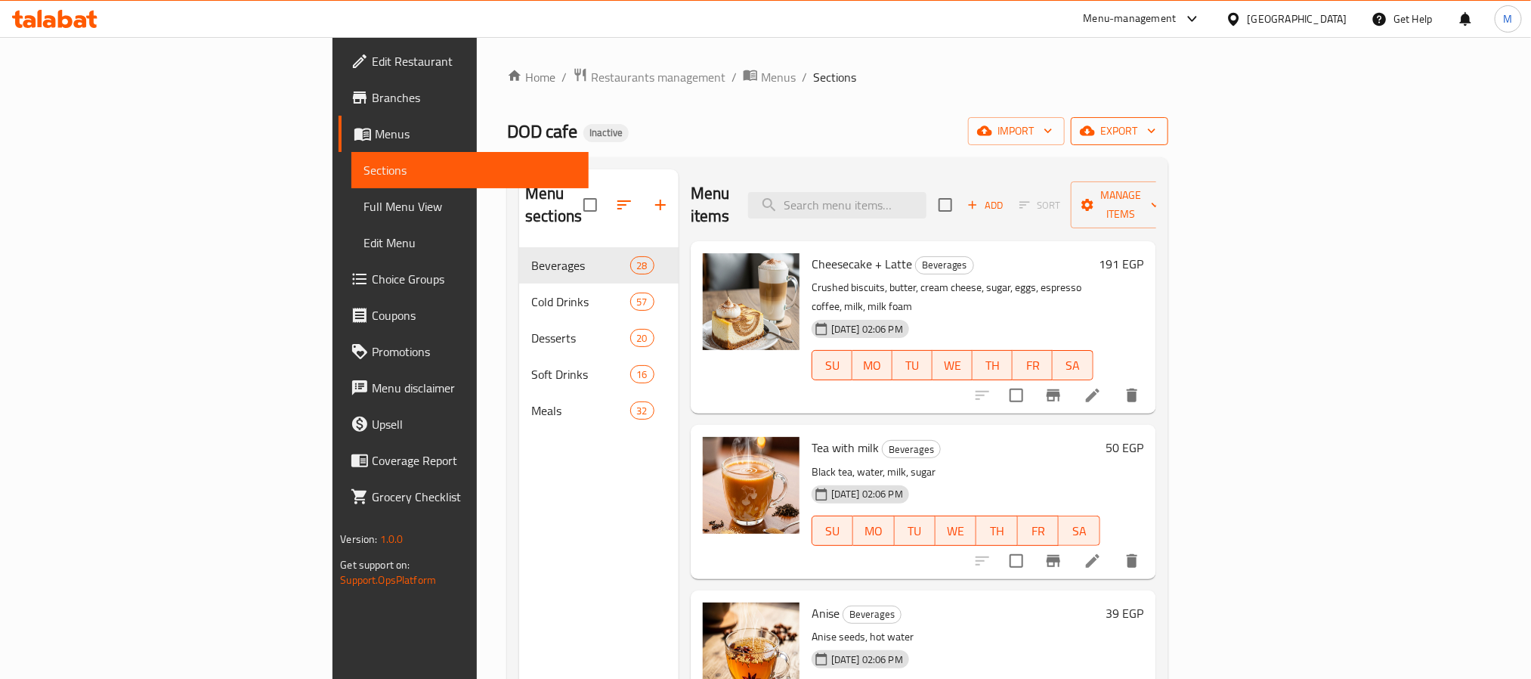
click at [1156, 128] on span "export" at bounding box center [1119, 131] width 73 height 19
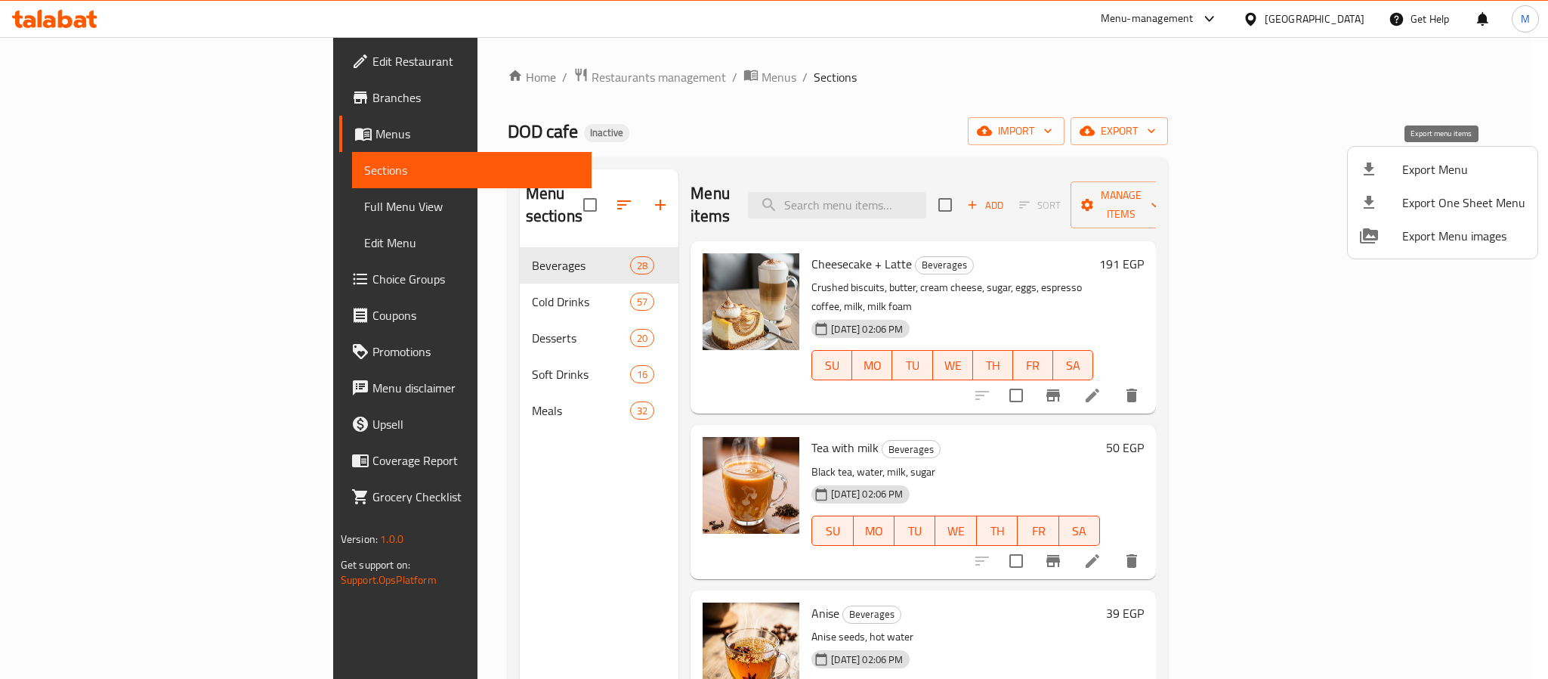
click at [1449, 155] on li "Export Menu" at bounding box center [1443, 169] width 190 height 33
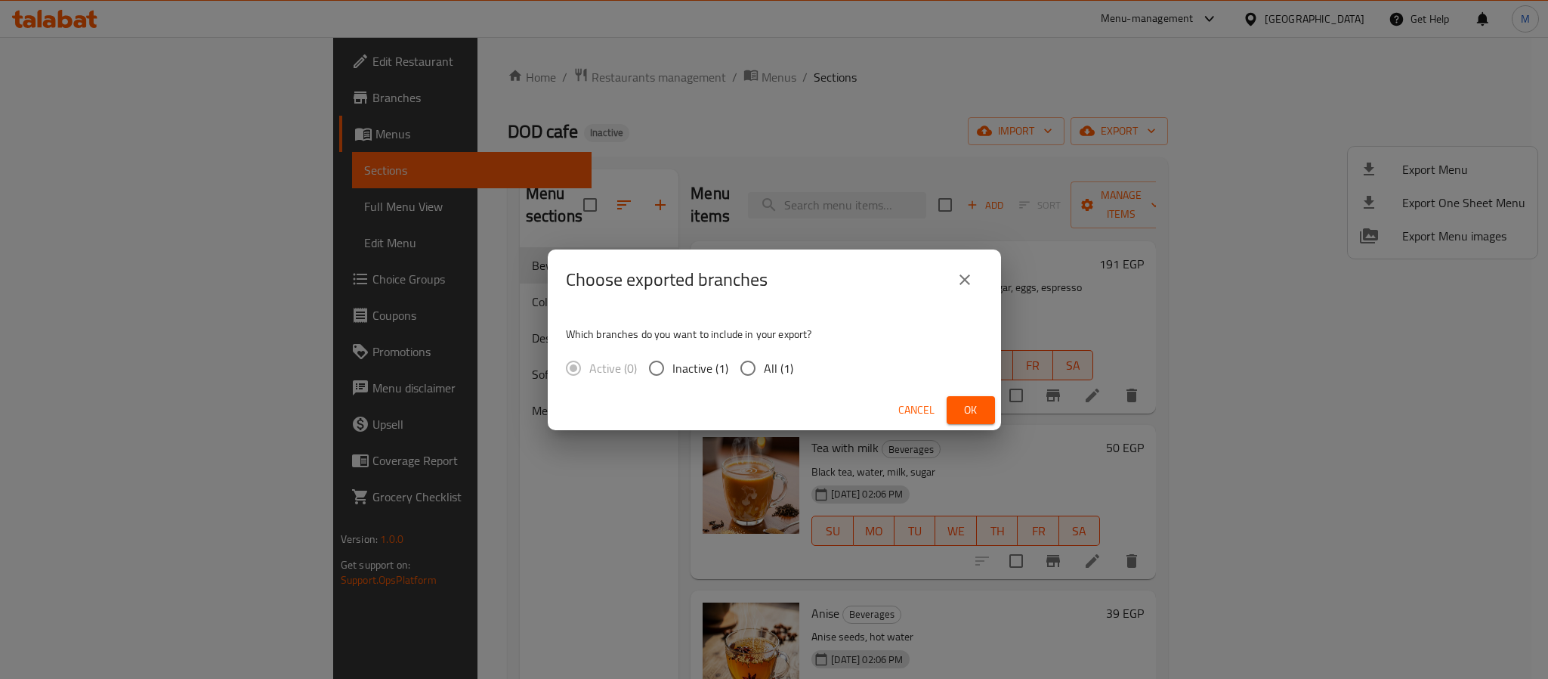
click at [784, 363] on span "All (1)" at bounding box center [778, 368] width 29 height 18
click at [764, 363] on input "All (1)" at bounding box center [748, 368] width 32 height 32
radio input "true"
click at [985, 404] on button "Ok" at bounding box center [971, 410] width 48 height 28
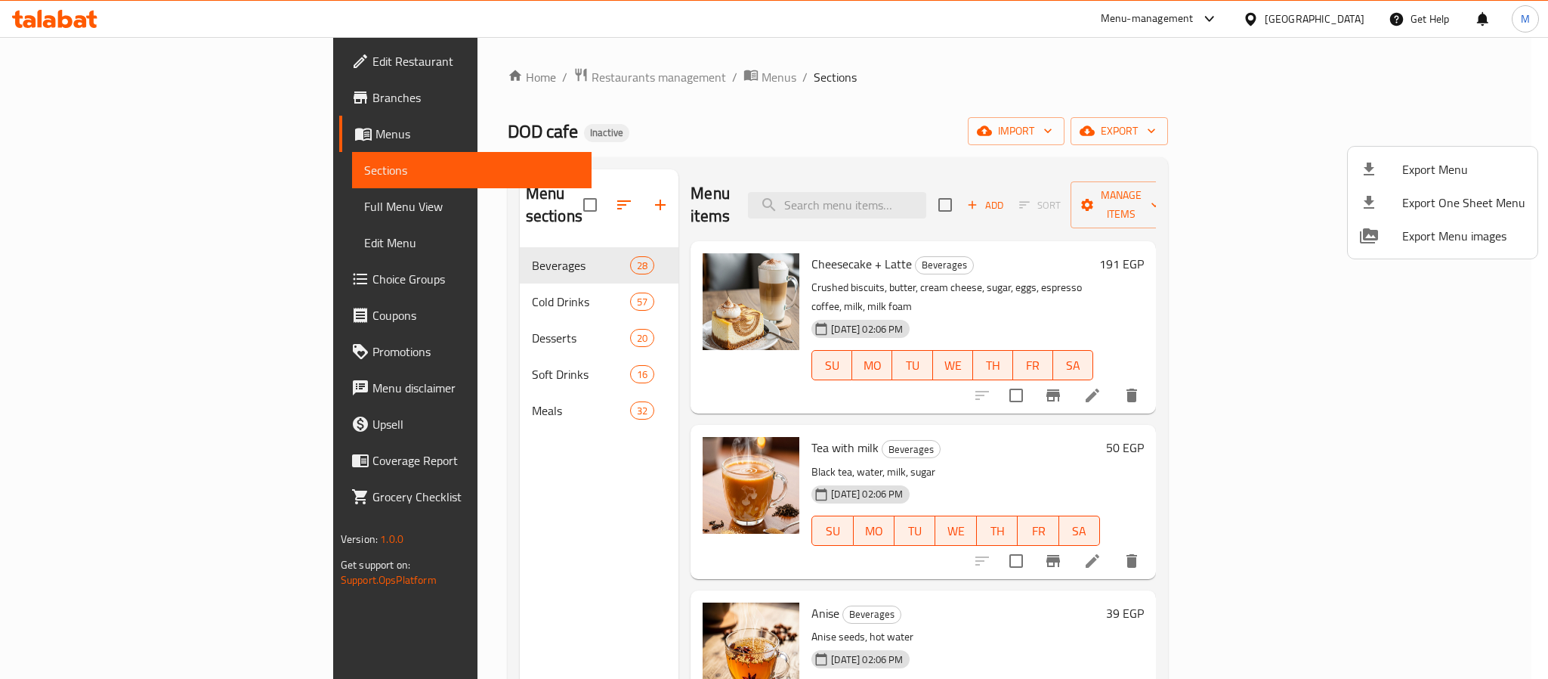
click at [1353, 19] on div at bounding box center [774, 339] width 1548 height 679
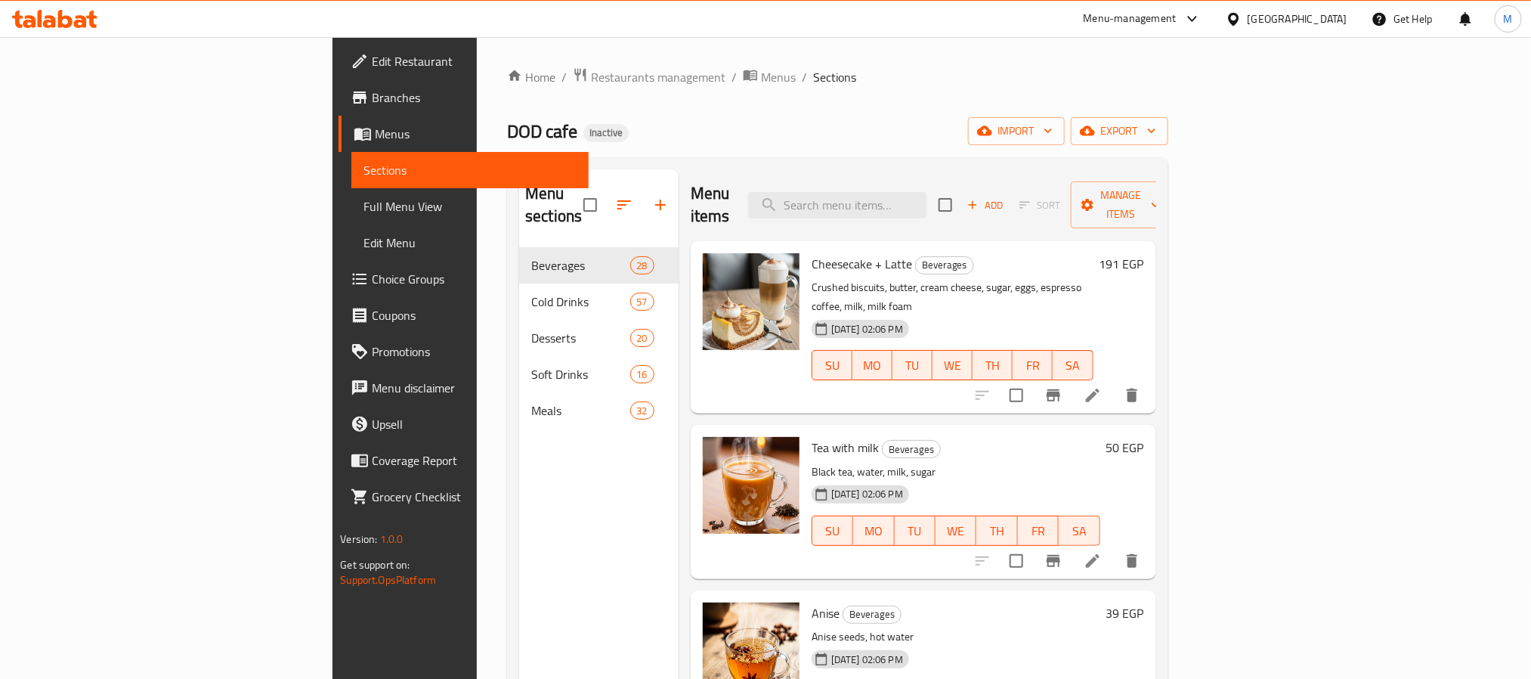
click at [1342, 11] on div "[GEOGRAPHIC_DATA]" at bounding box center [1298, 19] width 100 height 17
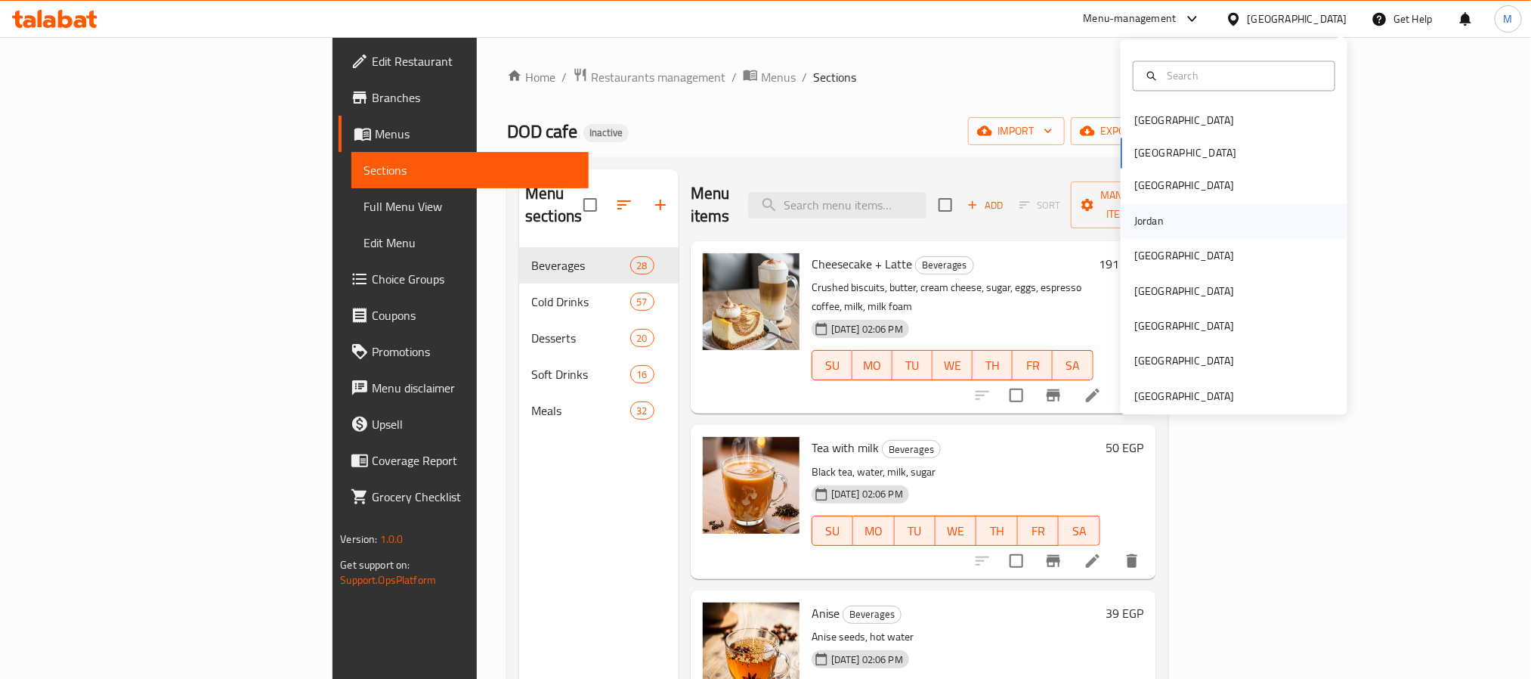
click at [1175, 218] on div "Jordan" at bounding box center [1234, 220] width 227 height 35
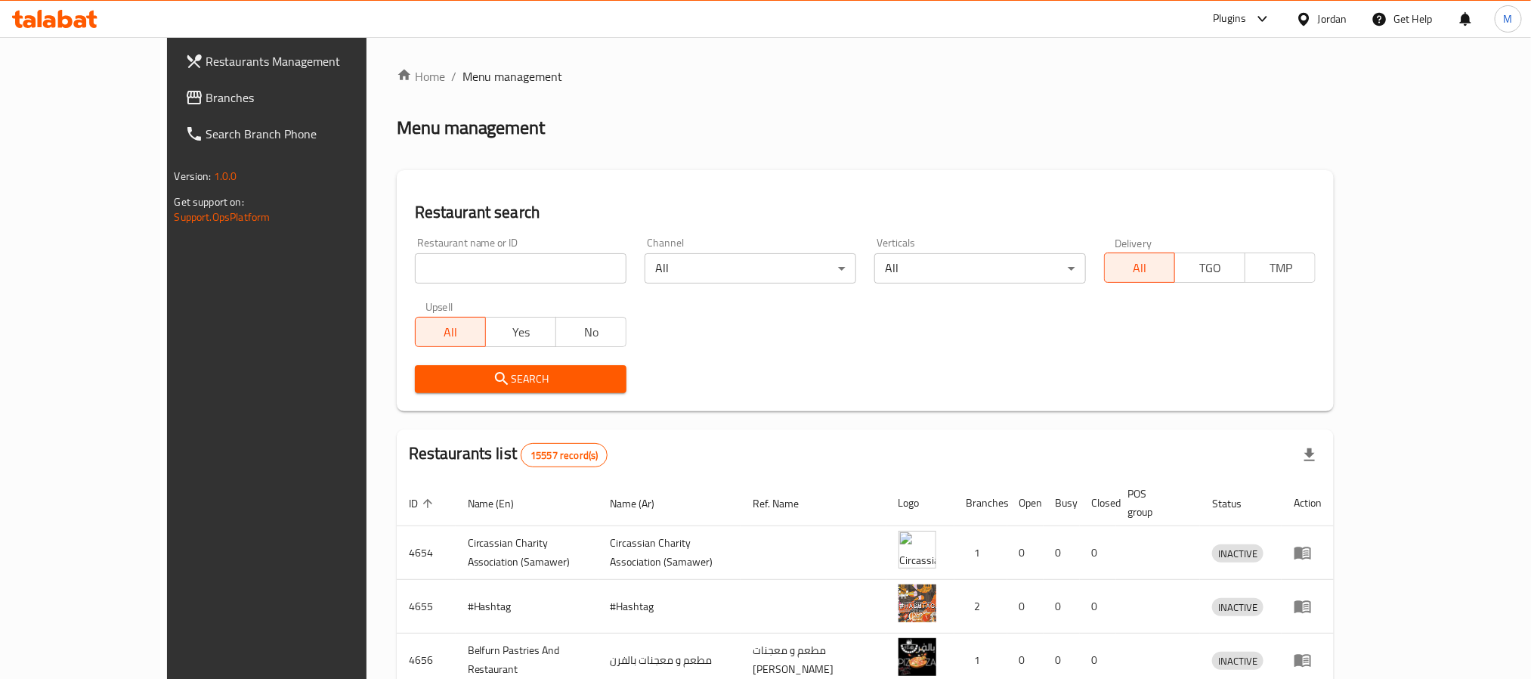
click at [206, 101] on span "Branches" at bounding box center [308, 97] width 204 height 18
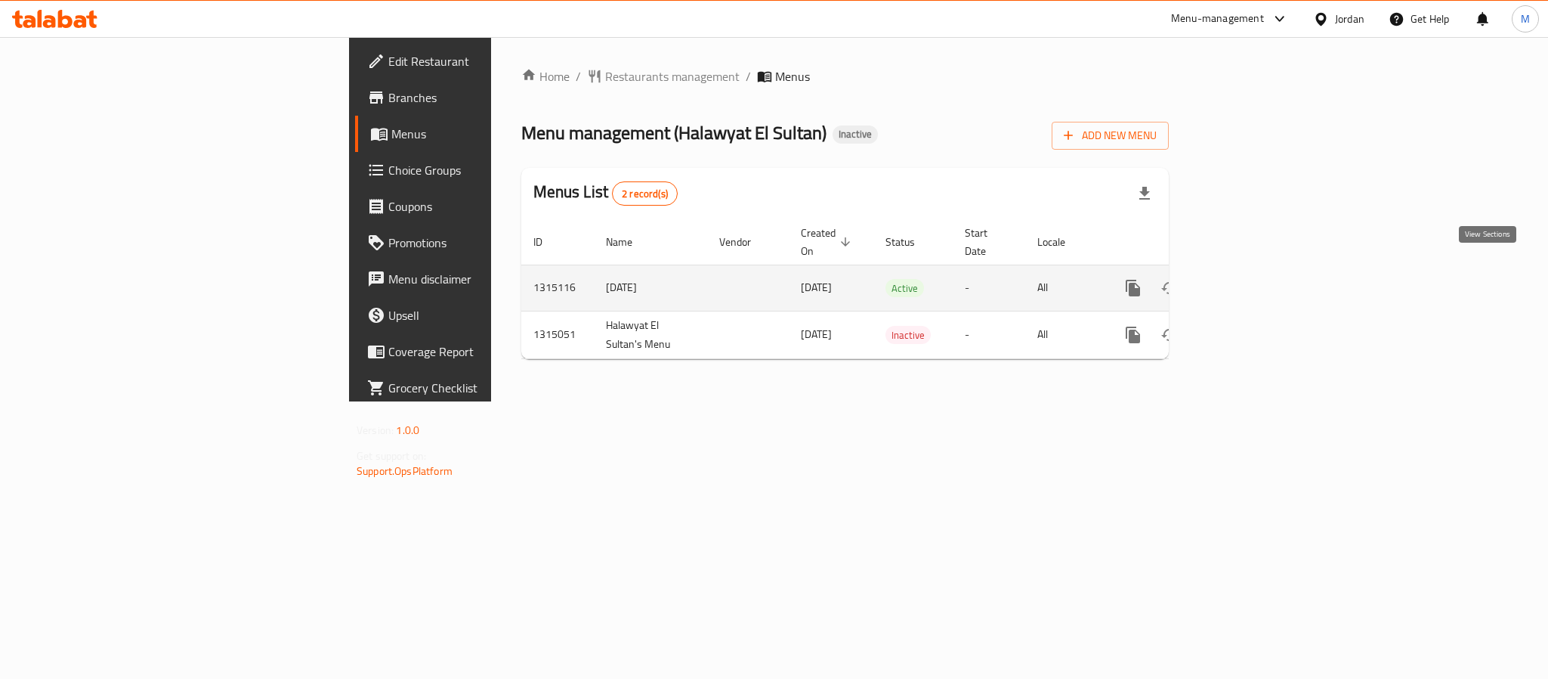
click at [1251, 279] on icon "enhanced table" at bounding box center [1242, 288] width 18 height 18
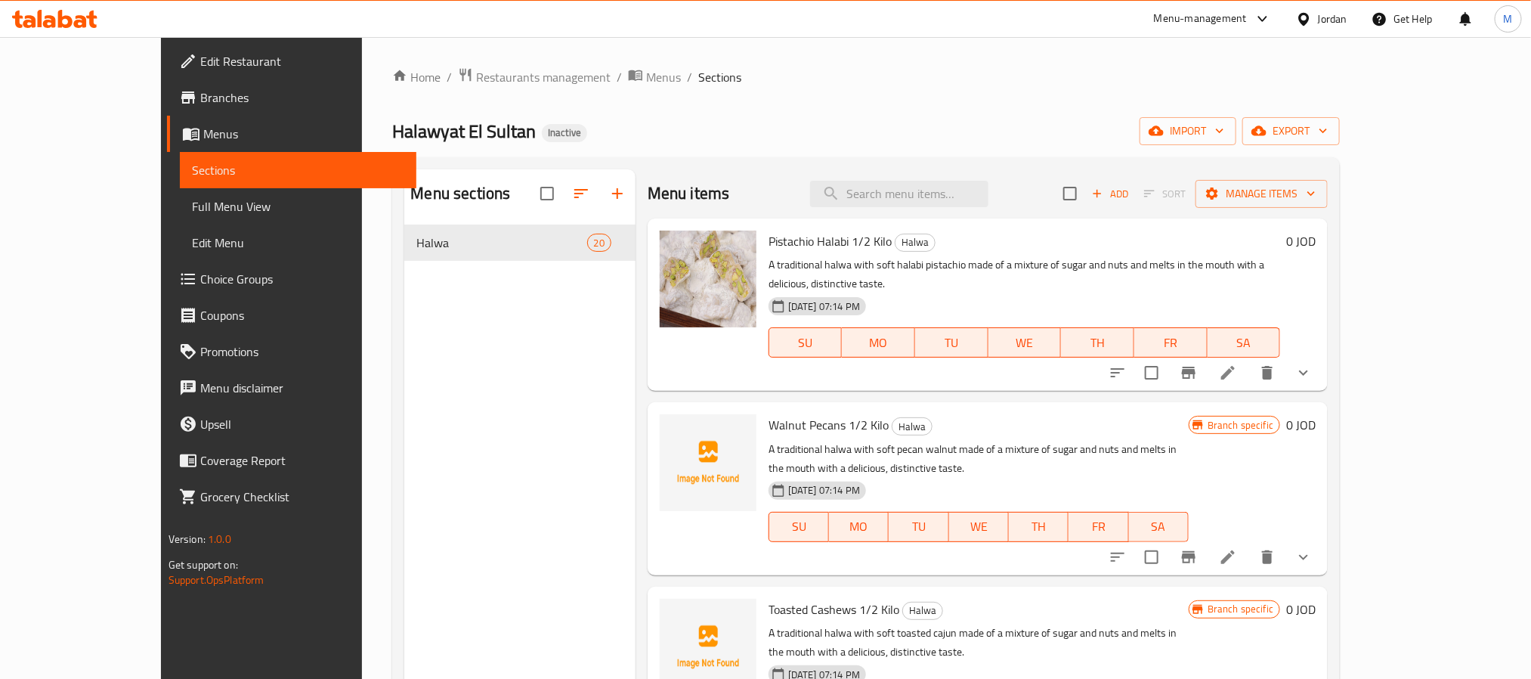
click at [192, 209] on span "Full Menu View" at bounding box center [298, 206] width 212 height 18
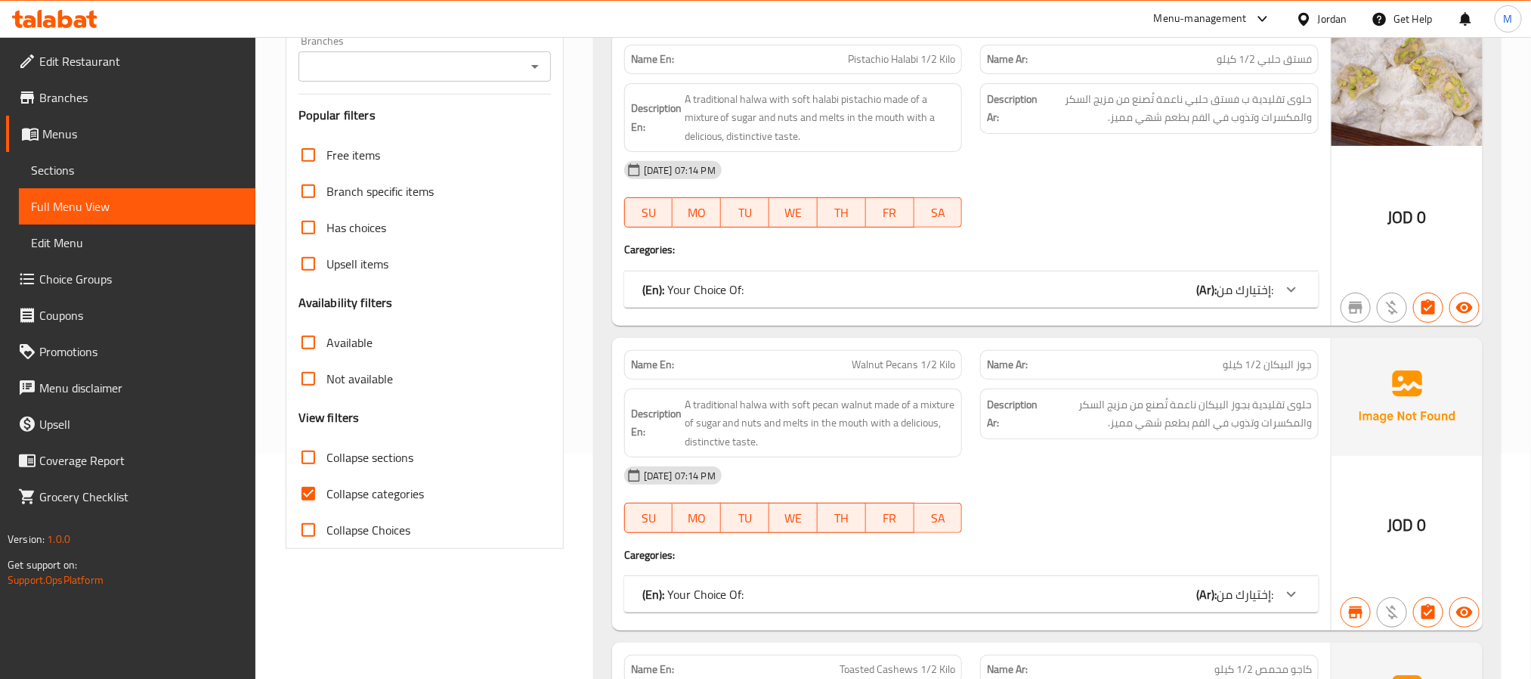
scroll to position [227, 0]
click at [1283, 279] on div at bounding box center [1291, 288] width 36 height 36
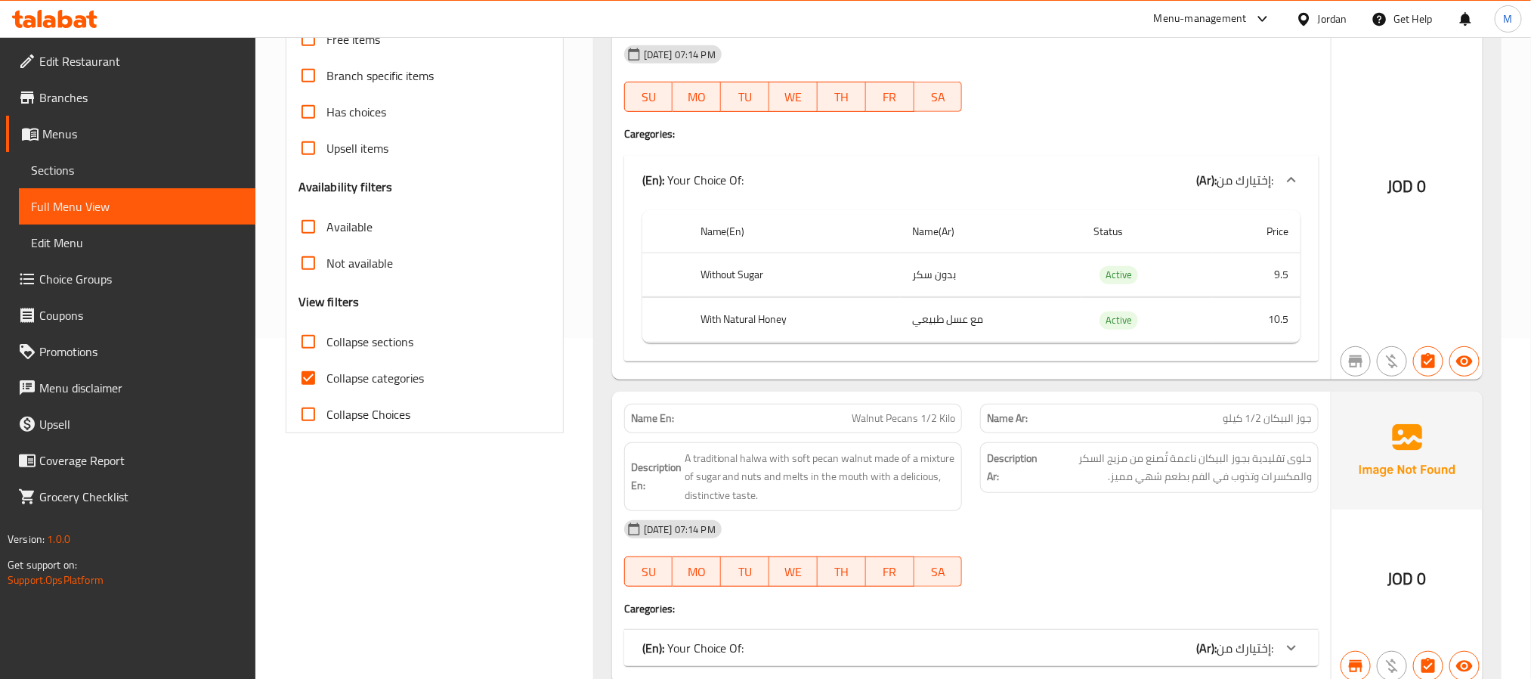
scroll to position [567, 0]
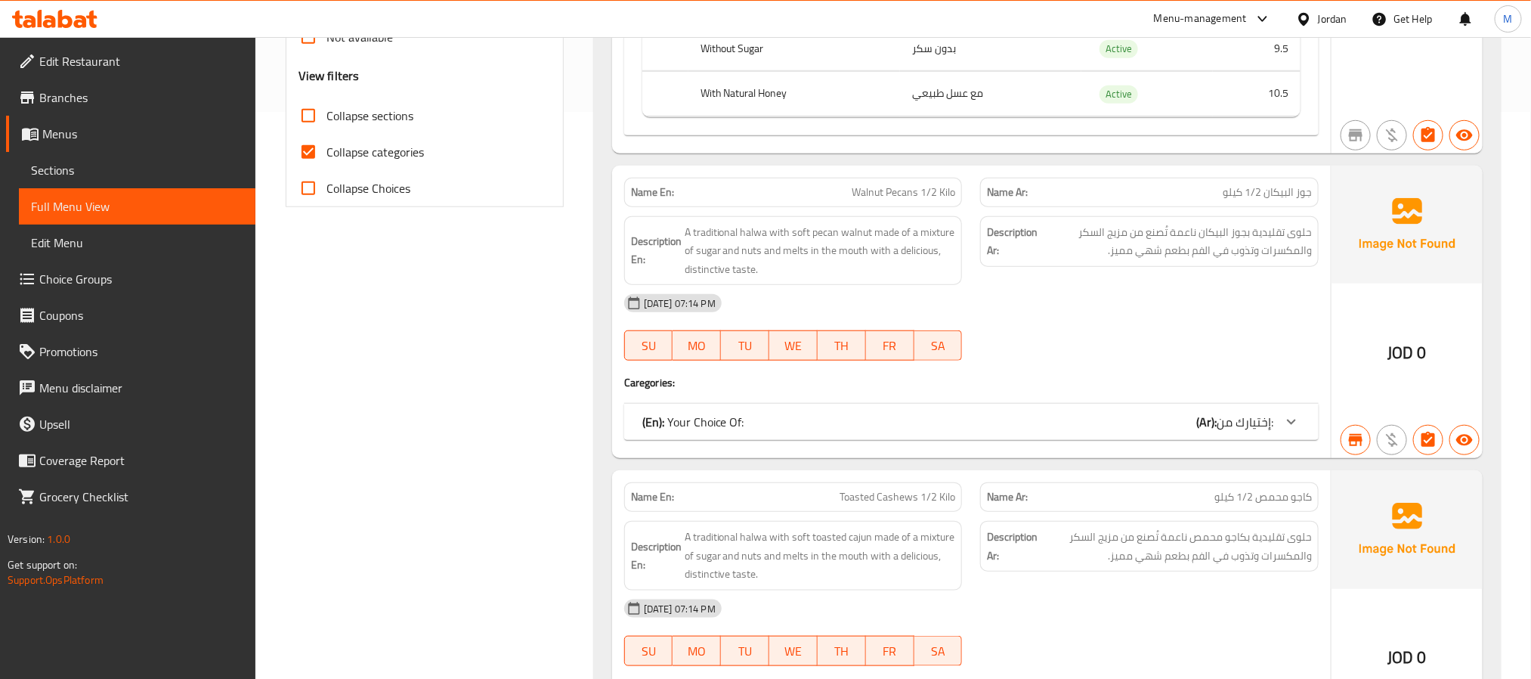
click at [1236, 429] on span "إختيارك من:" at bounding box center [1245, 421] width 57 height 23
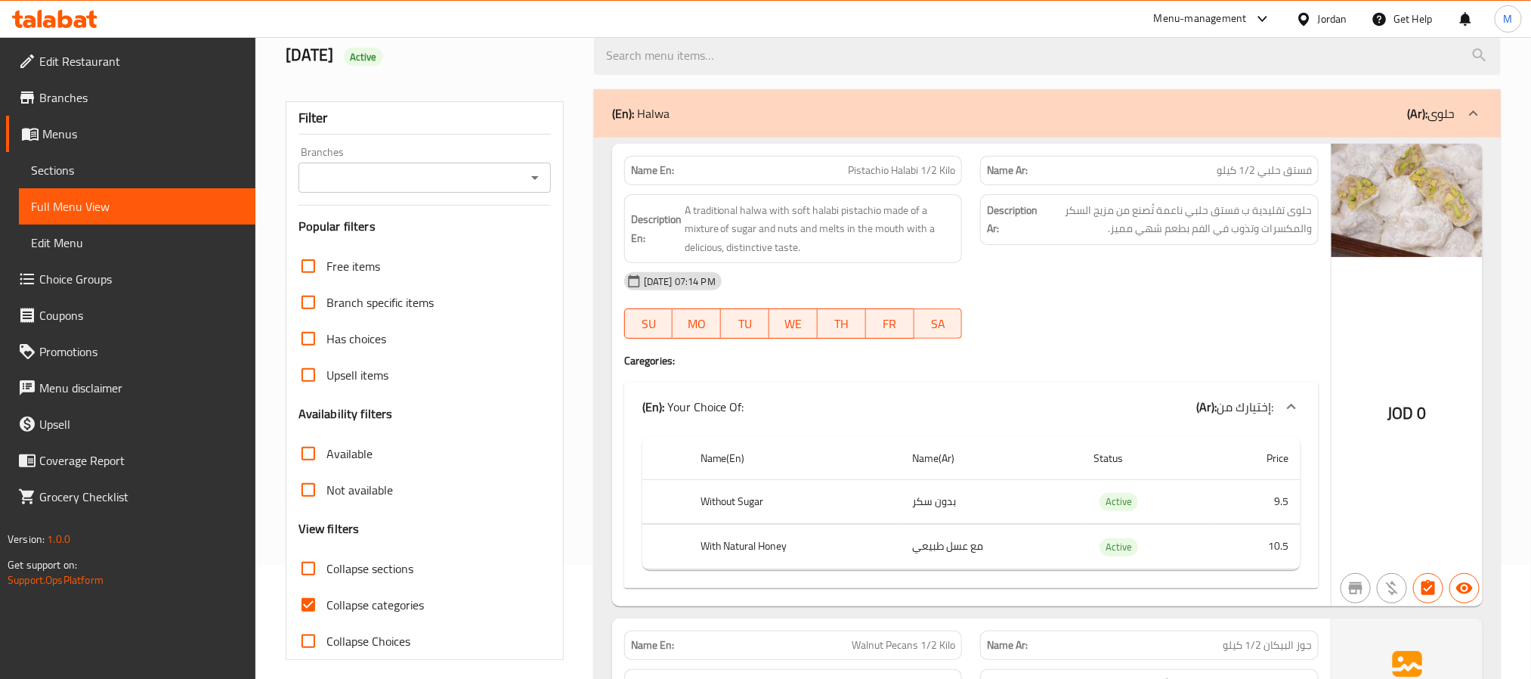
scroll to position [113, 0]
drag, startPoint x: 914, startPoint y: 166, endPoint x: 886, endPoint y: 195, distance: 40.1
click at [837, 175] on p "Name En: Pistachio Halabi 1/2 Kilo" at bounding box center [793, 171] width 325 height 16
copy span "Pistachio Halab"
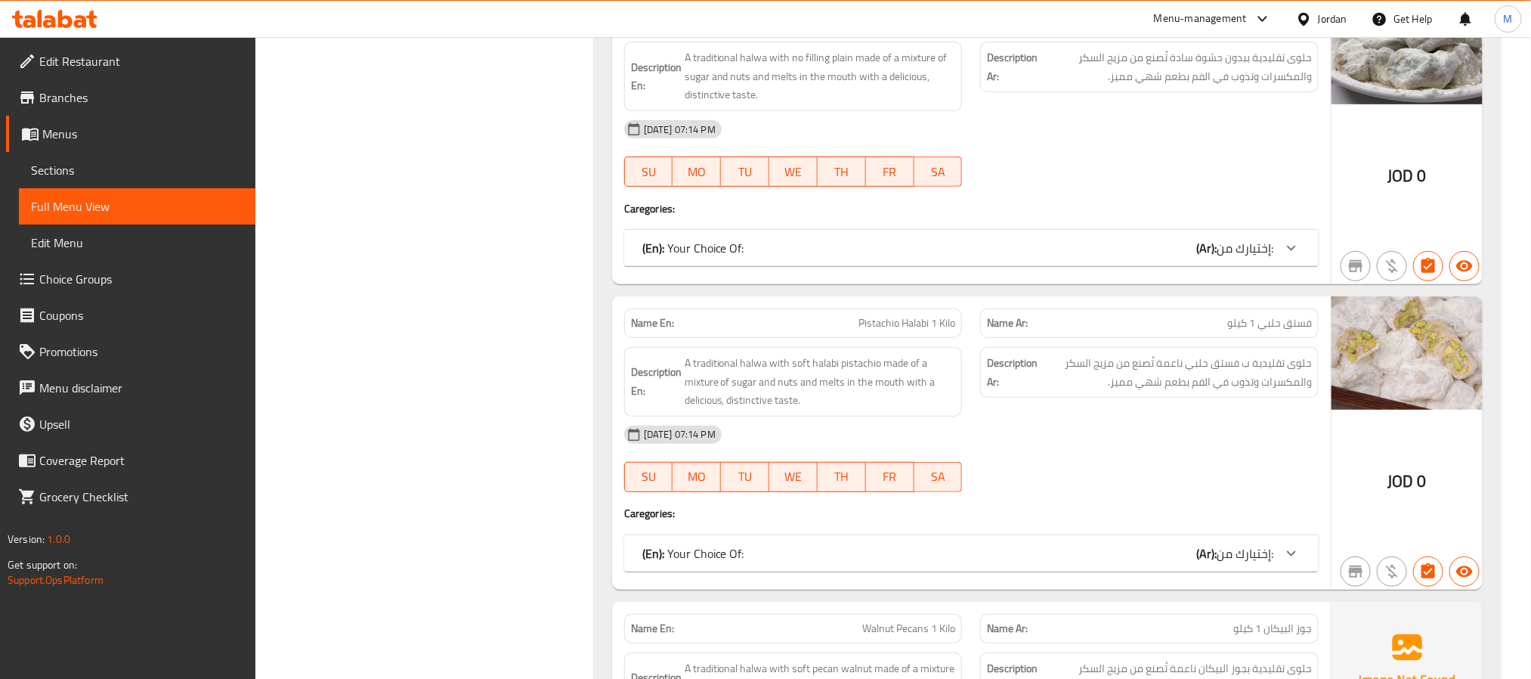
click at [1318, 562] on div "(En): Your Choice Of: (Ar): إختيارك من:" at bounding box center [971, 553] width 694 height 36
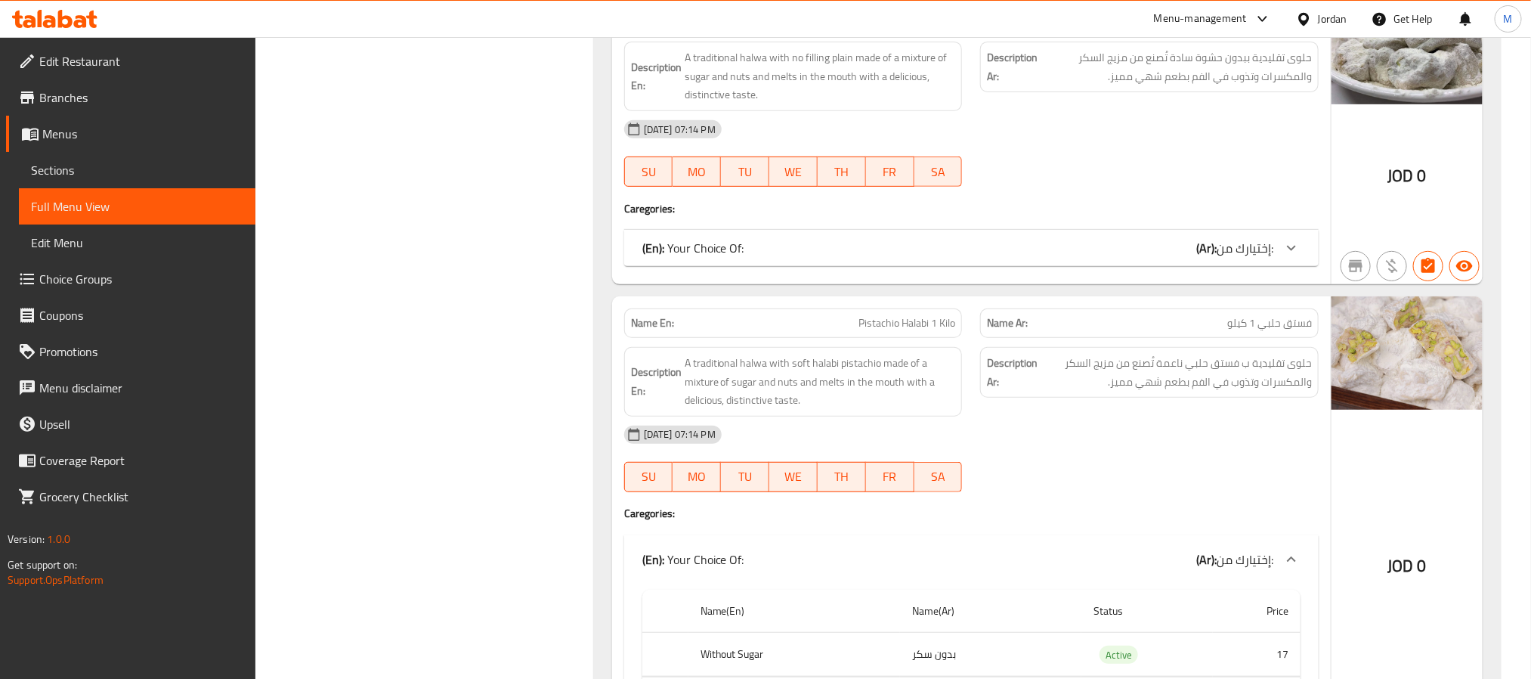
scroll to position [0, 0]
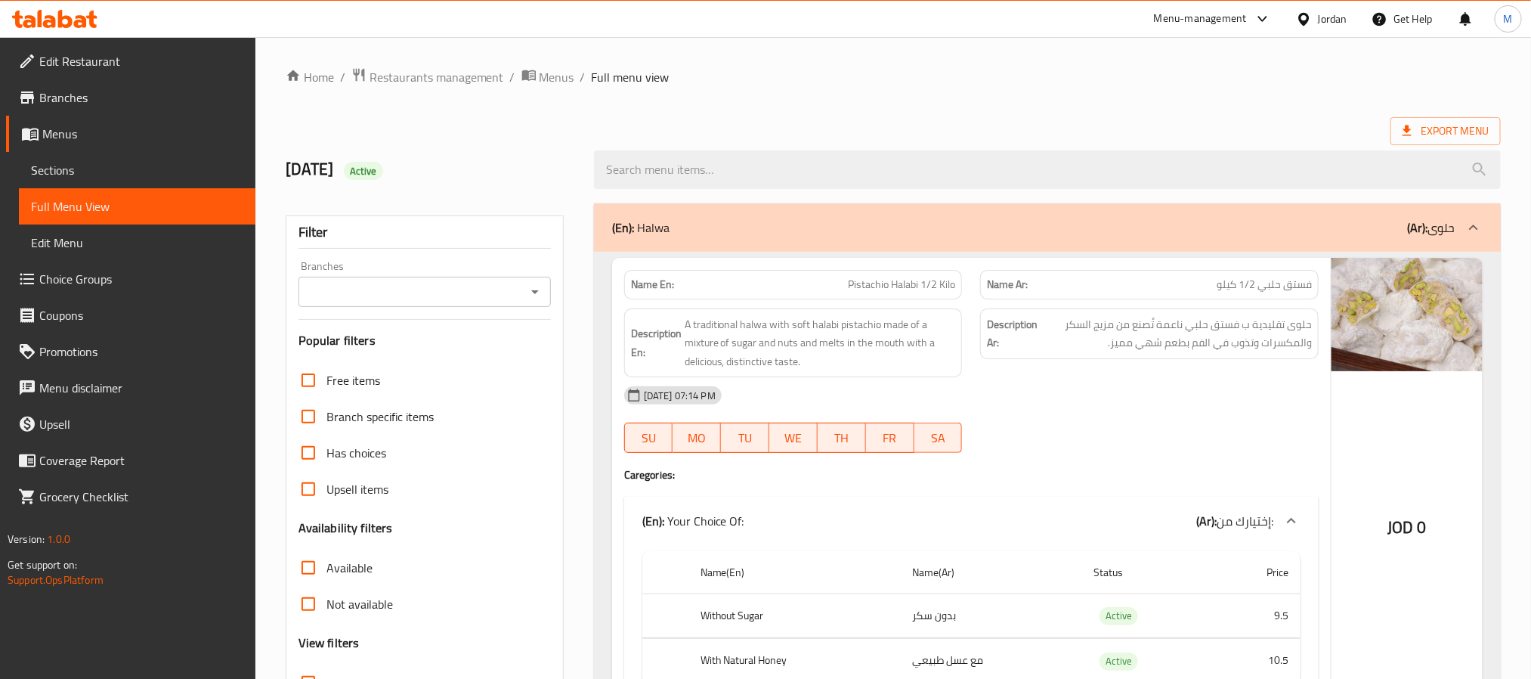
click at [1326, 12] on div "Jordan" at bounding box center [1332, 19] width 29 height 17
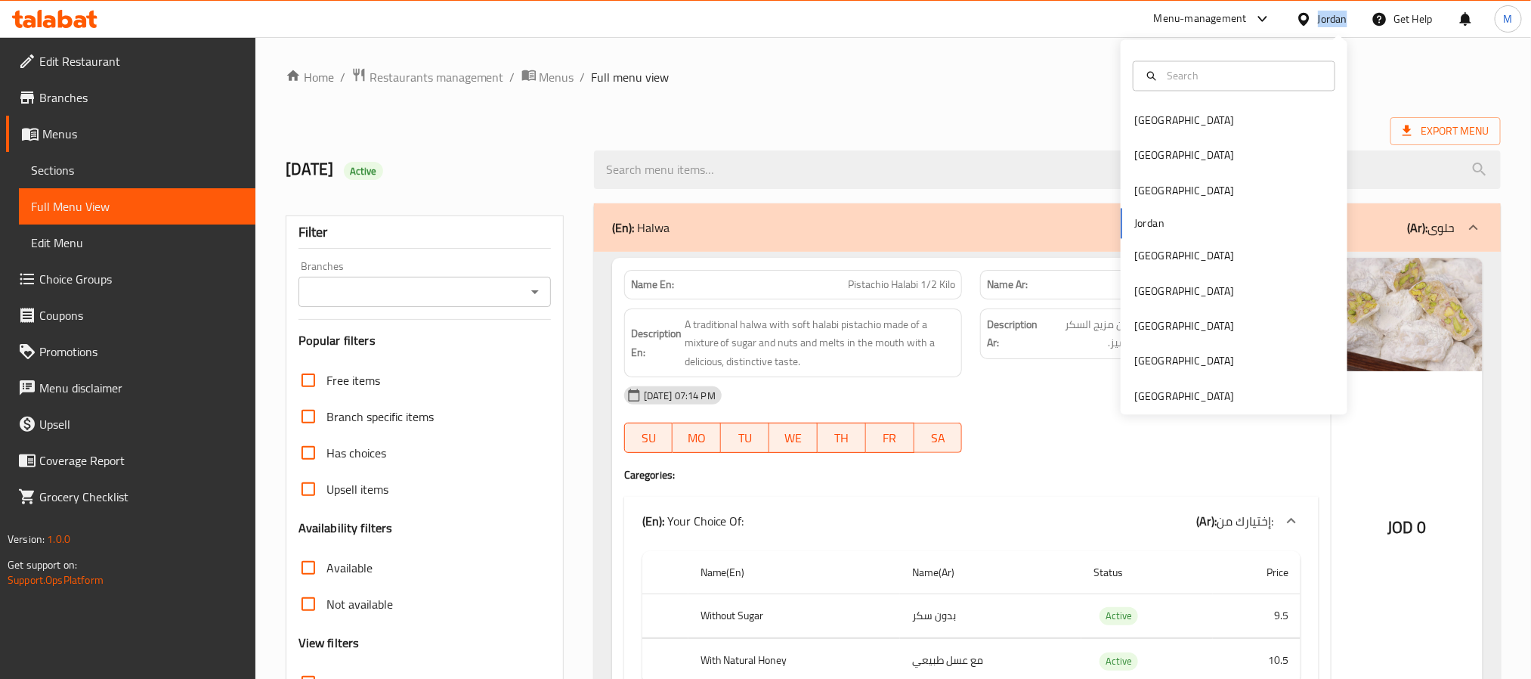
click at [1326, 12] on div "Jordan" at bounding box center [1332, 19] width 29 height 17
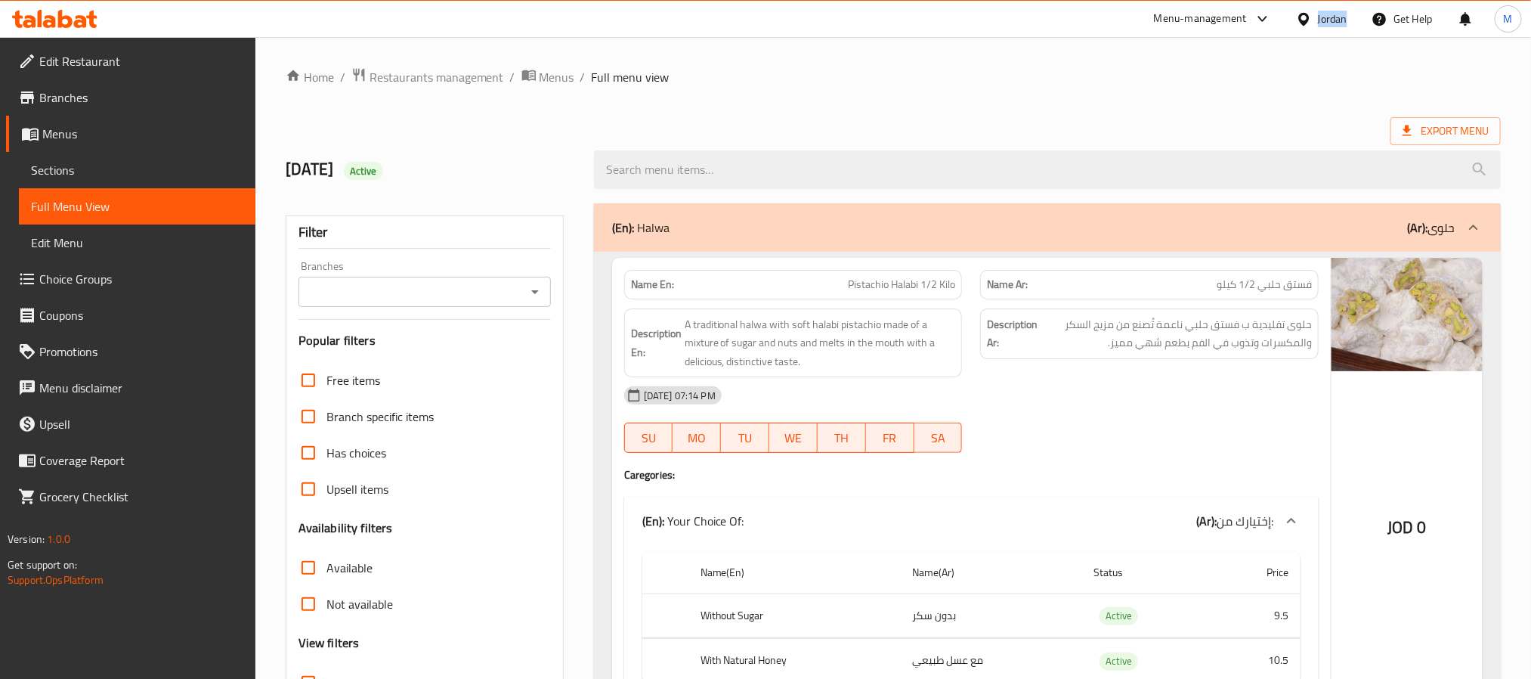
click at [1304, 17] on icon at bounding box center [1304, 19] width 16 height 16
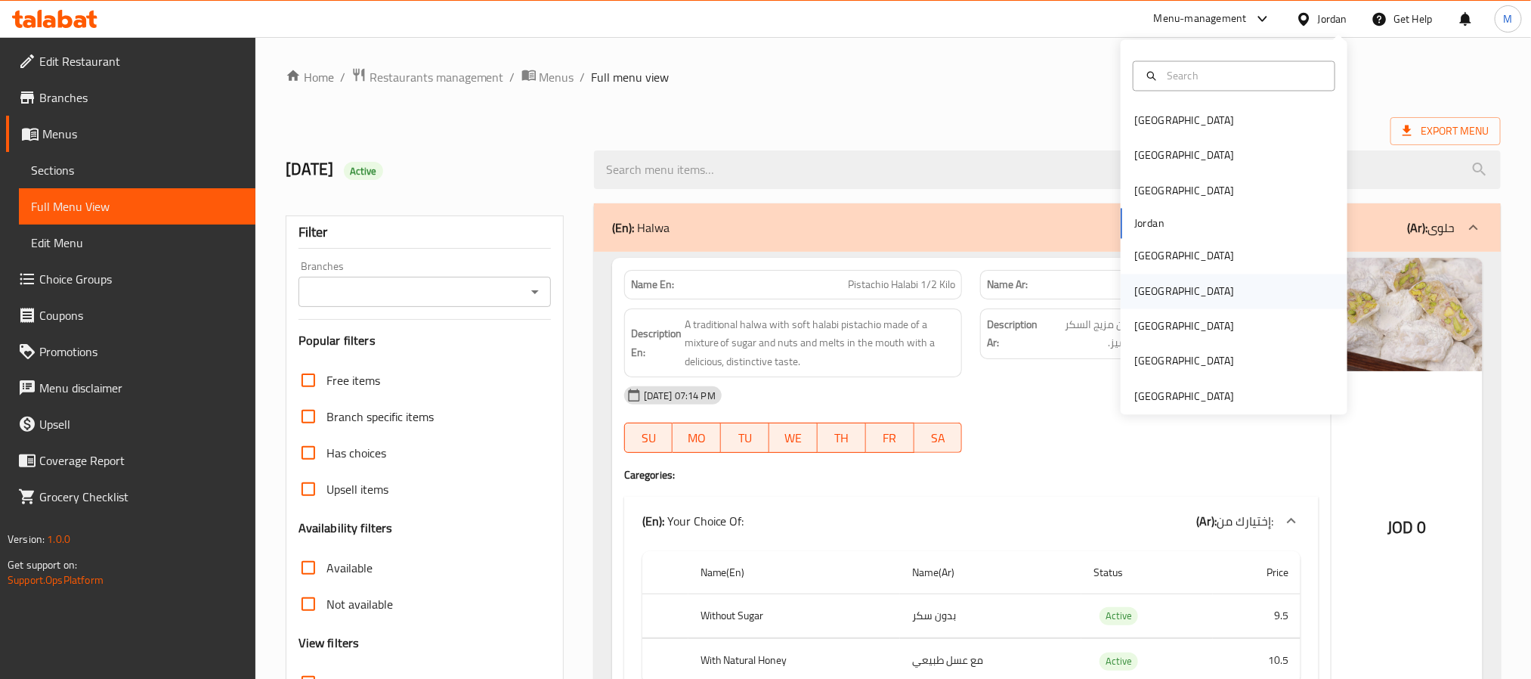
click at [1171, 298] on div "[GEOGRAPHIC_DATA]" at bounding box center [1234, 291] width 227 height 35
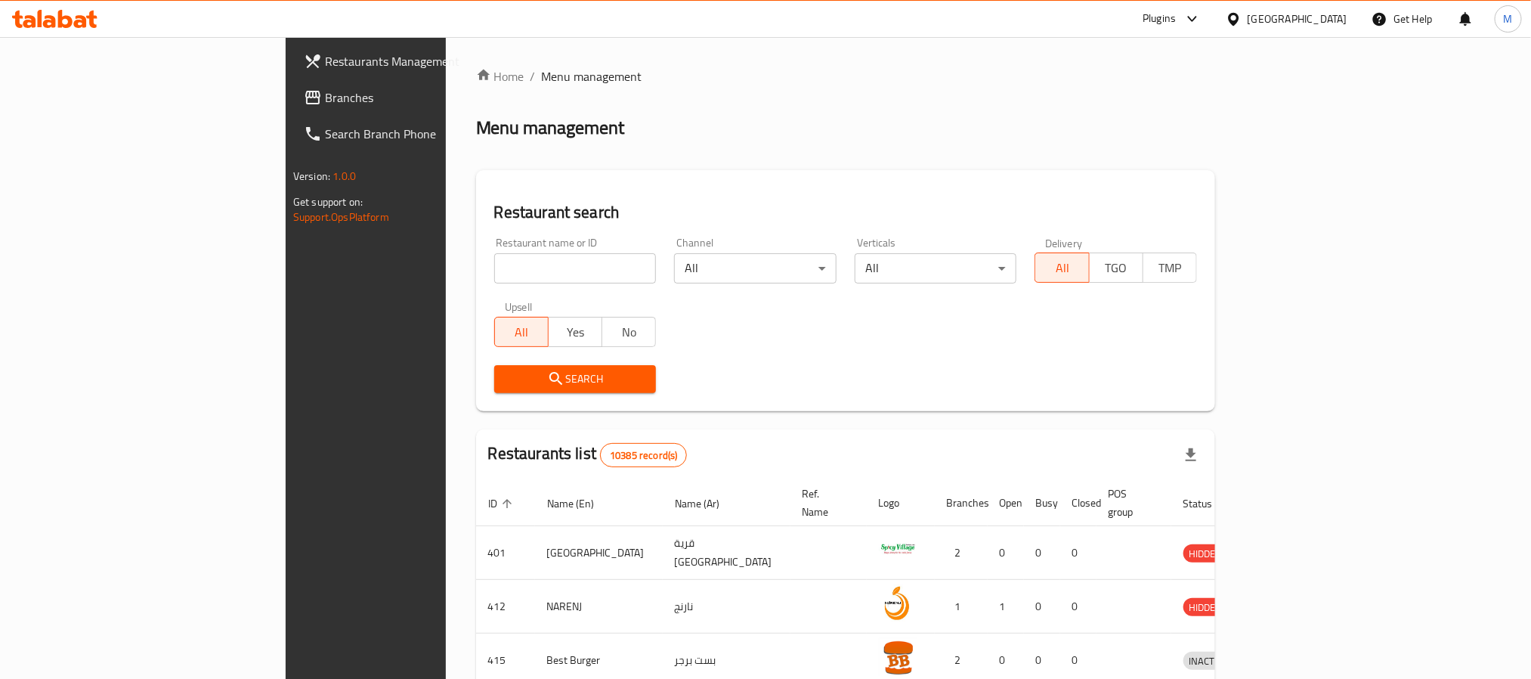
click at [325, 102] on span "Branches" at bounding box center [427, 97] width 204 height 18
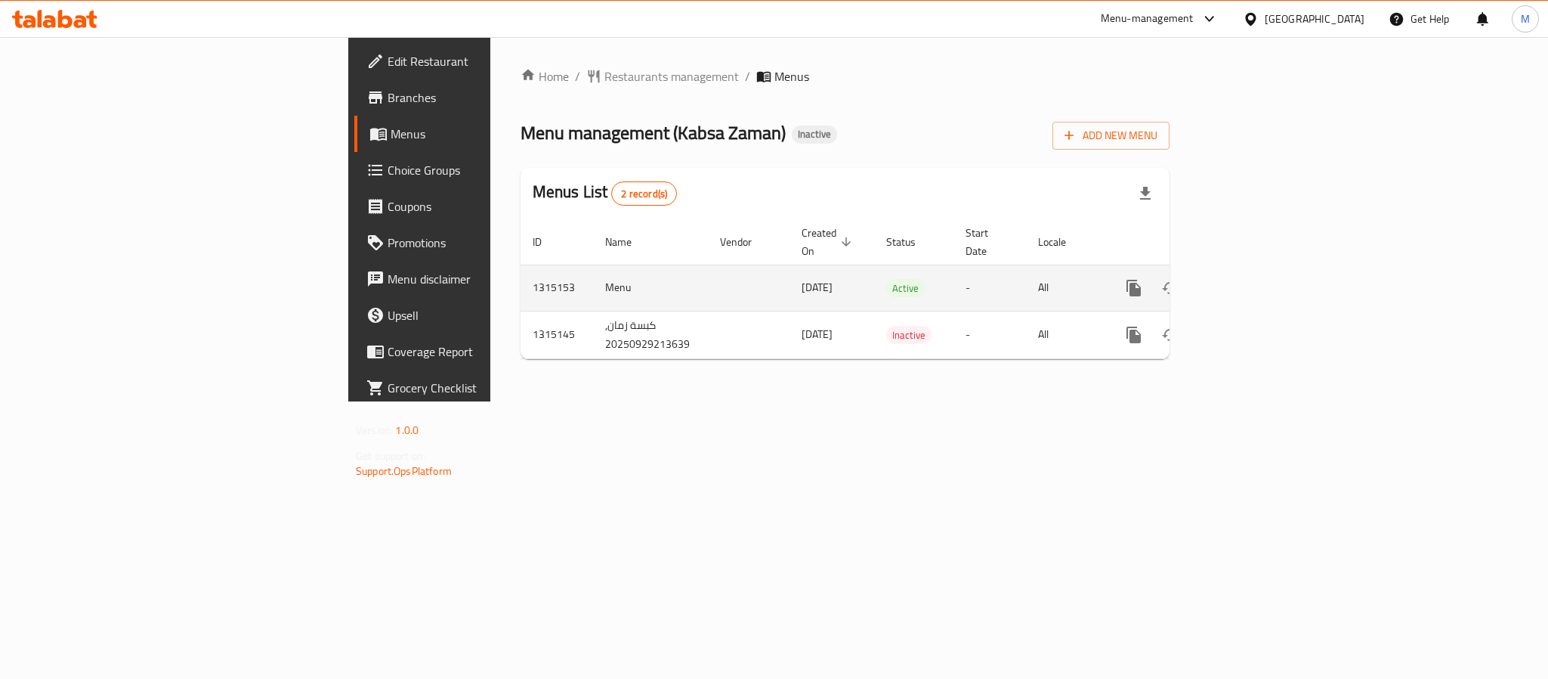
click at [1252, 279] on icon "enhanced table" at bounding box center [1243, 288] width 18 height 18
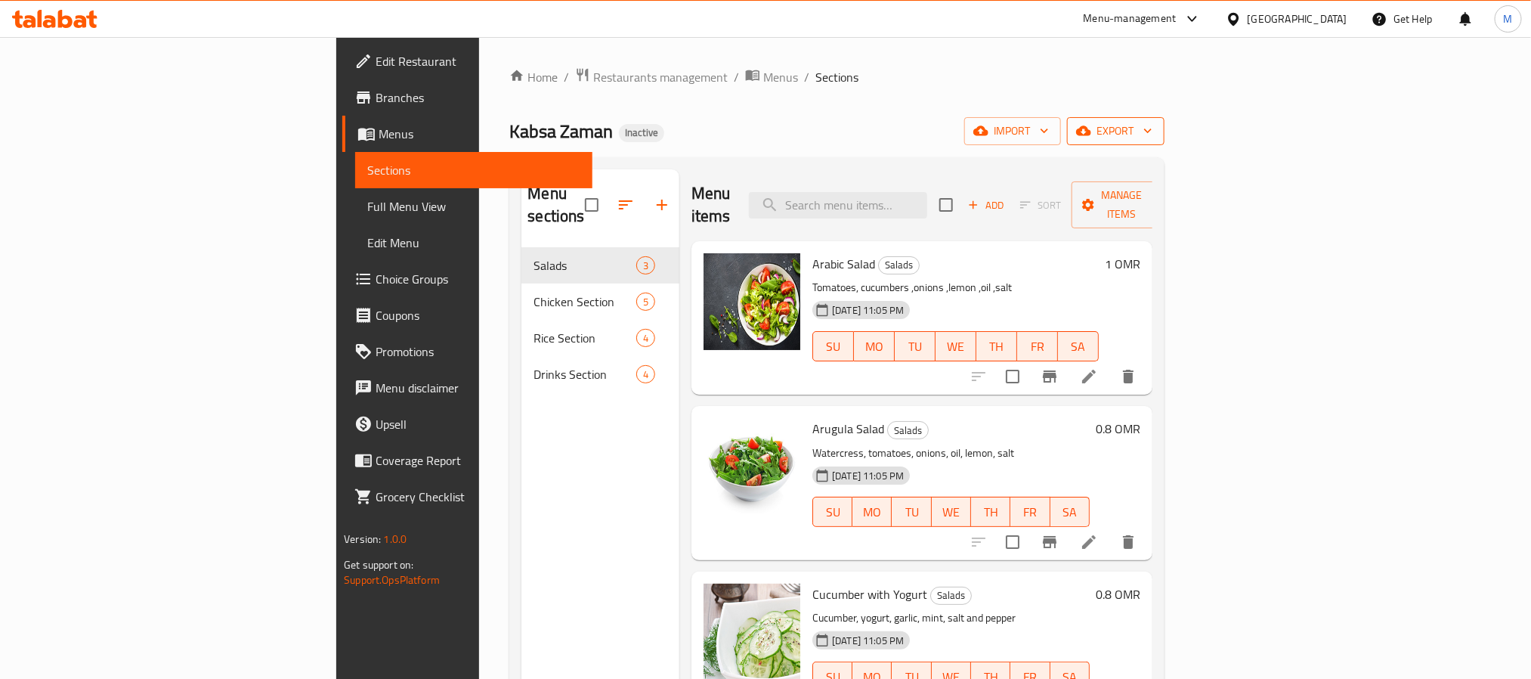
click at [1152, 129] on span "export" at bounding box center [1115, 131] width 73 height 19
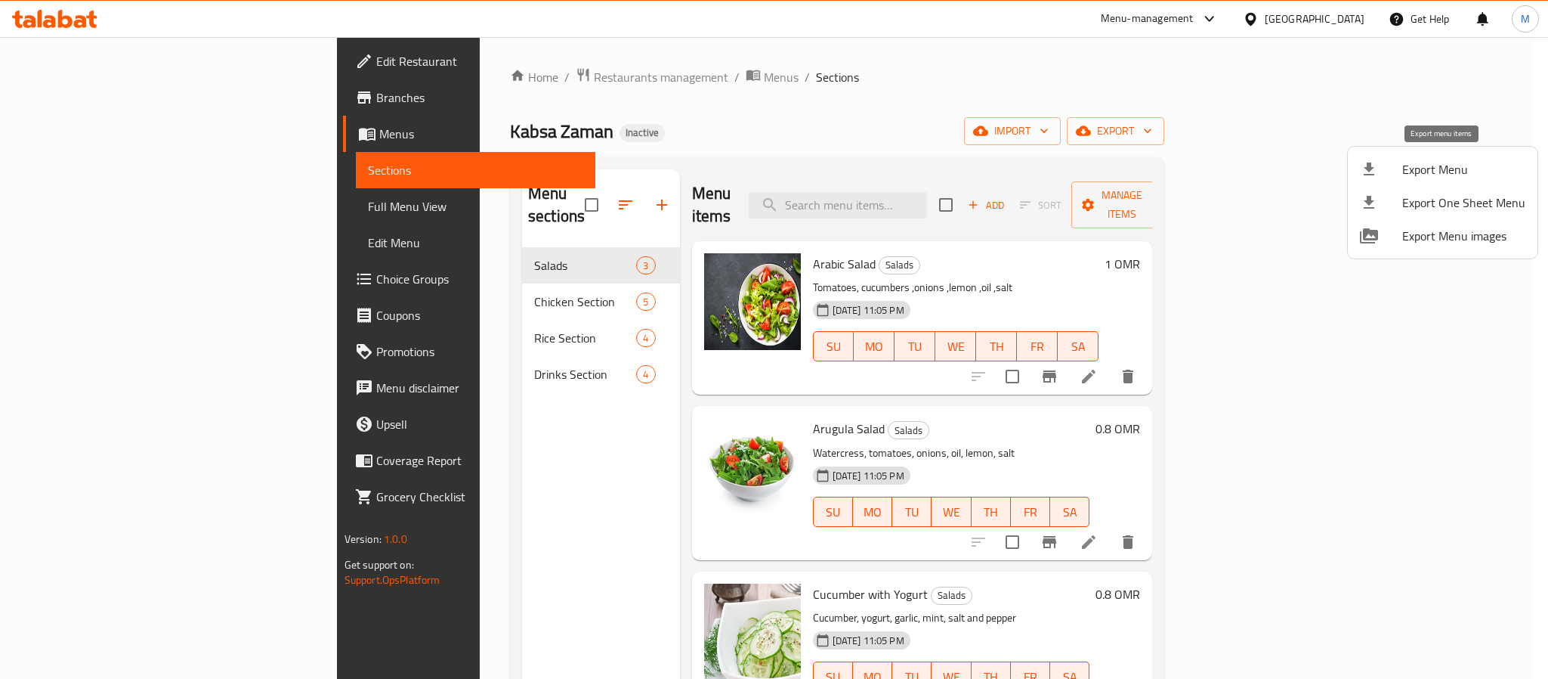
click at [1436, 163] on span "Export Menu" at bounding box center [1464, 169] width 123 height 18
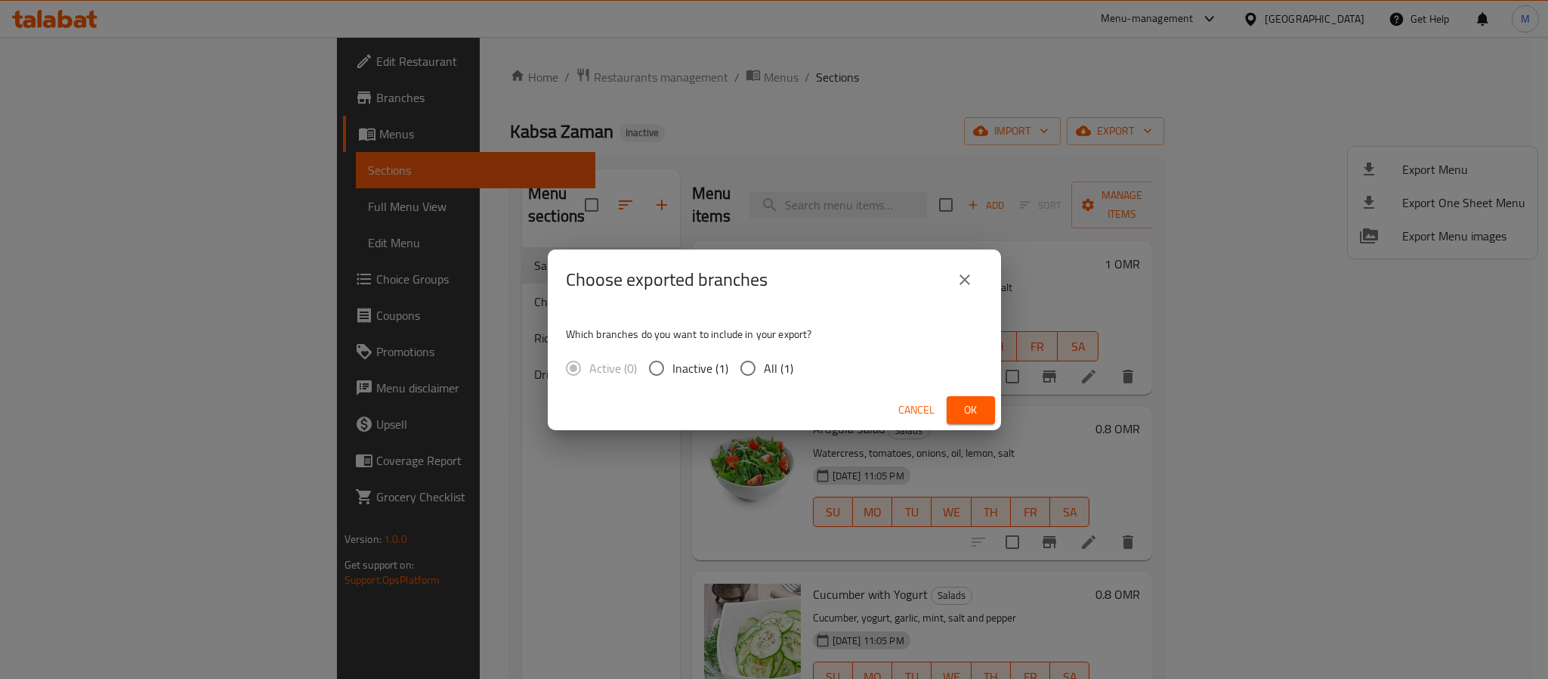
click at [869, 87] on div "Choose exported branches Which branches do you want to include in your export? …" at bounding box center [774, 339] width 1548 height 679
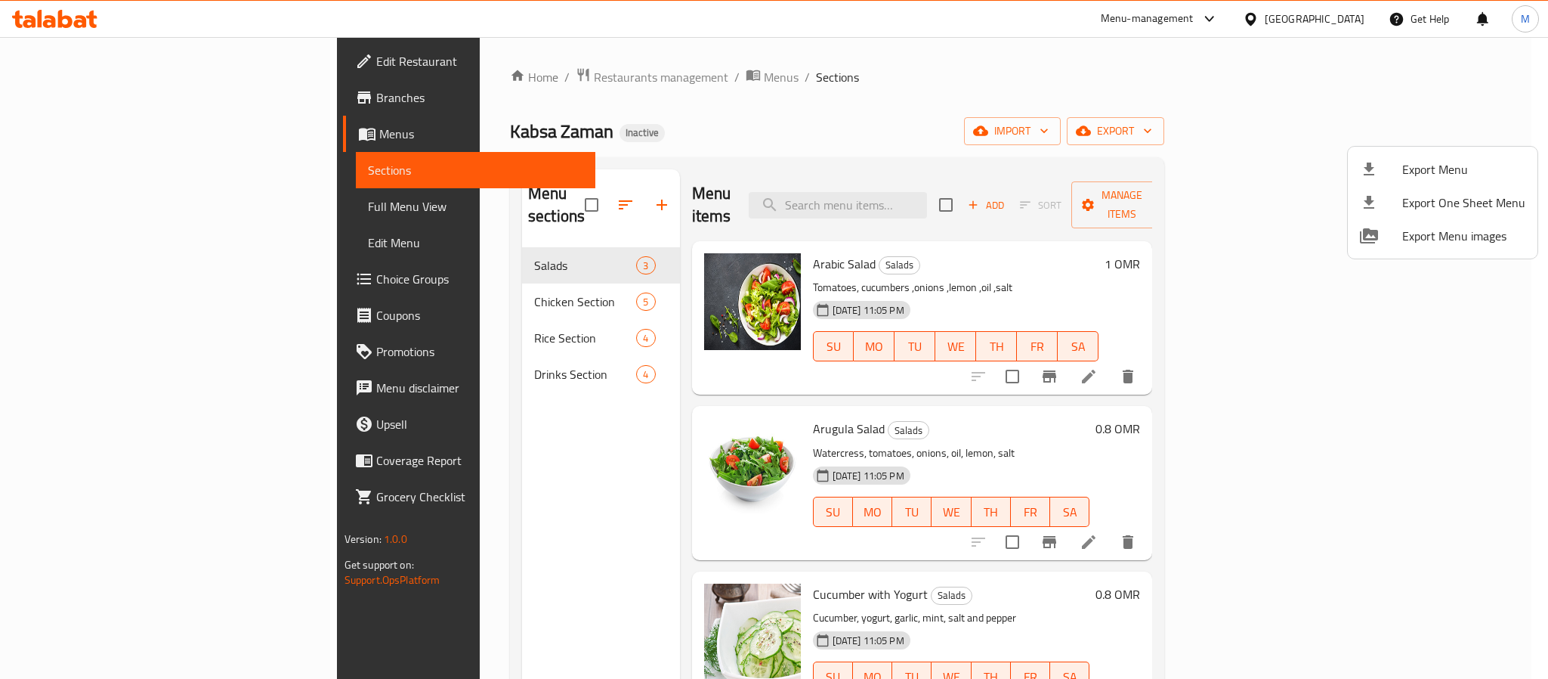
click at [898, 86] on div at bounding box center [774, 339] width 1548 height 679
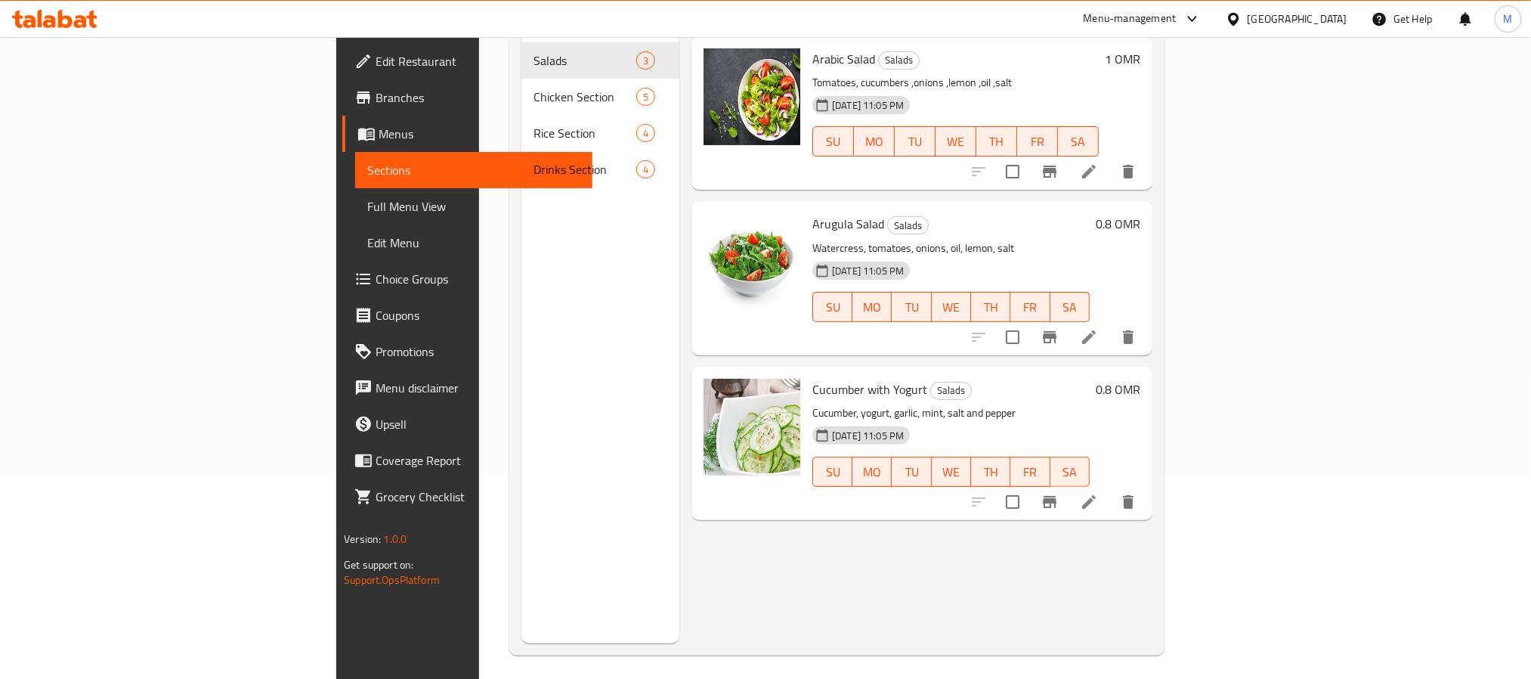
scroll to position [212, 0]
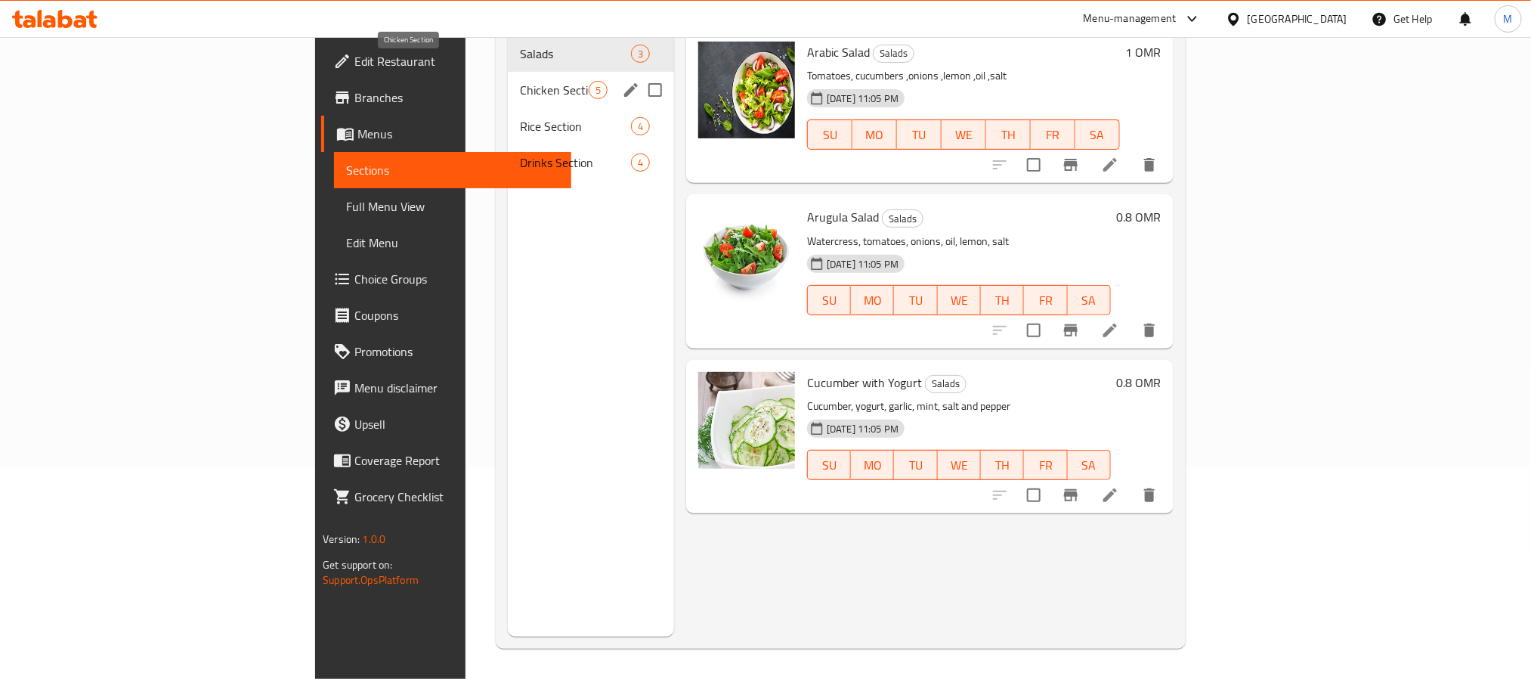
click at [520, 81] on span "Chicken Section" at bounding box center [554, 90] width 69 height 18
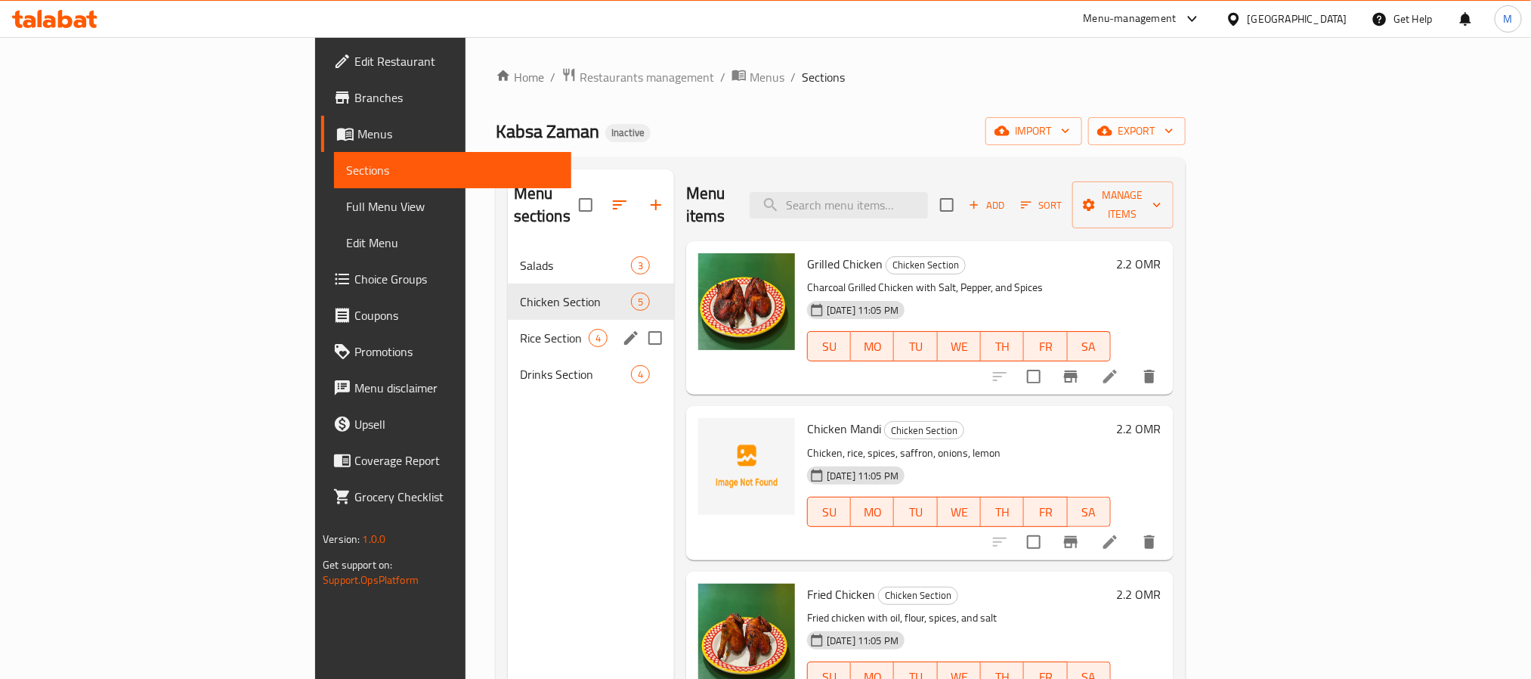
click at [520, 329] on span "Rice Section" at bounding box center [554, 338] width 69 height 18
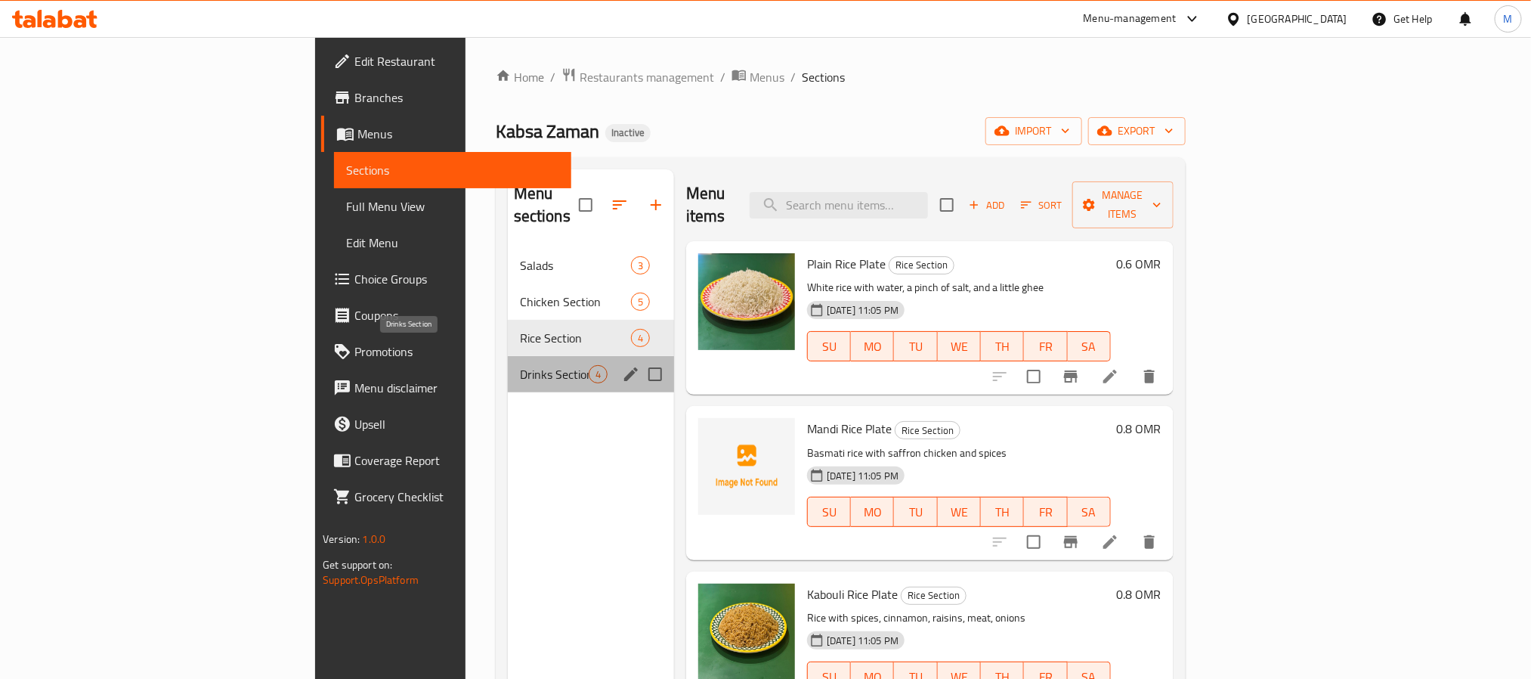
click at [520, 365] on span "Drinks Section" at bounding box center [554, 374] width 69 height 18
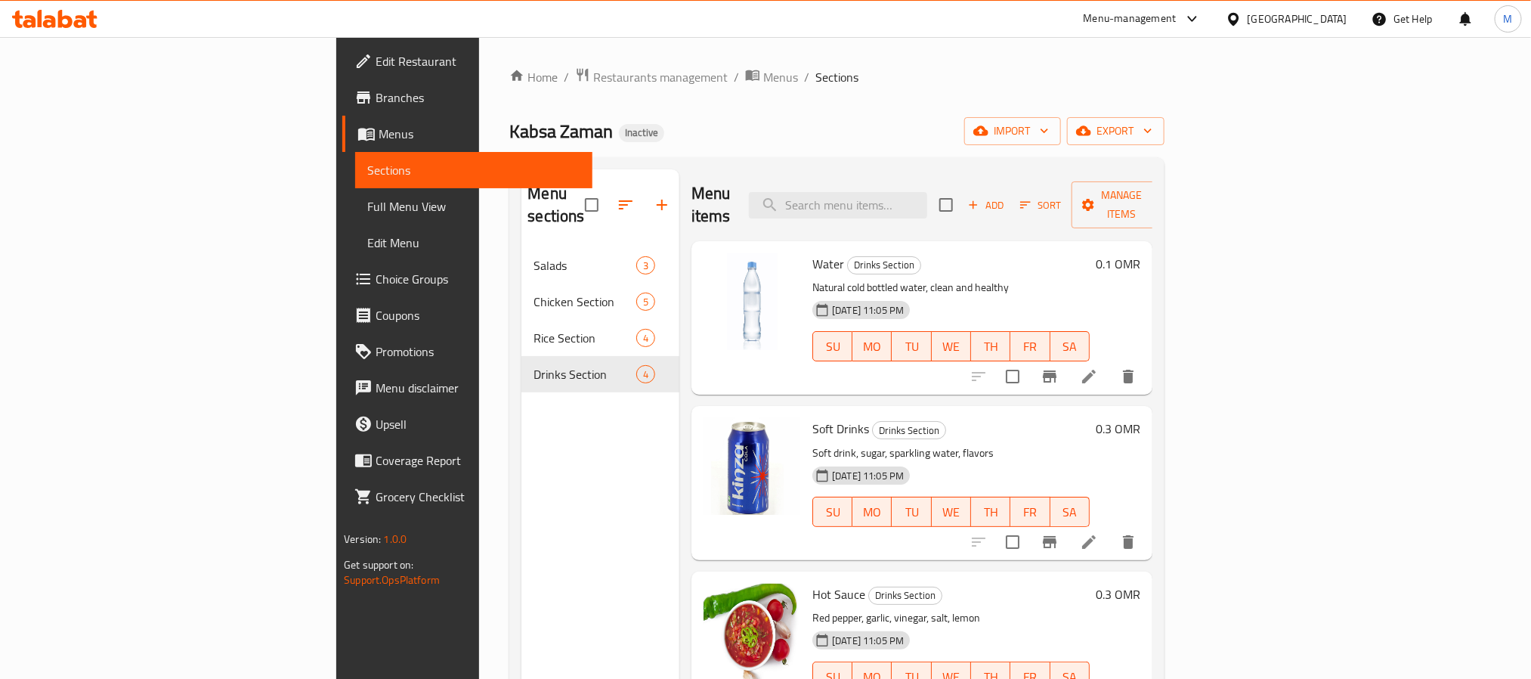
click at [1164, 111] on div "Home / Restaurants management / Menus / Sections Kabsa Zaman Inactive import ex…" at bounding box center [836, 463] width 654 height 793
click at [1152, 136] on span "export" at bounding box center [1115, 131] width 73 height 19
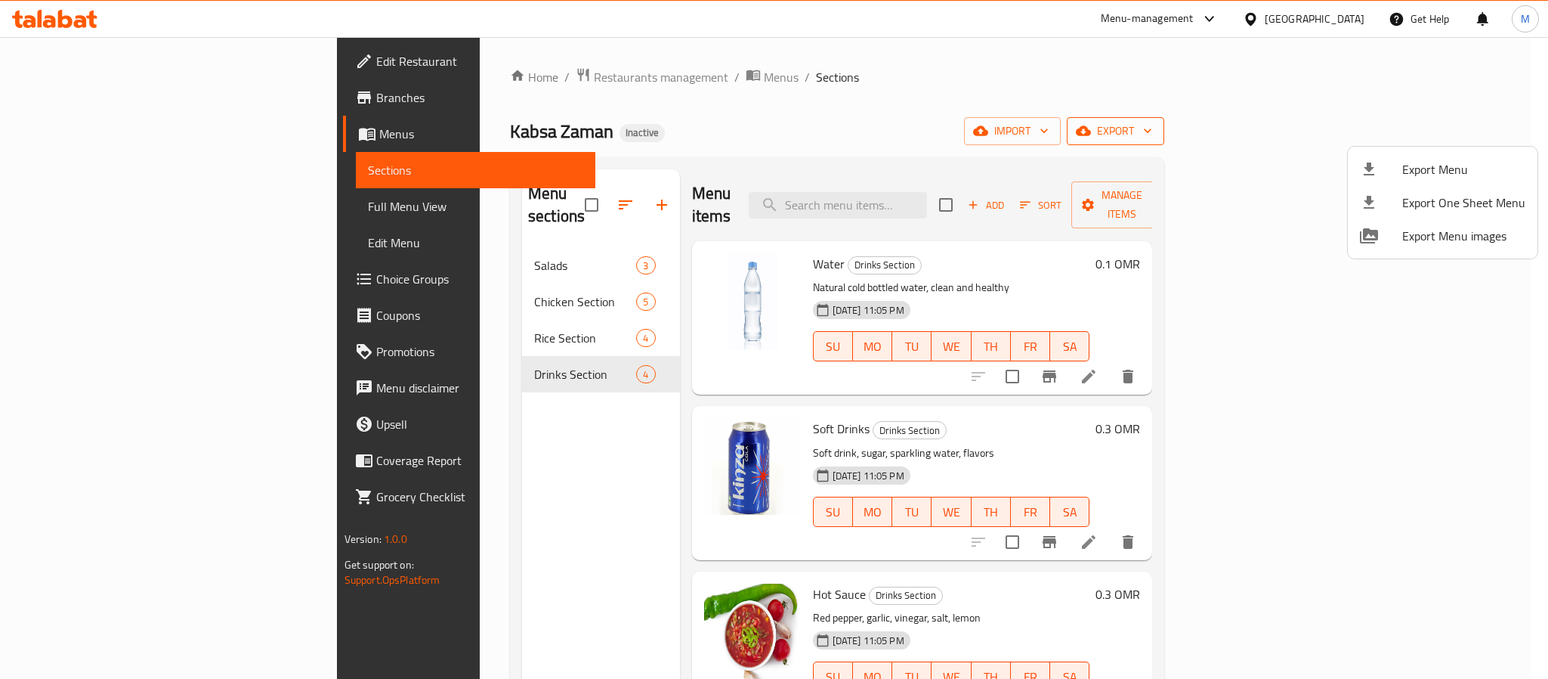
click at [1399, 163] on div at bounding box center [1381, 169] width 42 height 18
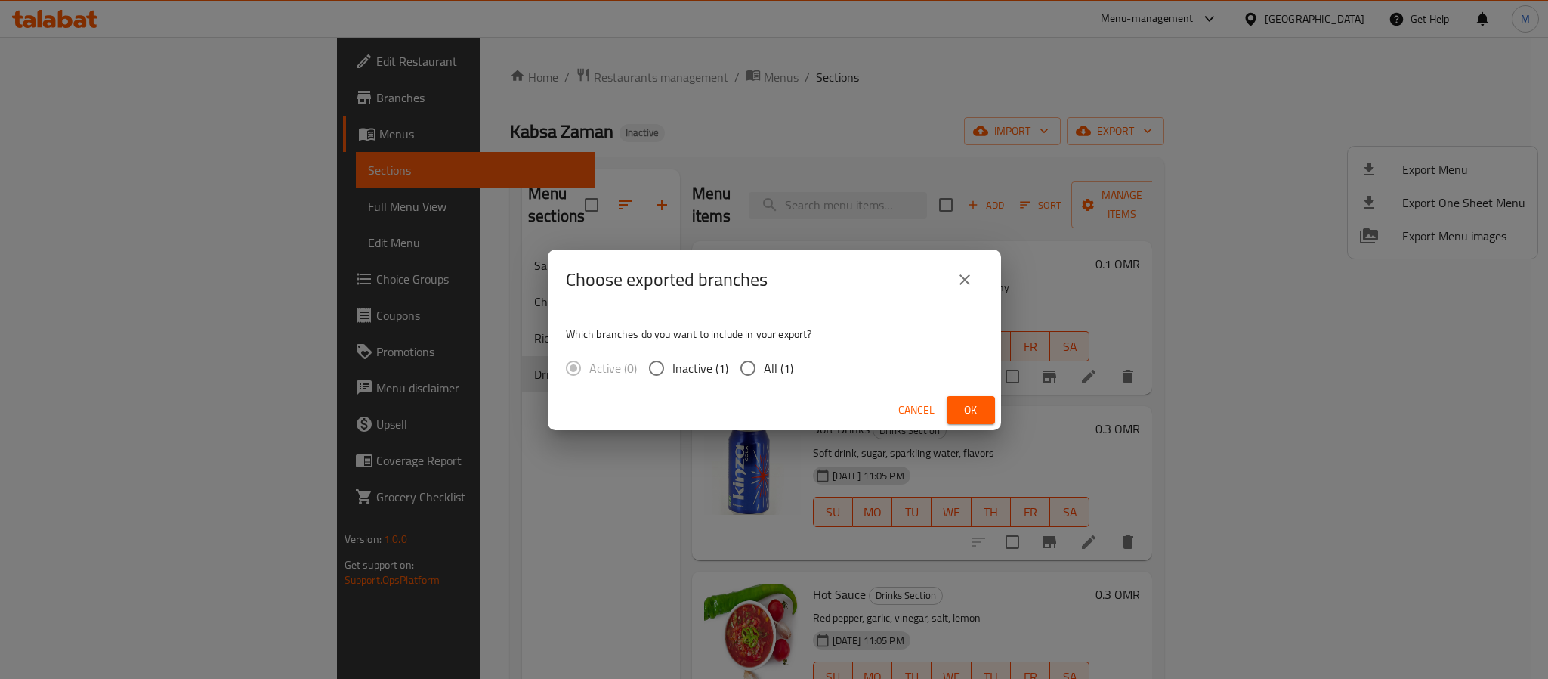
drag, startPoint x: 746, startPoint y: 359, endPoint x: 759, endPoint y: 199, distance: 160.0
click at [748, 359] on input "All (1)" at bounding box center [748, 368] width 32 height 32
radio input "true"
click at [975, 392] on div "Cancel Ok" at bounding box center [774, 410] width 453 height 40
click at [984, 407] on button "Ok" at bounding box center [971, 410] width 48 height 28
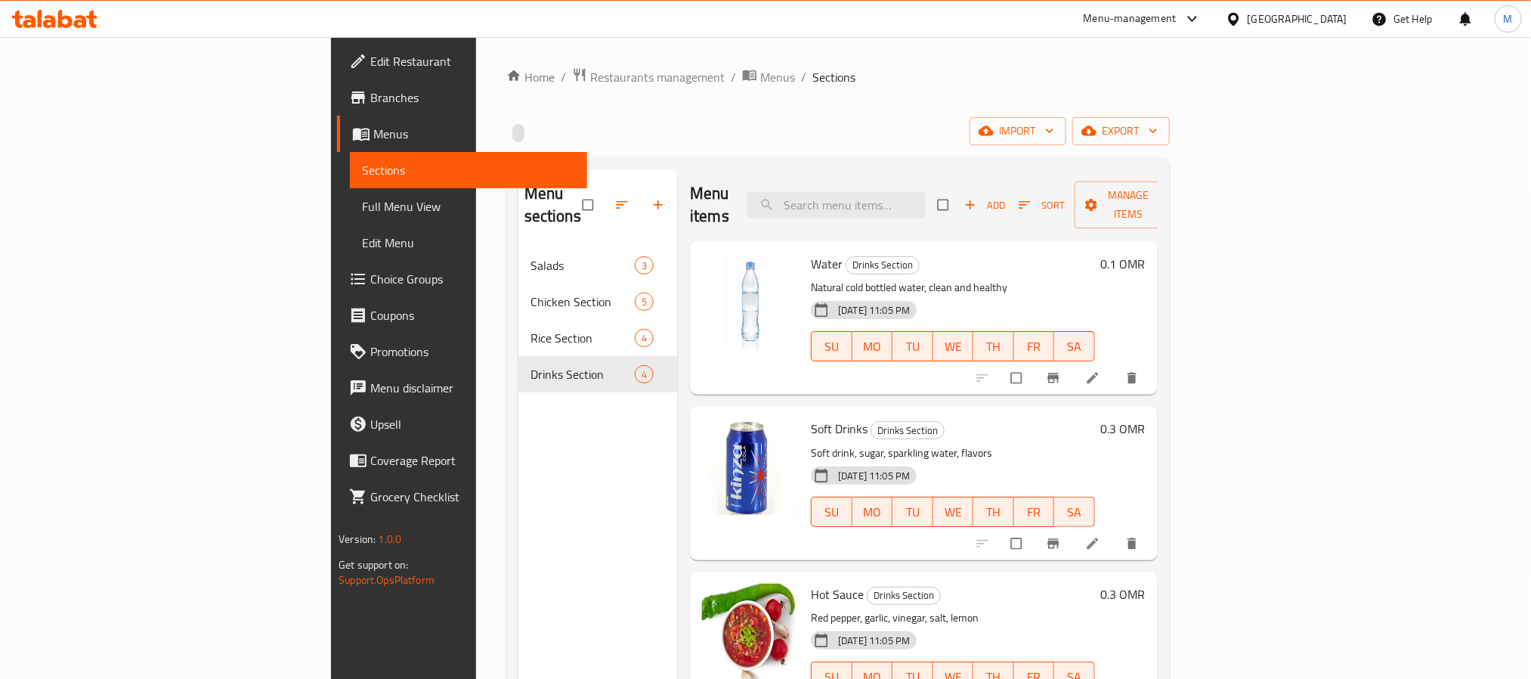
click at [1343, 20] on div "[GEOGRAPHIC_DATA]" at bounding box center [1298, 19] width 100 height 17
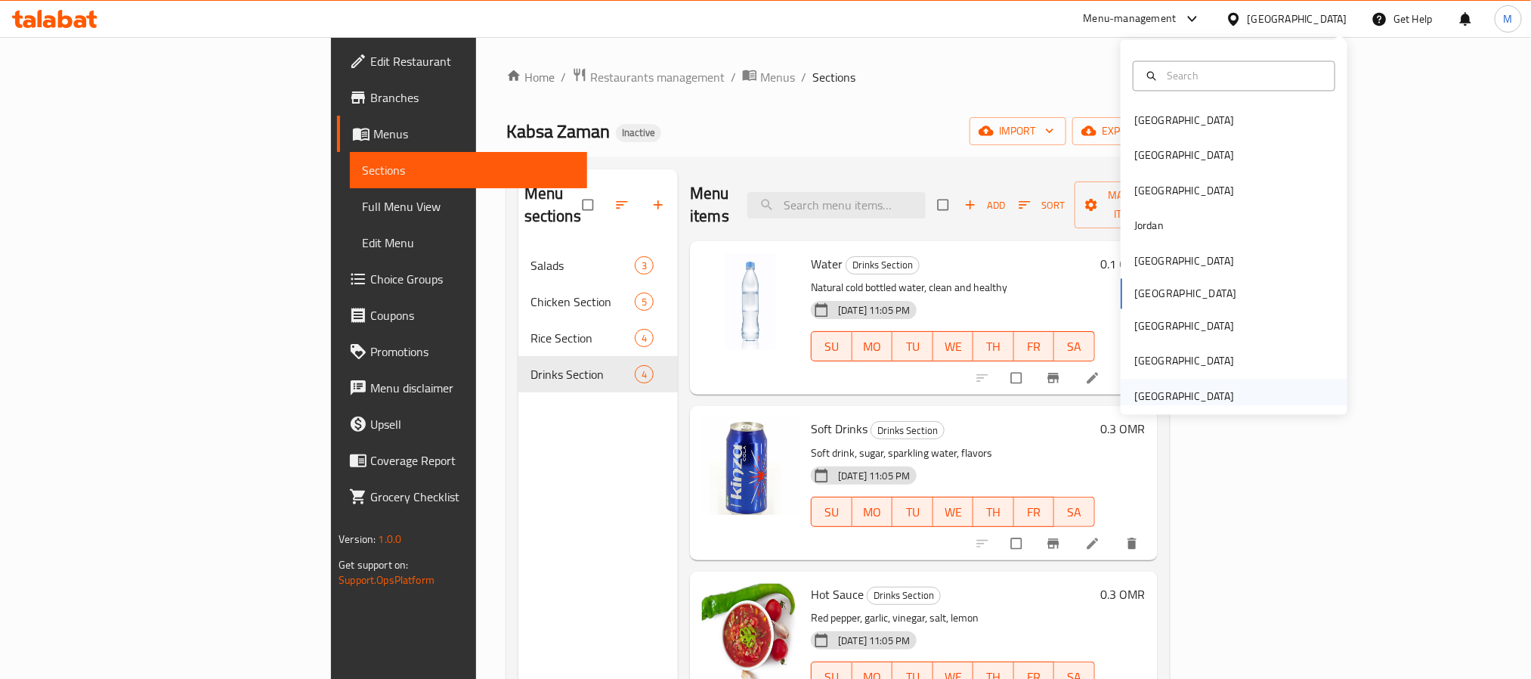
click at [1220, 397] on div "[GEOGRAPHIC_DATA]" at bounding box center [1184, 396] width 124 height 35
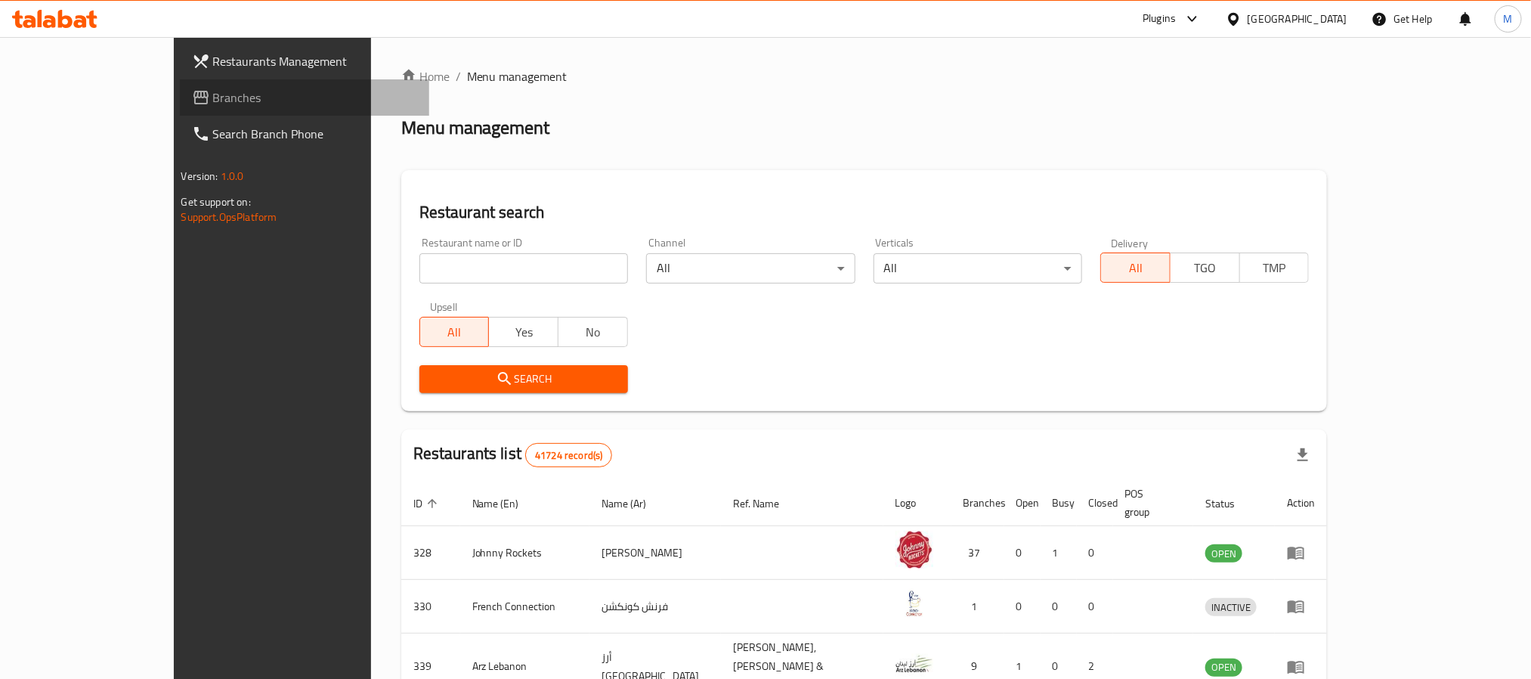
drag, startPoint x: 79, startPoint y: 91, endPoint x: 409, endPoint y: 120, distance: 330.7
click at [213, 91] on span "Branches" at bounding box center [315, 97] width 204 height 18
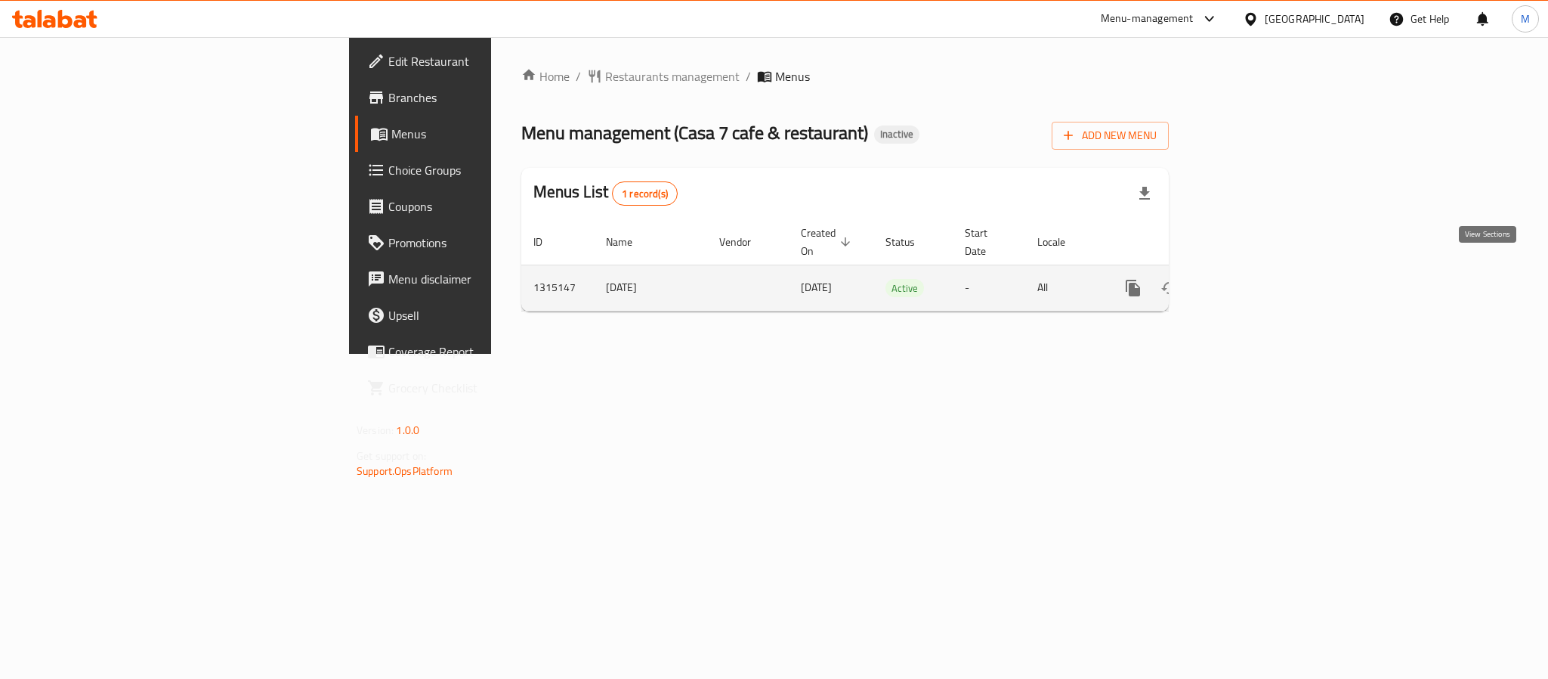
click at [1251, 279] on icon "enhanced table" at bounding box center [1242, 288] width 18 height 18
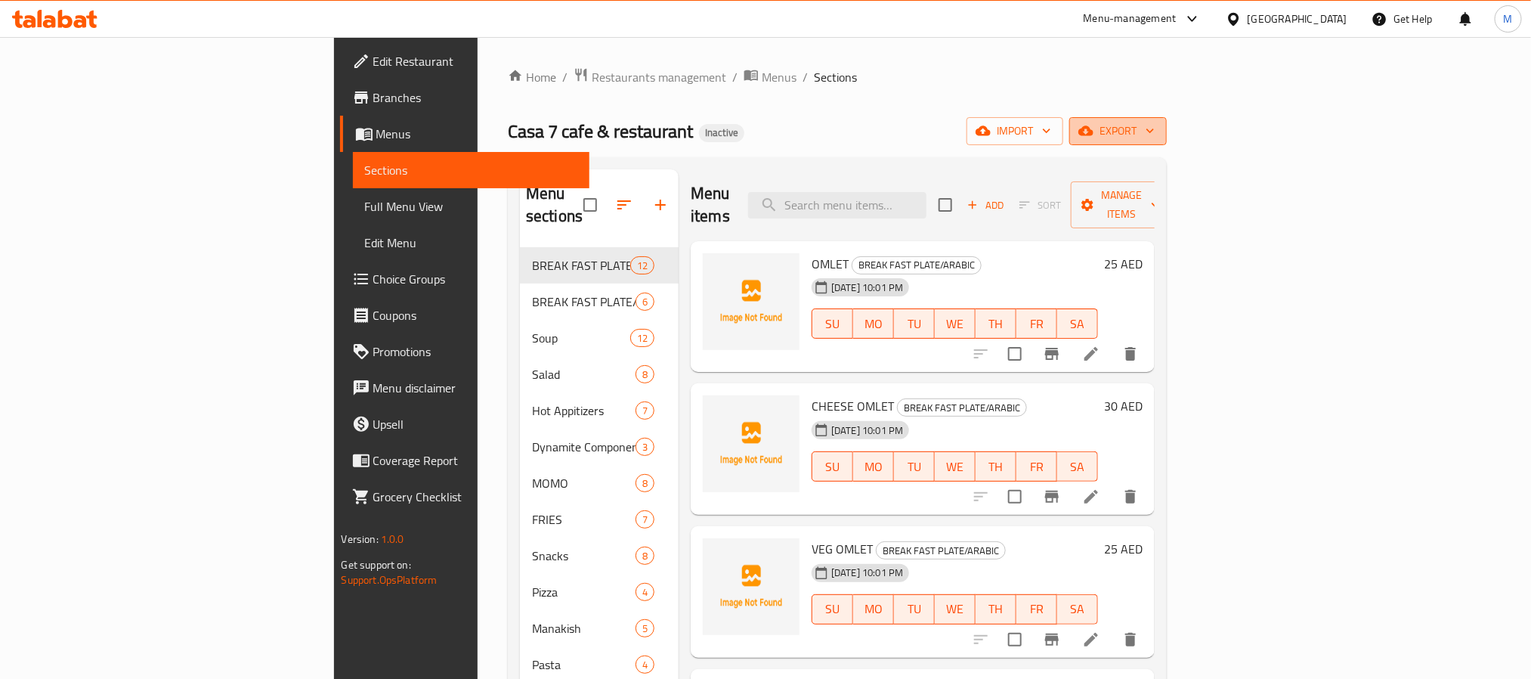
click at [1158, 123] on icon "button" at bounding box center [1150, 130] width 15 height 15
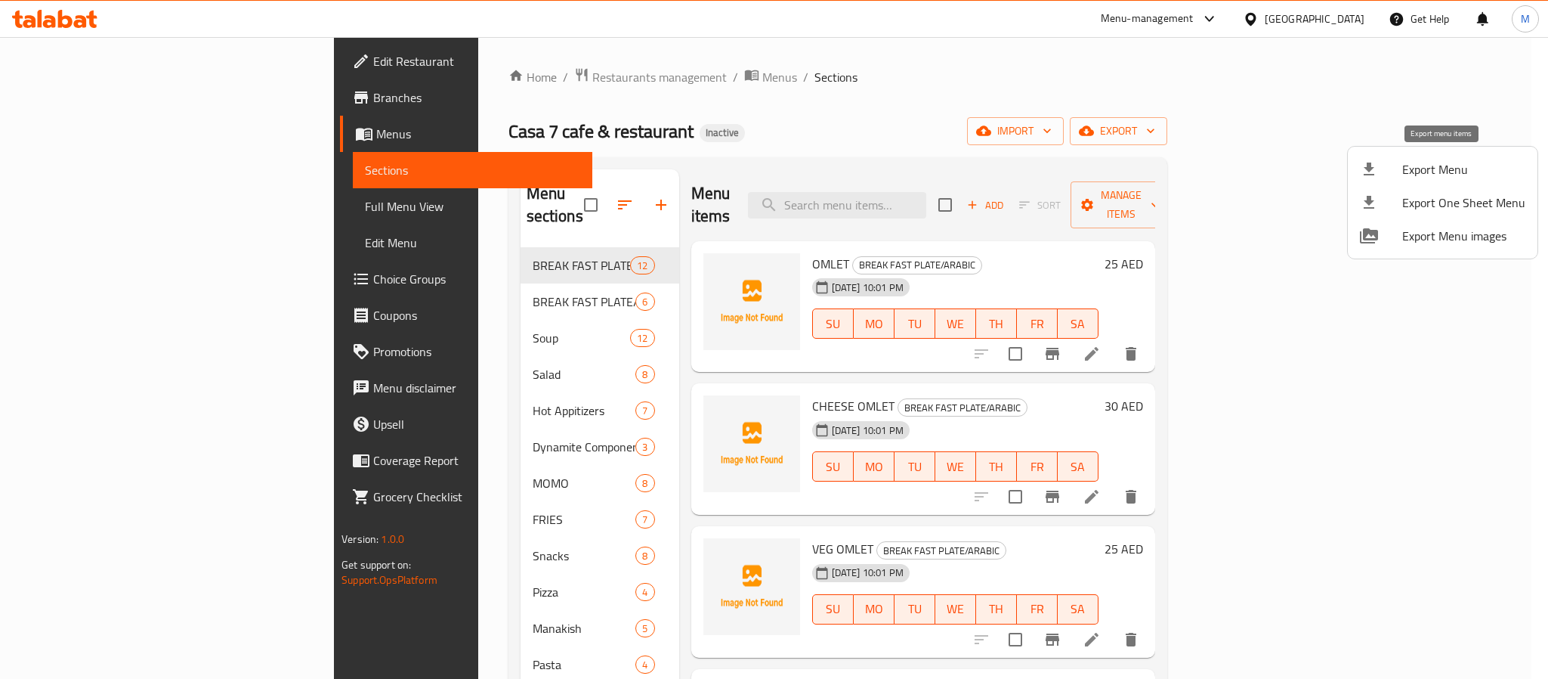
click at [1433, 160] on span "Export Menu" at bounding box center [1464, 169] width 123 height 18
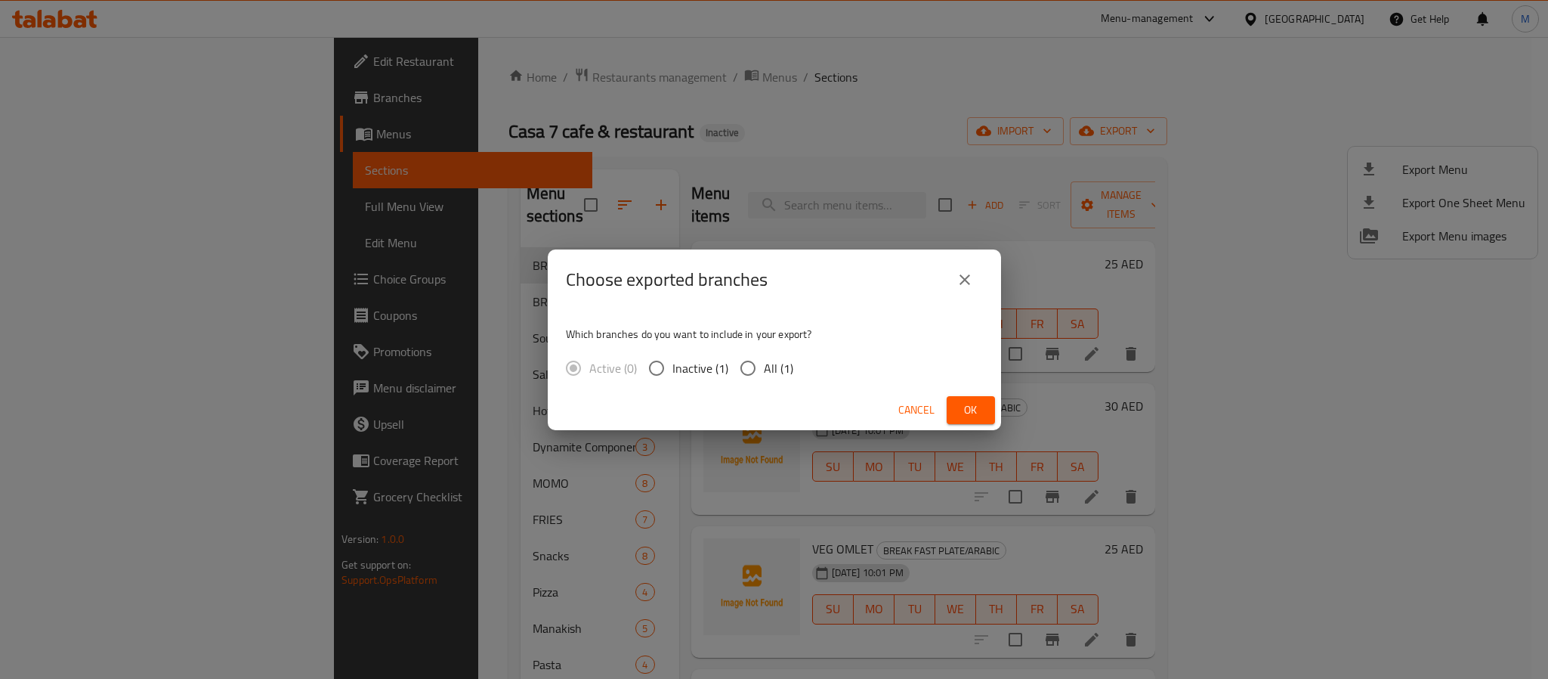
click at [776, 366] on span "All (1)" at bounding box center [778, 368] width 29 height 18
click at [764, 366] on input "All (1)" at bounding box center [748, 368] width 32 height 32
radio input "true"
click at [964, 413] on span "Ok" at bounding box center [971, 409] width 24 height 19
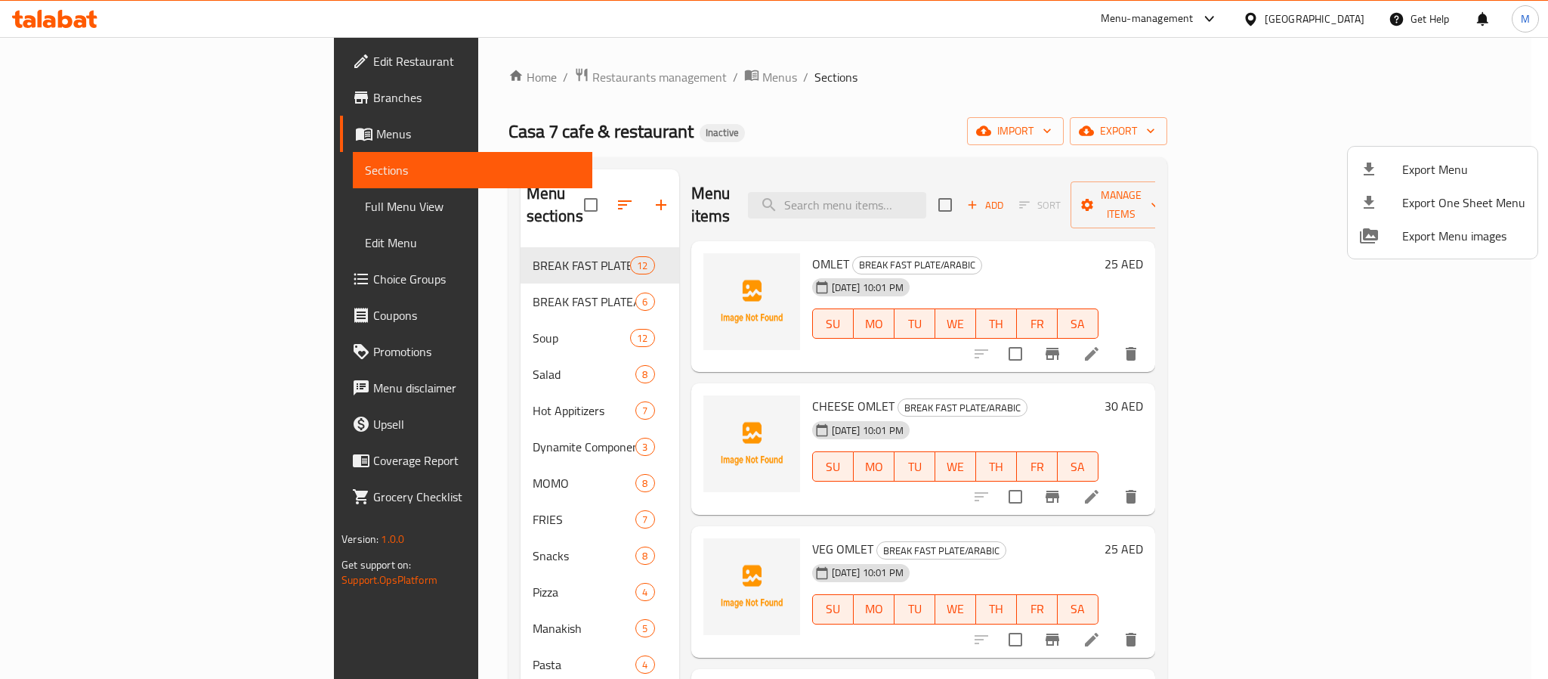
click at [1322, 12] on div at bounding box center [774, 339] width 1548 height 679
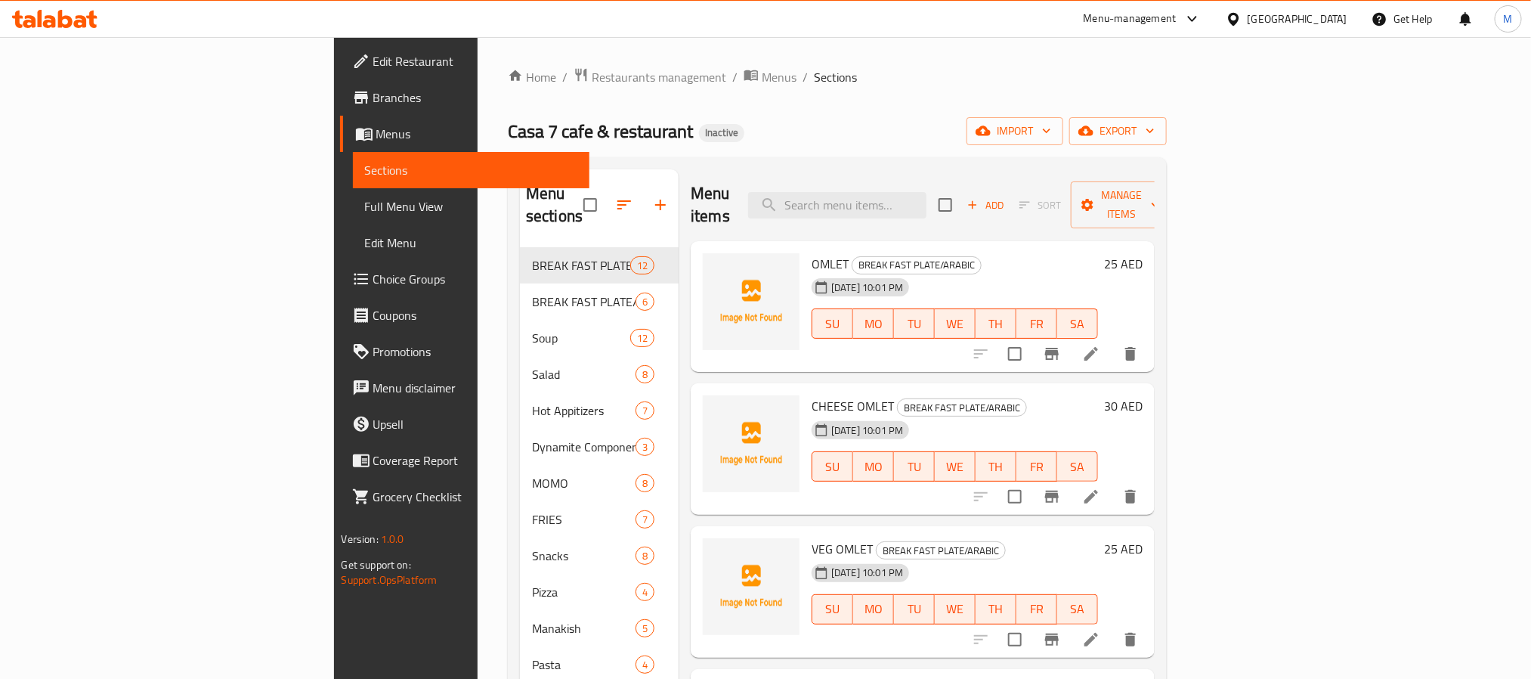
click at [1322, 12] on div "United Arab Emirates" at bounding box center [1298, 19] width 100 height 17
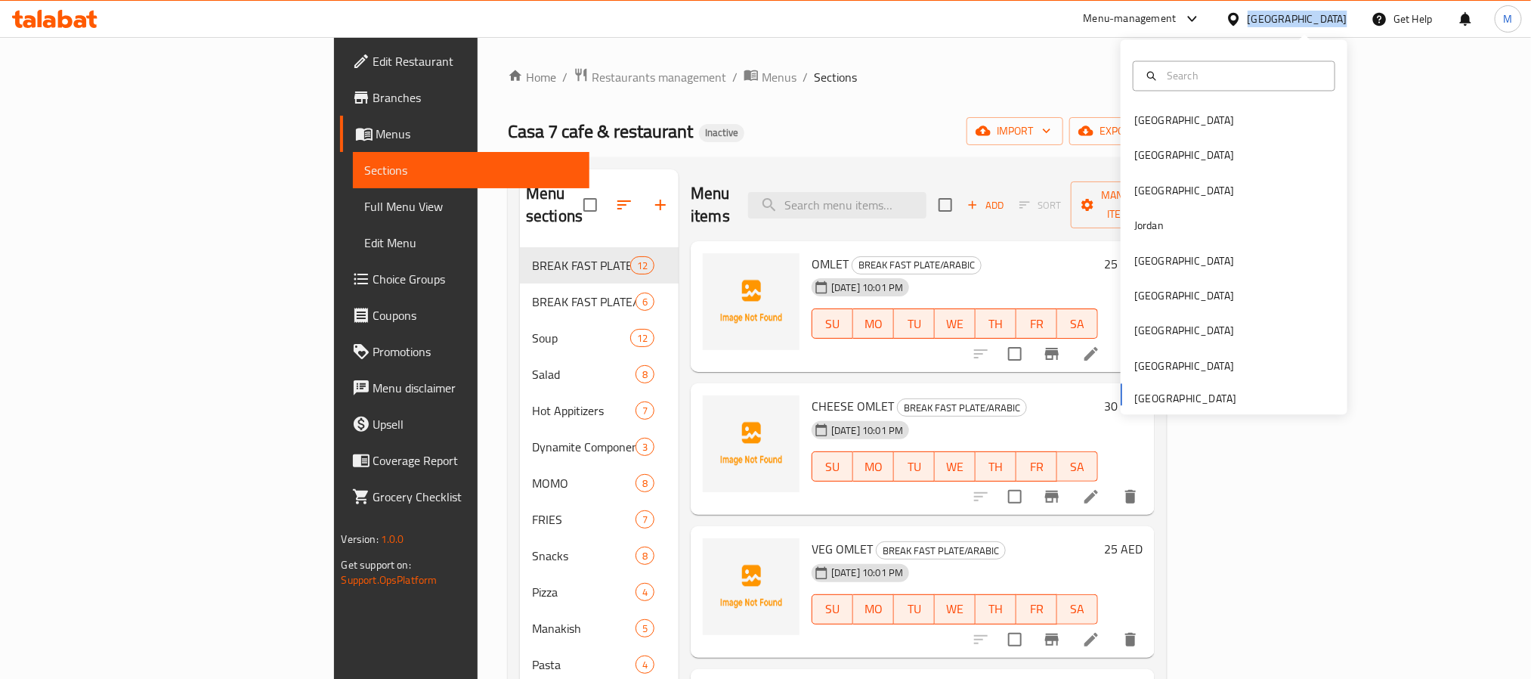
click at [1322, 12] on div "United Arab Emirates" at bounding box center [1298, 19] width 100 height 17
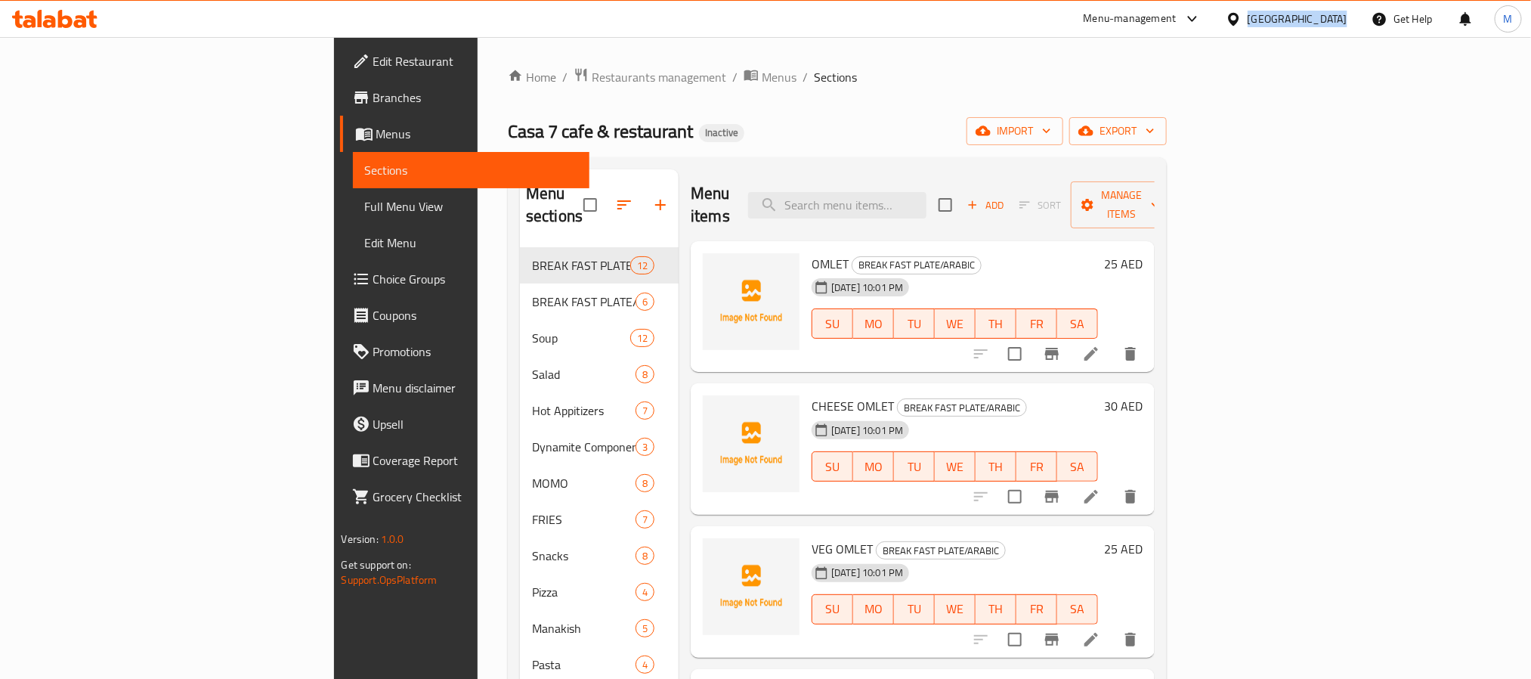
click at [1270, 20] on div "United Arab Emirates" at bounding box center [1298, 19] width 100 height 17
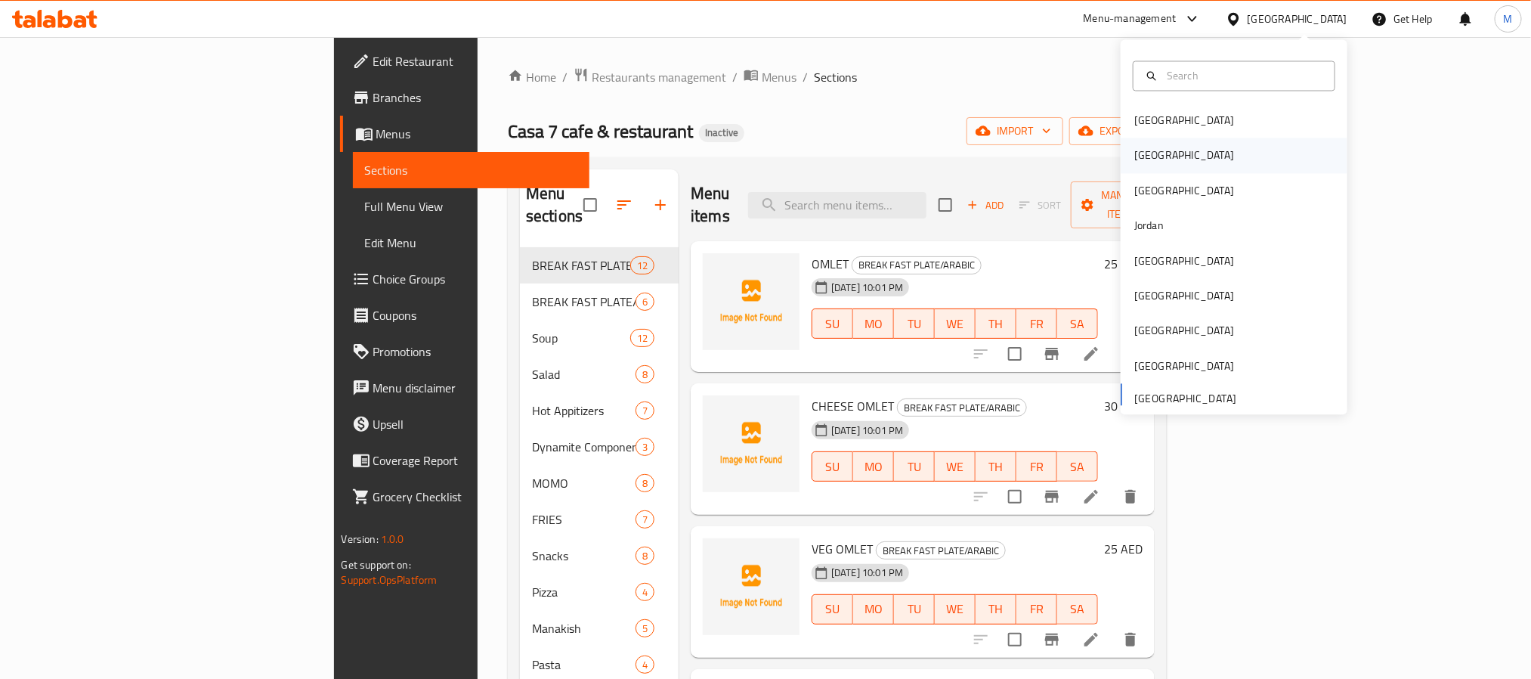
click at [1159, 155] on div "[GEOGRAPHIC_DATA]" at bounding box center [1234, 155] width 227 height 35
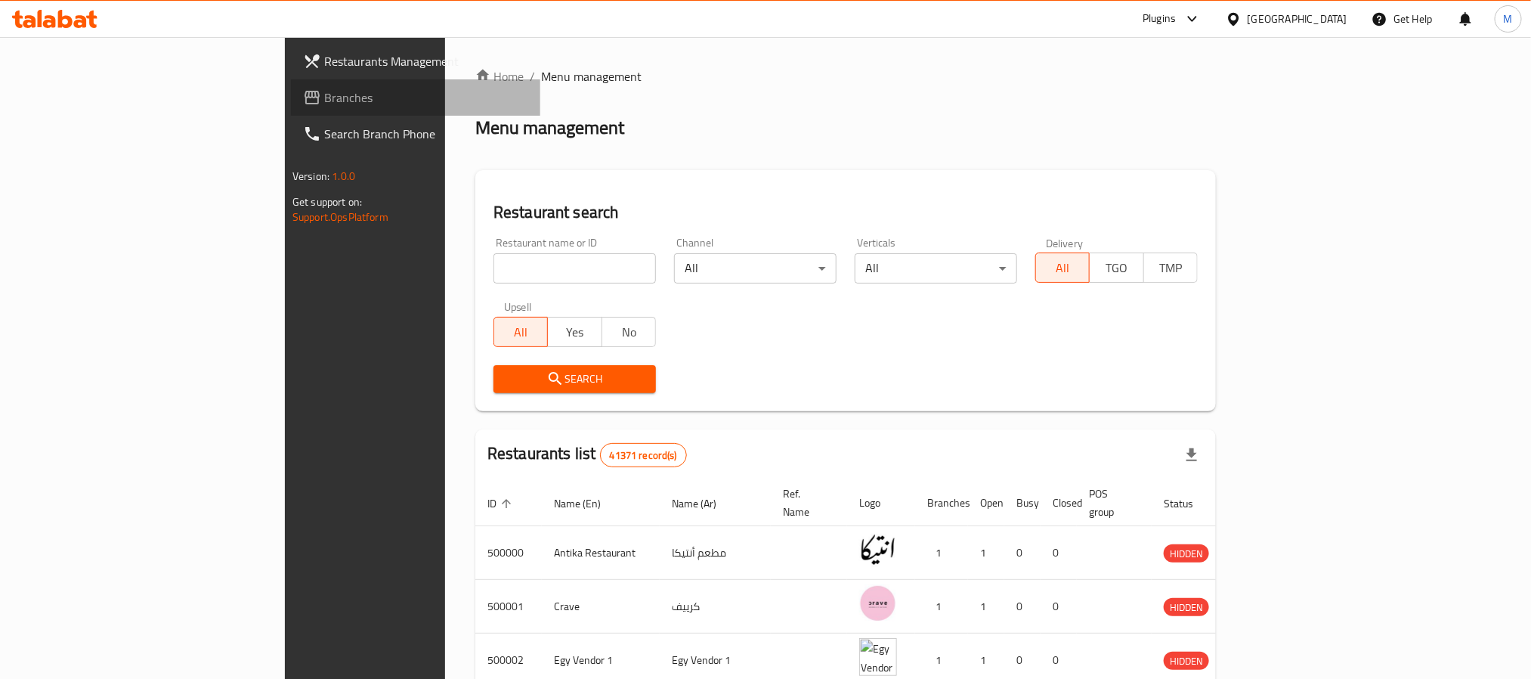
click at [324, 95] on span "Branches" at bounding box center [426, 97] width 204 height 18
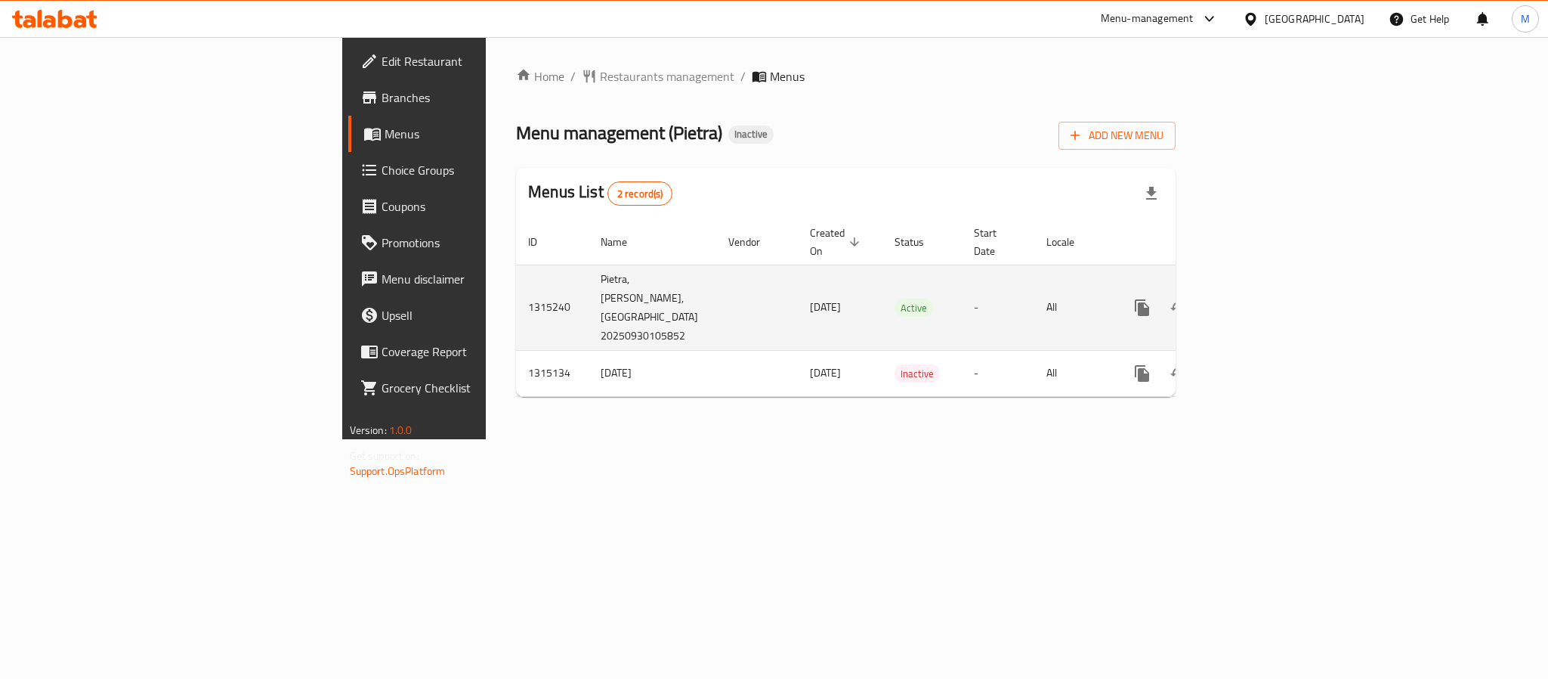
click at [589, 283] on td "Pietra, [PERSON_NAME],[GEOGRAPHIC_DATA] 20250930105852" at bounding box center [653, 306] width 128 height 85
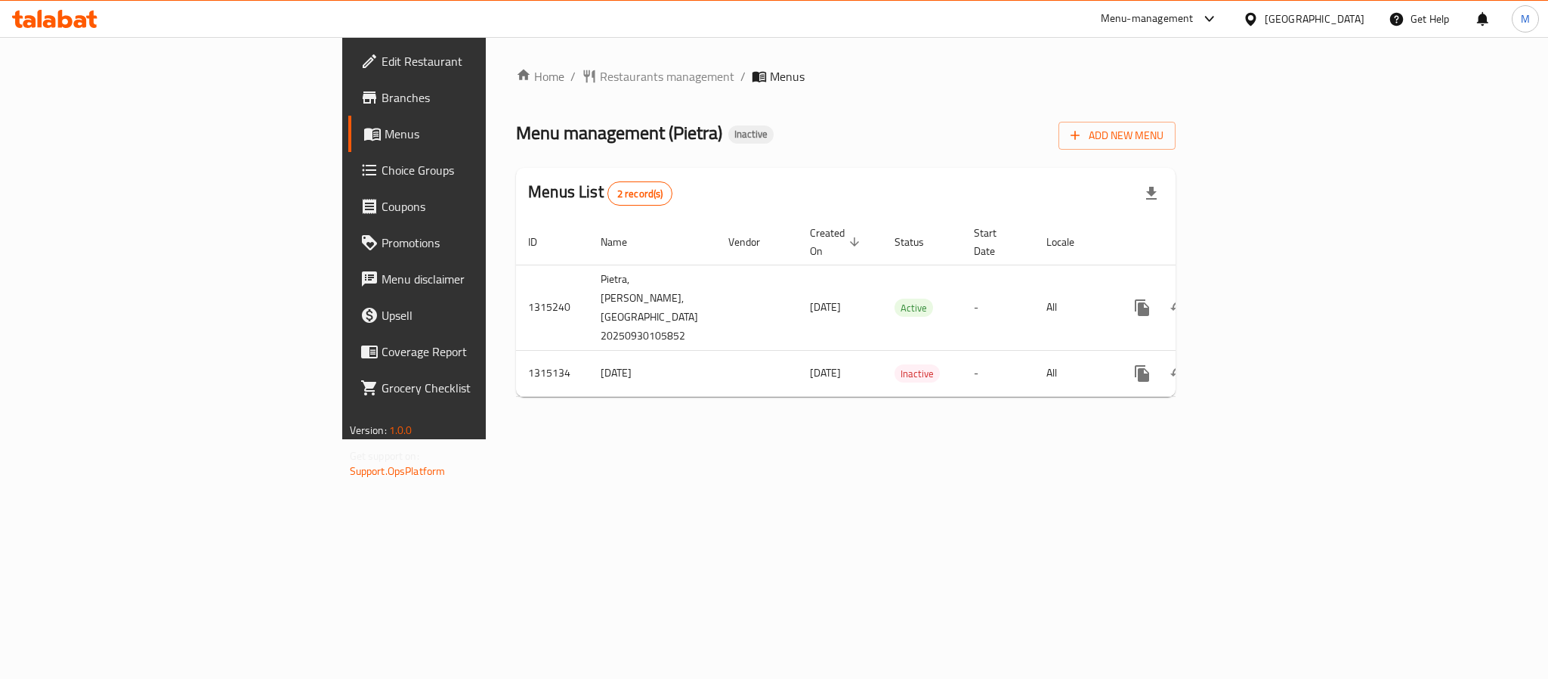
click at [1206, 439] on div "Home / Restaurants management / Menus Menu management ( Pietra ) Inactive Add N…" at bounding box center [846, 238] width 720 height 402
click at [600, 82] on span "Restaurants management" at bounding box center [667, 76] width 135 height 18
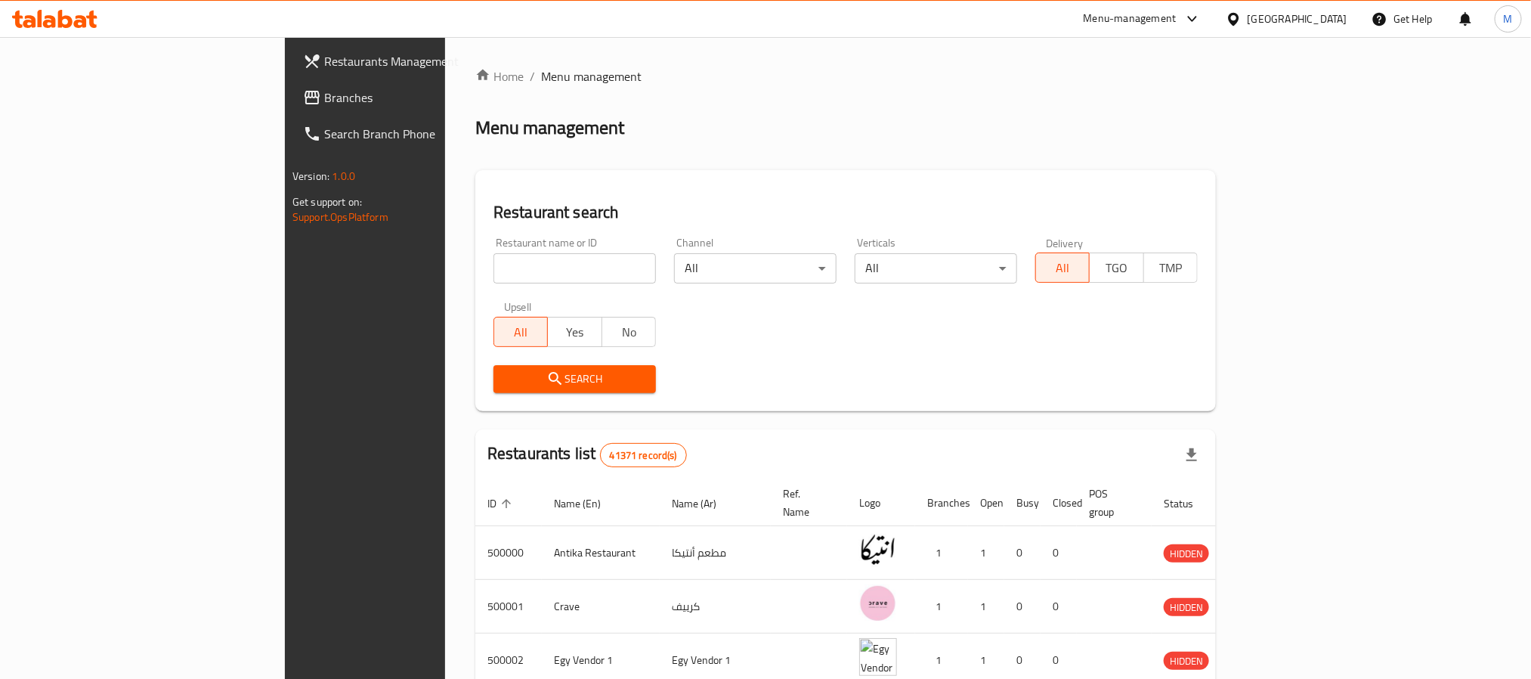
click at [324, 104] on span "Branches" at bounding box center [426, 97] width 204 height 18
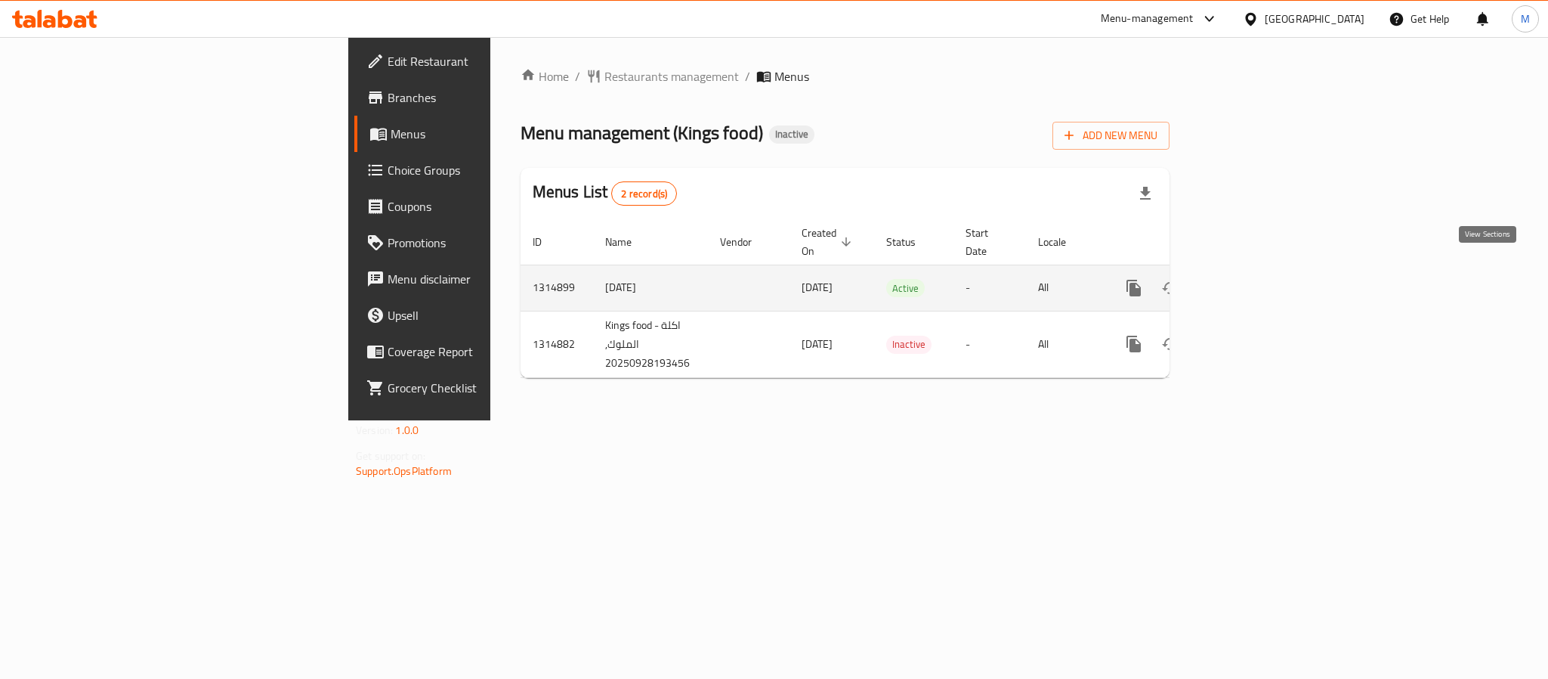
click at [1252, 279] on icon "enhanced table" at bounding box center [1243, 288] width 18 height 18
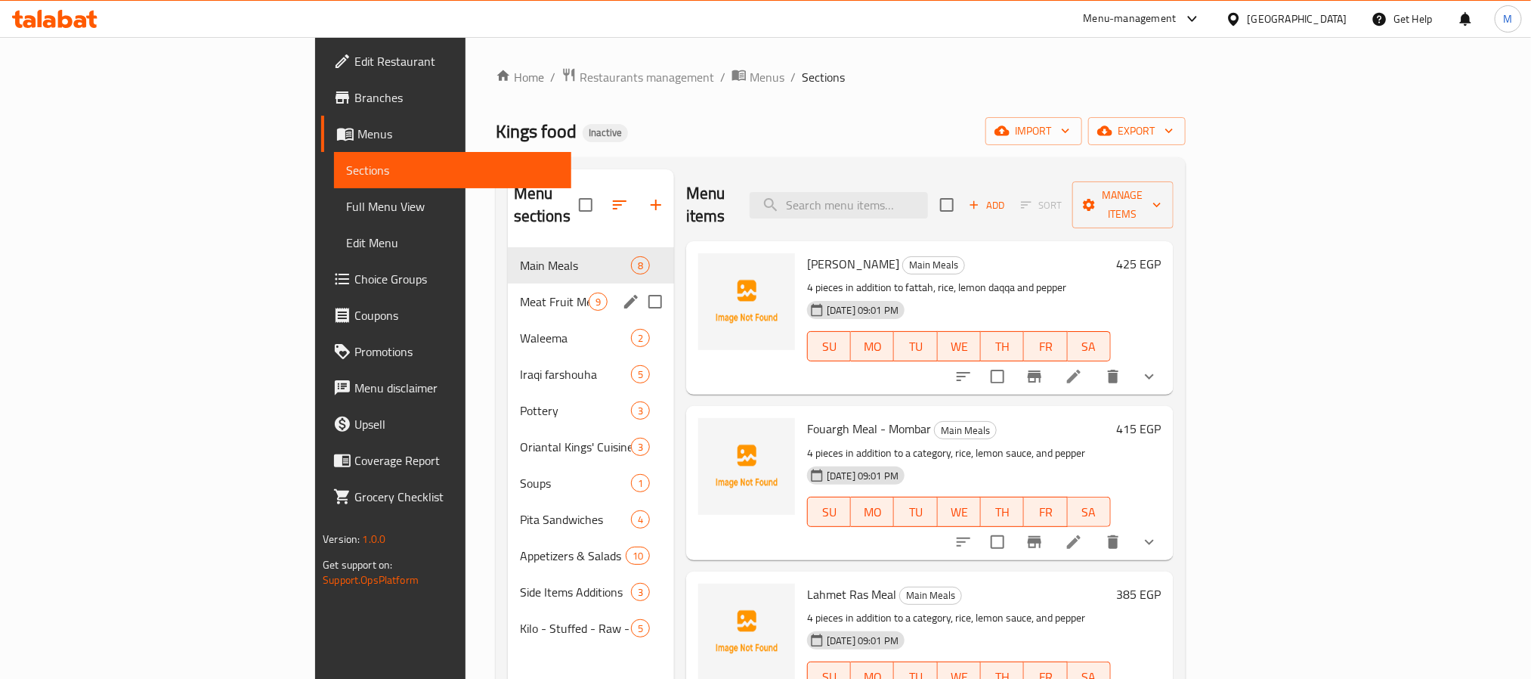
click at [508, 283] on div "Meat Fruit Meals 9" at bounding box center [591, 301] width 166 height 36
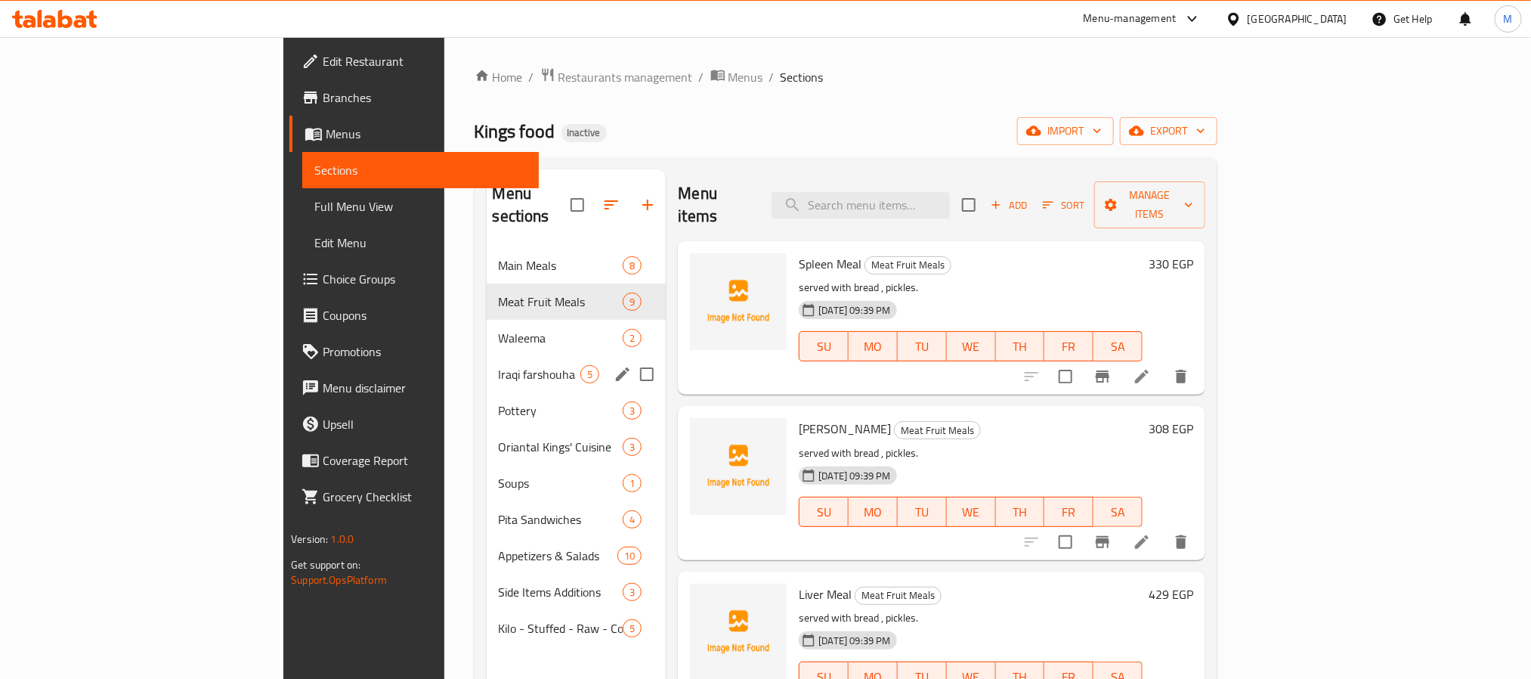
click at [487, 356] on div "Iraqi farshouha 5" at bounding box center [577, 374] width 180 height 36
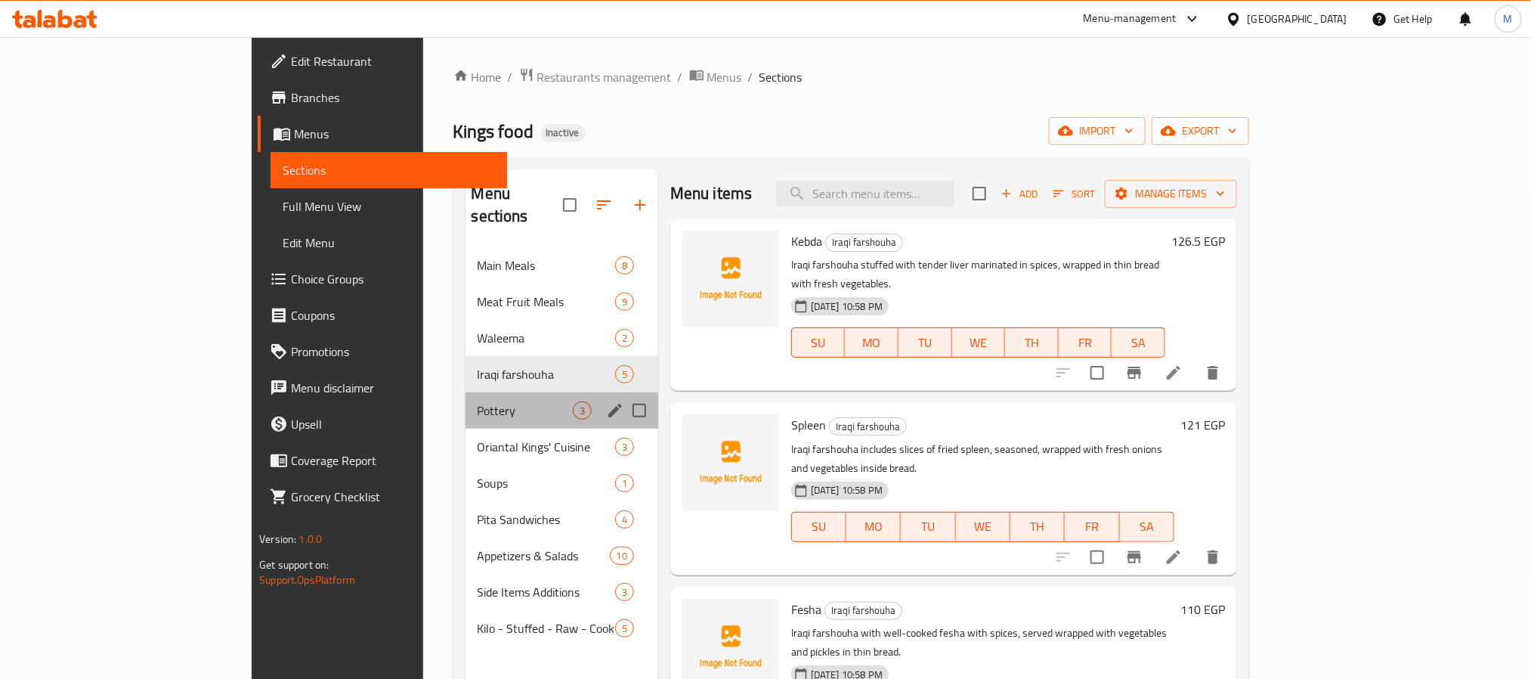
click at [465, 392] on div "Pottery 3" at bounding box center [561, 410] width 193 height 36
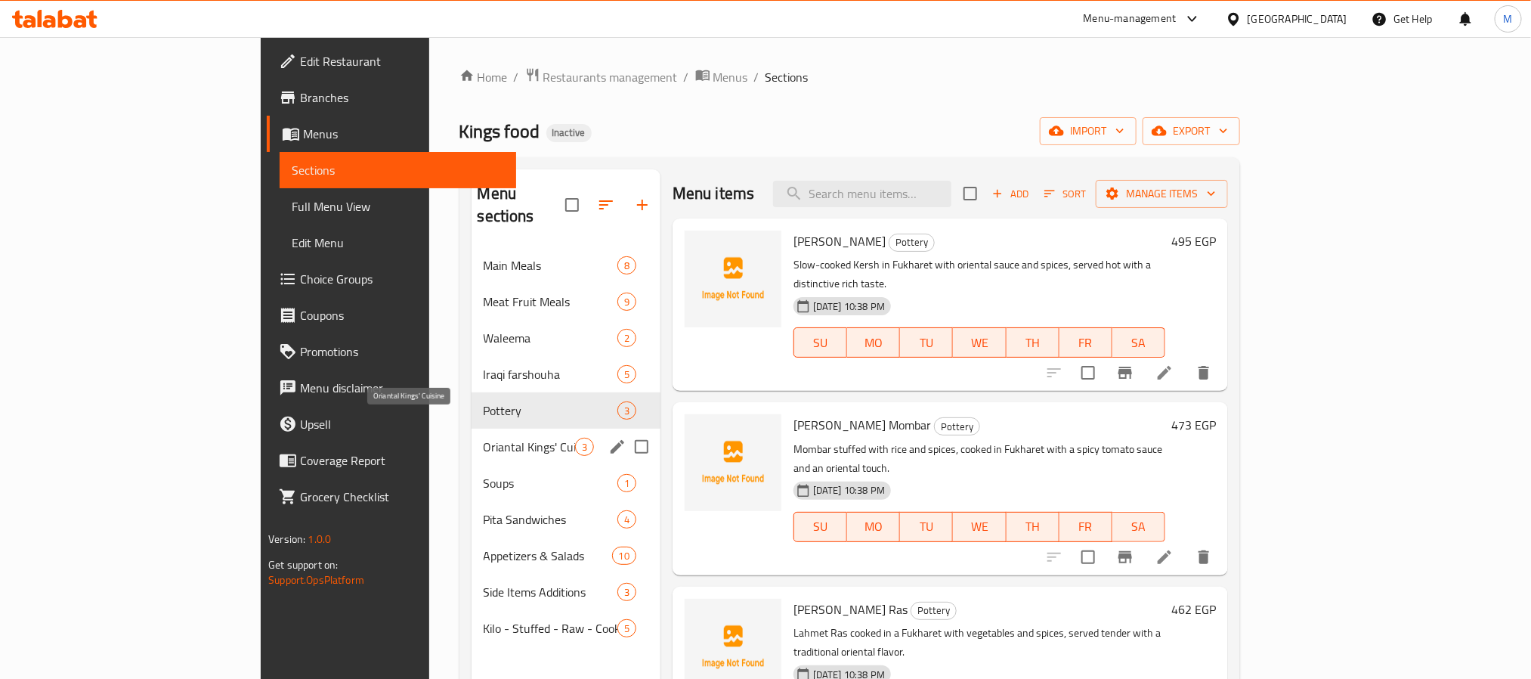
click at [484, 474] on span "Soups" at bounding box center [551, 483] width 134 height 18
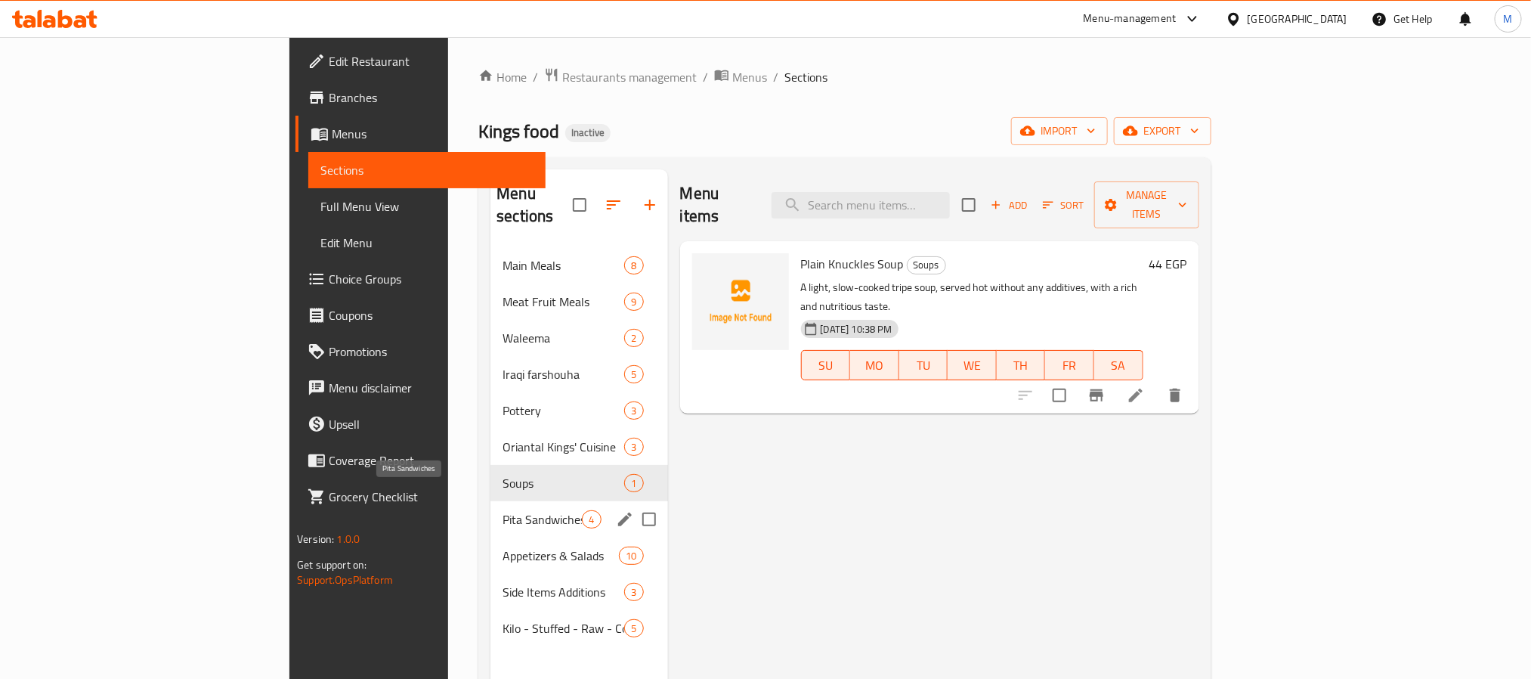
drag, startPoint x: 397, startPoint y: 506, endPoint x: 402, endPoint y: 518, distance: 13.2
click at [490, 506] on div "Pita Sandwiches 4" at bounding box center [578, 519] width 177 height 36
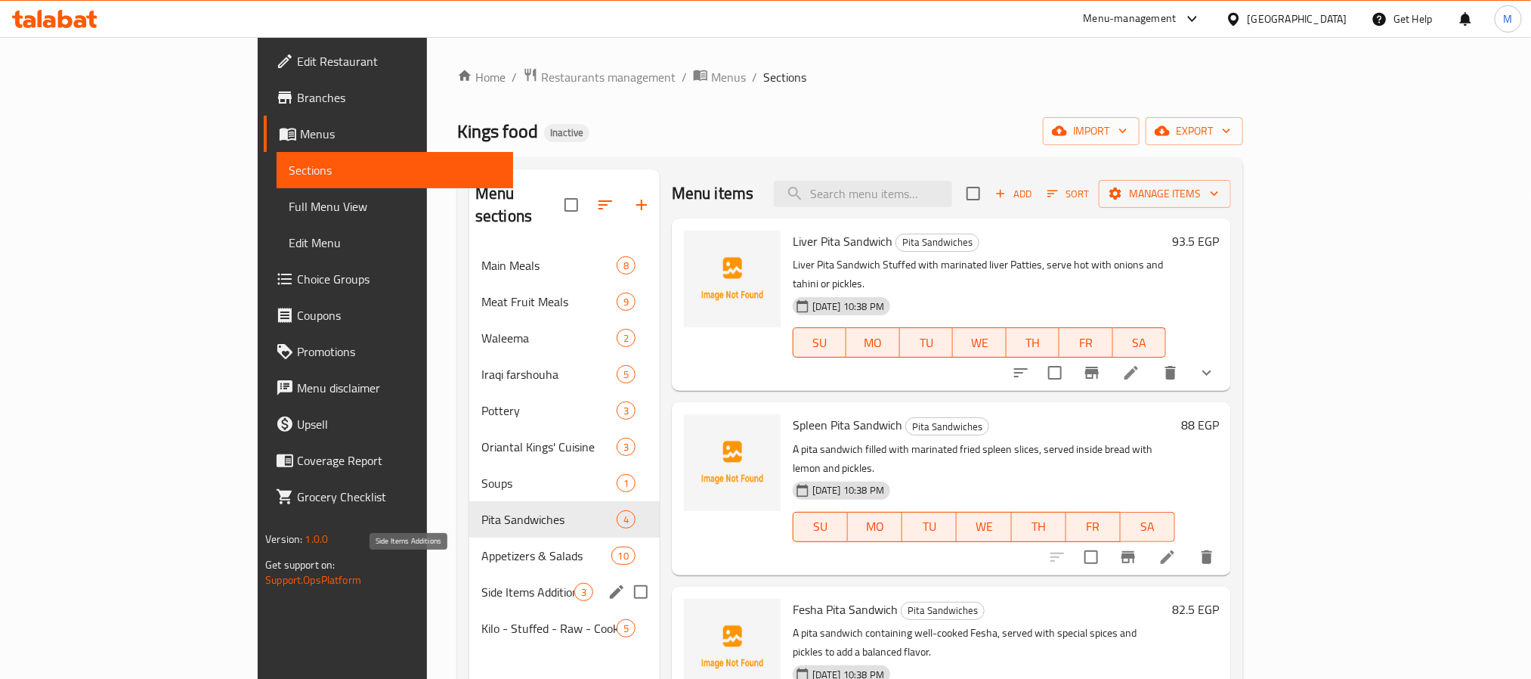
click at [481, 583] on span "Side Items Additions" at bounding box center [527, 592] width 93 height 18
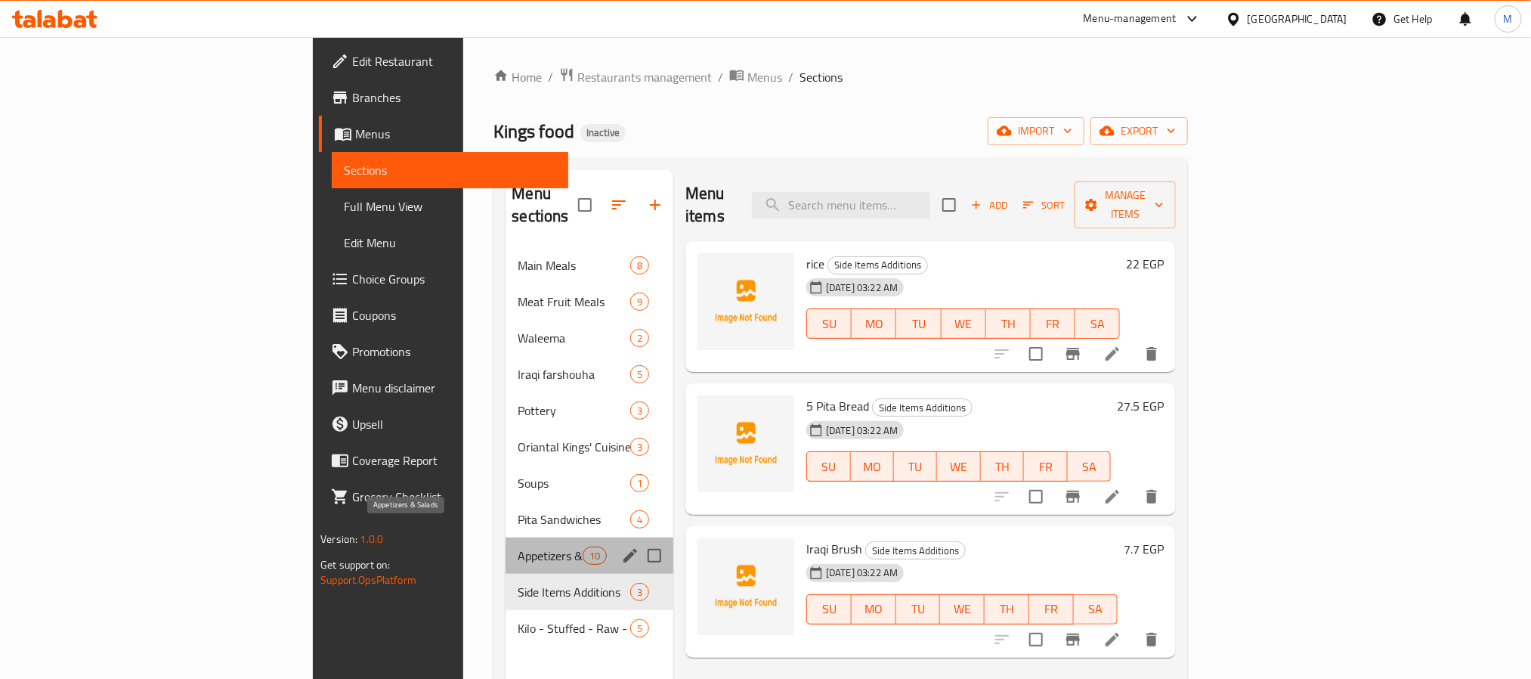
click at [518, 546] on span "Appetizers & Salads" at bounding box center [550, 555] width 64 height 18
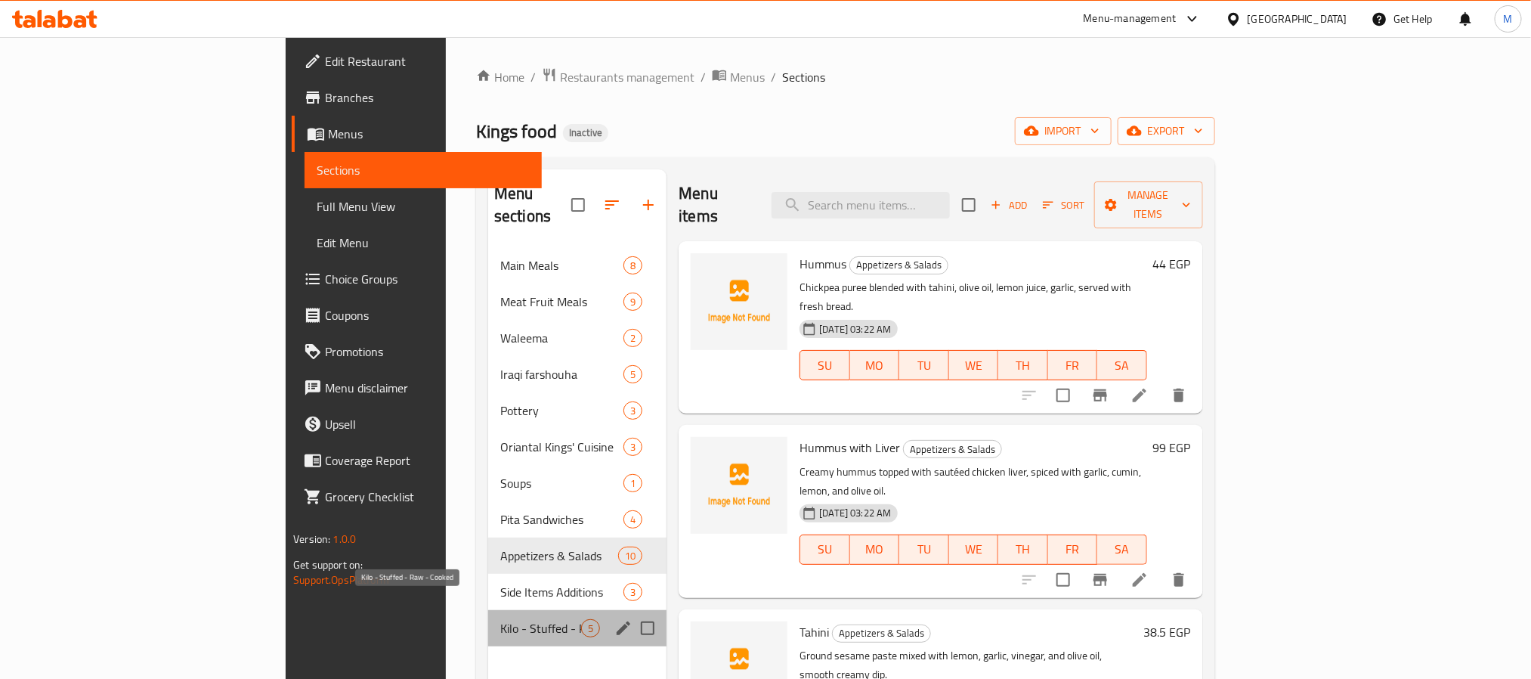
click at [500, 619] on span "Kilo - Stuffed - Raw - Cooked" at bounding box center [540, 628] width 81 height 18
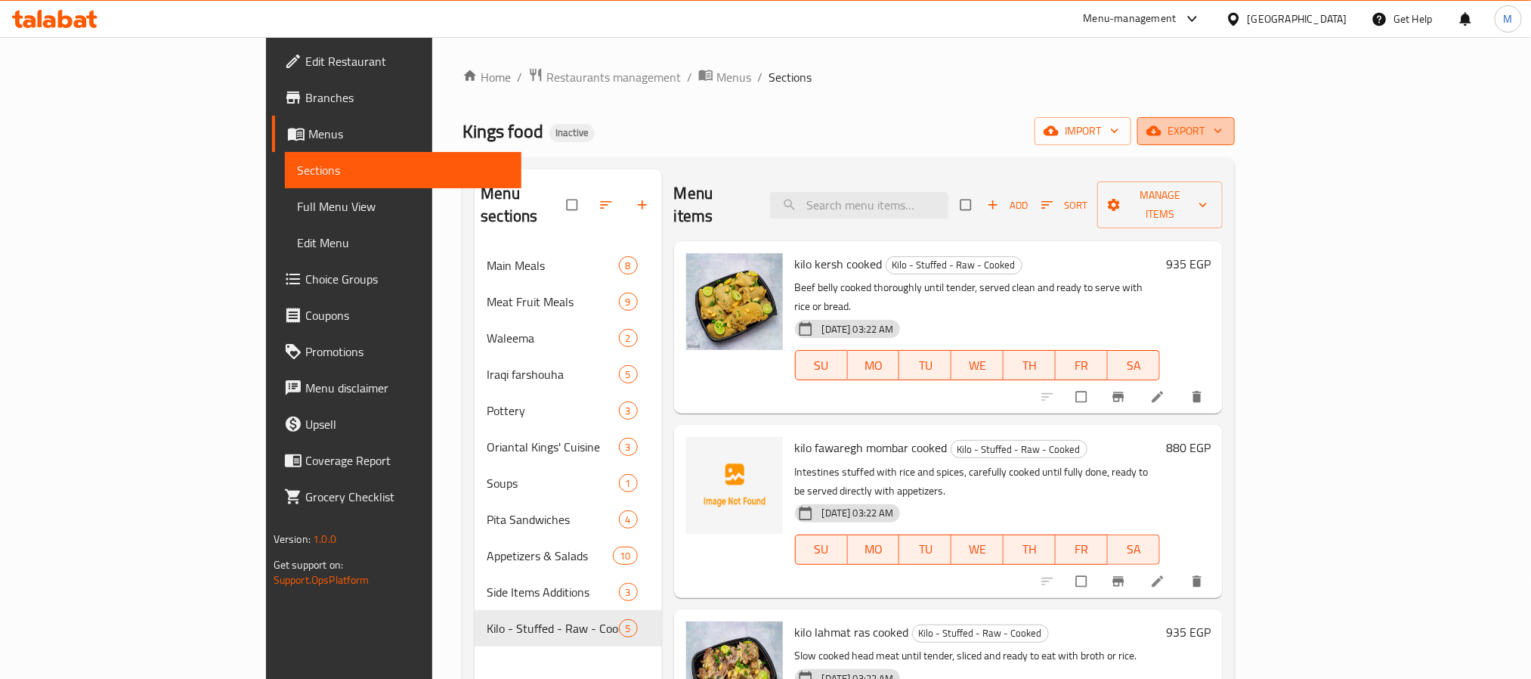
click at [1223, 131] on span "export" at bounding box center [1185, 131] width 73 height 19
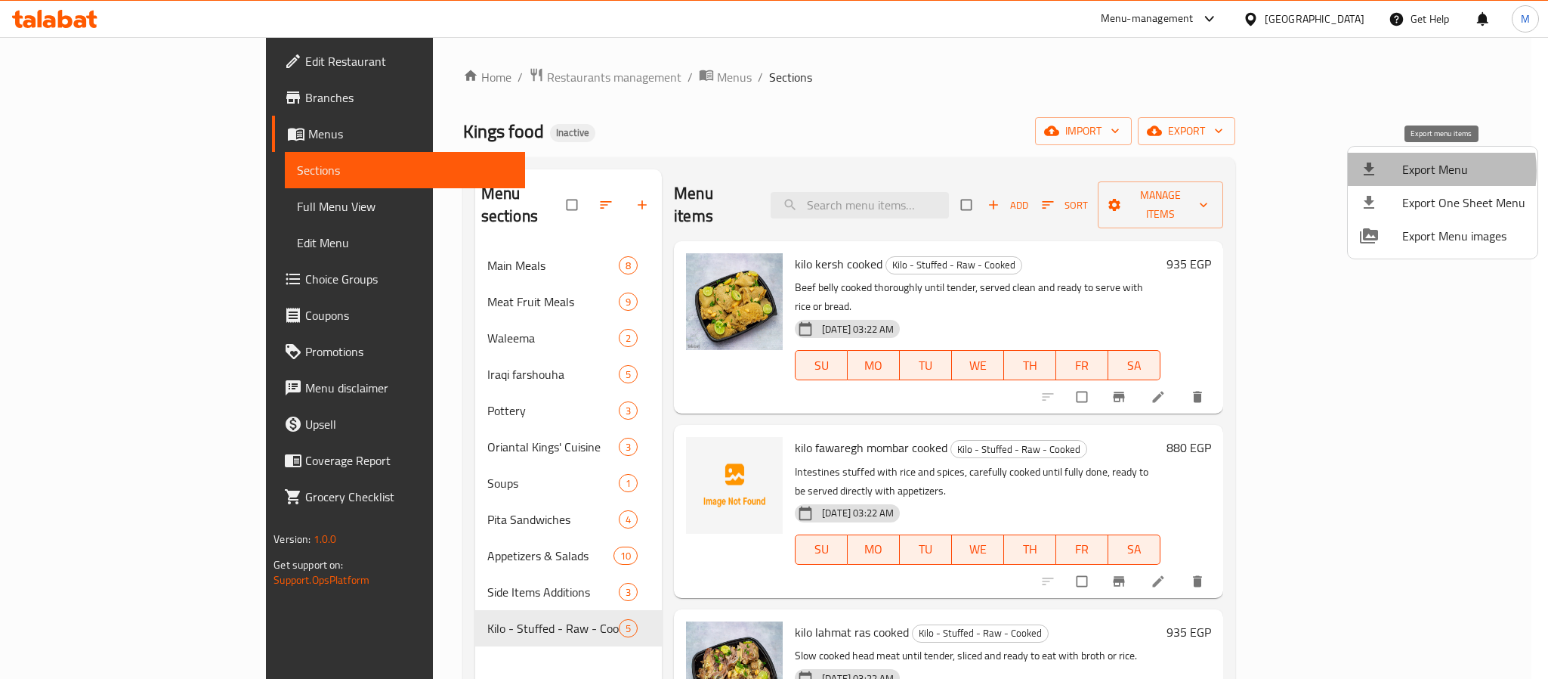
click at [1420, 171] on span "Export Menu" at bounding box center [1464, 169] width 123 height 18
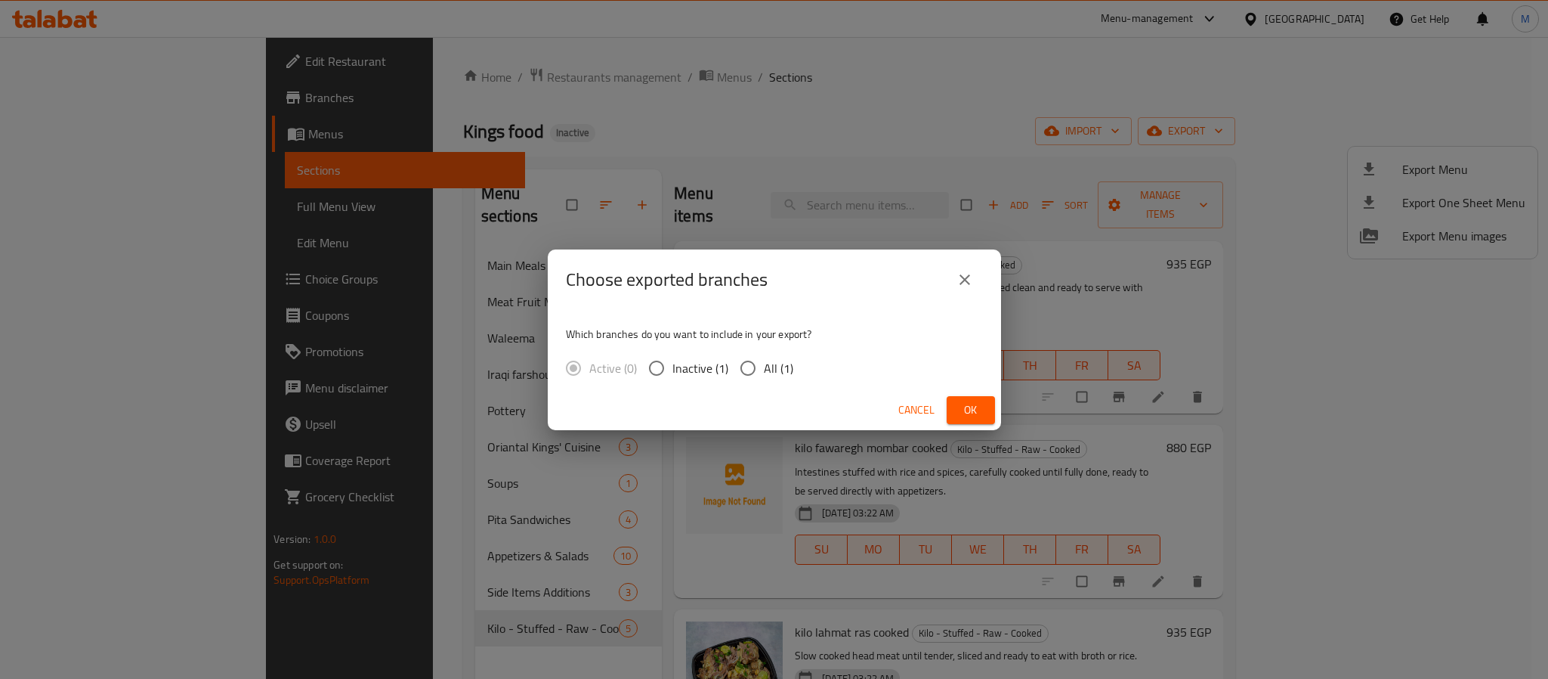
click at [742, 379] on input "All (1)" at bounding box center [748, 368] width 32 height 32
radio input "true"
click at [986, 406] on button "Ok" at bounding box center [971, 410] width 48 height 28
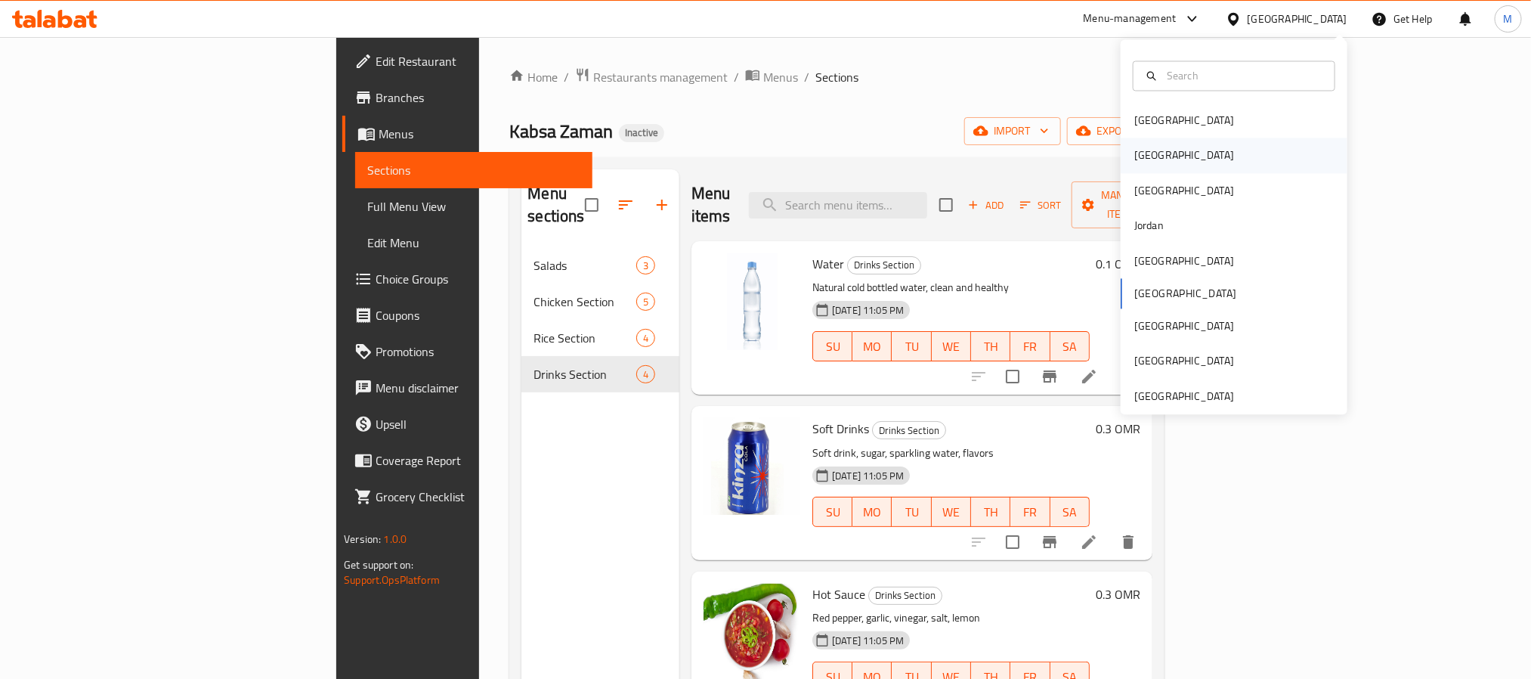
click at [1140, 156] on div "[GEOGRAPHIC_DATA]" at bounding box center [1184, 155] width 100 height 17
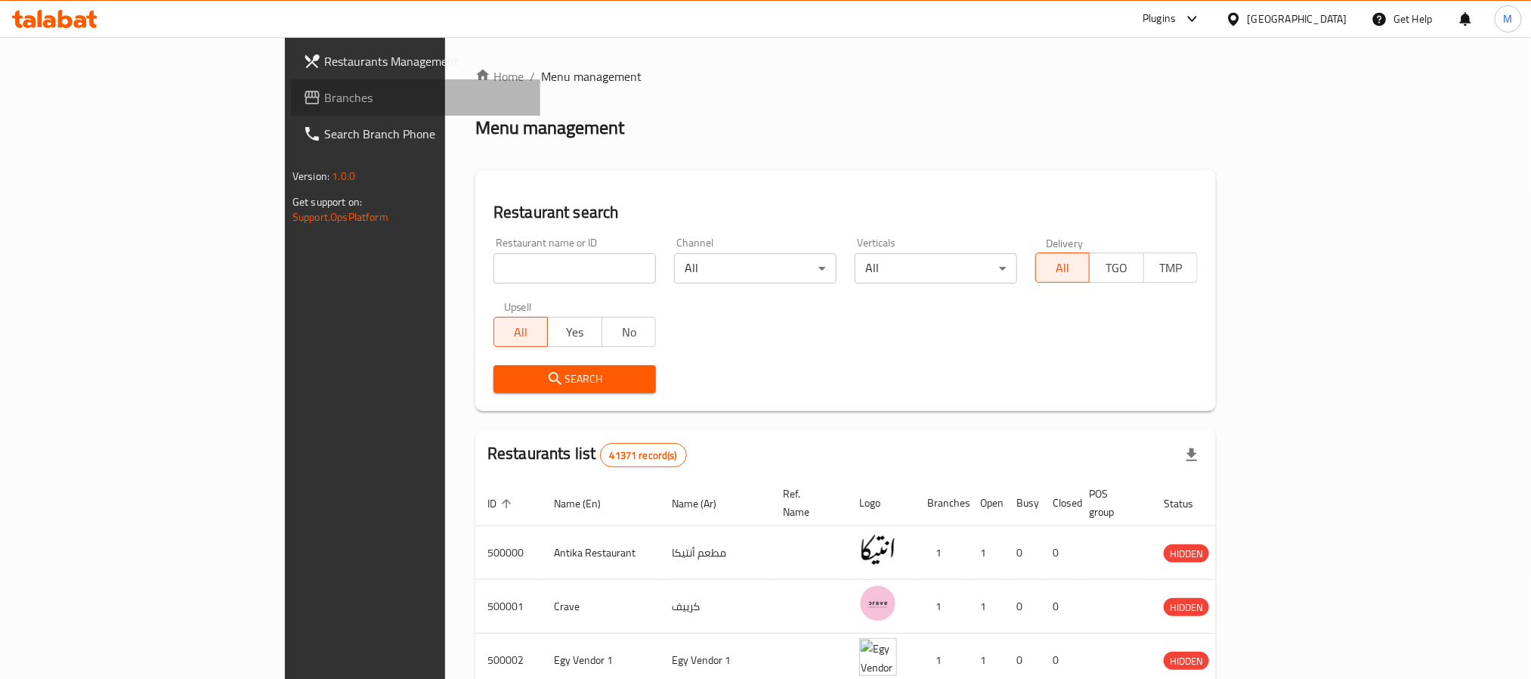
click at [324, 91] on span "Branches" at bounding box center [426, 97] width 204 height 18
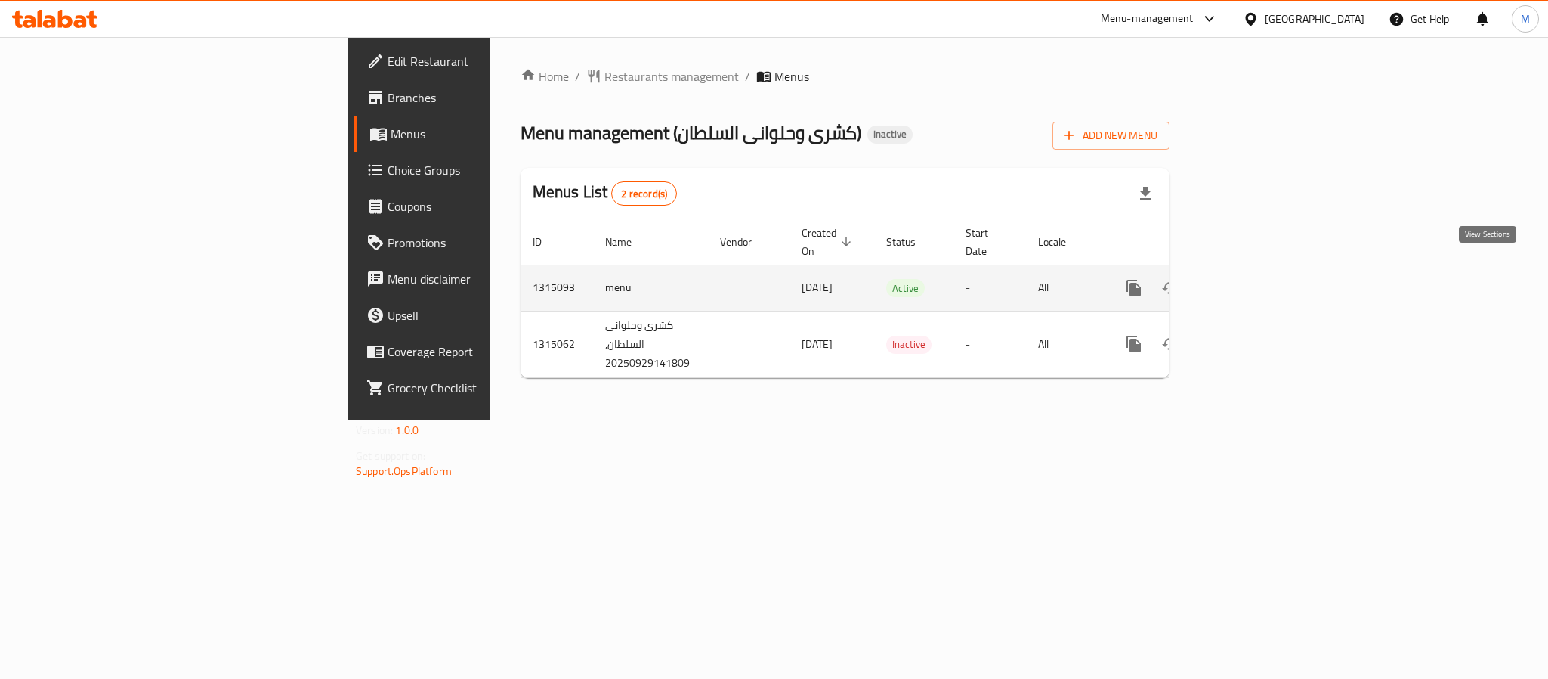
click at [1252, 279] on icon "enhanced table" at bounding box center [1243, 288] width 18 height 18
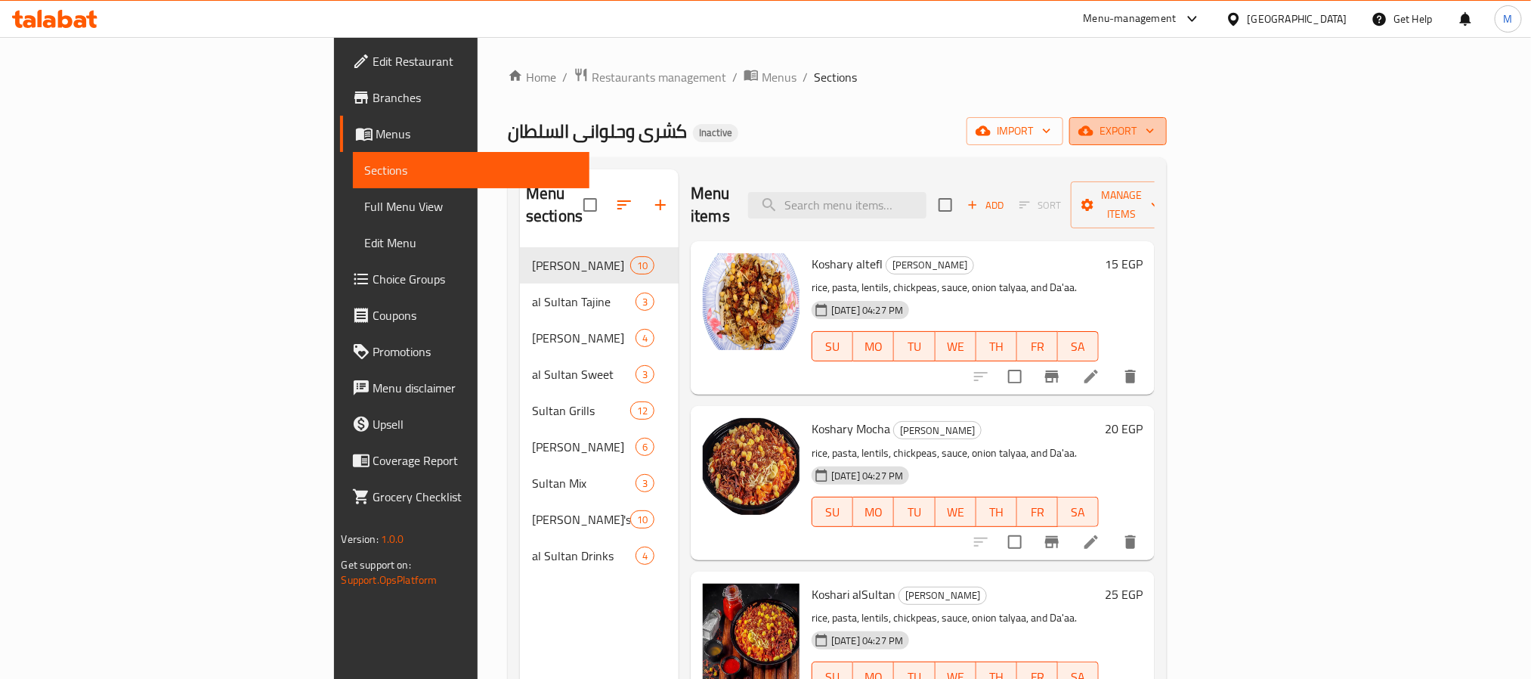
click at [1158, 134] on icon "button" at bounding box center [1150, 130] width 15 height 15
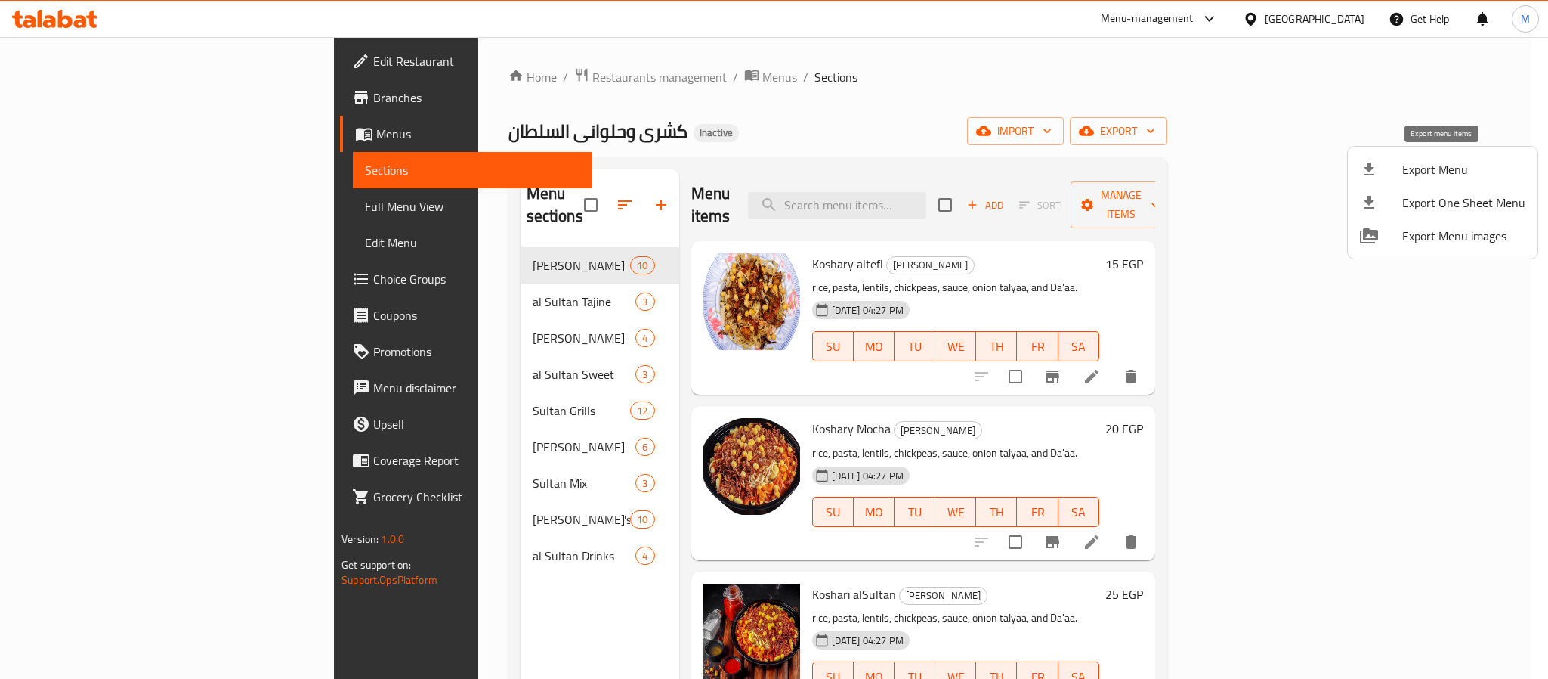
click at [1433, 165] on span "Export Menu" at bounding box center [1464, 169] width 123 height 18
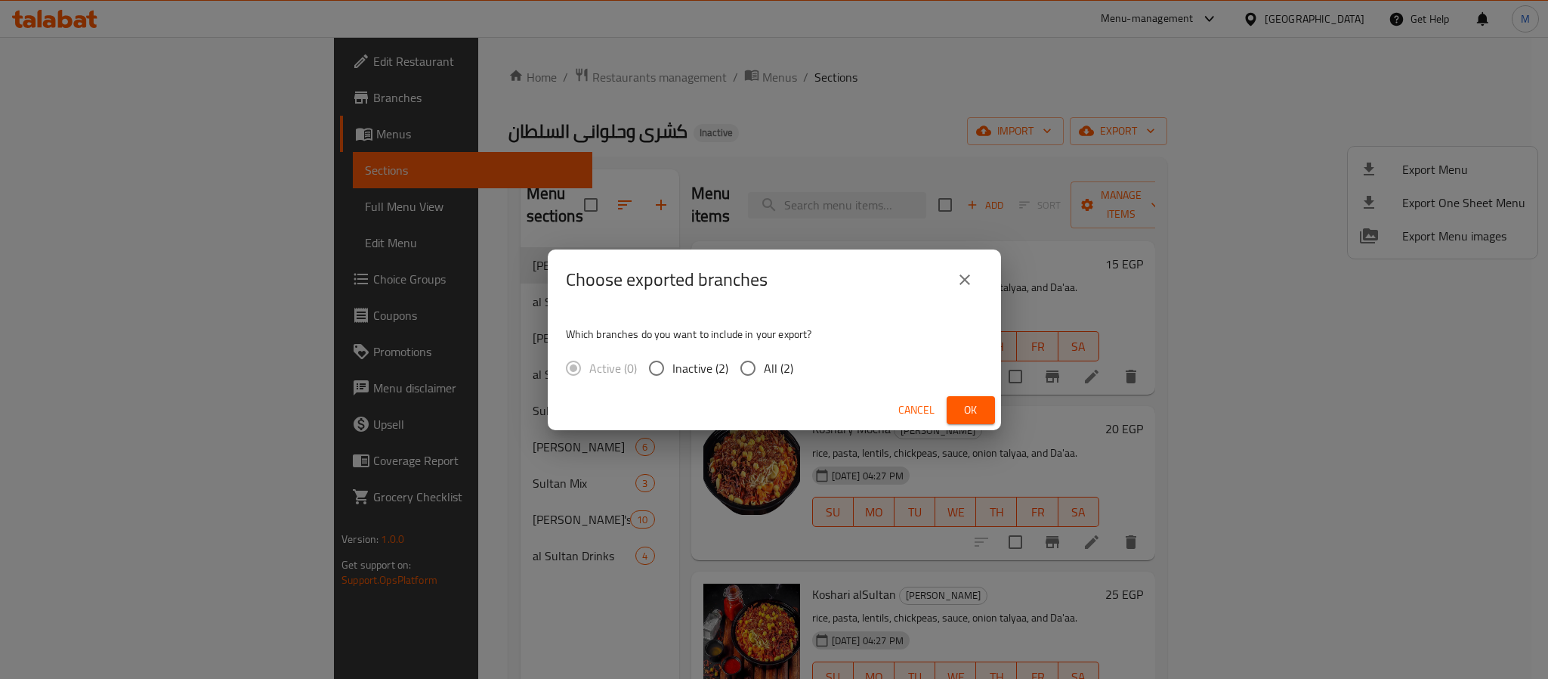
click at [787, 360] on span "All (2)" at bounding box center [778, 368] width 29 height 18
click at [764, 360] on input "All (2)" at bounding box center [748, 368] width 32 height 32
radio input "true"
click at [961, 406] on span "Ok" at bounding box center [971, 409] width 24 height 19
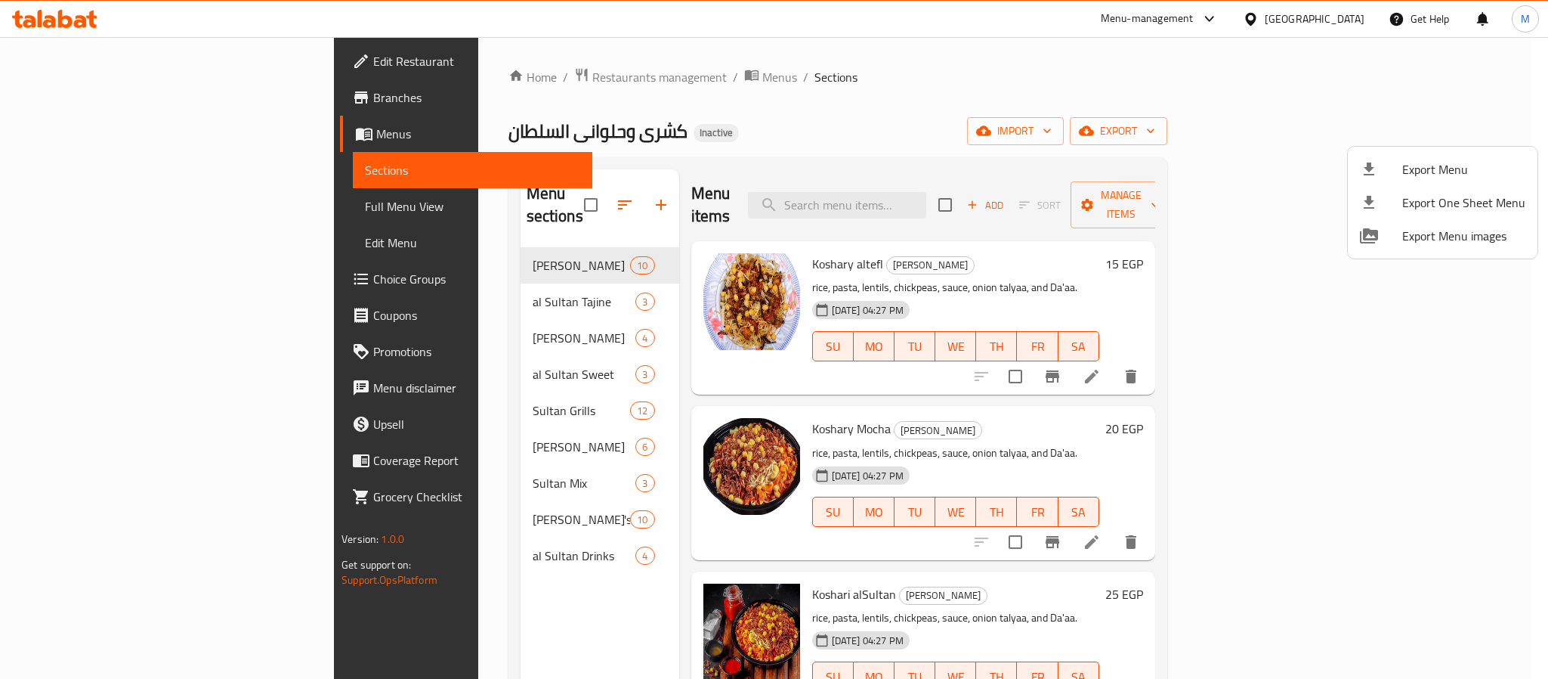
click at [451, 85] on div at bounding box center [774, 339] width 1548 height 679
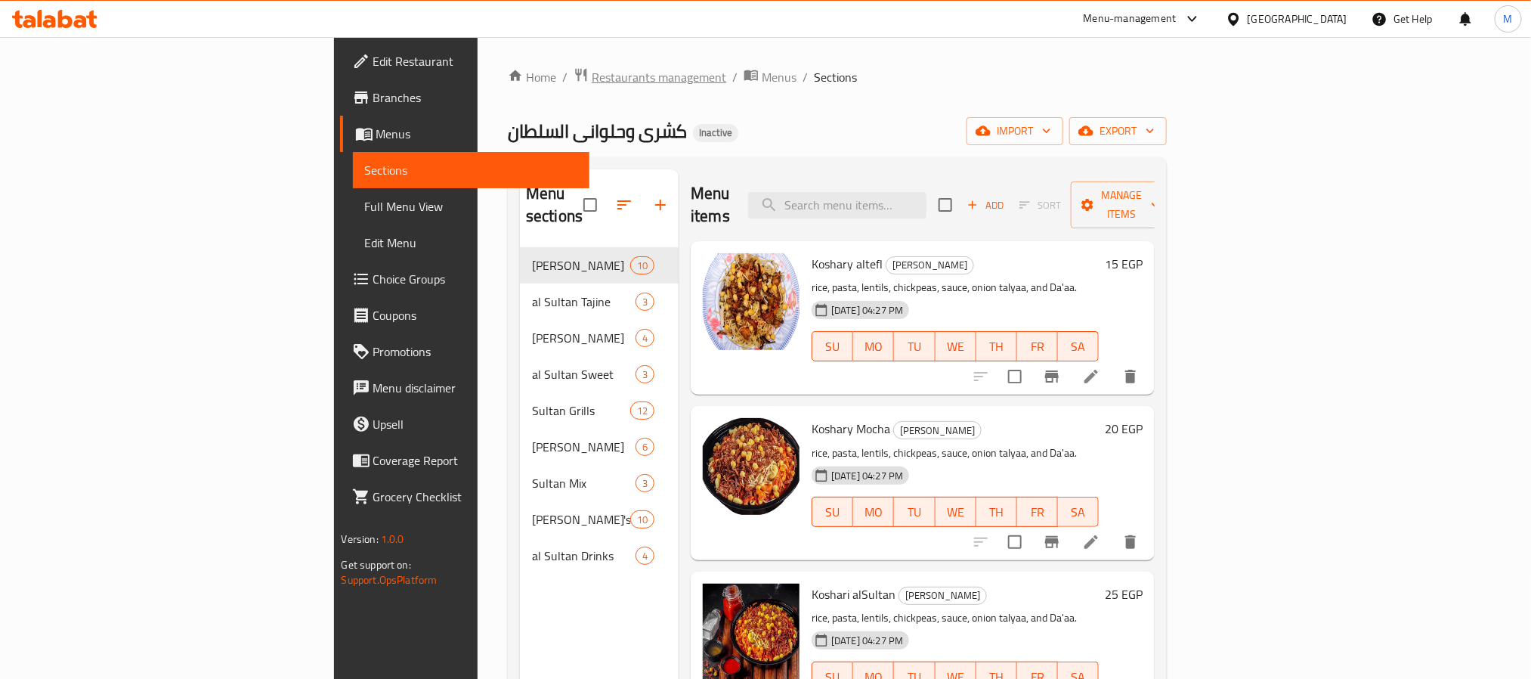
click at [592, 85] on span "Restaurants management" at bounding box center [659, 77] width 135 height 18
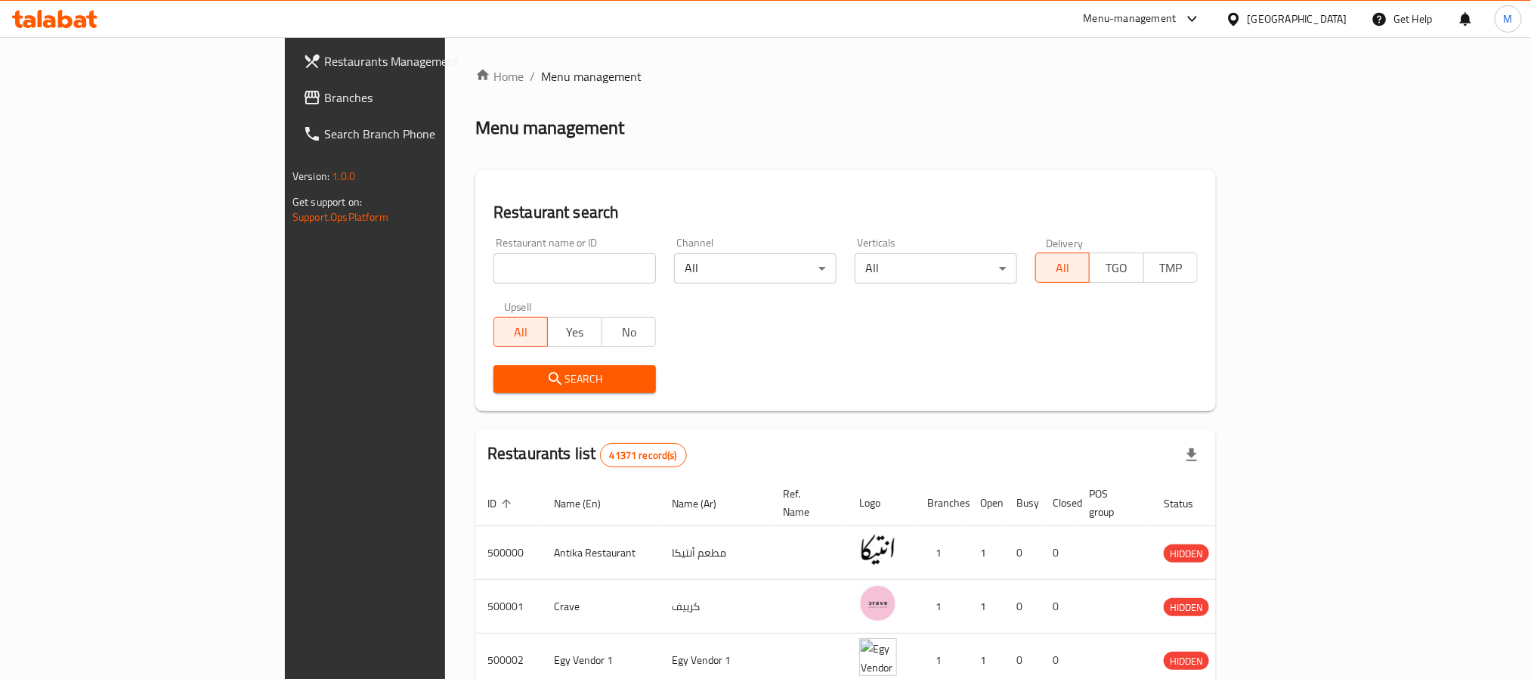
click at [291, 84] on link "Branches" at bounding box center [415, 97] width 249 height 36
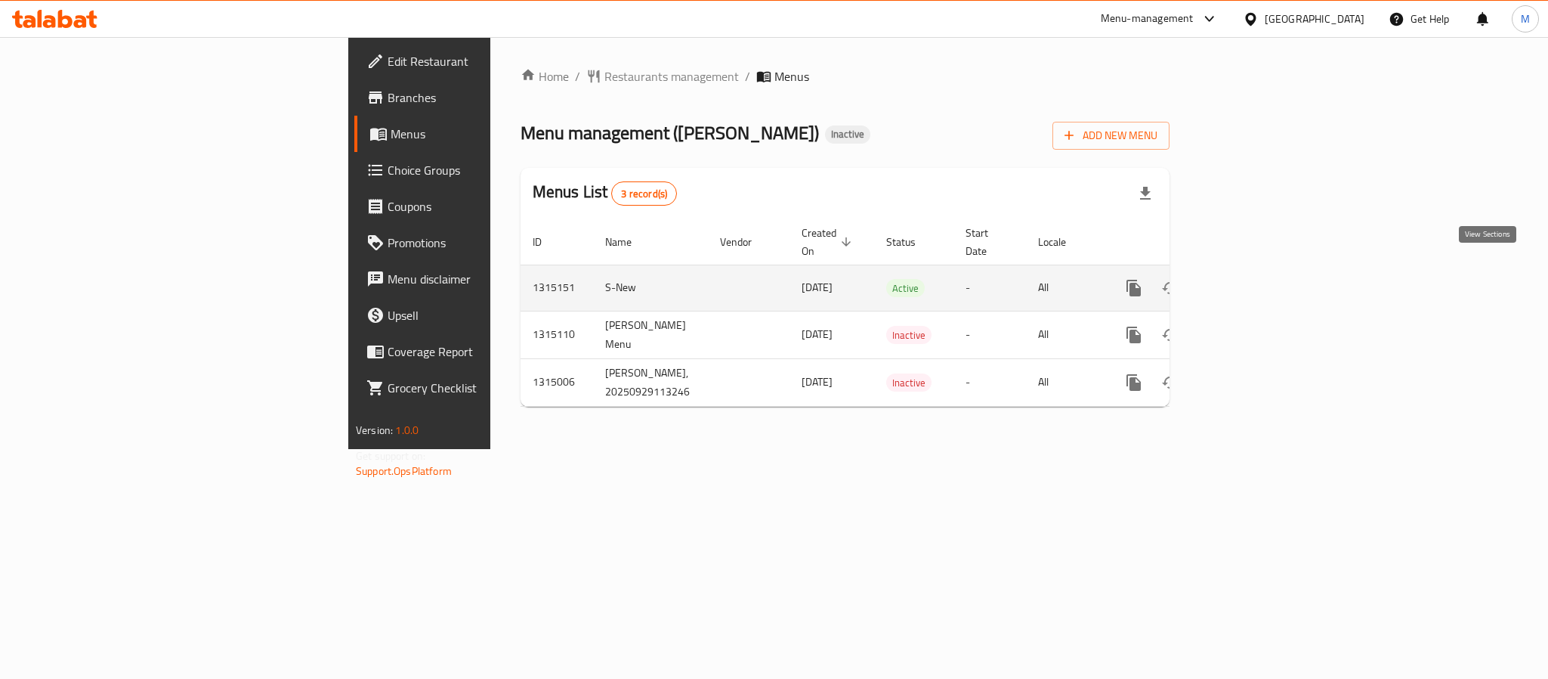
click at [1252, 279] on icon "enhanced table" at bounding box center [1243, 288] width 18 height 18
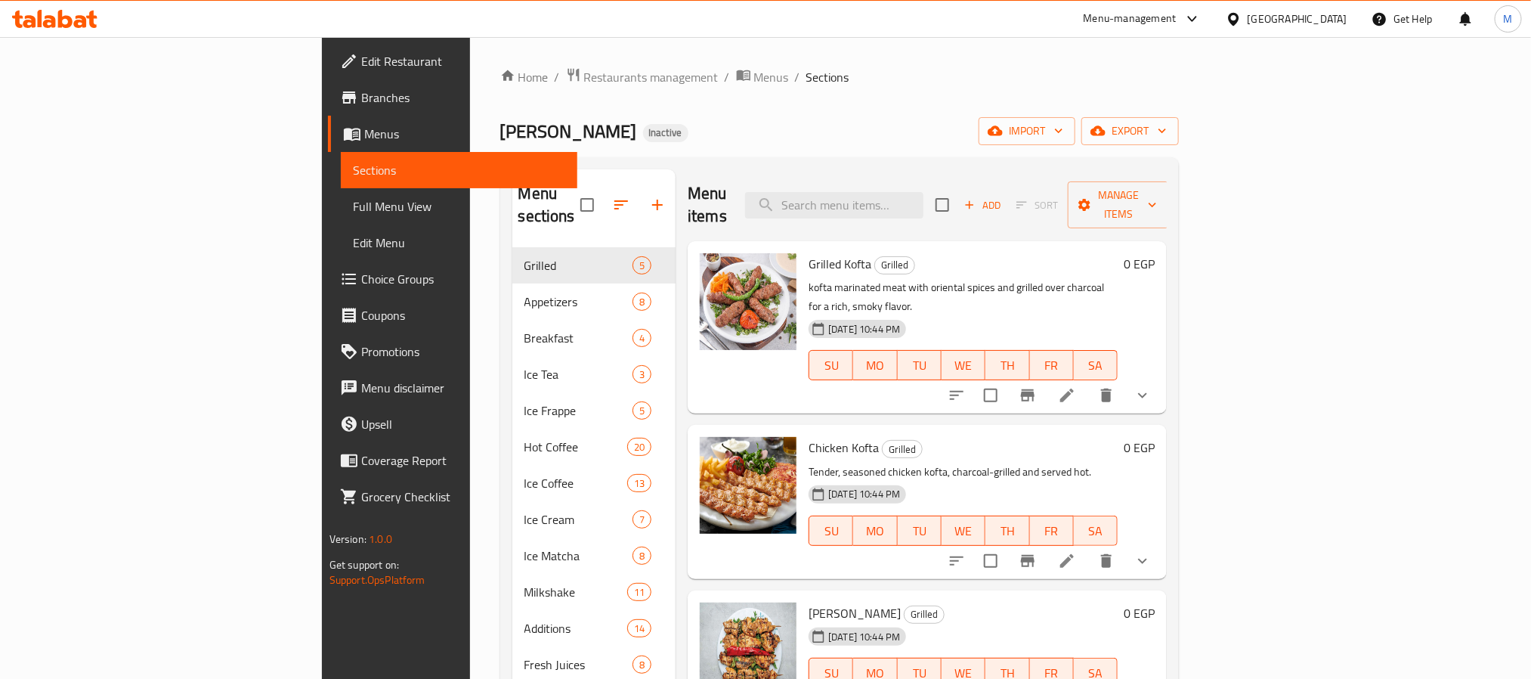
click at [1180, 113] on div "Home / Restaurants management / Menus / Sections Mela Rossa Inactive import exp…" at bounding box center [839, 463] width 679 height 793
click at [1167, 139] on span "export" at bounding box center [1129, 131] width 73 height 19
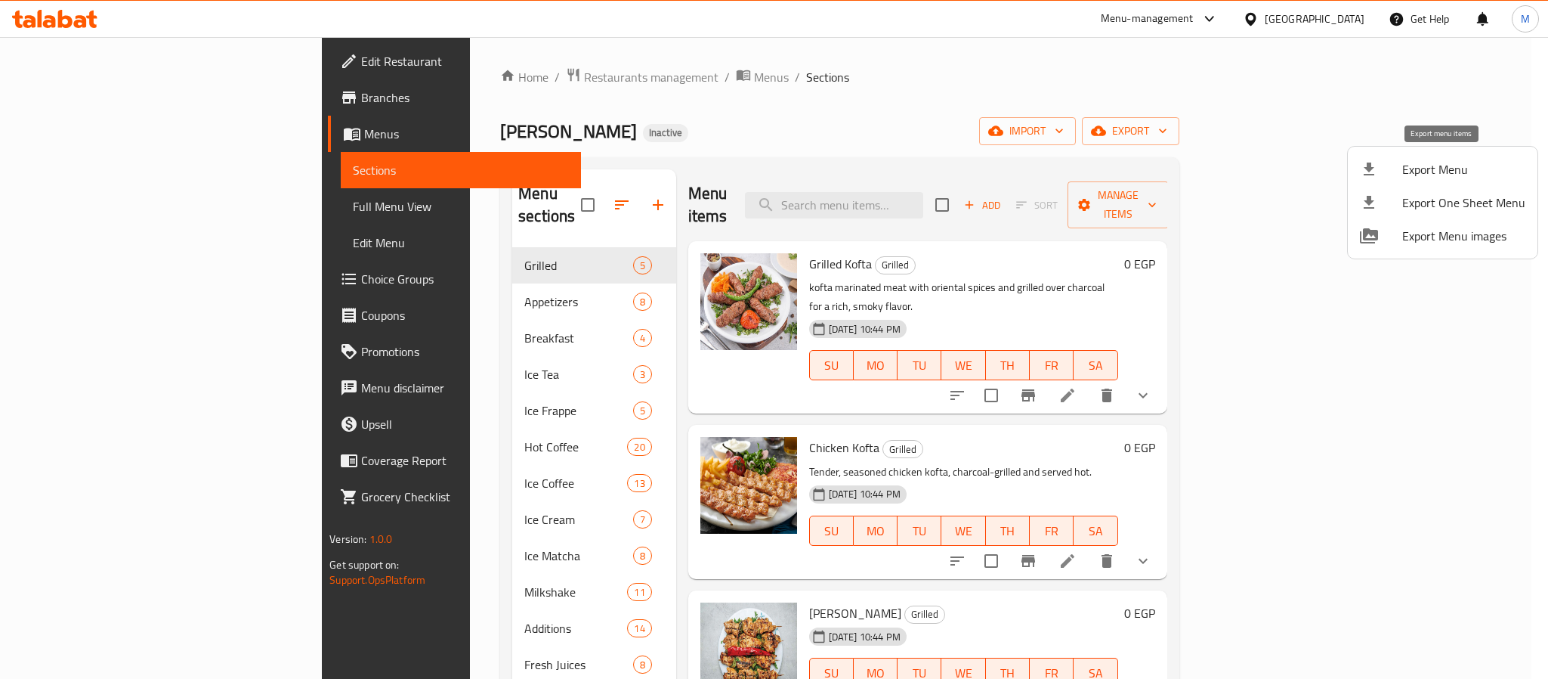
click at [1415, 160] on span "Export Menu" at bounding box center [1464, 169] width 123 height 18
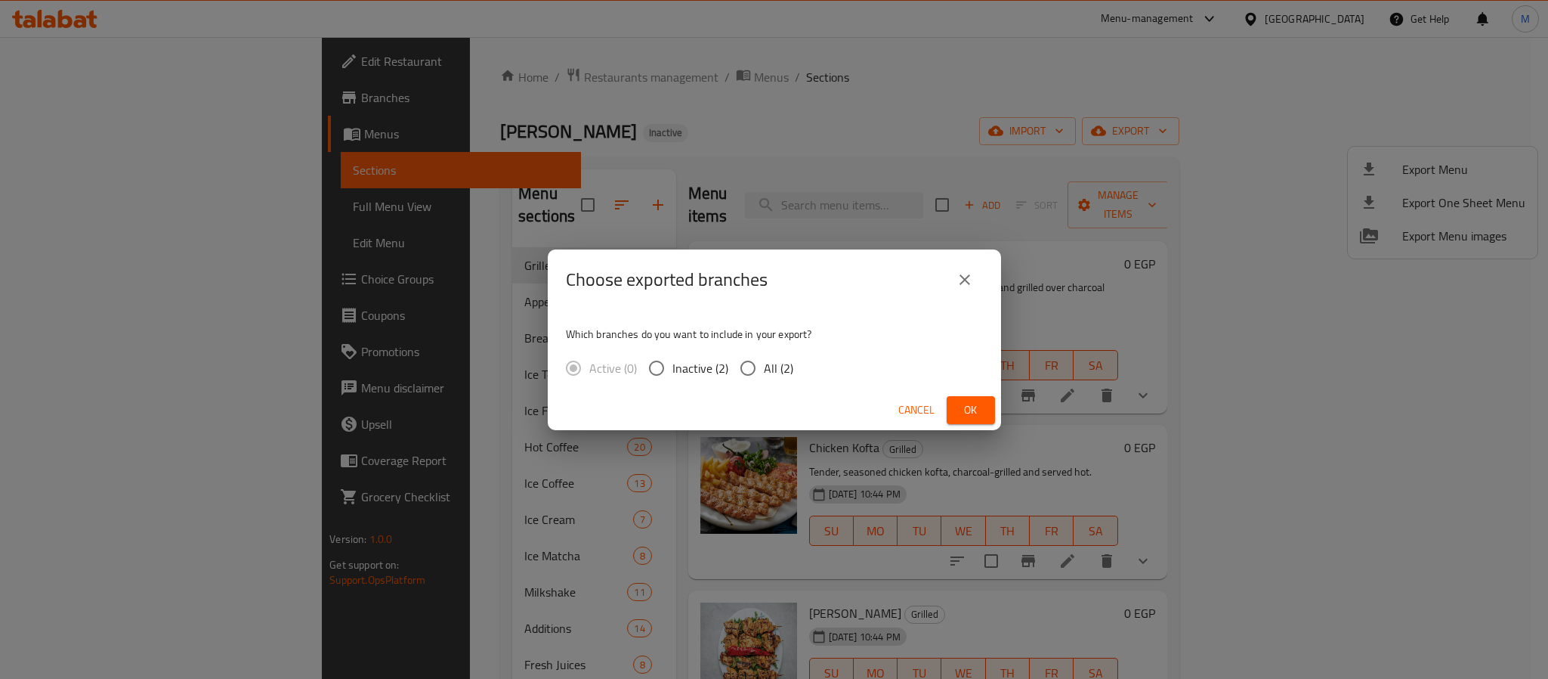
click at [755, 367] on input "All (2)" at bounding box center [748, 368] width 32 height 32
radio input "true"
click at [959, 404] on span "Ok" at bounding box center [971, 409] width 24 height 19
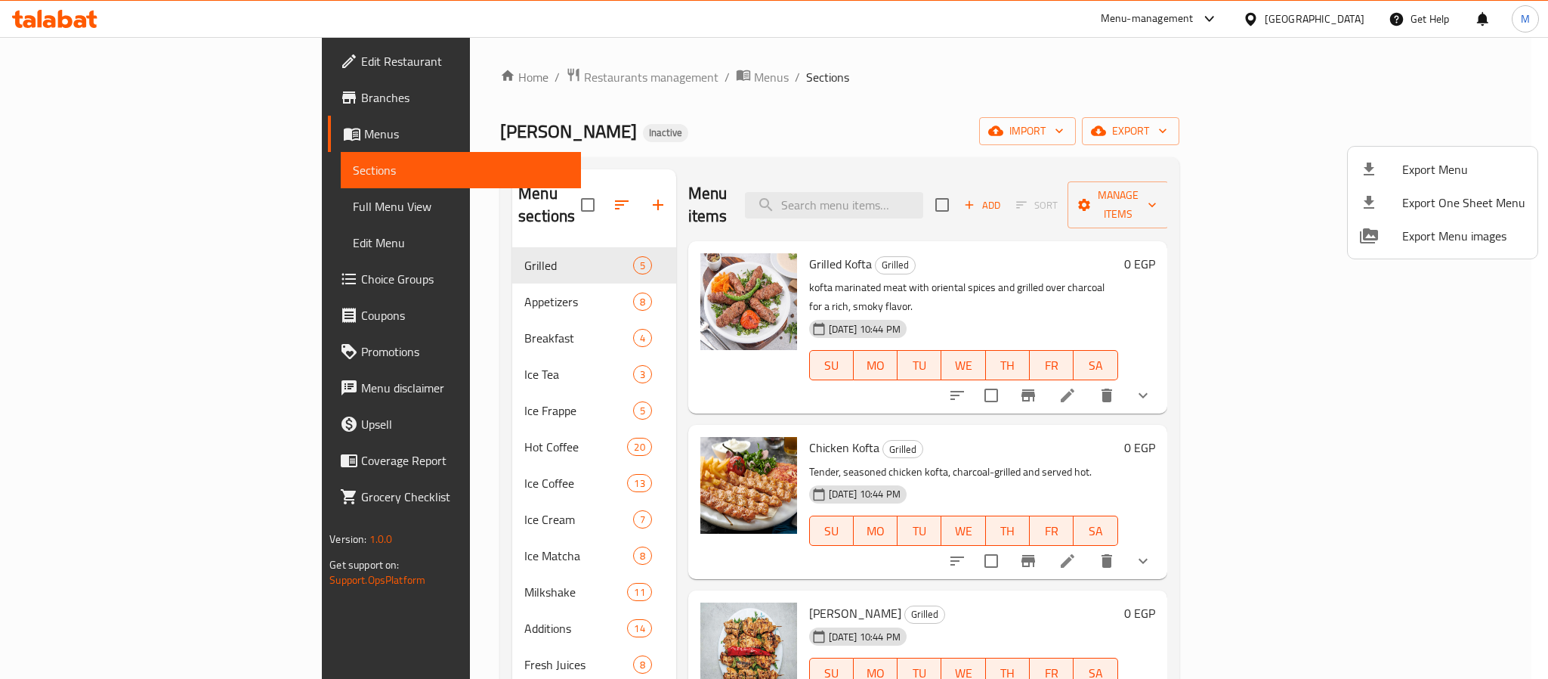
click at [1349, 18] on div at bounding box center [774, 339] width 1548 height 679
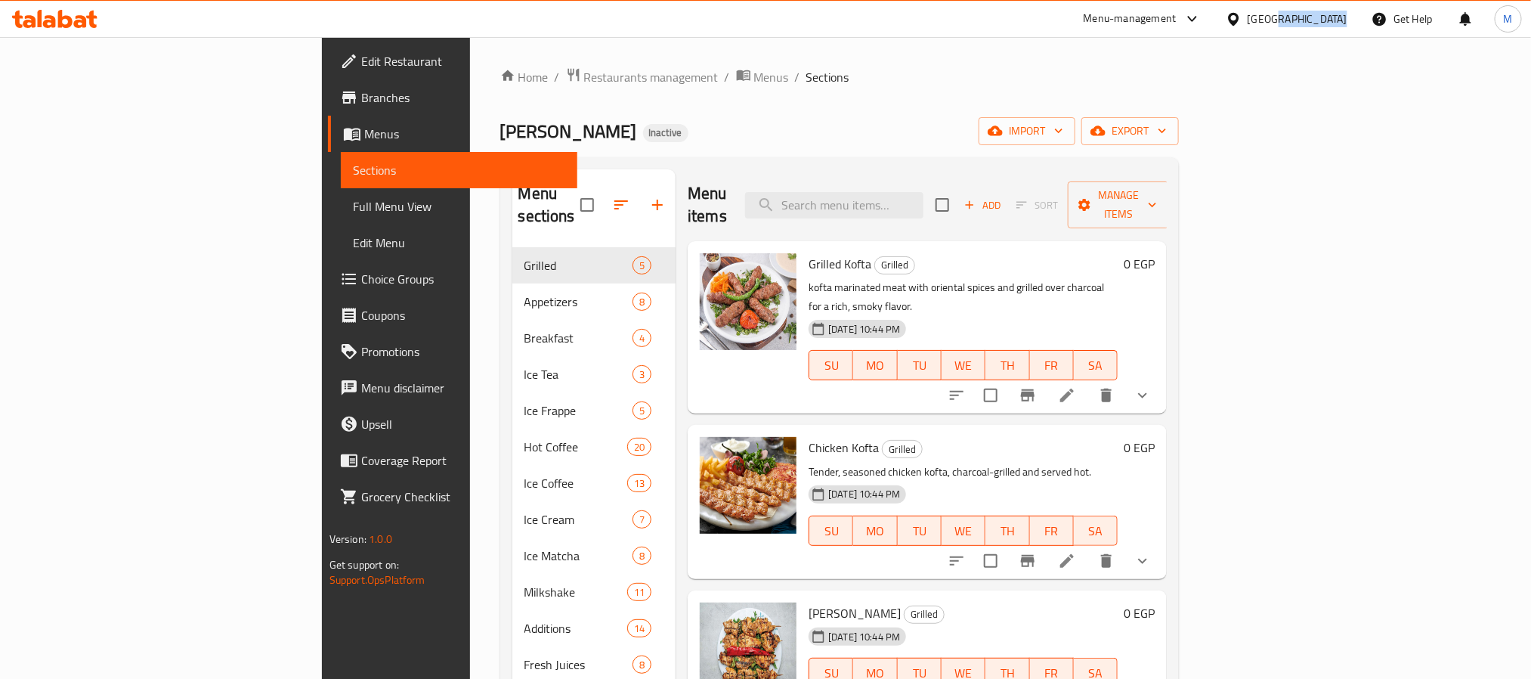
click at [1349, 18] on div "Egypt" at bounding box center [1287, 19] width 146 height 36
click at [1331, 23] on div "Egypt" at bounding box center [1298, 19] width 100 height 17
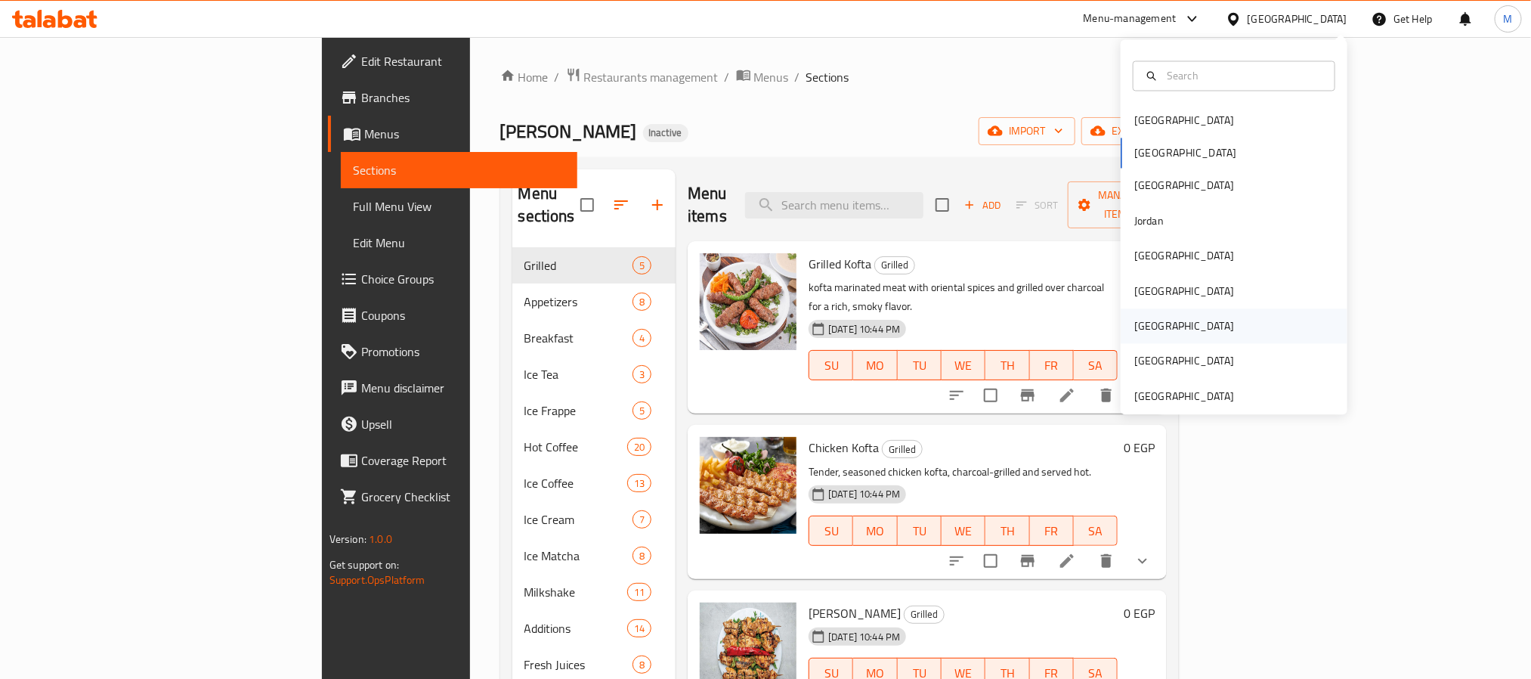
click at [1163, 315] on div "Qatar" at bounding box center [1234, 326] width 227 height 35
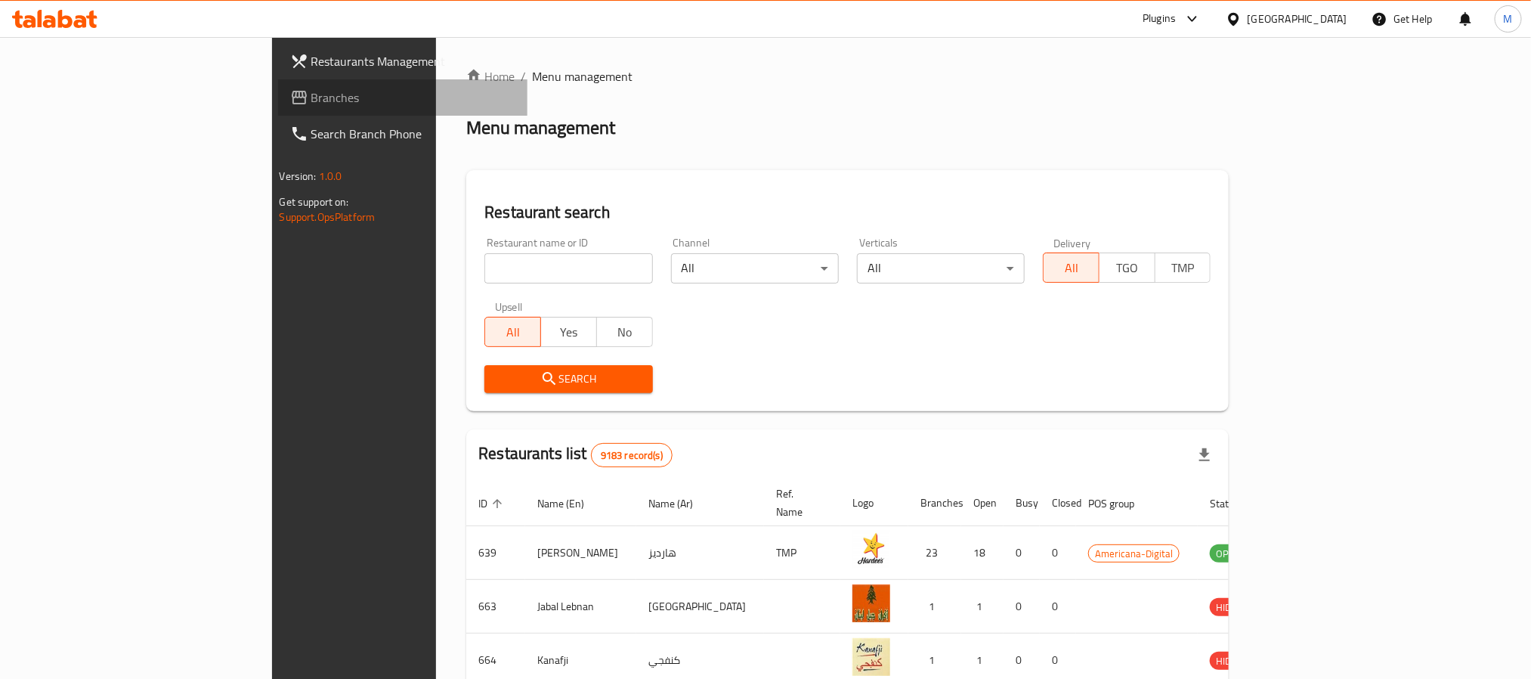
click at [278, 107] on link "Branches" at bounding box center [402, 97] width 249 height 36
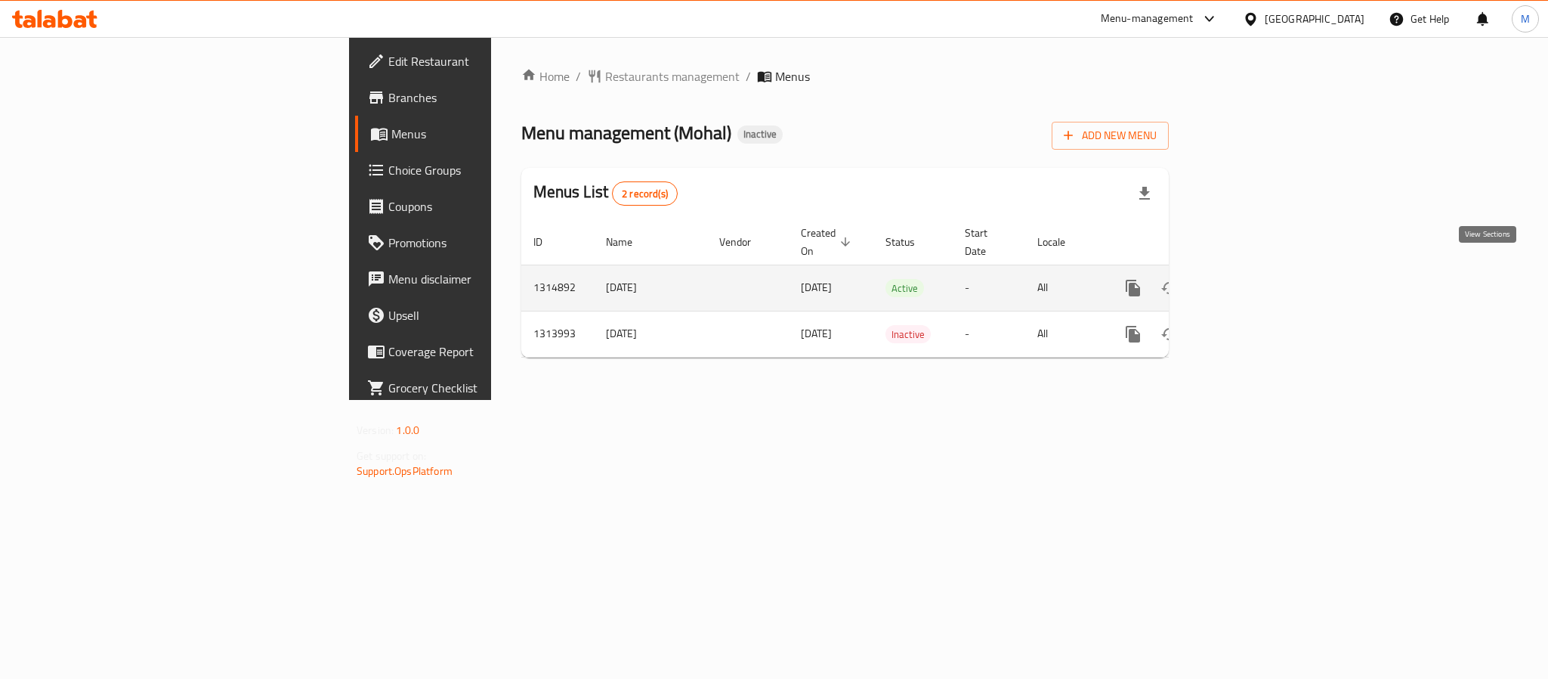
click at [1260, 275] on link "enhanced table" at bounding box center [1242, 288] width 36 height 36
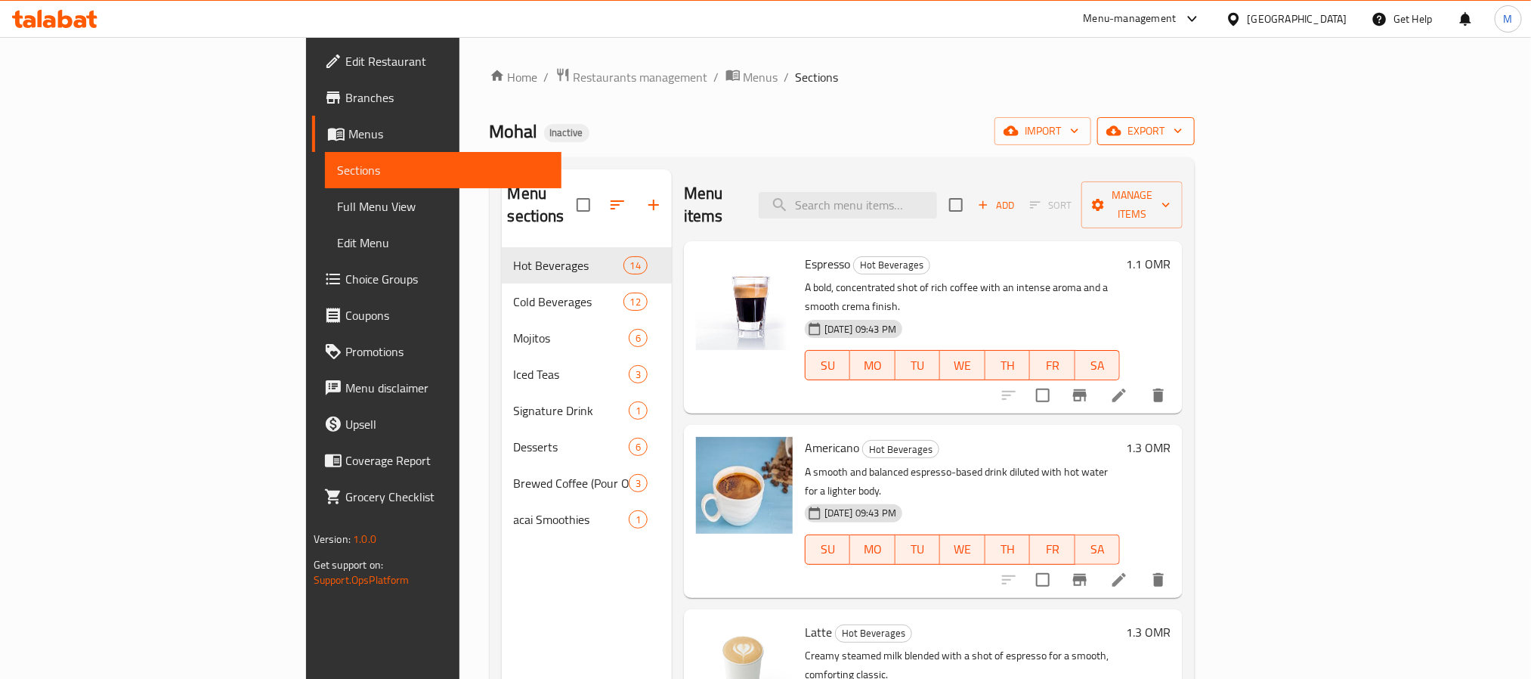
click at [1195, 132] on button "export" at bounding box center [1145, 131] width 97 height 28
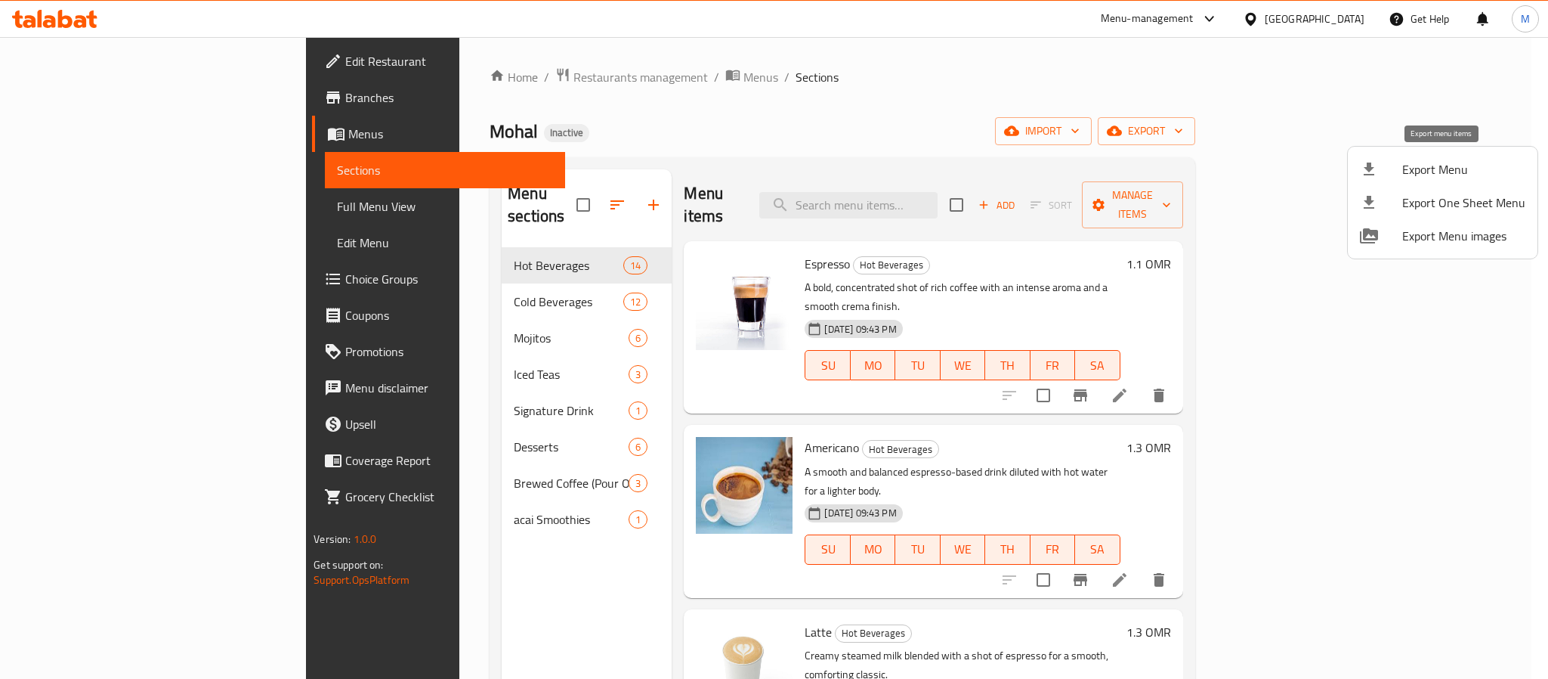
click at [1418, 172] on span "Export Menu" at bounding box center [1464, 169] width 123 height 18
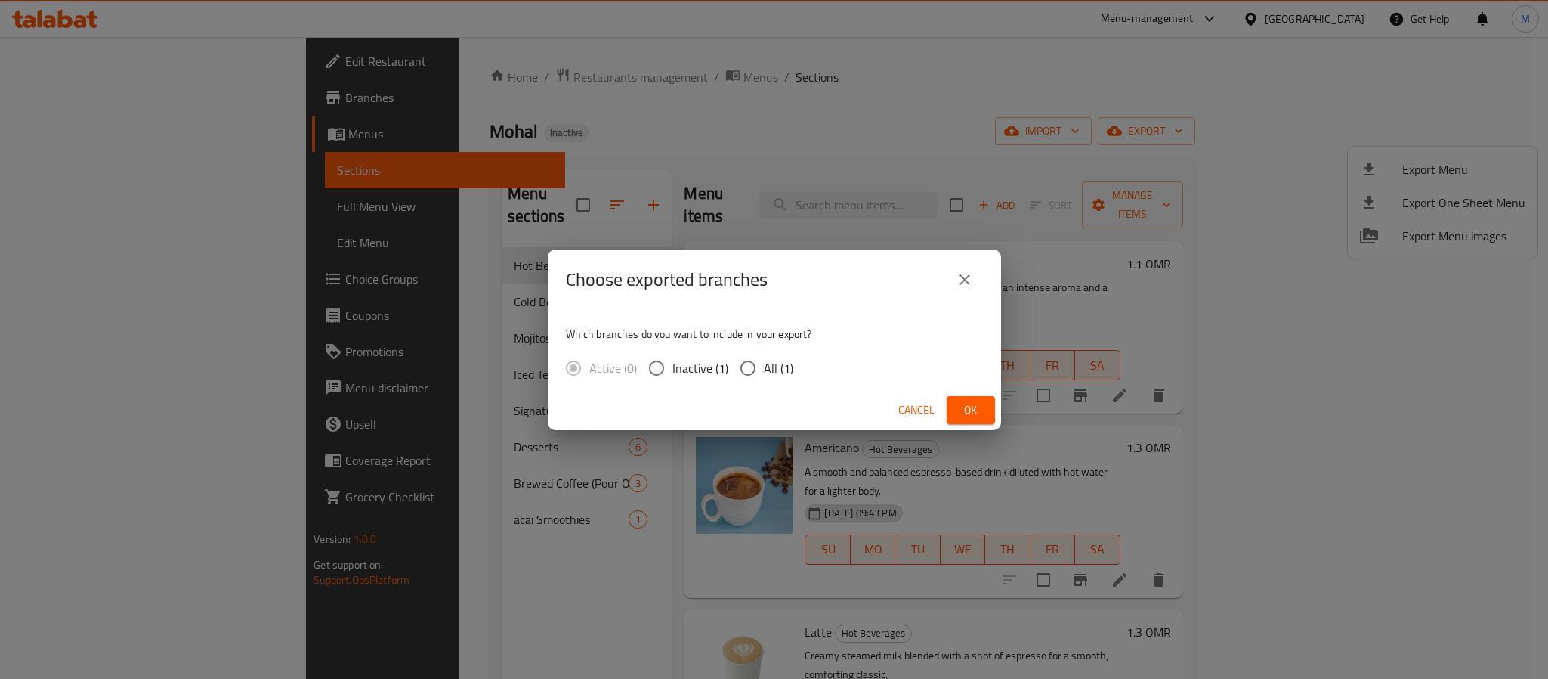
click at [744, 372] on input "All (1)" at bounding box center [748, 368] width 32 height 32
radio input "true"
click at [982, 401] on span "Ok" at bounding box center [971, 409] width 24 height 19
